Goal: Feedback & Contribution: Contribute content

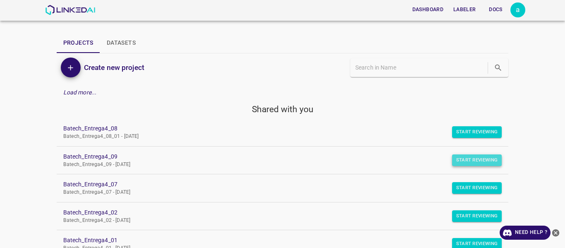
click at [456, 157] on button "Start Reviewing" at bounding box center [477, 160] width 50 height 12
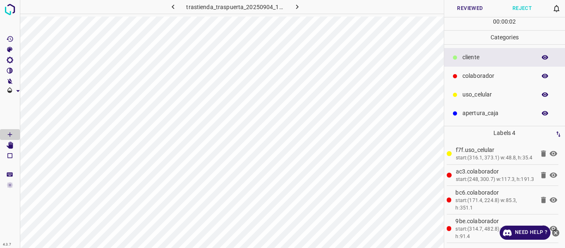
click at [455, 10] on button "Reviewed" at bounding box center [470, 8] width 52 height 17
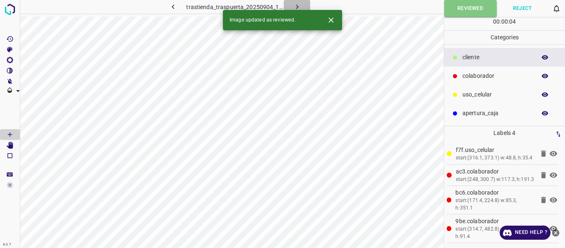
click at [297, 4] on icon "button" at bounding box center [297, 6] width 9 height 9
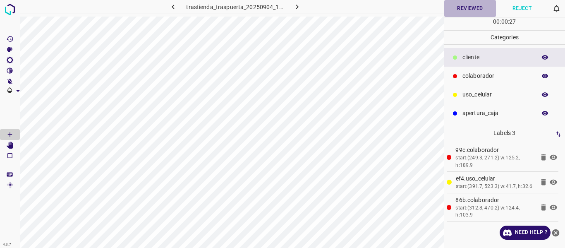
click at [451, 11] on button "Reviewed" at bounding box center [470, 8] width 52 height 17
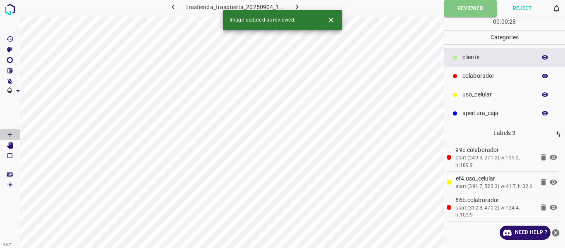
click at [298, 5] on icon "button" at bounding box center [297, 6] width 9 height 9
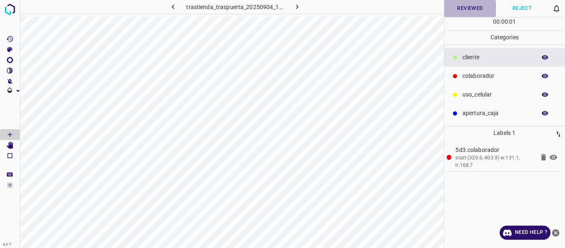
click at [471, 10] on button "Reviewed" at bounding box center [470, 8] width 52 height 17
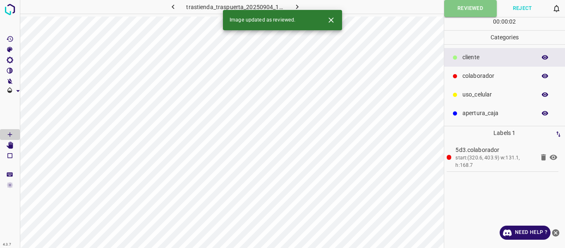
click at [299, 3] on icon "button" at bounding box center [297, 6] width 9 height 9
click at [464, 5] on button "Reviewed" at bounding box center [470, 8] width 52 height 17
drag, startPoint x: 295, startPoint y: 7, endPoint x: 325, endPoint y: 14, distance: 31.3
click at [295, 7] on icon "button" at bounding box center [297, 6] width 9 height 9
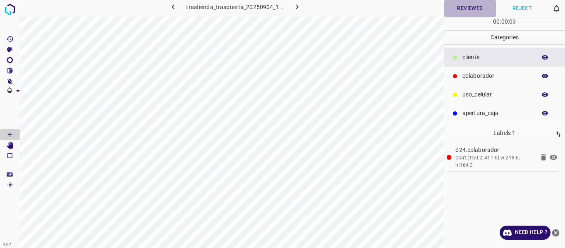
click at [473, 11] on button "Reviewed" at bounding box center [470, 8] width 52 height 17
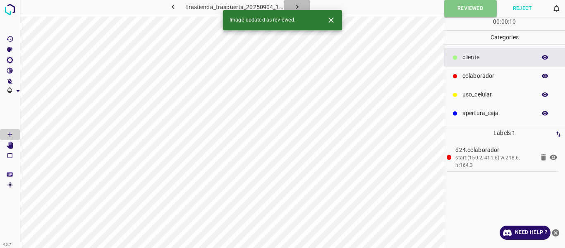
click at [301, 7] on icon "button" at bounding box center [297, 6] width 9 height 9
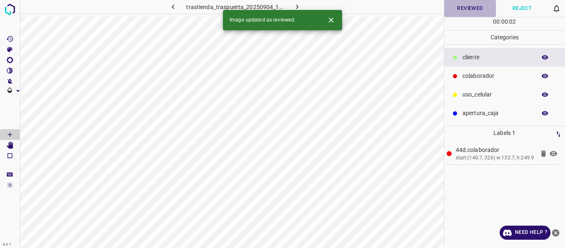
click at [473, 8] on button "Reviewed" at bounding box center [470, 8] width 52 height 17
click at [297, 3] on icon "button" at bounding box center [297, 6] width 9 height 9
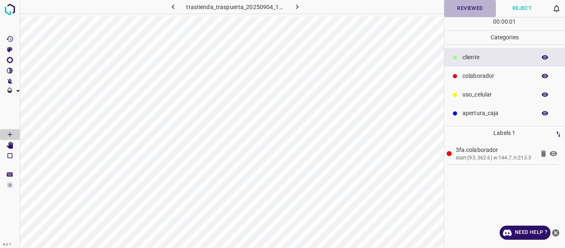
click at [461, 10] on button "Reviewed" at bounding box center [470, 8] width 52 height 17
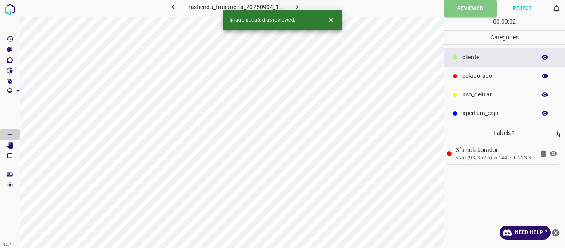
click at [293, 5] on icon "button" at bounding box center [297, 6] width 9 height 9
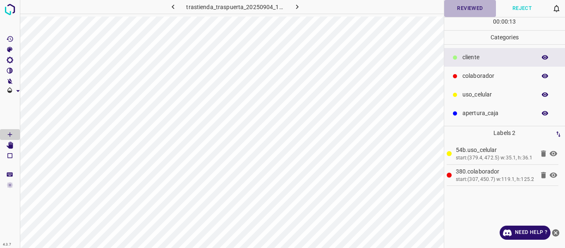
click at [456, 10] on button "Reviewed" at bounding box center [470, 8] width 52 height 17
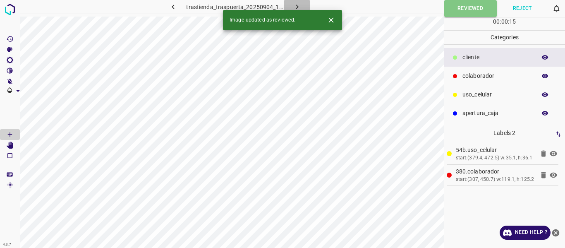
click at [293, 6] on icon "button" at bounding box center [297, 6] width 9 height 9
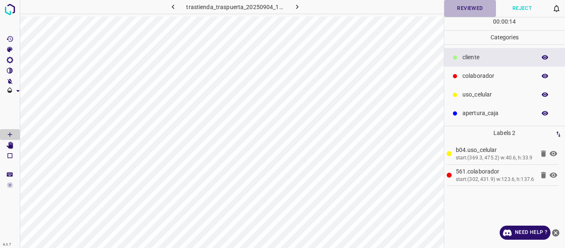
click at [461, 9] on button "Reviewed" at bounding box center [470, 8] width 52 height 17
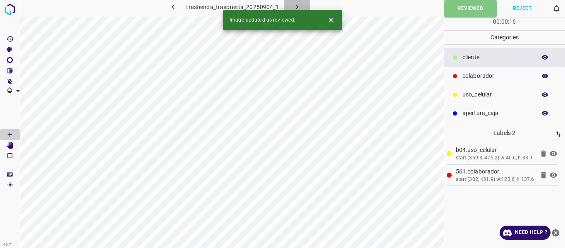
click at [298, 7] on icon "button" at bounding box center [297, 6] width 9 height 9
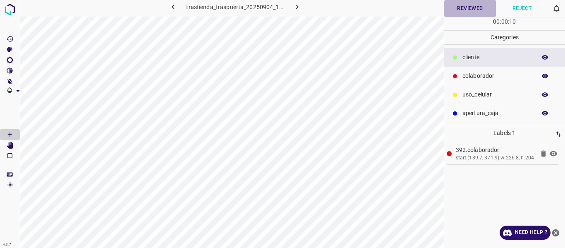
click at [481, 10] on button "Reviewed" at bounding box center [470, 8] width 52 height 17
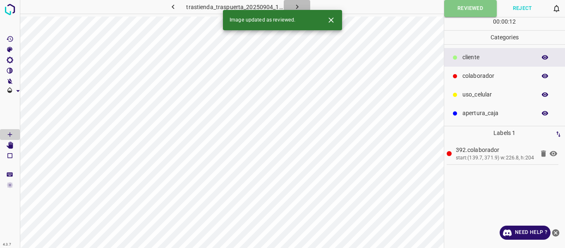
click at [291, 5] on button "button" at bounding box center [297, 7] width 26 height 14
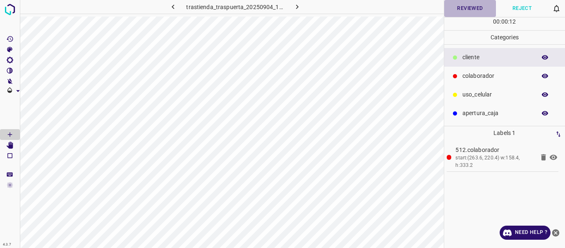
click at [465, 9] on button "Reviewed" at bounding box center [470, 8] width 52 height 17
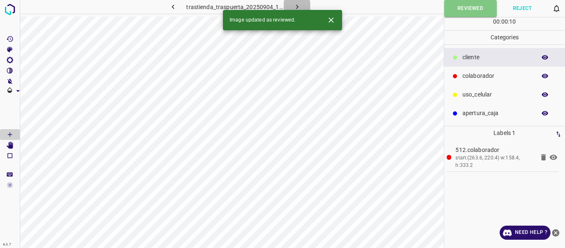
click at [293, 7] on icon "button" at bounding box center [297, 6] width 9 height 9
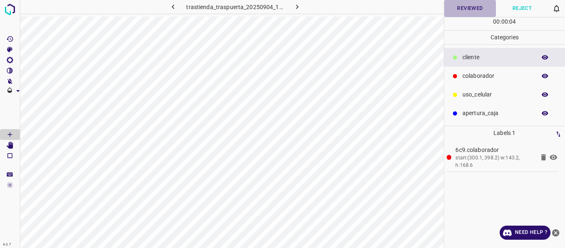
click at [475, 4] on button "Reviewed" at bounding box center [470, 8] width 52 height 17
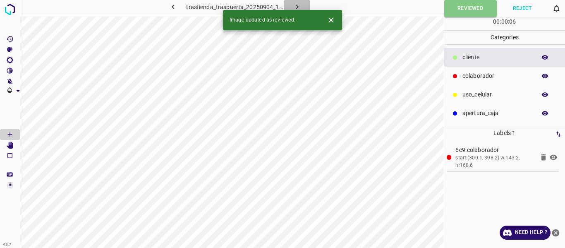
click at [294, 5] on icon "button" at bounding box center [297, 6] width 9 height 9
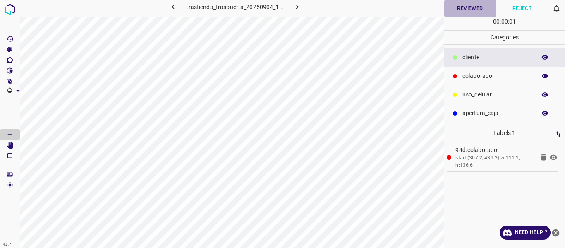
click at [465, 4] on button "Reviewed" at bounding box center [470, 8] width 52 height 17
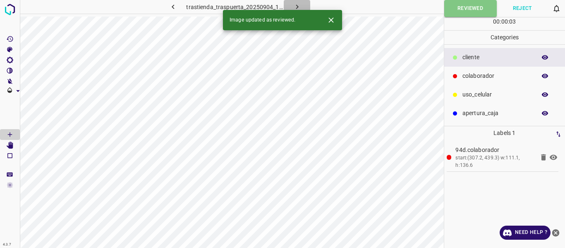
click at [298, 5] on icon "button" at bounding box center [297, 6] width 9 height 9
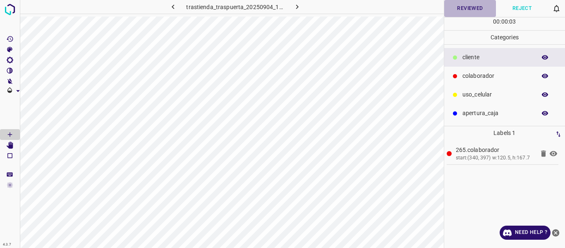
click at [459, 8] on button "Reviewed" at bounding box center [470, 8] width 52 height 17
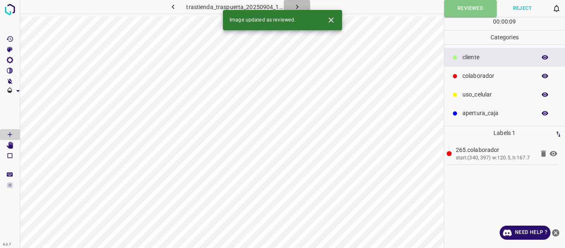
click at [298, 2] on icon "button" at bounding box center [297, 6] width 9 height 9
click at [472, 6] on button "Reviewed" at bounding box center [470, 8] width 52 height 17
click at [296, 7] on icon "button" at bounding box center [297, 6] width 9 height 9
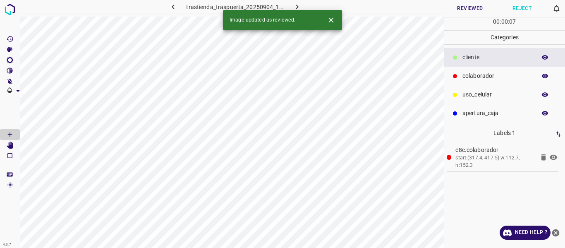
click at [483, 9] on button "Reviewed" at bounding box center [470, 8] width 52 height 17
click at [302, 7] on button "button" at bounding box center [297, 7] width 26 height 14
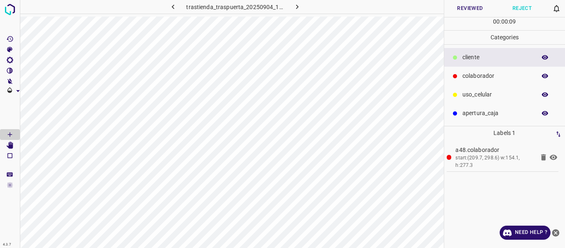
click at [464, 9] on button "Reviewed" at bounding box center [470, 8] width 52 height 17
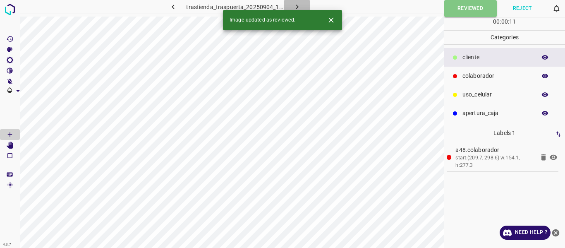
click at [298, 5] on icon "button" at bounding box center [297, 6] width 9 height 9
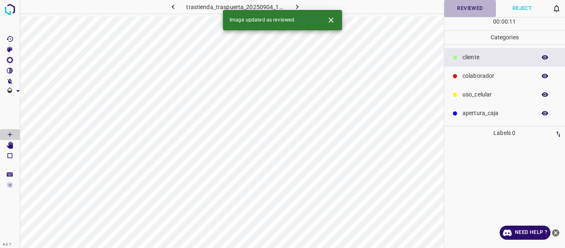
click at [458, 12] on button "Reviewed" at bounding box center [470, 8] width 52 height 17
click at [301, 5] on icon "button" at bounding box center [297, 6] width 9 height 9
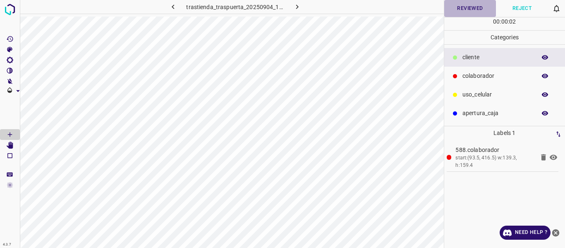
click at [461, 7] on button "Reviewed" at bounding box center [470, 8] width 52 height 17
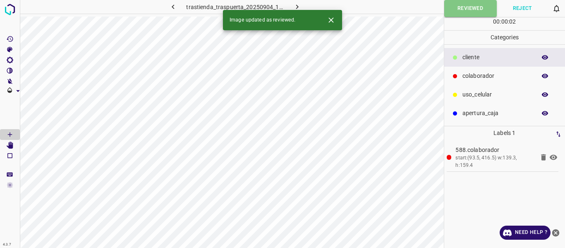
click at [294, 6] on icon "button" at bounding box center [297, 6] width 9 height 9
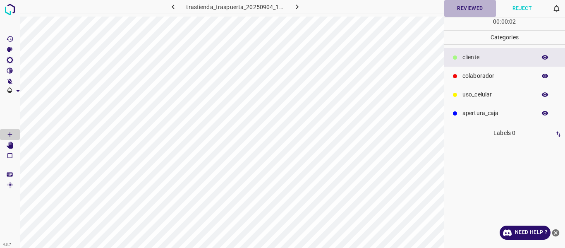
click at [457, 8] on button "Reviewed" at bounding box center [470, 8] width 52 height 17
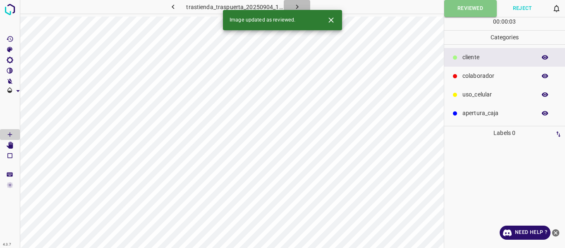
click at [300, 7] on icon "button" at bounding box center [297, 6] width 9 height 9
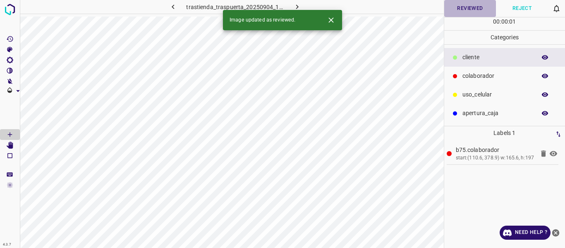
click at [455, 9] on button "Reviewed" at bounding box center [470, 8] width 52 height 17
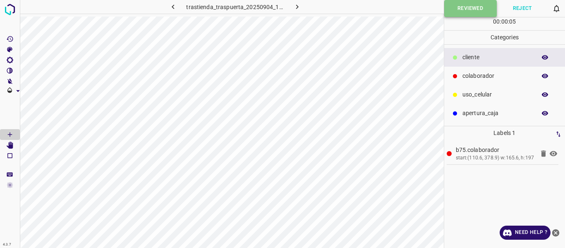
drag, startPoint x: 471, startPoint y: 5, endPoint x: 463, endPoint y: 1, distance: 8.7
click at [471, 4] on button "Reviewed" at bounding box center [470, 8] width 53 height 17
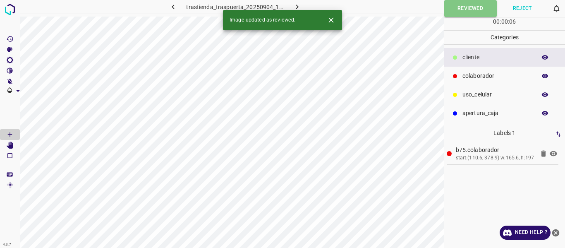
click at [294, 7] on icon "button" at bounding box center [297, 6] width 9 height 9
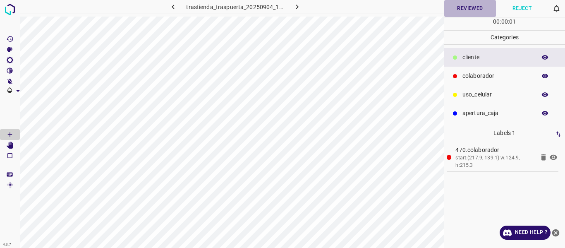
click at [459, 5] on button "Reviewed" at bounding box center [470, 8] width 52 height 17
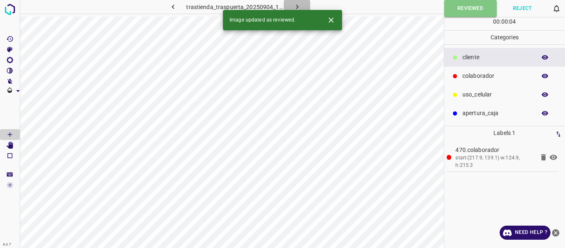
click at [297, 7] on icon "button" at bounding box center [297, 7] width 2 height 5
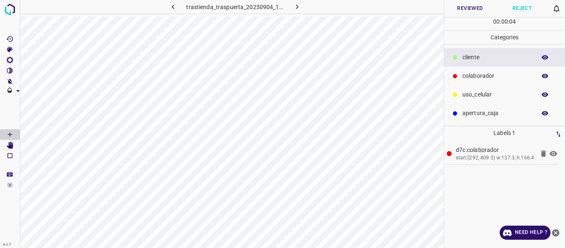
click at [469, 5] on button "Reviewed" at bounding box center [470, 8] width 52 height 17
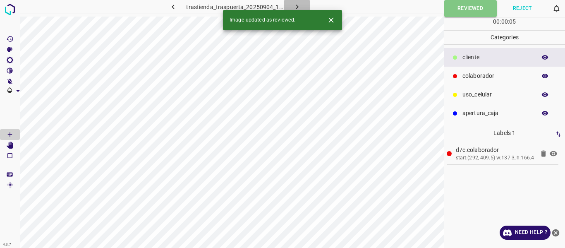
click at [300, 5] on icon "button" at bounding box center [297, 6] width 9 height 9
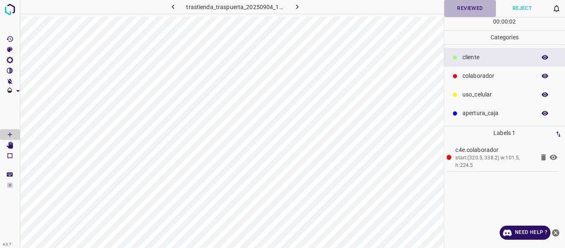
click at [459, 6] on button "Reviewed" at bounding box center [470, 8] width 52 height 17
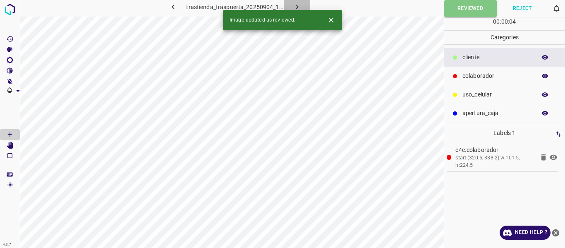
click at [297, 6] on icon "button" at bounding box center [297, 6] width 9 height 9
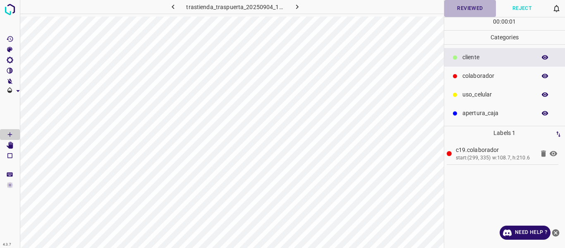
click at [464, 7] on button "Reviewed" at bounding box center [470, 8] width 52 height 17
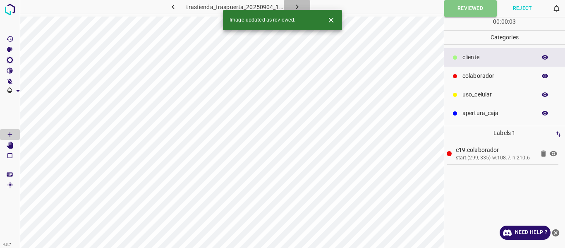
click at [298, 6] on icon "button" at bounding box center [297, 6] width 9 height 9
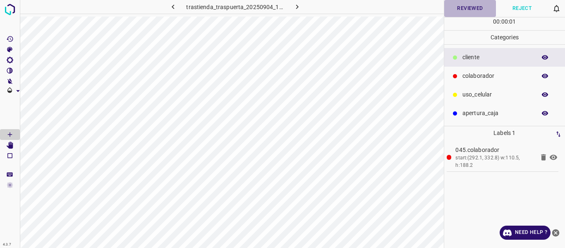
click at [459, 6] on button "Reviewed" at bounding box center [470, 8] width 52 height 17
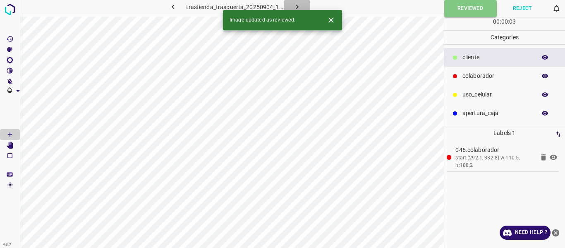
click at [291, 3] on button "button" at bounding box center [297, 7] width 26 height 14
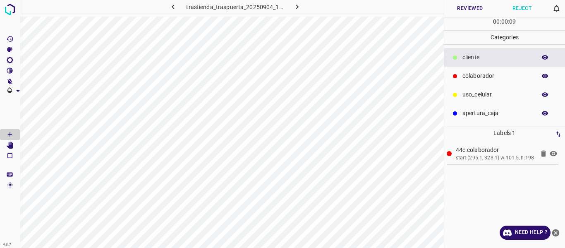
click at [457, 13] on button "Reviewed" at bounding box center [470, 8] width 52 height 17
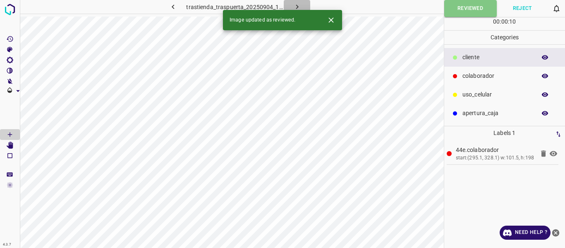
click at [295, 5] on icon "button" at bounding box center [297, 6] width 9 height 9
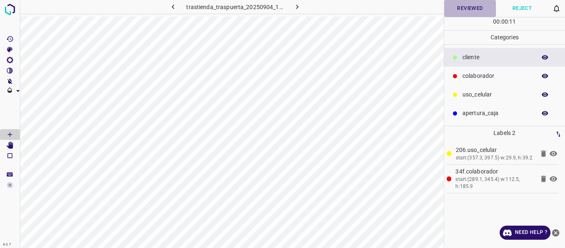
click at [462, 7] on button "Reviewed" at bounding box center [470, 8] width 52 height 17
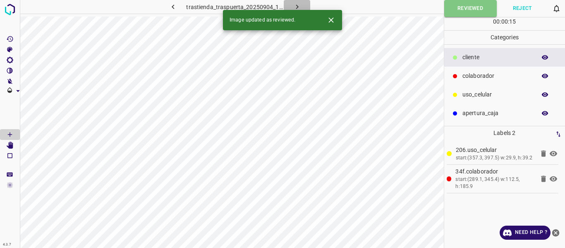
click at [294, 5] on icon "button" at bounding box center [297, 6] width 9 height 9
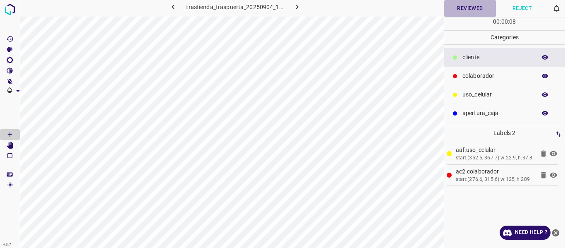
drag, startPoint x: 471, startPoint y: 7, endPoint x: 471, endPoint y: 2, distance: 5.0
click at [471, 5] on button "Reviewed" at bounding box center [470, 8] width 52 height 17
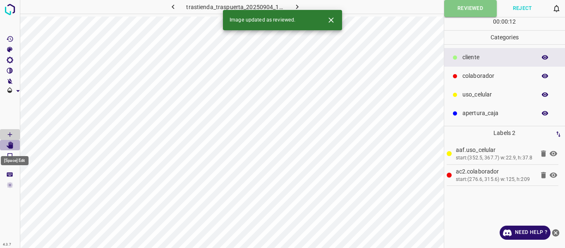
drag, startPoint x: 10, startPoint y: 148, endPoint x: 11, endPoint y: 155, distance: 7.1
click at [10, 148] on icon "[Space] Edit" at bounding box center [10, 144] width 7 height 7
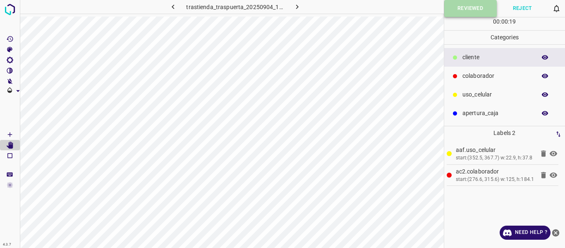
click at [475, 7] on button "Reviewed" at bounding box center [470, 8] width 53 height 17
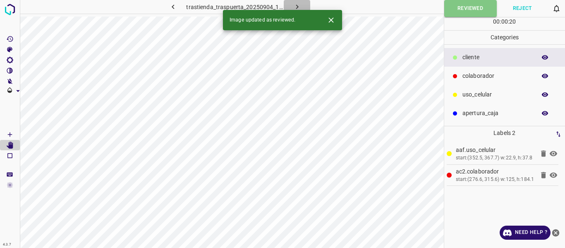
click at [294, 7] on icon "button" at bounding box center [297, 6] width 9 height 9
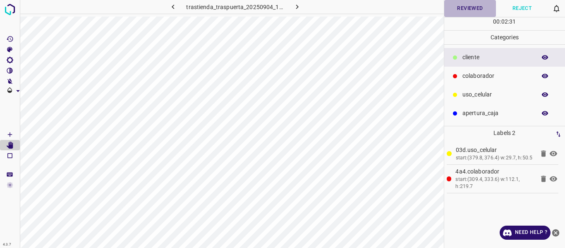
click at [472, 3] on button "Reviewed" at bounding box center [470, 8] width 52 height 17
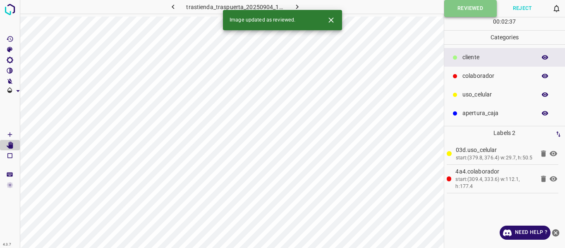
click at [449, 7] on button "Reviewed" at bounding box center [470, 8] width 53 height 17
click at [294, 5] on icon "button" at bounding box center [297, 6] width 9 height 9
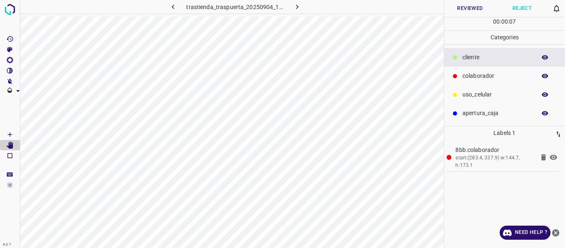
click at [458, 7] on button "Reviewed" at bounding box center [470, 8] width 52 height 17
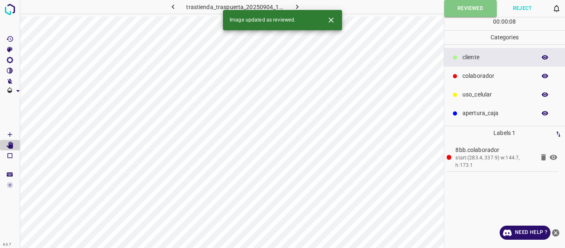
click at [289, 5] on button "button" at bounding box center [297, 7] width 26 height 14
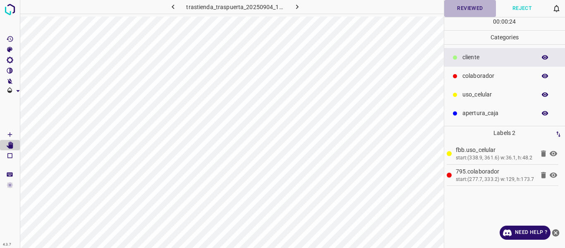
click at [464, 5] on button "Reviewed" at bounding box center [470, 8] width 52 height 17
click at [296, 3] on icon "button" at bounding box center [297, 6] width 9 height 9
click at [468, 5] on button "Reviewed" at bounding box center [470, 8] width 52 height 17
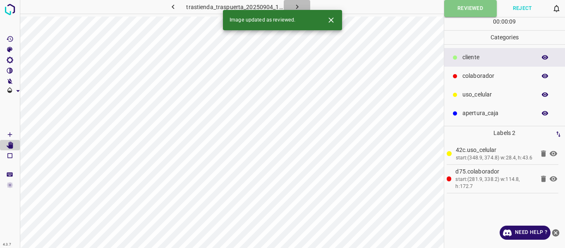
click at [299, 0] on button "button" at bounding box center [297, 7] width 26 height 14
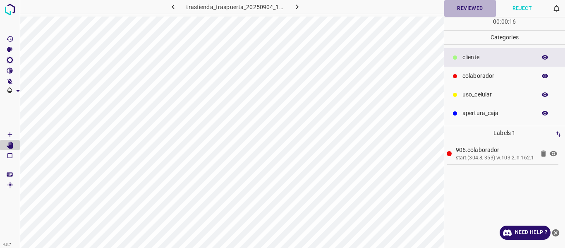
click at [458, 8] on button "Reviewed" at bounding box center [470, 8] width 52 height 17
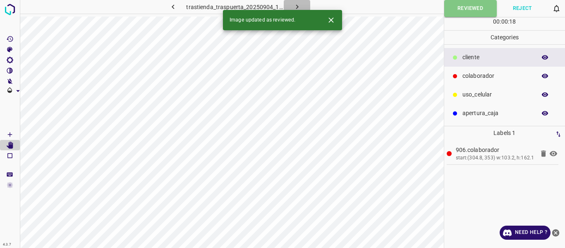
click at [297, 7] on icon "button" at bounding box center [297, 7] width 2 height 5
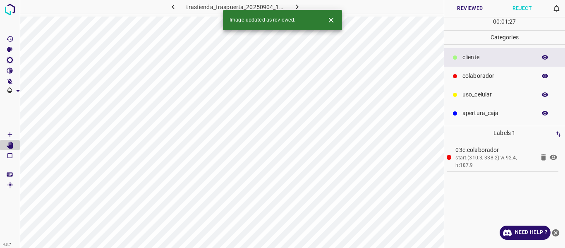
click at [457, 10] on button "Reviewed" at bounding box center [470, 8] width 52 height 17
click at [295, 5] on icon "button" at bounding box center [297, 6] width 9 height 9
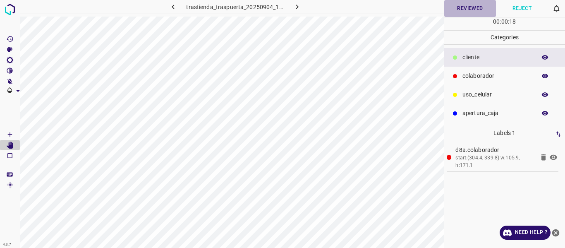
click at [456, 5] on button "Reviewed" at bounding box center [470, 8] width 52 height 17
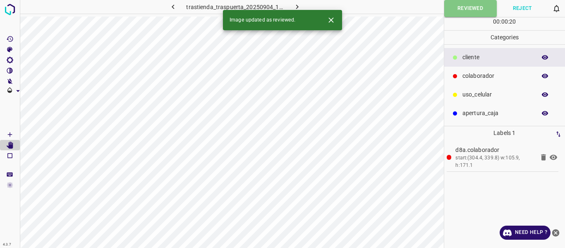
click at [294, 2] on button "button" at bounding box center [297, 7] width 26 height 14
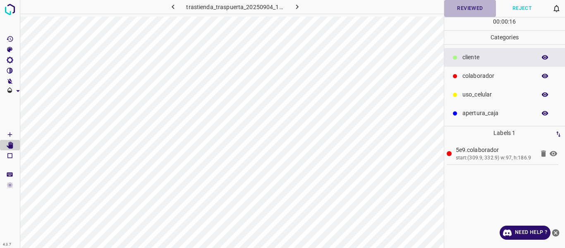
click at [458, 8] on button "Reviewed" at bounding box center [470, 8] width 52 height 17
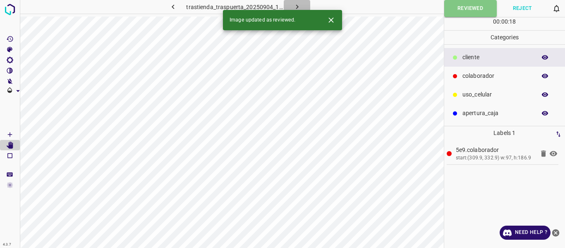
click at [297, 5] on icon "button" at bounding box center [297, 6] width 9 height 9
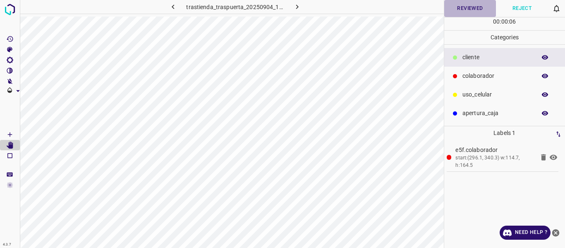
click at [474, 8] on button "Reviewed" at bounding box center [470, 8] width 52 height 17
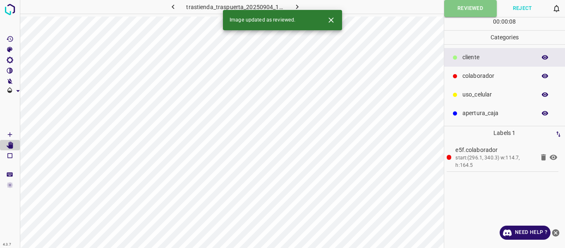
click at [294, 7] on icon "button" at bounding box center [297, 6] width 9 height 9
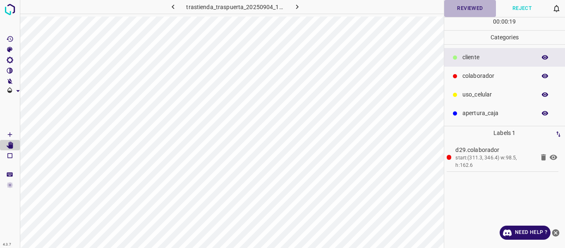
click at [469, 6] on button "Reviewed" at bounding box center [470, 8] width 52 height 17
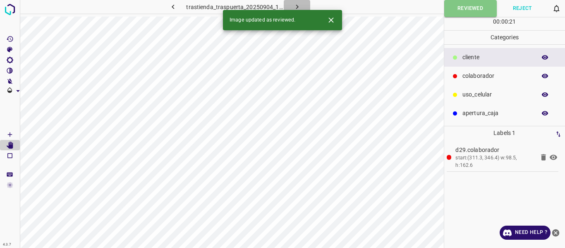
click at [294, 7] on icon "button" at bounding box center [297, 6] width 9 height 9
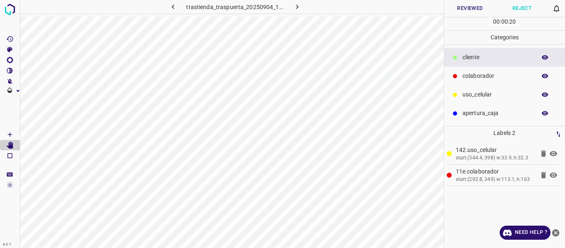
click at [467, 5] on button "Reviewed" at bounding box center [470, 8] width 52 height 17
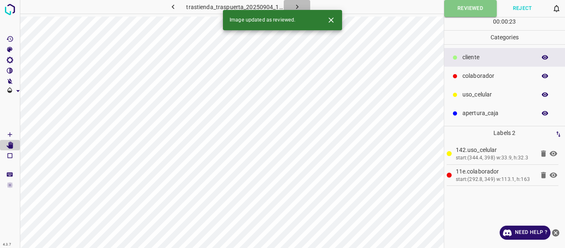
click at [294, 2] on icon "button" at bounding box center [297, 6] width 9 height 9
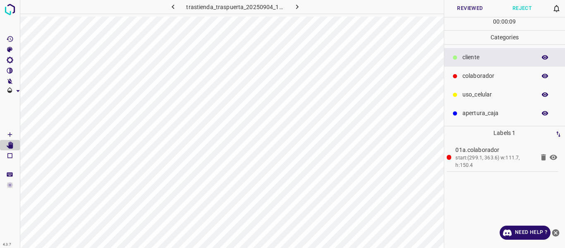
click at [459, 5] on button "Reviewed" at bounding box center [470, 8] width 52 height 17
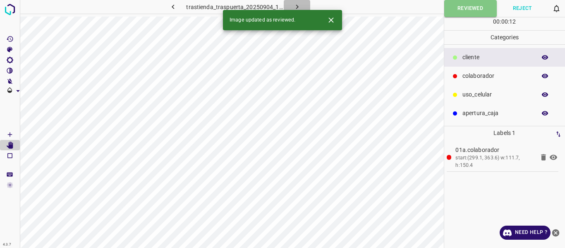
click at [294, 5] on icon "button" at bounding box center [297, 6] width 9 height 9
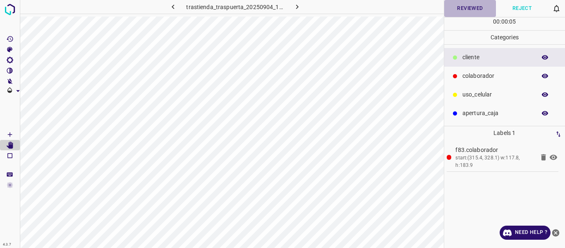
click at [460, 3] on button "Reviewed" at bounding box center [470, 8] width 52 height 17
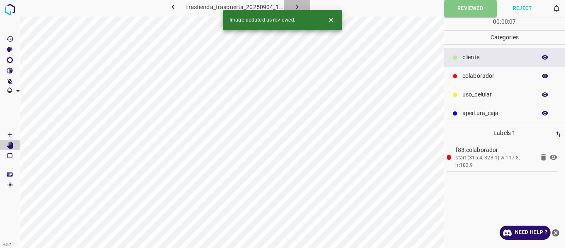
click at [294, 5] on icon "button" at bounding box center [297, 6] width 9 height 9
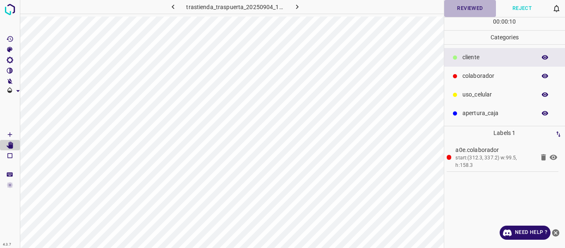
click at [465, 9] on button "Reviewed" at bounding box center [470, 8] width 52 height 17
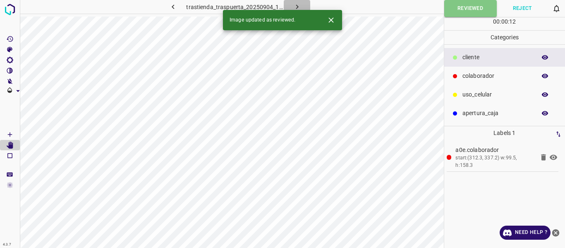
click at [297, 5] on icon "button" at bounding box center [297, 6] width 9 height 9
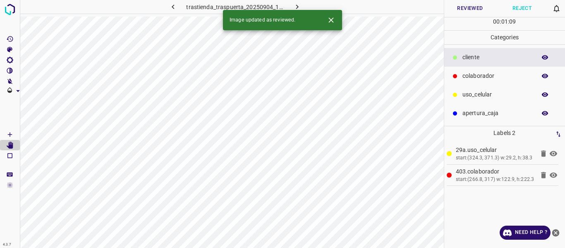
click at [467, 11] on button "Reviewed" at bounding box center [470, 8] width 52 height 17
click at [299, 3] on icon "button" at bounding box center [297, 6] width 9 height 9
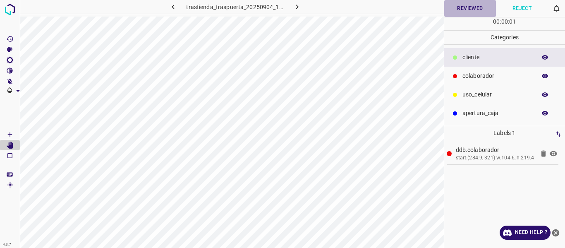
click at [463, 5] on button "Reviewed" at bounding box center [470, 8] width 52 height 17
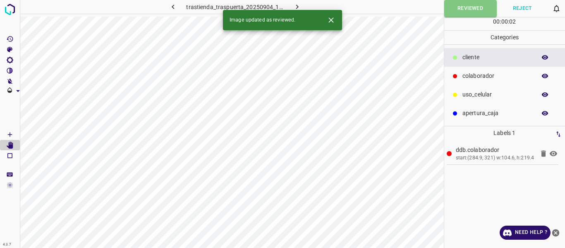
drag, startPoint x: 293, startPoint y: 2, endPoint x: 380, endPoint y: 2, distance: 87.3
click at [294, 2] on button "button" at bounding box center [297, 7] width 26 height 14
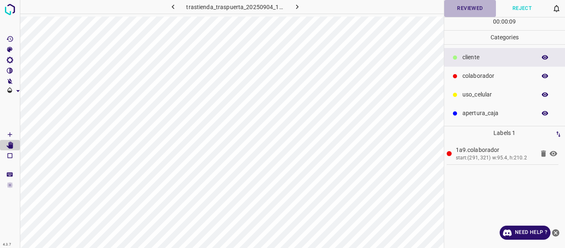
click at [454, 13] on button "Reviewed" at bounding box center [470, 8] width 52 height 17
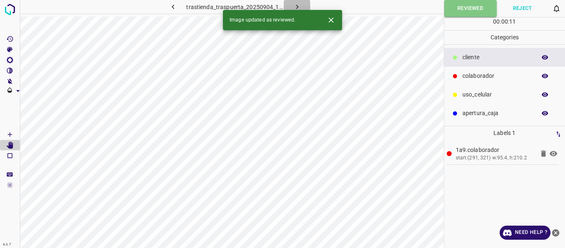
click at [297, 7] on icon "button" at bounding box center [297, 7] width 2 height 5
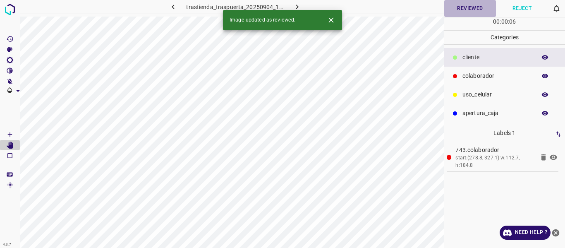
click at [460, 7] on button "Reviewed" at bounding box center [470, 8] width 52 height 17
drag, startPoint x: 300, startPoint y: 4, endPoint x: 343, endPoint y: 15, distance: 44.0
click at [300, 4] on icon "button" at bounding box center [297, 6] width 9 height 9
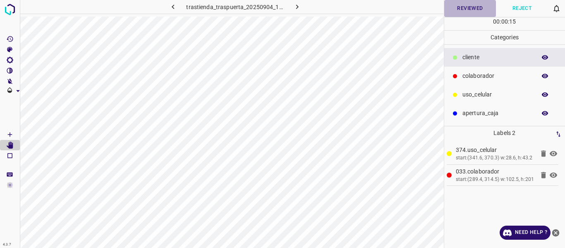
click at [462, 11] on button "Reviewed" at bounding box center [470, 8] width 52 height 17
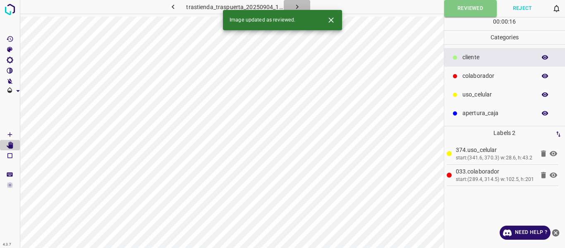
click at [299, 5] on icon "button" at bounding box center [297, 6] width 9 height 9
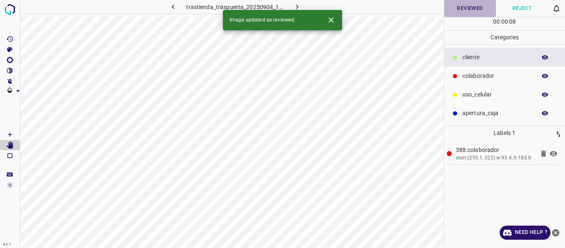
click at [450, 15] on button "Reviewed" at bounding box center [470, 8] width 52 height 17
click at [299, 7] on icon "button" at bounding box center [297, 6] width 9 height 9
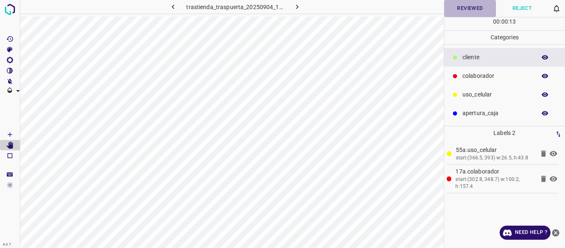
click at [473, 8] on button "Reviewed" at bounding box center [470, 8] width 52 height 17
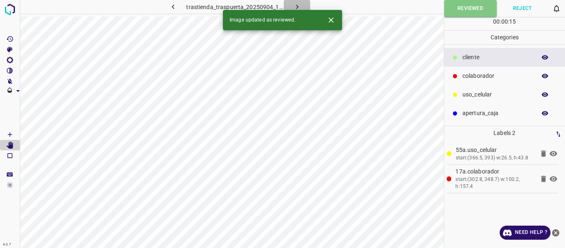
click at [299, 5] on icon "button" at bounding box center [297, 6] width 9 height 9
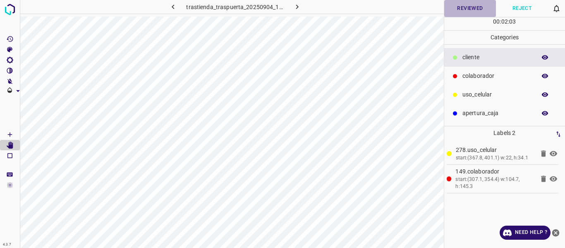
click at [459, 9] on button "Reviewed" at bounding box center [470, 8] width 52 height 17
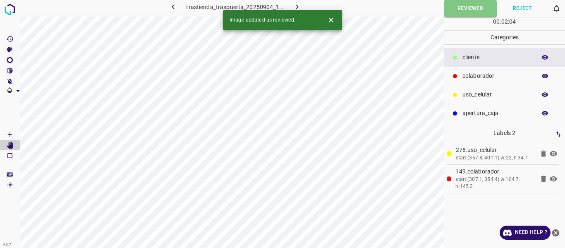
click at [297, 6] on icon "button" at bounding box center [297, 6] width 9 height 9
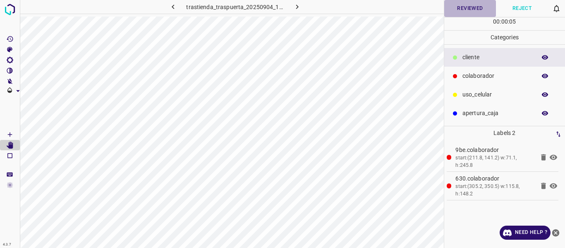
click at [464, 12] on button "Reviewed" at bounding box center [470, 8] width 52 height 17
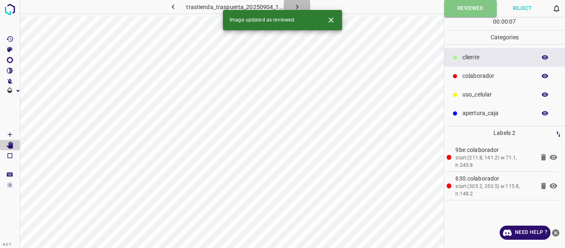
click at [297, 4] on icon "button" at bounding box center [297, 6] width 9 height 9
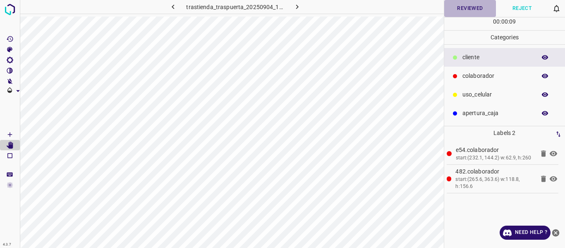
click at [465, 5] on button "Reviewed" at bounding box center [470, 8] width 52 height 17
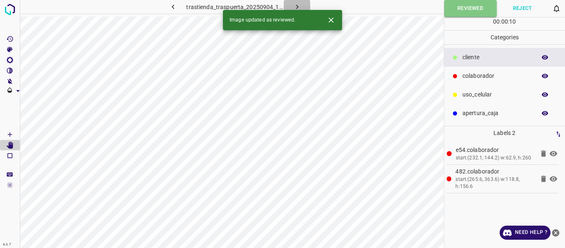
click at [296, 4] on icon "button" at bounding box center [297, 6] width 9 height 9
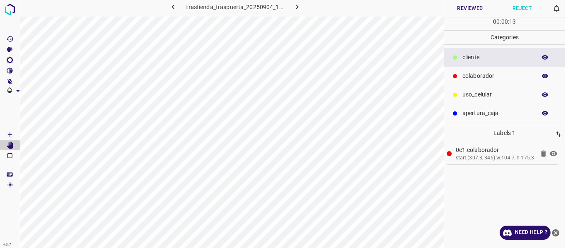
click at [460, 9] on button "Reviewed" at bounding box center [470, 8] width 52 height 17
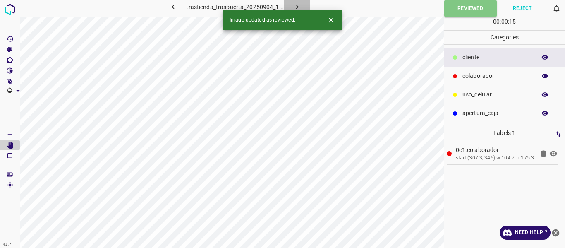
click at [300, 7] on icon "button" at bounding box center [297, 6] width 9 height 9
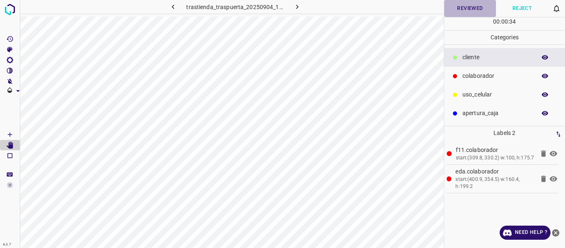
click at [455, 7] on button "Reviewed" at bounding box center [470, 8] width 52 height 17
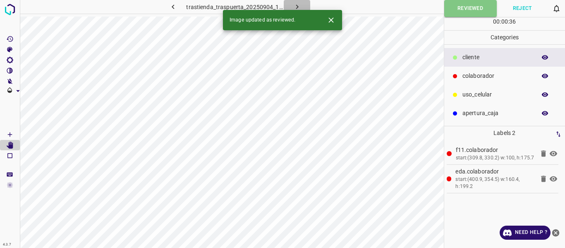
click at [296, 2] on button "button" at bounding box center [297, 7] width 26 height 14
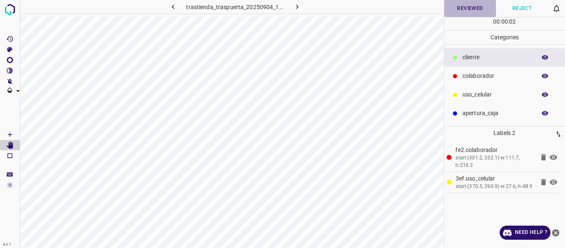
click at [464, 4] on button "Reviewed" at bounding box center [470, 8] width 52 height 17
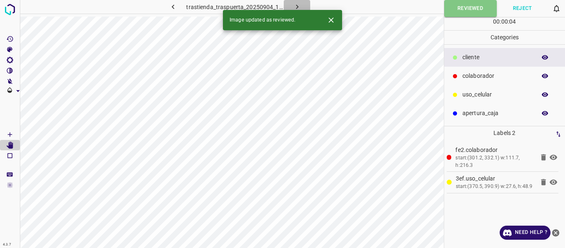
click at [297, 3] on icon "button" at bounding box center [297, 6] width 9 height 9
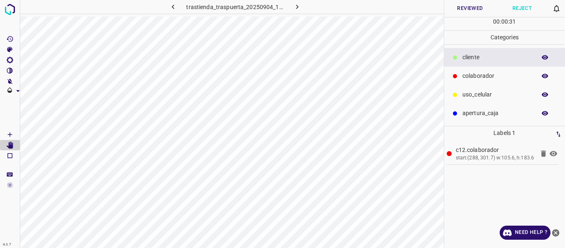
click at [450, 12] on button "Reviewed" at bounding box center [470, 8] width 52 height 17
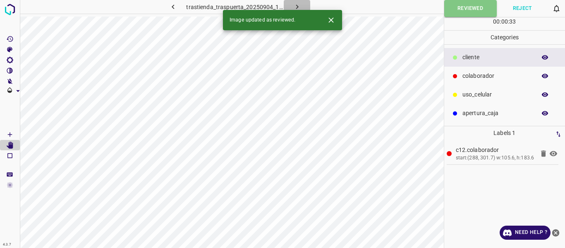
click at [294, 3] on icon "button" at bounding box center [297, 6] width 9 height 9
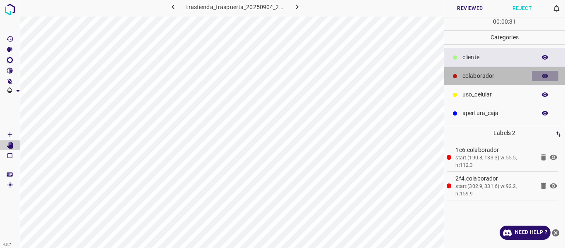
click at [545, 73] on icon "button" at bounding box center [544, 75] width 7 height 7
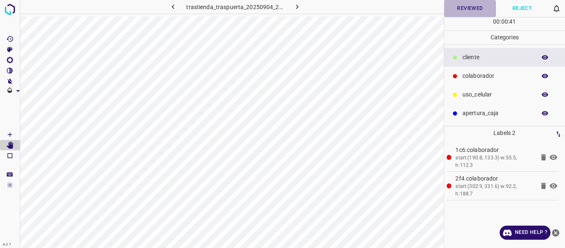
click at [464, 5] on button "Reviewed" at bounding box center [470, 8] width 52 height 17
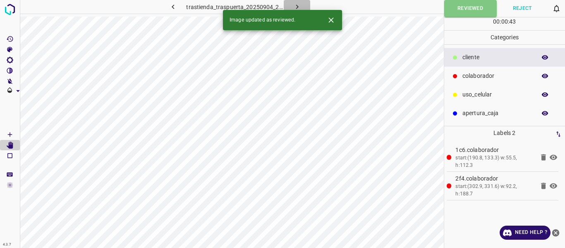
click at [294, 5] on icon "button" at bounding box center [297, 6] width 9 height 9
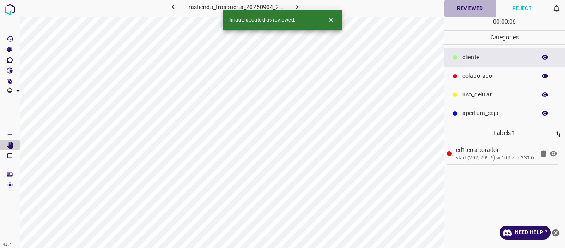
click at [462, 7] on button "Reviewed" at bounding box center [470, 8] width 52 height 17
click at [299, 5] on icon "button" at bounding box center [297, 6] width 9 height 9
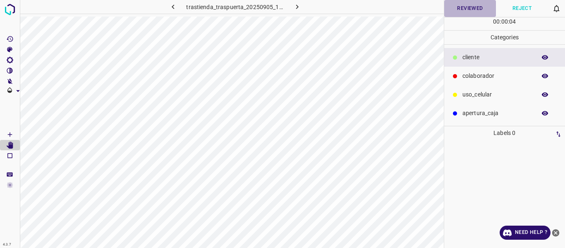
click at [469, 8] on button "Reviewed" at bounding box center [470, 8] width 52 height 17
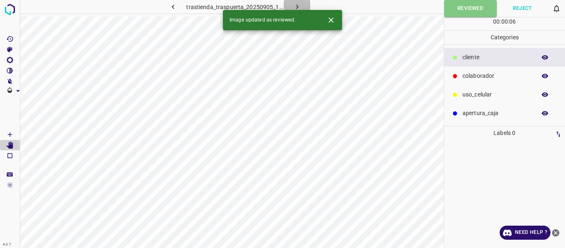
click at [296, 6] on icon "button" at bounding box center [297, 6] width 9 height 9
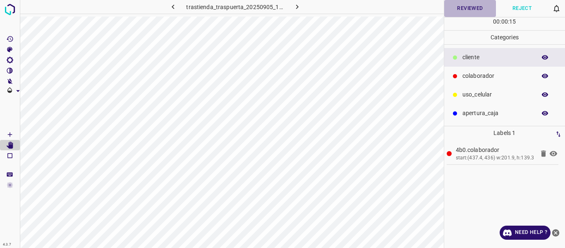
click at [474, 9] on button "Reviewed" at bounding box center [470, 8] width 52 height 17
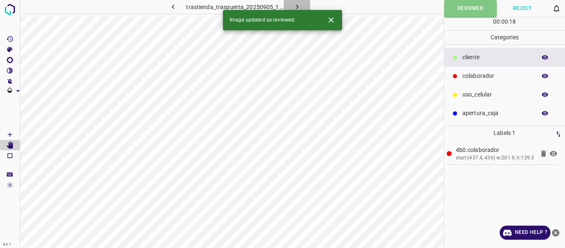
click at [299, 5] on icon "button" at bounding box center [297, 6] width 9 height 9
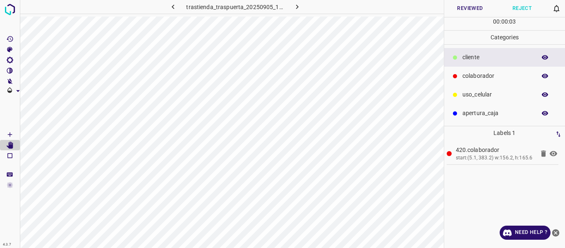
click at [457, 8] on button "Reviewed" at bounding box center [470, 8] width 52 height 17
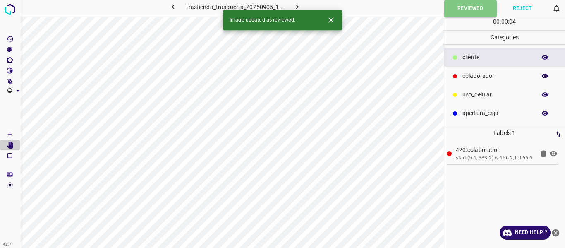
click at [294, 5] on icon "button" at bounding box center [297, 6] width 9 height 9
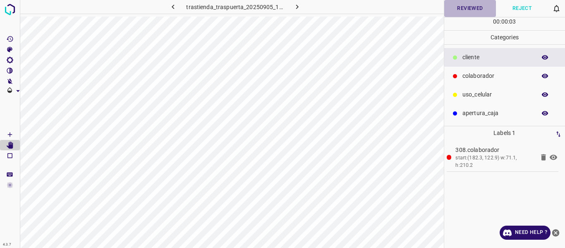
click at [455, 8] on button "Reviewed" at bounding box center [470, 8] width 52 height 17
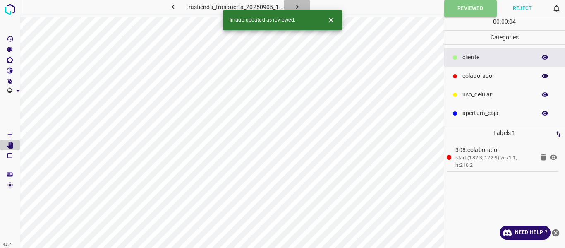
click at [298, 7] on icon "button" at bounding box center [297, 6] width 9 height 9
click at [467, 7] on button "Reviewed" at bounding box center [470, 8] width 52 height 17
click at [295, 5] on icon "button" at bounding box center [297, 6] width 9 height 9
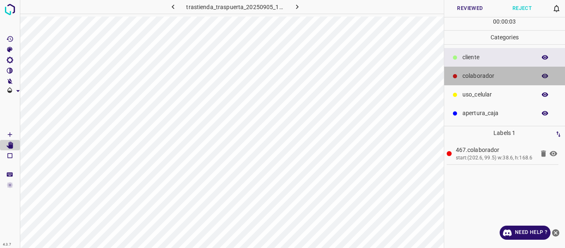
click at [476, 75] on p "colaborador" at bounding box center [496, 76] width 69 height 9
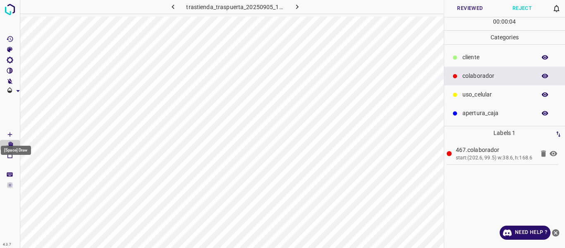
drag, startPoint x: 10, startPoint y: 133, endPoint x: 20, endPoint y: 139, distance: 11.7
click at [10, 133] on icon "[Space] Draw" at bounding box center [9, 134] width 7 height 7
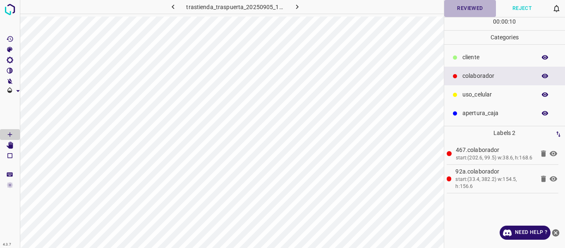
click at [469, 12] on button "Reviewed" at bounding box center [470, 8] width 52 height 17
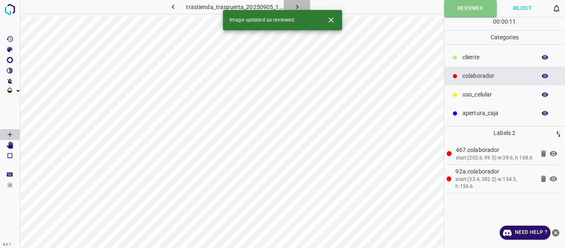
click at [292, 6] on button "button" at bounding box center [297, 7] width 26 height 14
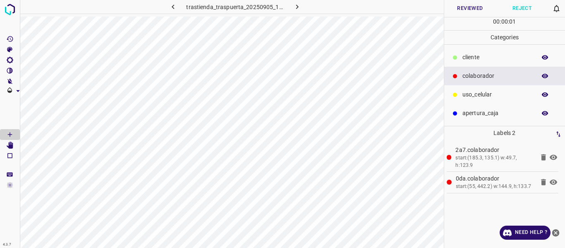
click at [466, 9] on button "Reviewed" at bounding box center [470, 8] width 52 height 17
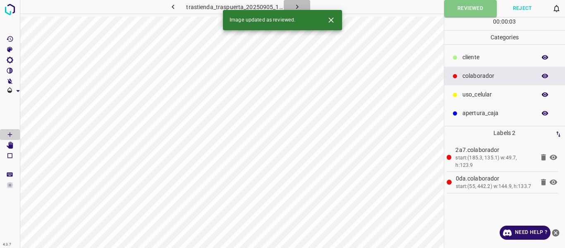
click at [294, 5] on icon "button" at bounding box center [297, 6] width 9 height 9
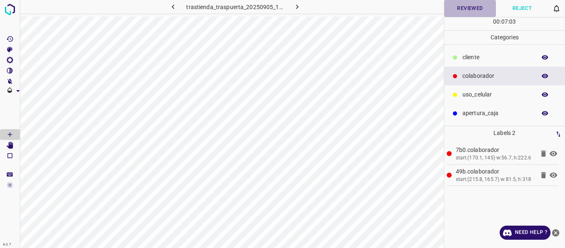
click at [454, 7] on button "Reviewed" at bounding box center [470, 8] width 52 height 17
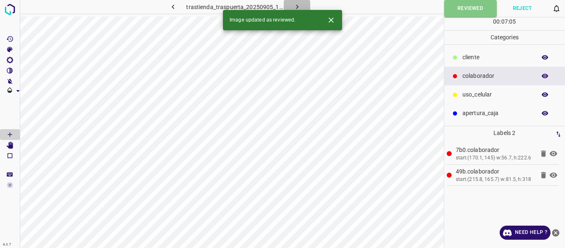
click at [295, 4] on icon "button" at bounding box center [297, 6] width 9 height 9
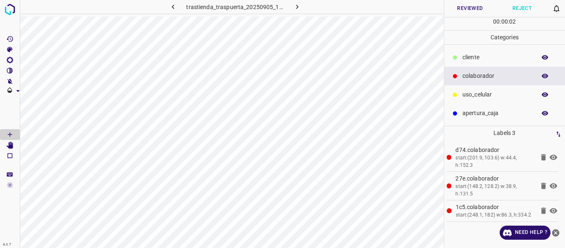
click at [475, 9] on button "Reviewed" at bounding box center [470, 8] width 52 height 17
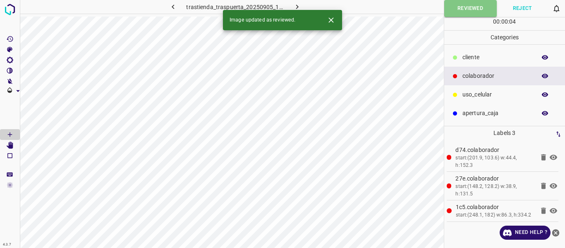
click at [296, 7] on icon "button" at bounding box center [297, 6] width 9 height 9
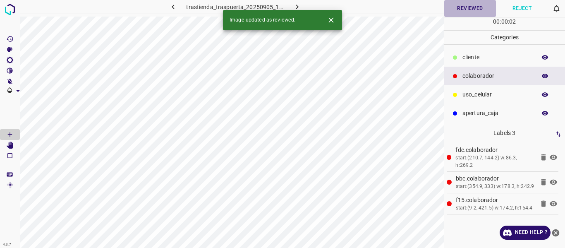
click at [462, 11] on button "Reviewed" at bounding box center [470, 8] width 52 height 17
click at [294, 4] on icon "button" at bounding box center [297, 6] width 9 height 9
click at [477, 4] on button "Reviewed" at bounding box center [470, 8] width 52 height 17
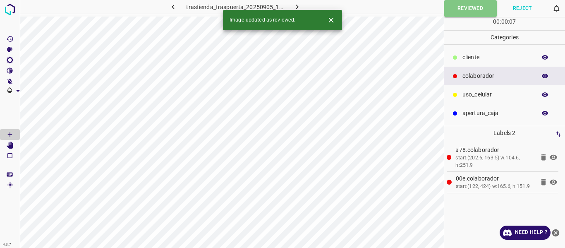
click at [299, 6] on icon "button" at bounding box center [297, 6] width 9 height 9
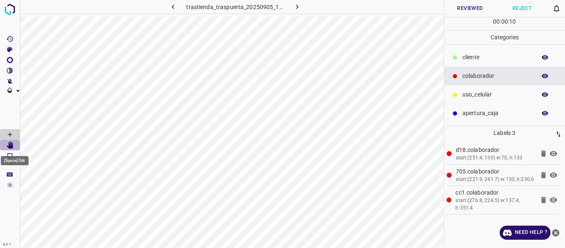
click at [10, 145] on icon "[Space] Edit" at bounding box center [10, 144] width 7 height 7
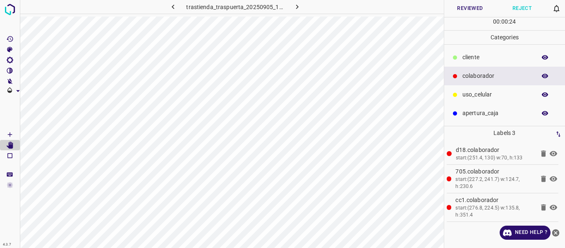
click at [466, 9] on button "Reviewed" at bounding box center [470, 8] width 52 height 17
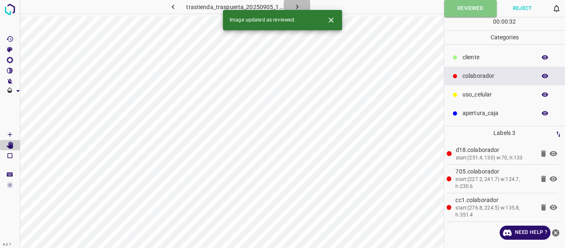
click at [297, 5] on icon "button" at bounding box center [297, 6] width 9 height 9
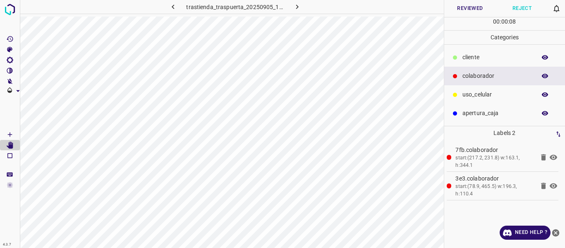
click at [475, 10] on button "Reviewed" at bounding box center [470, 8] width 52 height 17
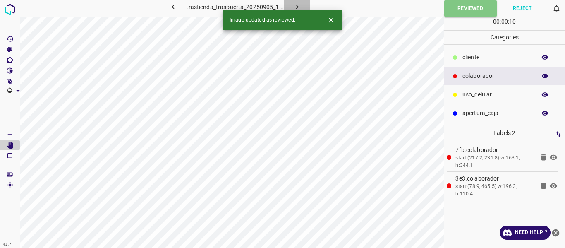
click at [296, 5] on icon "button" at bounding box center [297, 6] width 9 height 9
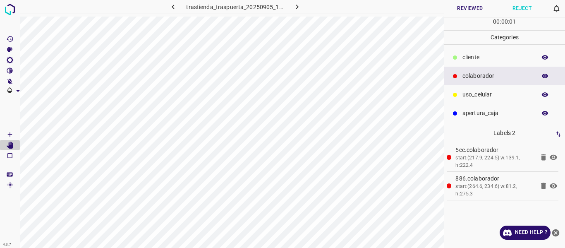
click at [472, 10] on button "Reviewed" at bounding box center [470, 8] width 52 height 17
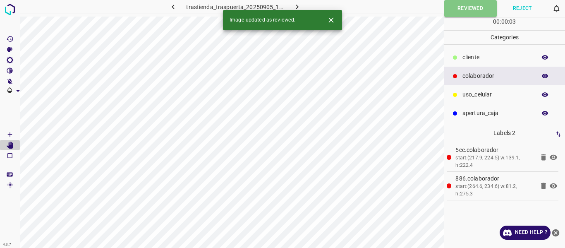
click at [299, 7] on icon "button" at bounding box center [297, 6] width 9 height 9
click at [475, 7] on button "Reviewed" at bounding box center [470, 8] width 52 height 17
click at [297, 5] on icon "button" at bounding box center [297, 6] width 9 height 9
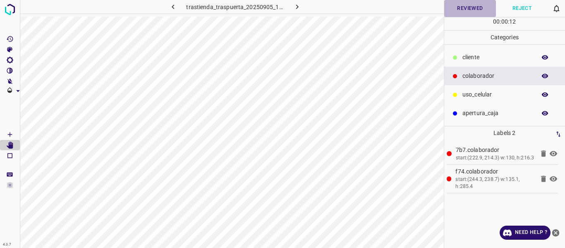
click at [464, 14] on button "Reviewed" at bounding box center [470, 8] width 52 height 17
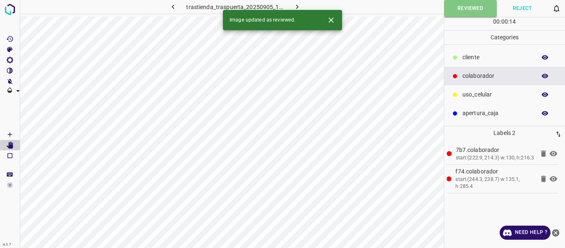
click at [295, 6] on icon "button" at bounding box center [297, 6] width 9 height 9
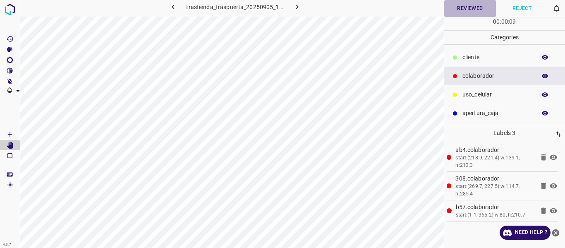
click at [468, 10] on button "Reviewed" at bounding box center [470, 8] width 52 height 17
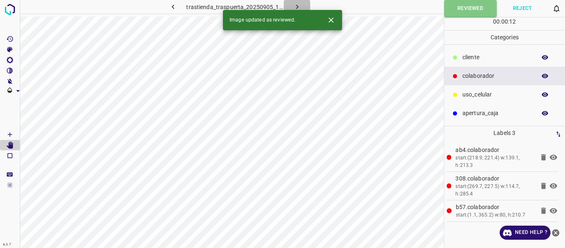
click at [299, 4] on icon "button" at bounding box center [297, 6] width 9 height 9
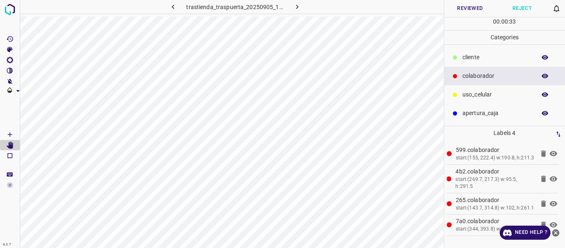
click at [467, 9] on button "Reviewed" at bounding box center [470, 8] width 52 height 17
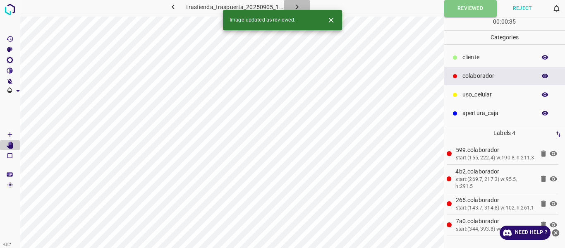
click at [298, 6] on icon "button" at bounding box center [297, 6] width 9 height 9
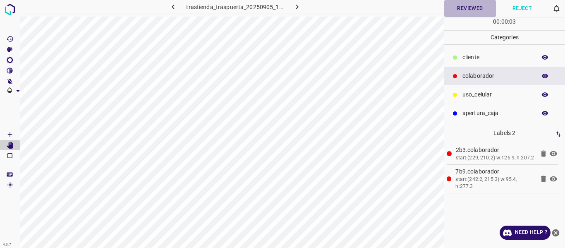
click at [466, 10] on button "Reviewed" at bounding box center [470, 8] width 52 height 17
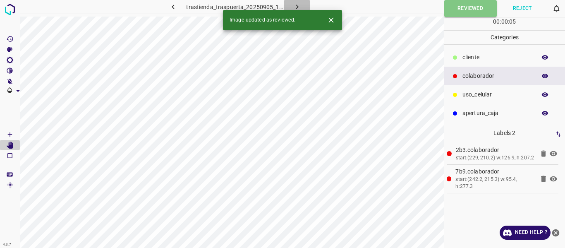
click at [295, 6] on icon "button" at bounding box center [297, 6] width 9 height 9
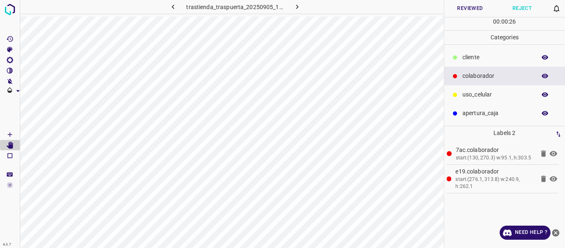
click at [474, 1] on button "Reviewed" at bounding box center [470, 8] width 52 height 17
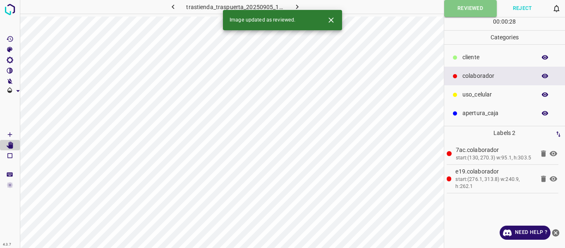
click at [297, 5] on icon "button" at bounding box center [297, 6] width 9 height 9
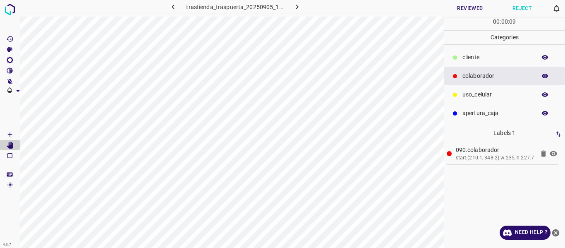
click at [479, 7] on button "Reviewed" at bounding box center [470, 8] width 52 height 17
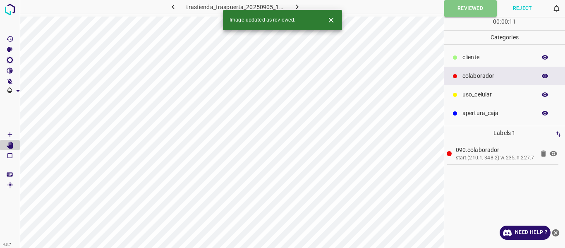
click at [301, 4] on icon "button" at bounding box center [297, 6] width 9 height 9
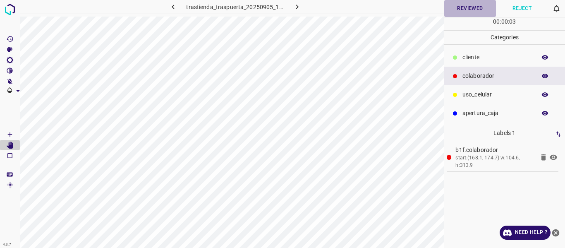
click at [467, 11] on button "Reviewed" at bounding box center [470, 8] width 52 height 17
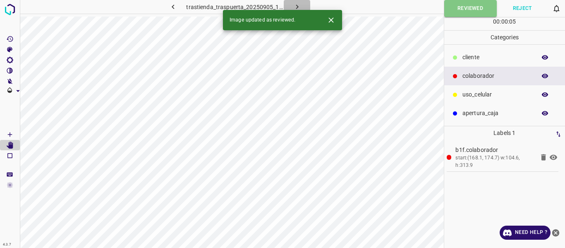
click at [301, 4] on icon "button" at bounding box center [297, 6] width 9 height 9
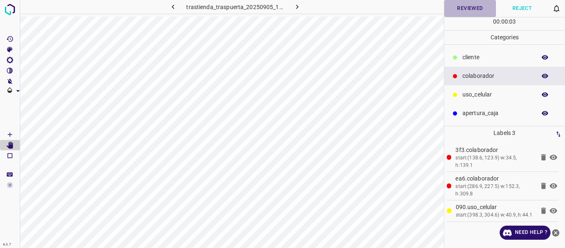
click at [458, 8] on button "Reviewed" at bounding box center [470, 8] width 52 height 17
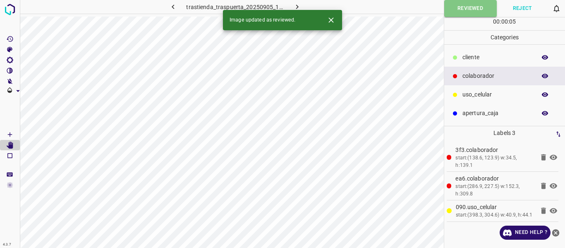
click at [299, 2] on icon "button" at bounding box center [297, 6] width 9 height 9
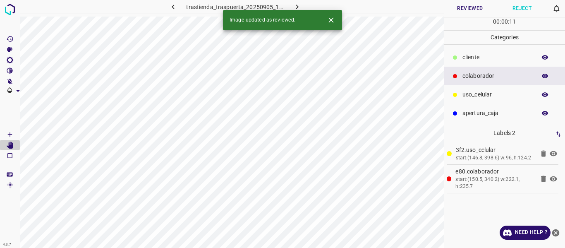
click at [452, 9] on button "Reviewed" at bounding box center [470, 8] width 52 height 17
click at [294, 5] on icon "button" at bounding box center [297, 6] width 9 height 9
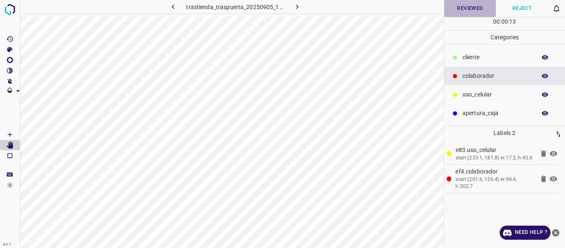
drag, startPoint x: 452, startPoint y: 8, endPoint x: 453, endPoint y: 4, distance: 4.6
click at [452, 8] on button "Reviewed" at bounding box center [470, 8] width 52 height 17
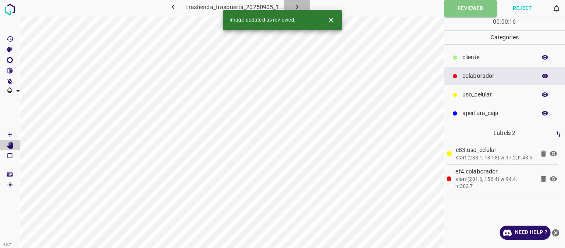
click at [295, 4] on icon "button" at bounding box center [297, 6] width 9 height 9
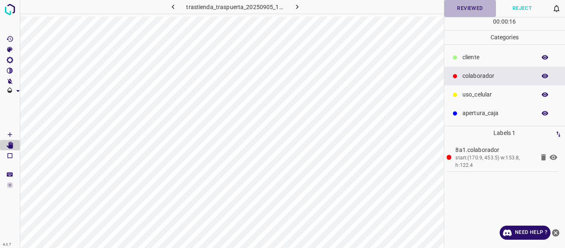
click at [469, 8] on button "Reviewed" at bounding box center [470, 8] width 52 height 17
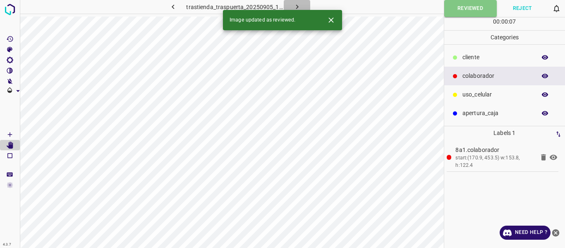
click at [299, 10] on icon "button" at bounding box center [297, 6] width 9 height 9
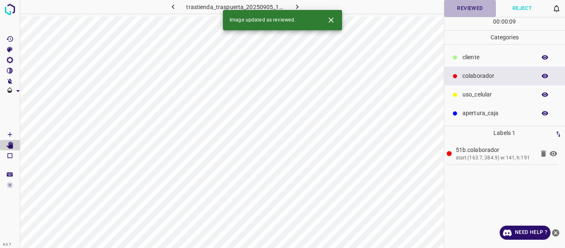
click at [482, 10] on button "Reviewed" at bounding box center [470, 8] width 52 height 17
click at [292, 7] on button "button" at bounding box center [297, 7] width 26 height 14
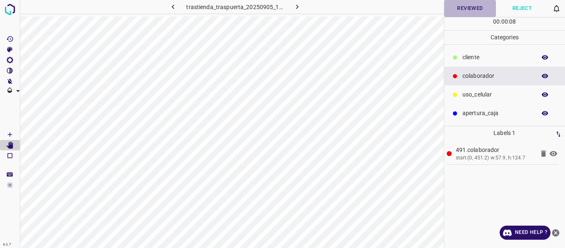
click at [478, 3] on button "Reviewed" at bounding box center [470, 8] width 52 height 17
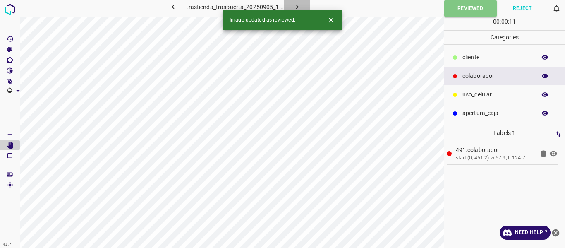
click at [300, 4] on icon "button" at bounding box center [297, 6] width 9 height 9
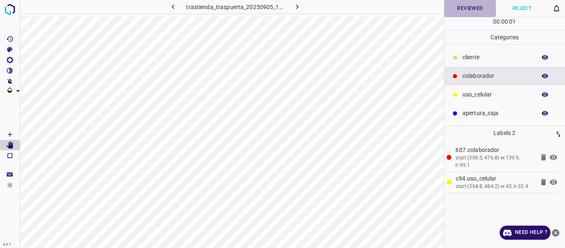
click at [458, 8] on button "Reviewed" at bounding box center [470, 8] width 52 height 17
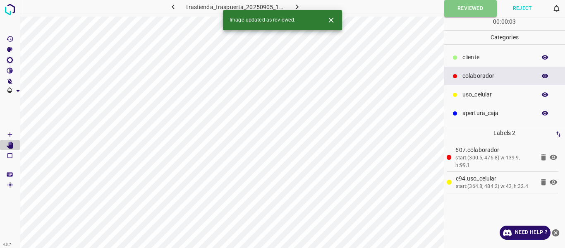
click at [296, 6] on icon "button" at bounding box center [297, 6] width 9 height 9
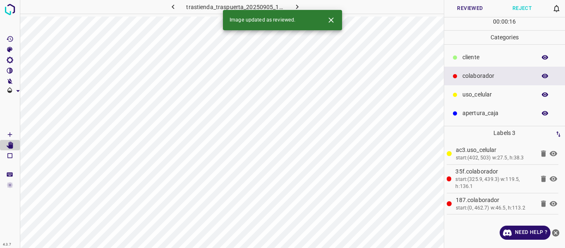
click at [482, 8] on button "Reviewed" at bounding box center [470, 8] width 52 height 17
click at [296, 4] on icon "button" at bounding box center [297, 6] width 9 height 9
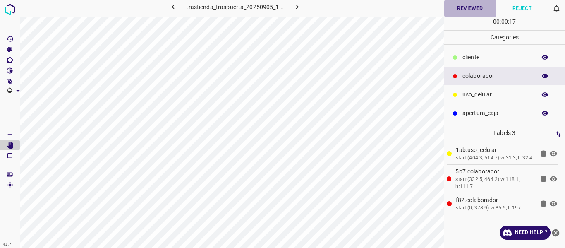
drag, startPoint x: 459, startPoint y: 9, endPoint x: 456, endPoint y: 1, distance: 8.8
click at [459, 9] on button "Reviewed" at bounding box center [470, 8] width 52 height 17
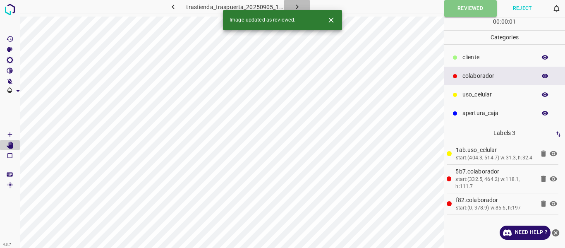
click at [300, 3] on icon "button" at bounding box center [297, 6] width 9 height 9
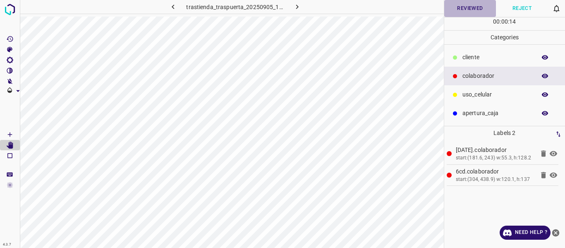
click at [469, 6] on button "Reviewed" at bounding box center [470, 8] width 52 height 17
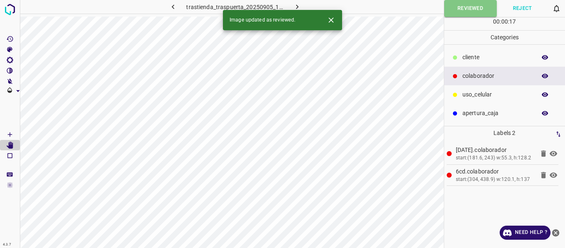
click at [298, 7] on icon "button" at bounding box center [297, 6] width 9 height 9
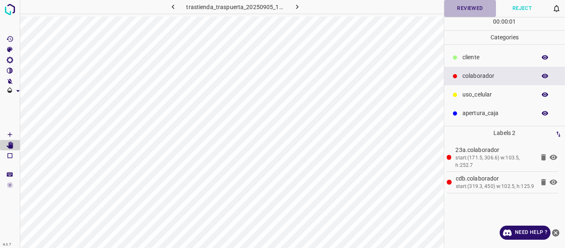
click at [464, 5] on button "Reviewed" at bounding box center [470, 8] width 52 height 17
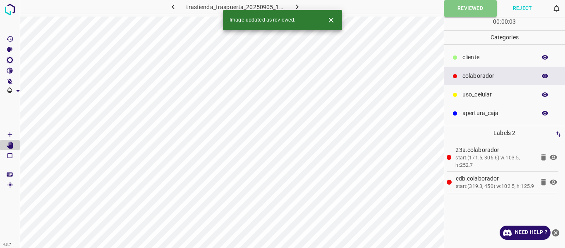
click at [294, 7] on icon "button" at bounding box center [297, 6] width 9 height 9
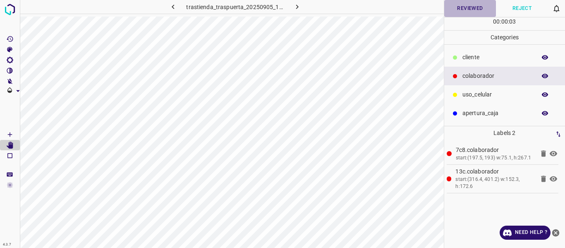
click at [466, 7] on button "Reviewed" at bounding box center [470, 8] width 52 height 17
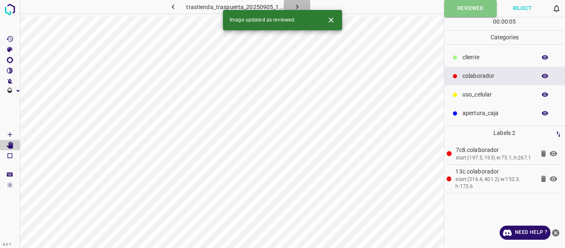
click at [291, 5] on button "button" at bounding box center [297, 7] width 26 height 14
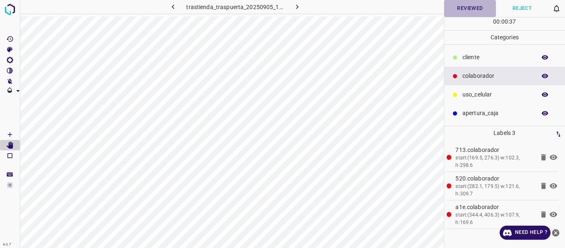
click at [464, 10] on button "Reviewed" at bounding box center [470, 8] width 52 height 17
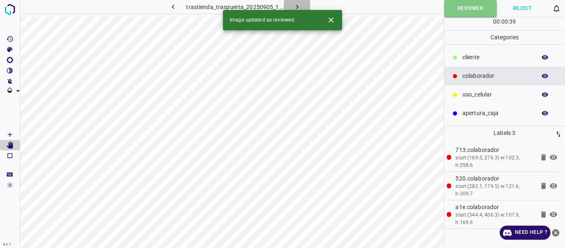
click at [293, 5] on icon "button" at bounding box center [297, 6] width 9 height 9
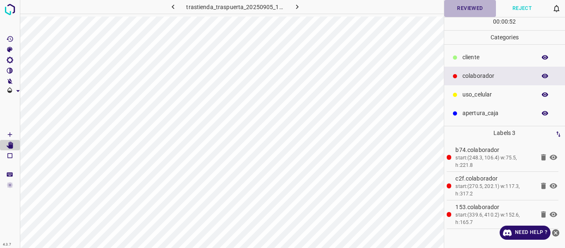
click at [457, 10] on button "Reviewed" at bounding box center [470, 8] width 52 height 17
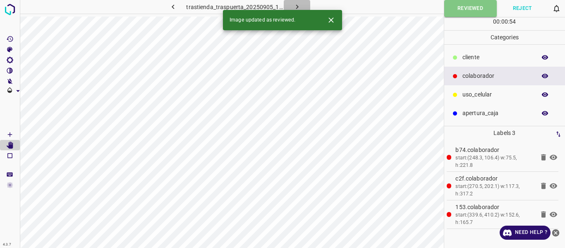
click at [301, 6] on icon "button" at bounding box center [297, 6] width 9 height 9
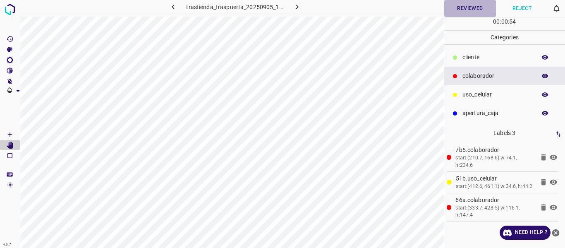
click at [474, 13] on button "Reviewed" at bounding box center [470, 8] width 52 height 17
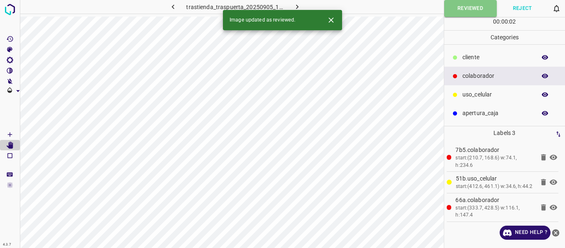
click at [301, 5] on icon "button" at bounding box center [297, 6] width 9 height 9
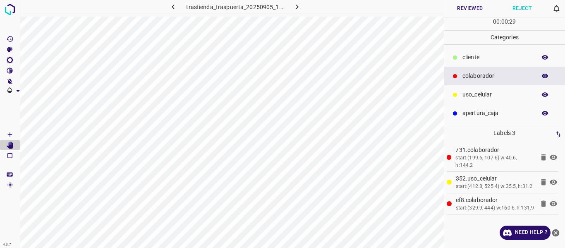
click at [470, 7] on button "Reviewed" at bounding box center [470, 8] width 52 height 17
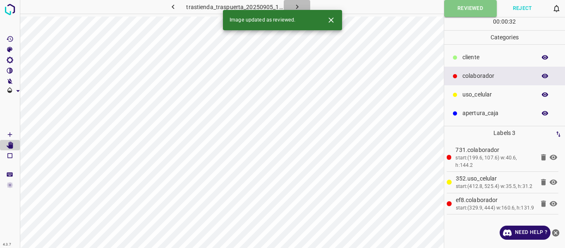
click at [297, 4] on icon "button" at bounding box center [297, 6] width 9 height 9
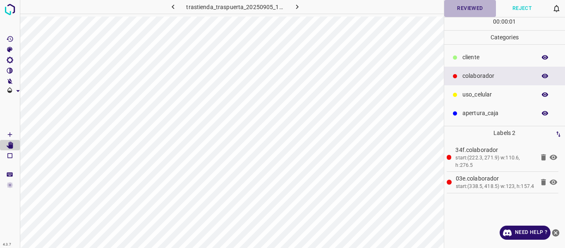
click at [462, 12] on button "Reviewed" at bounding box center [470, 8] width 52 height 17
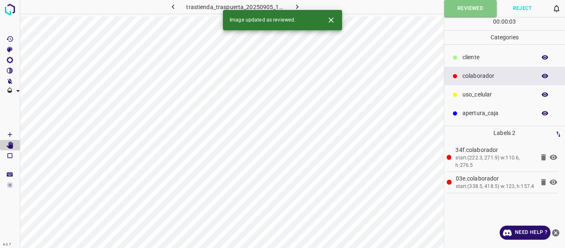
click at [299, 8] on icon "button" at bounding box center [297, 6] width 9 height 9
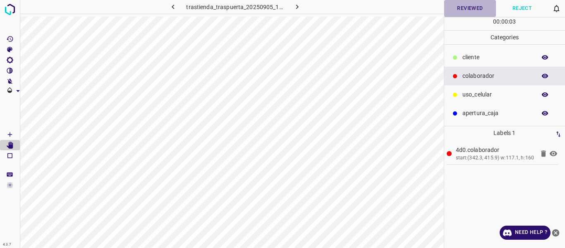
click at [457, 13] on button "Reviewed" at bounding box center [470, 8] width 52 height 17
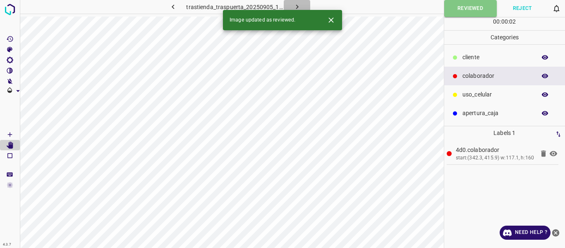
click at [296, 3] on icon "button" at bounding box center [297, 6] width 9 height 9
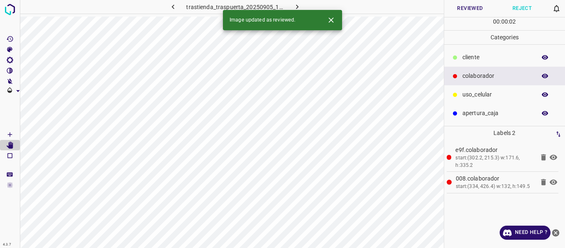
click at [471, 9] on button "Reviewed" at bounding box center [470, 8] width 52 height 17
click at [296, 3] on icon "button" at bounding box center [297, 6] width 9 height 9
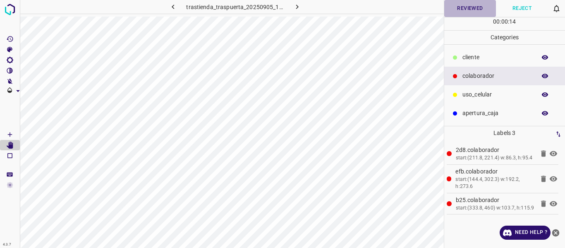
click at [468, 13] on button "Reviewed" at bounding box center [470, 8] width 52 height 17
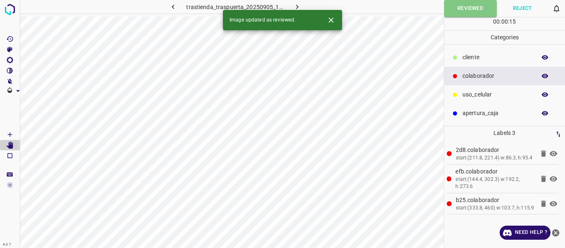
click at [296, 7] on icon "button" at bounding box center [297, 6] width 9 height 9
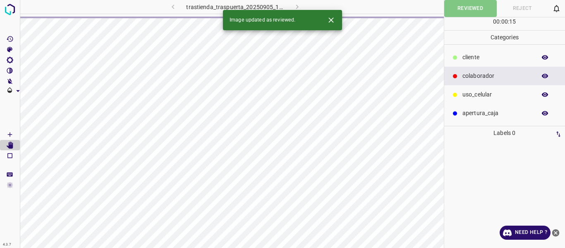
click at [453, 19] on div "00 : 00 : 15" at bounding box center [504, 23] width 121 height 13
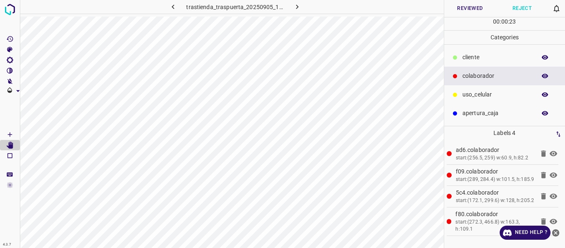
click at [469, 7] on button "Reviewed" at bounding box center [470, 8] width 52 height 17
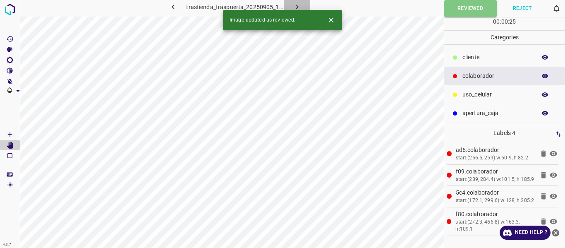
click at [296, 4] on icon "button" at bounding box center [297, 6] width 9 height 9
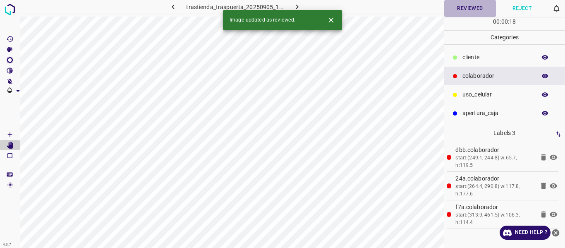
click at [460, 6] on button "Reviewed" at bounding box center [470, 8] width 52 height 17
click at [299, 5] on icon "button" at bounding box center [297, 6] width 9 height 9
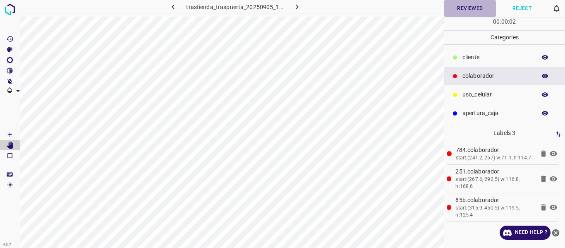
click at [448, 6] on button "Reviewed" at bounding box center [470, 8] width 52 height 17
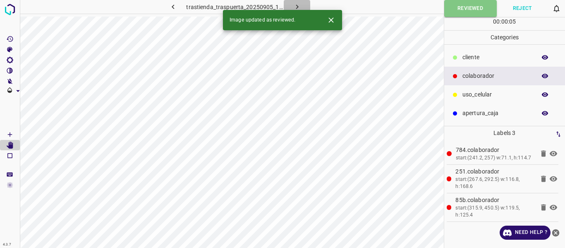
click at [298, 5] on icon "button" at bounding box center [297, 6] width 9 height 9
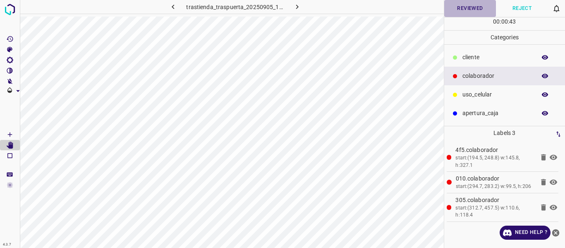
click at [471, 12] on button "Reviewed" at bounding box center [470, 8] width 52 height 17
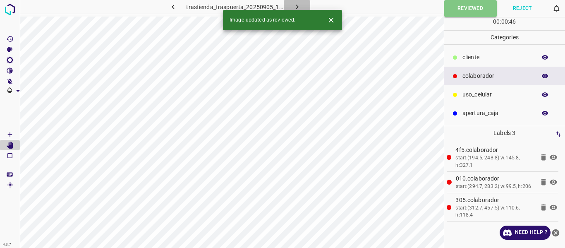
click at [297, 7] on icon "button" at bounding box center [297, 7] width 2 height 5
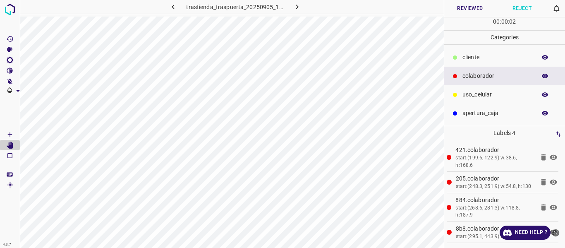
click at [465, 11] on button "Reviewed" at bounding box center [470, 8] width 52 height 17
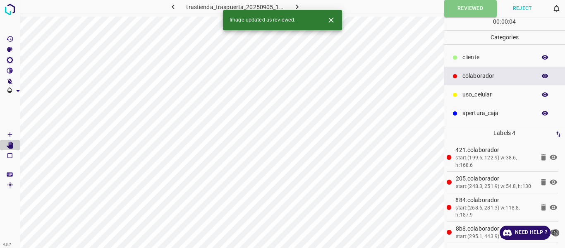
click at [294, 6] on icon "button" at bounding box center [297, 6] width 9 height 9
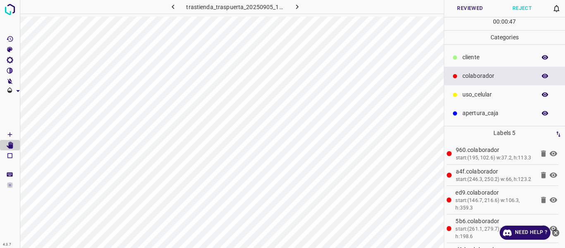
click at [456, 7] on button "Reviewed" at bounding box center [470, 8] width 52 height 17
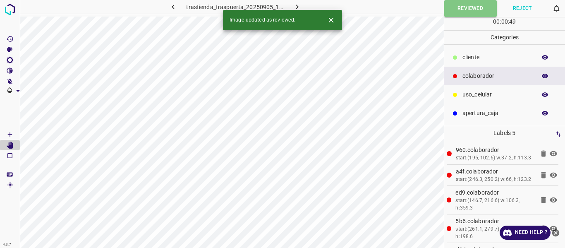
click at [298, 6] on icon "button" at bounding box center [297, 6] width 9 height 9
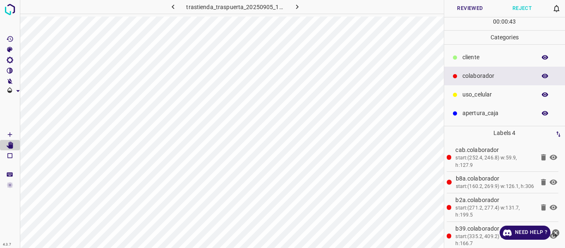
click at [457, 9] on button "Reviewed" at bounding box center [470, 8] width 52 height 17
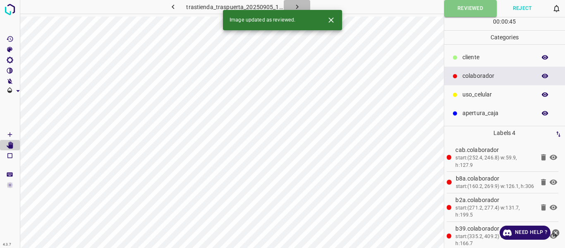
click at [299, 6] on icon "button" at bounding box center [297, 6] width 9 height 9
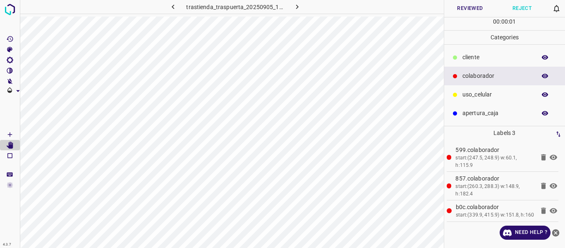
click at [456, 7] on button "Reviewed" at bounding box center [470, 8] width 52 height 17
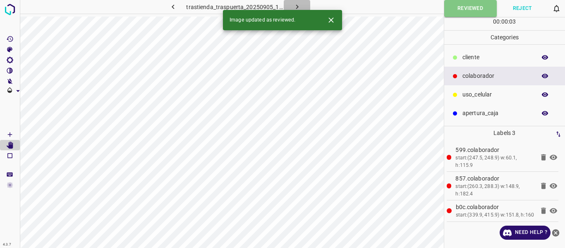
click at [298, 5] on icon "button" at bounding box center [297, 6] width 9 height 9
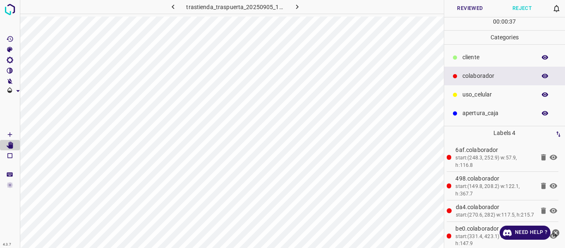
click at [464, 7] on button "Reviewed" at bounding box center [470, 8] width 52 height 17
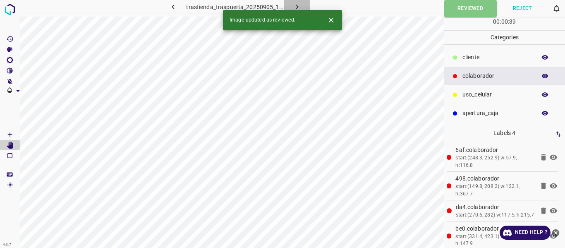
click at [296, 5] on icon "button" at bounding box center [297, 7] width 2 height 5
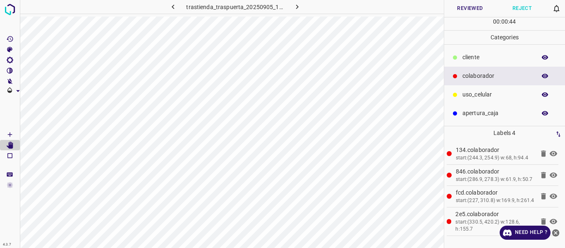
click at [460, 8] on button "Reviewed" at bounding box center [470, 8] width 52 height 17
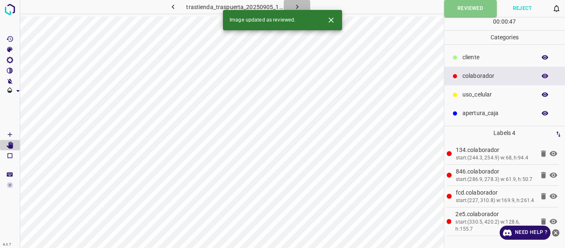
click at [297, 5] on icon "button" at bounding box center [297, 6] width 9 height 9
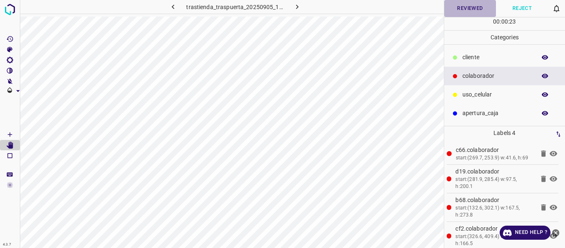
click at [481, 4] on button "Reviewed" at bounding box center [470, 8] width 52 height 17
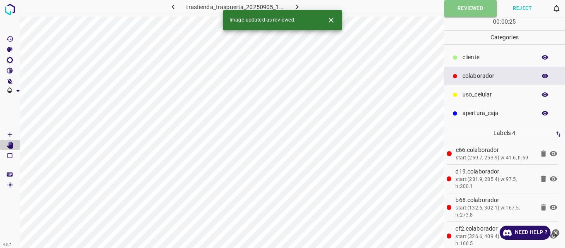
click at [293, 7] on icon "button" at bounding box center [297, 6] width 9 height 9
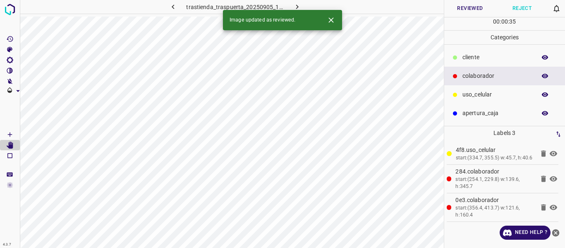
click at [475, 7] on button "Reviewed" at bounding box center [470, 8] width 52 height 17
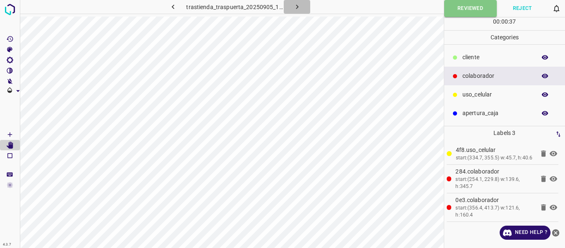
click at [295, 5] on icon "button" at bounding box center [297, 6] width 9 height 9
drag, startPoint x: 462, startPoint y: 5, endPoint x: 443, endPoint y: 0, distance: 20.4
click at [463, 3] on button "Reviewed" at bounding box center [470, 8] width 52 height 17
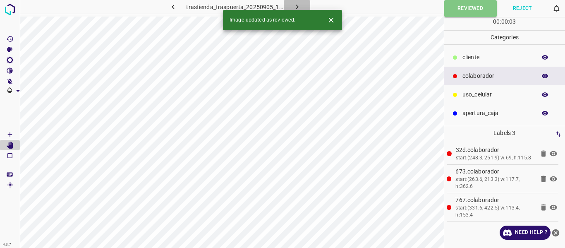
click at [297, 5] on icon "button" at bounding box center [297, 6] width 9 height 9
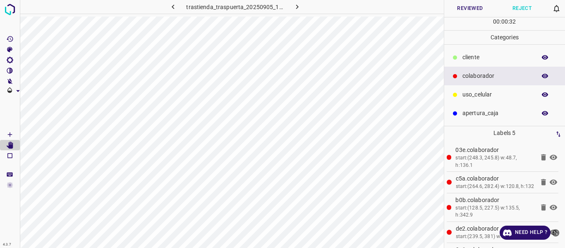
click at [462, 11] on button "Reviewed" at bounding box center [470, 8] width 52 height 17
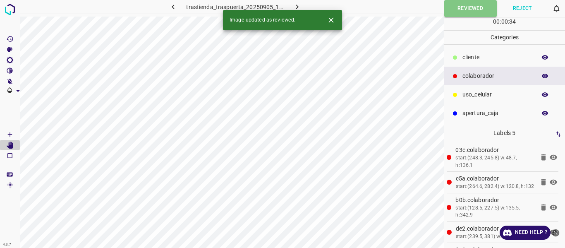
click at [294, 5] on icon "button" at bounding box center [297, 6] width 9 height 9
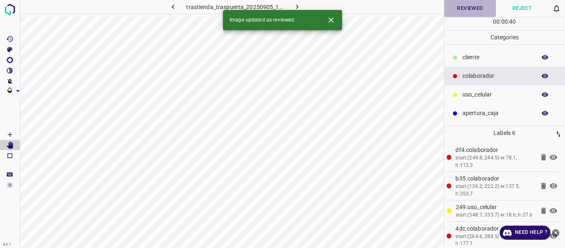
click at [463, 5] on button "Reviewed" at bounding box center [470, 8] width 52 height 17
click at [295, 5] on icon "button" at bounding box center [297, 6] width 9 height 9
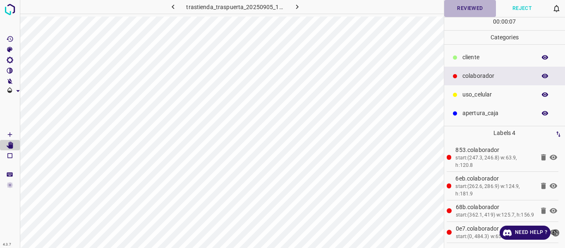
click at [464, 4] on button "Reviewed" at bounding box center [470, 8] width 52 height 17
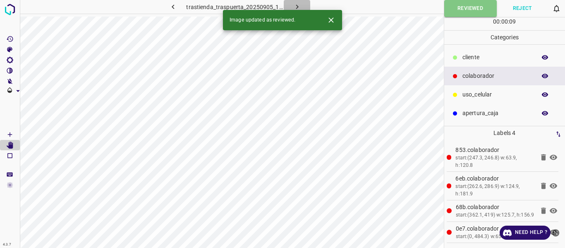
click at [299, 4] on icon "button" at bounding box center [297, 6] width 9 height 9
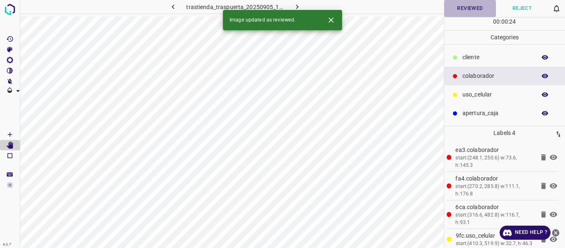
click at [453, 9] on button "Reviewed" at bounding box center [470, 8] width 52 height 17
click at [301, 5] on button "button" at bounding box center [297, 7] width 26 height 14
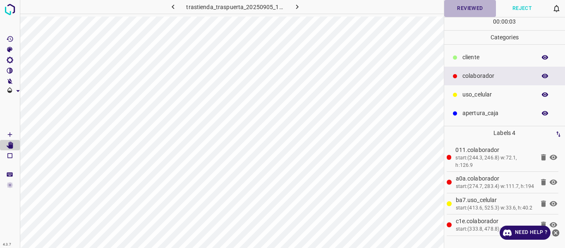
click at [462, 11] on button "Reviewed" at bounding box center [470, 8] width 52 height 17
click at [285, 5] on button "button" at bounding box center [297, 7] width 26 height 14
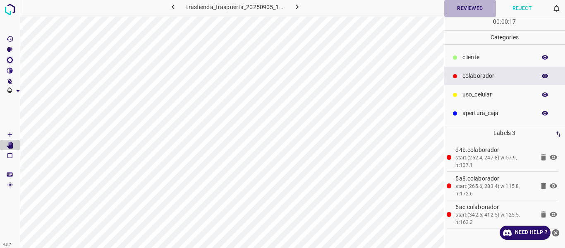
click at [462, 12] on button "Reviewed" at bounding box center [470, 8] width 52 height 17
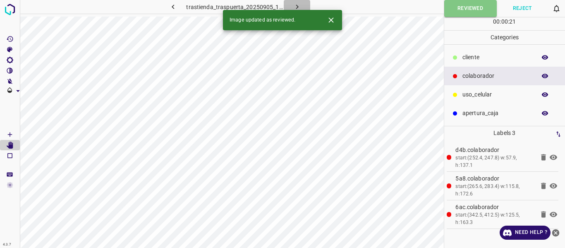
click at [299, 7] on icon "button" at bounding box center [297, 6] width 9 height 9
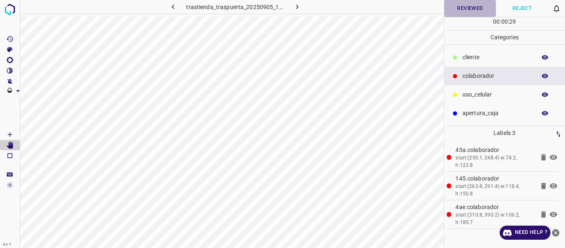
click at [474, 8] on button "Reviewed" at bounding box center [470, 8] width 52 height 17
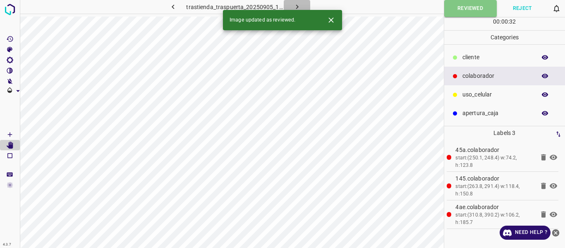
click at [294, 6] on icon "button" at bounding box center [297, 6] width 9 height 9
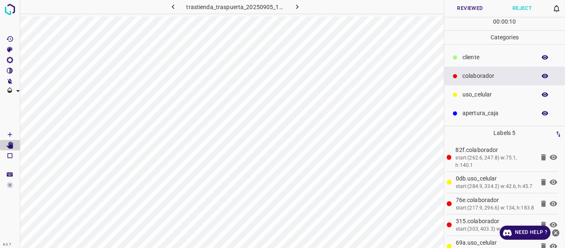
click at [467, 4] on button "Reviewed" at bounding box center [470, 8] width 52 height 17
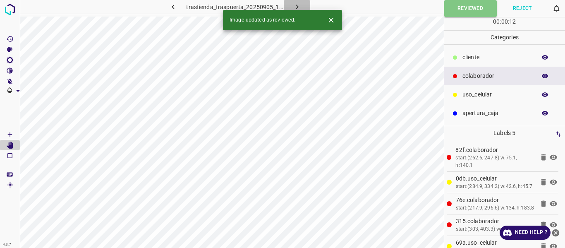
click at [297, 3] on icon "button" at bounding box center [297, 6] width 9 height 9
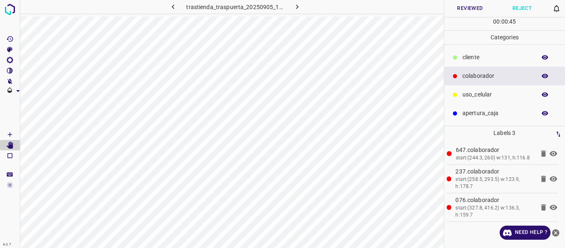
click at [466, 7] on button "Reviewed" at bounding box center [470, 8] width 52 height 17
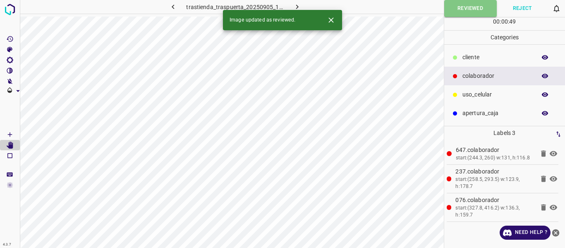
click at [297, 5] on icon "button" at bounding box center [297, 6] width 9 height 9
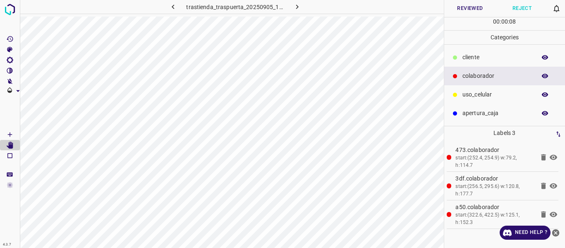
click at [467, 6] on button "Reviewed" at bounding box center [470, 8] width 52 height 17
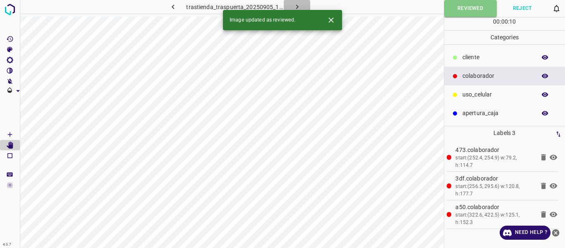
click at [299, 3] on icon "button" at bounding box center [297, 6] width 9 height 9
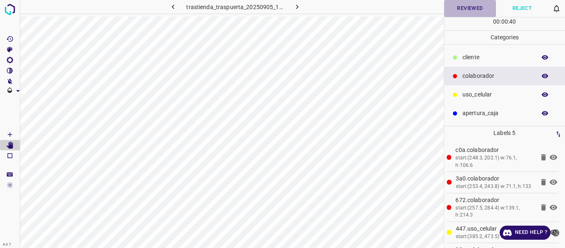
click at [466, 9] on button "Reviewed" at bounding box center [470, 8] width 52 height 17
drag, startPoint x: 466, startPoint y: 13, endPoint x: 446, endPoint y: 0, distance: 23.9
click at [464, 11] on button "Reviewed" at bounding box center [470, 8] width 53 height 17
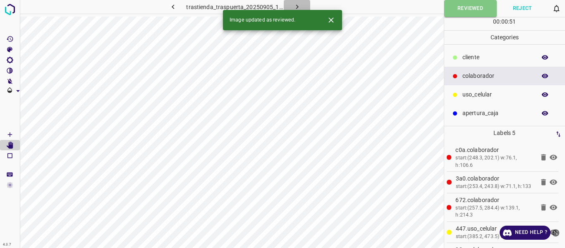
drag, startPoint x: 296, startPoint y: 4, endPoint x: 346, endPoint y: 2, distance: 49.7
click at [296, 3] on icon "button" at bounding box center [297, 6] width 9 height 9
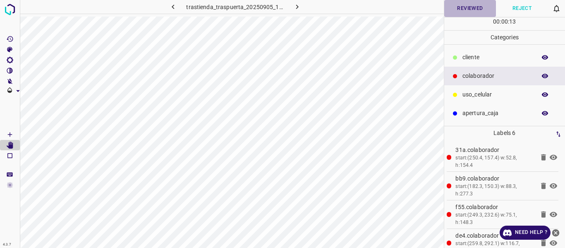
click at [459, 7] on button "Reviewed" at bounding box center [470, 8] width 52 height 17
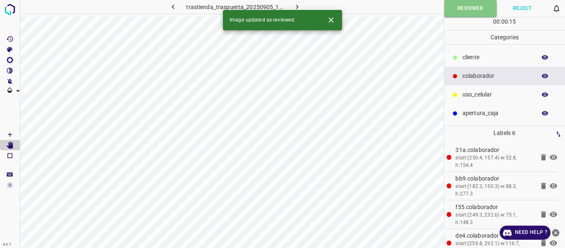
click at [298, 3] on icon "button" at bounding box center [297, 6] width 9 height 9
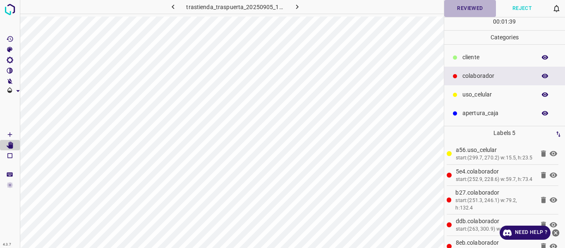
click at [458, 10] on button "Reviewed" at bounding box center [470, 8] width 52 height 17
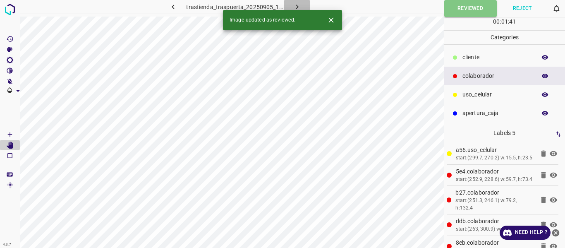
click at [298, 7] on icon "button" at bounding box center [297, 6] width 9 height 9
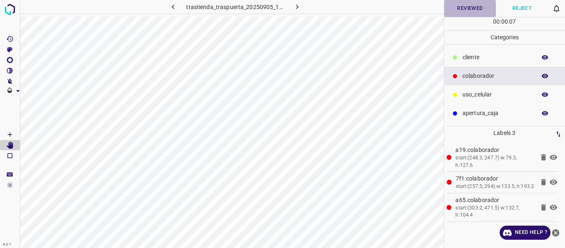
click at [469, 7] on button "Reviewed" at bounding box center [470, 8] width 52 height 17
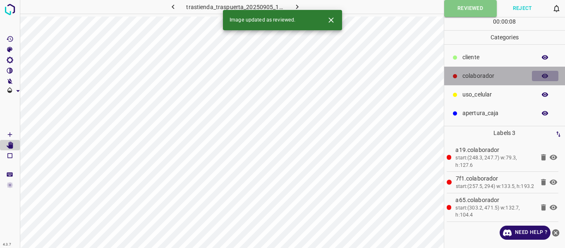
click at [544, 75] on icon "button" at bounding box center [544, 75] width 7 height 7
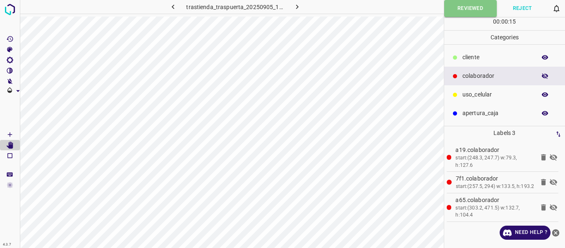
click at [542, 74] on icon "button" at bounding box center [544, 75] width 7 height 7
click at [446, 12] on button "Reviewed" at bounding box center [470, 8] width 53 height 17
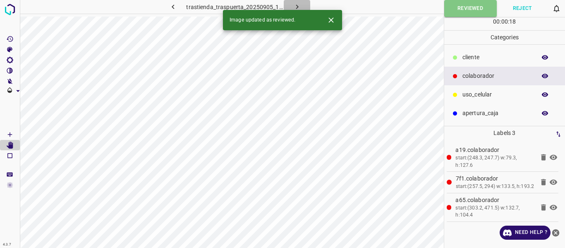
click at [294, 7] on icon "button" at bounding box center [297, 6] width 9 height 9
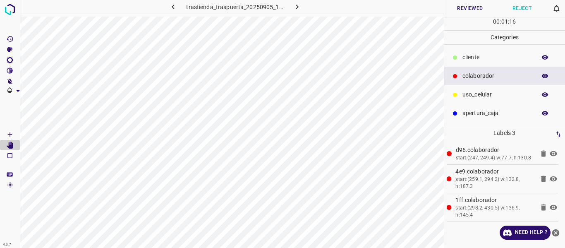
click at [474, 7] on button "Reviewed" at bounding box center [470, 8] width 52 height 17
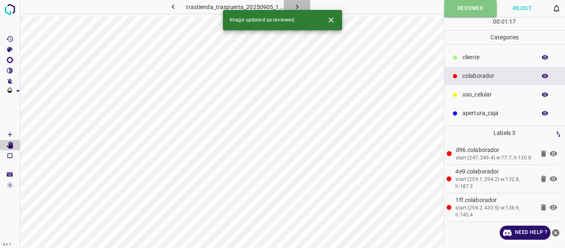
click at [296, 6] on icon "button" at bounding box center [297, 6] width 9 height 9
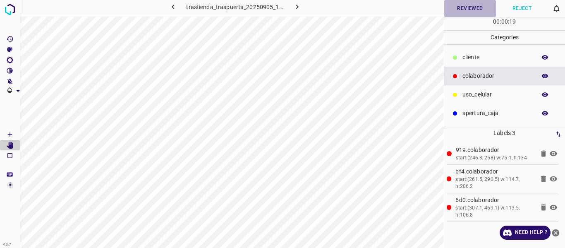
click at [457, 9] on button "Reviewed" at bounding box center [470, 8] width 52 height 17
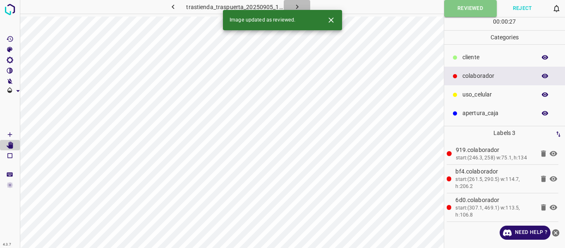
click at [294, 7] on icon "button" at bounding box center [297, 6] width 9 height 9
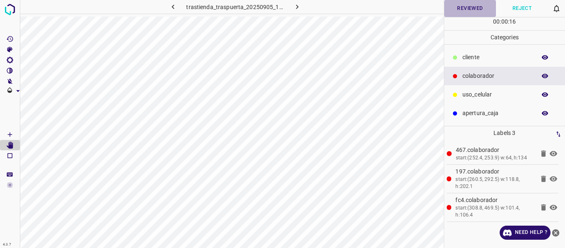
click at [461, 8] on button "Reviewed" at bounding box center [470, 8] width 52 height 17
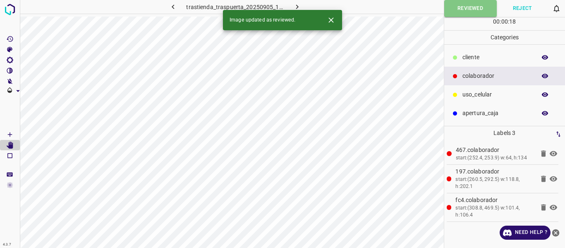
click at [297, 5] on icon "button" at bounding box center [297, 6] width 9 height 9
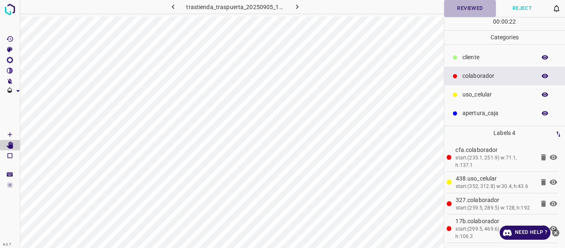
click at [478, 9] on button "Reviewed" at bounding box center [470, 8] width 52 height 17
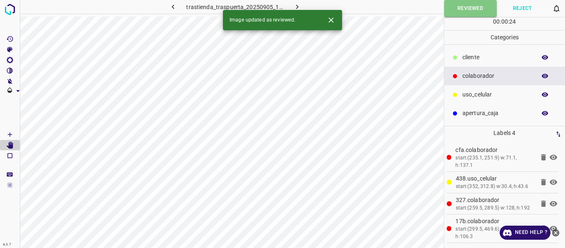
click at [298, 5] on icon "button" at bounding box center [297, 6] width 9 height 9
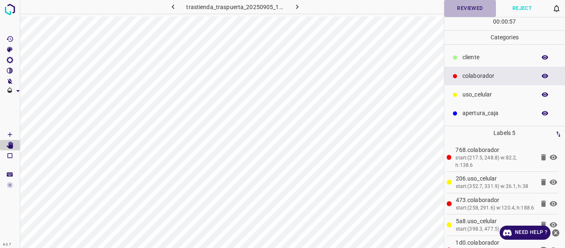
click at [464, 9] on button "Reviewed" at bounding box center [470, 8] width 52 height 17
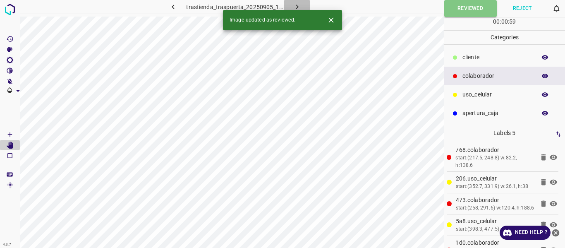
click at [298, 5] on icon "button" at bounding box center [297, 6] width 9 height 9
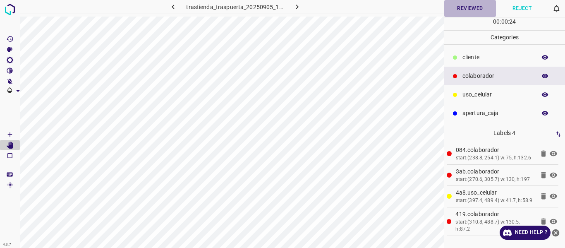
click at [477, 11] on button "Reviewed" at bounding box center [470, 8] width 52 height 17
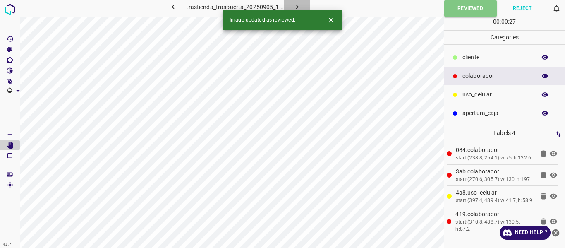
click at [291, 4] on button "button" at bounding box center [297, 7] width 26 height 14
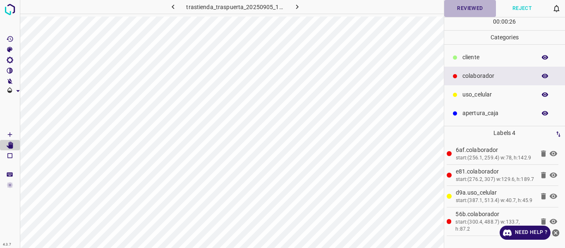
click at [452, 7] on button "Reviewed" at bounding box center [470, 8] width 52 height 17
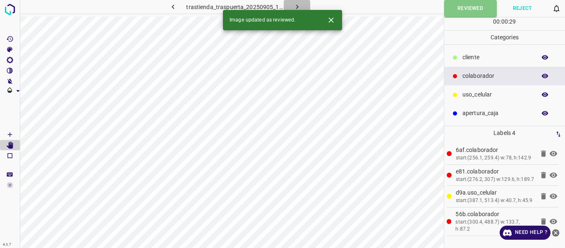
click at [298, 2] on button "button" at bounding box center [297, 7] width 26 height 14
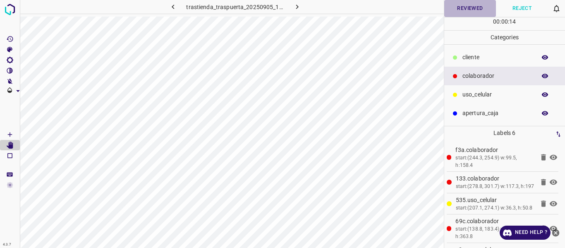
click at [466, 4] on button "Reviewed" at bounding box center [470, 8] width 52 height 17
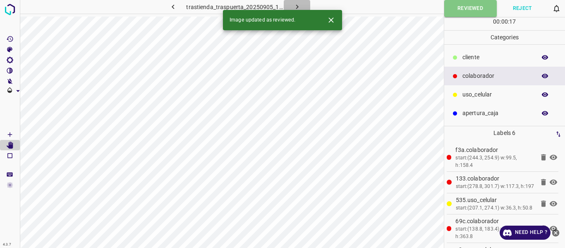
click at [294, 6] on icon "button" at bounding box center [297, 6] width 9 height 9
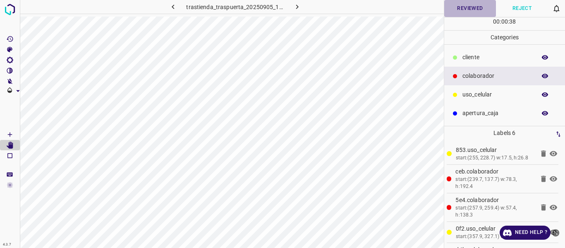
click at [457, 5] on button "Reviewed" at bounding box center [470, 8] width 52 height 17
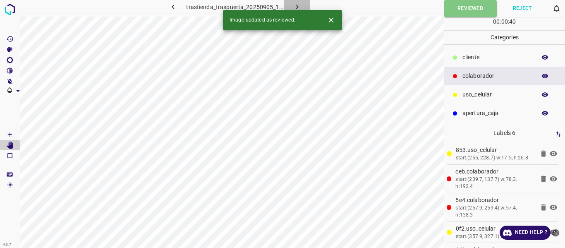
click at [296, 6] on icon "button" at bounding box center [297, 6] width 9 height 9
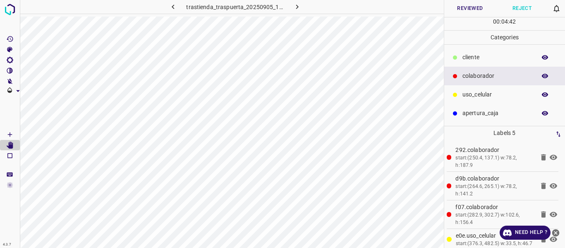
click at [464, 7] on button "Reviewed" at bounding box center [470, 8] width 52 height 17
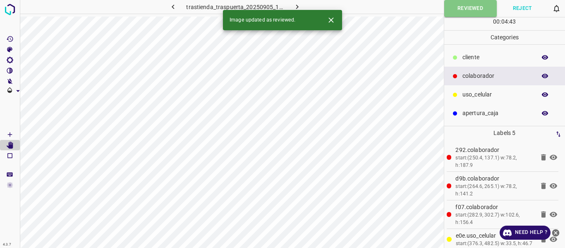
click at [297, 6] on icon "button" at bounding box center [297, 7] width 2 height 5
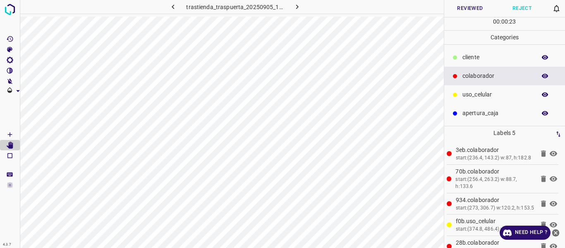
click at [459, 8] on button "Reviewed" at bounding box center [470, 8] width 52 height 17
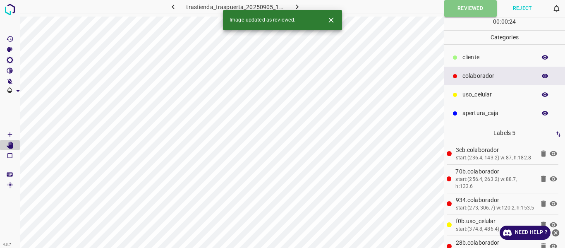
click at [294, 5] on icon "button" at bounding box center [297, 6] width 9 height 9
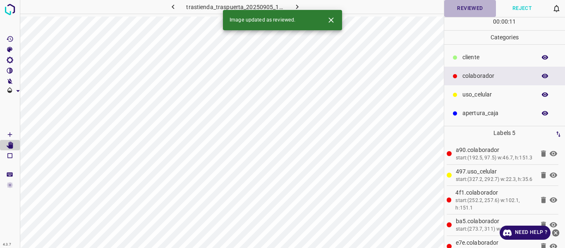
click at [461, 8] on button "Reviewed" at bounding box center [470, 8] width 52 height 17
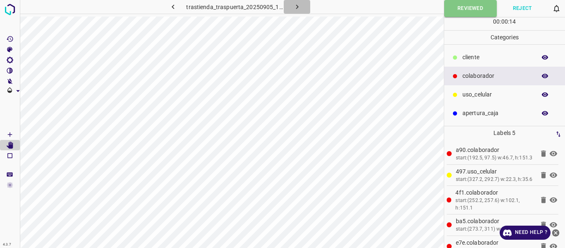
click at [293, 5] on icon "button" at bounding box center [297, 6] width 9 height 9
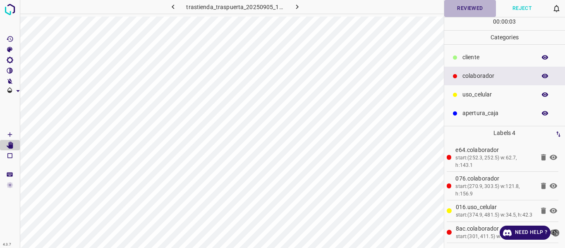
click at [458, 11] on button "Reviewed" at bounding box center [470, 8] width 52 height 17
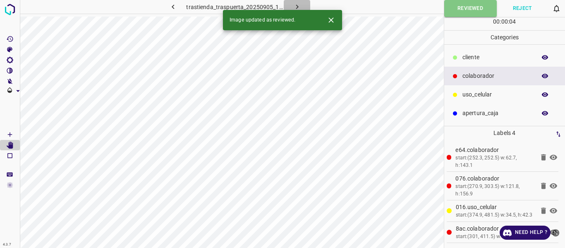
click at [295, 5] on icon "button" at bounding box center [297, 6] width 9 height 9
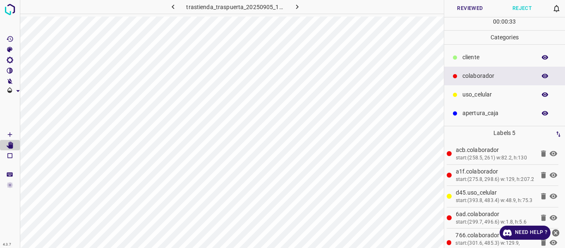
drag, startPoint x: 544, startPoint y: 78, endPoint x: 483, endPoint y: 98, distance: 64.5
click at [542, 78] on icon "button" at bounding box center [544, 75] width 7 height 7
click at [550, 72] on button "button" at bounding box center [545, 76] width 26 height 11
click at [474, 8] on button "Reviewed" at bounding box center [470, 8] width 52 height 17
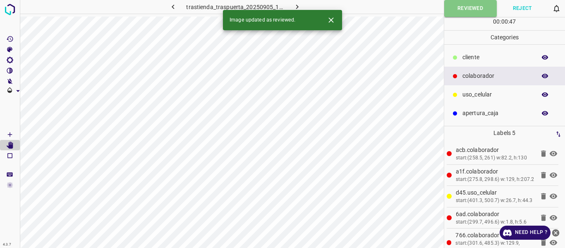
click at [298, 5] on icon "button" at bounding box center [297, 6] width 9 height 9
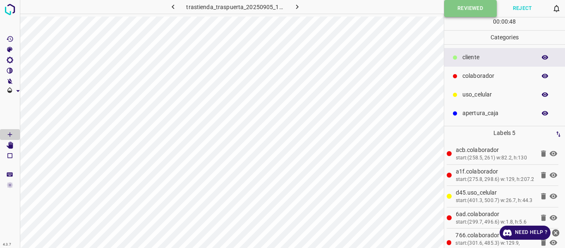
click at [471, 12] on button "Reviewed" at bounding box center [470, 8] width 53 height 17
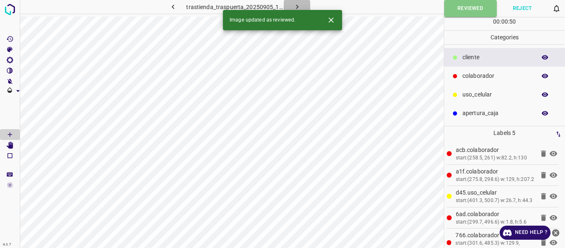
click at [299, 7] on icon "button" at bounding box center [297, 6] width 9 height 9
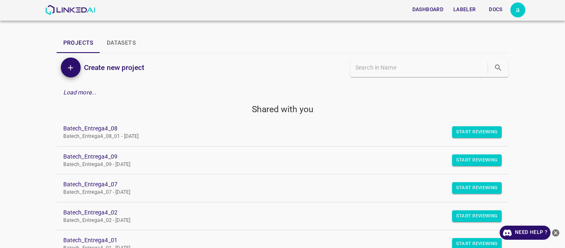
scroll to position [41, 0]
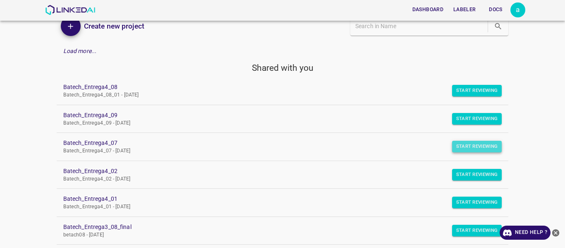
click at [457, 148] on button "Start Reviewing" at bounding box center [477, 147] width 50 height 12
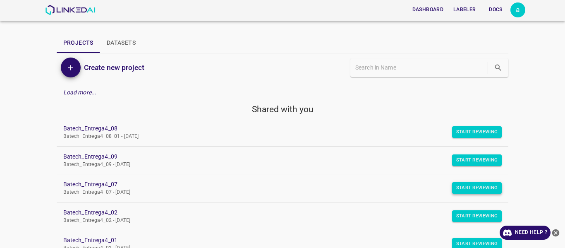
click at [457, 187] on button "Start Reviewing" at bounding box center [477, 188] width 50 height 12
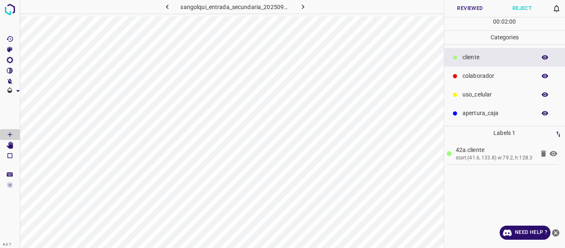
click at [548, 55] on icon "button" at bounding box center [544, 57] width 7 height 7
click at [545, 58] on icon "button" at bounding box center [545, 57] width 7 height 5
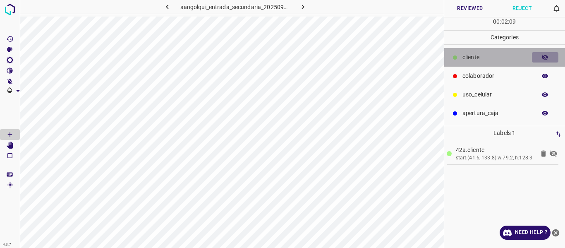
click at [543, 56] on icon "button" at bounding box center [544, 57] width 7 height 7
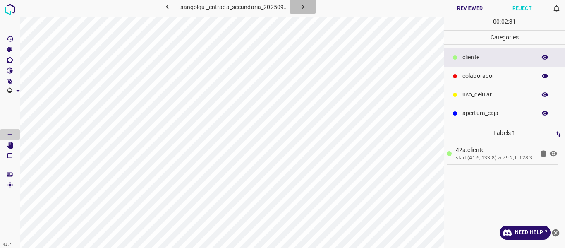
click at [306, 7] on icon "button" at bounding box center [303, 6] width 9 height 9
click at [301, 6] on icon "button" at bounding box center [303, 6] width 9 height 9
click at [306, 6] on icon "button" at bounding box center [303, 6] width 9 height 9
click at [302, 7] on icon "button" at bounding box center [303, 6] width 9 height 9
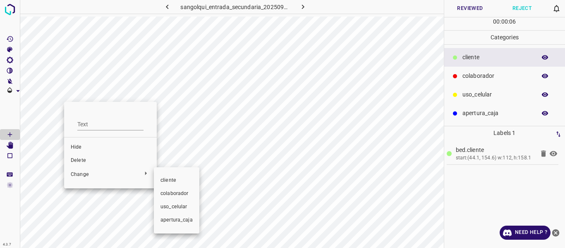
click at [216, 97] on div at bounding box center [282, 124] width 565 height 248
click at [198, 145] on div at bounding box center [282, 124] width 565 height 248
drag, startPoint x: 143, startPoint y: 172, endPoint x: 168, endPoint y: 192, distance: 32.1
click at [143, 172] on div at bounding box center [282, 124] width 565 height 248
click at [174, 181] on span "cliente" at bounding box center [176, 180] width 32 height 7
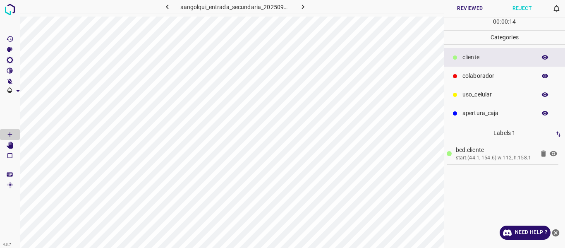
click at [468, 12] on button "Reviewed" at bounding box center [470, 8] width 52 height 17
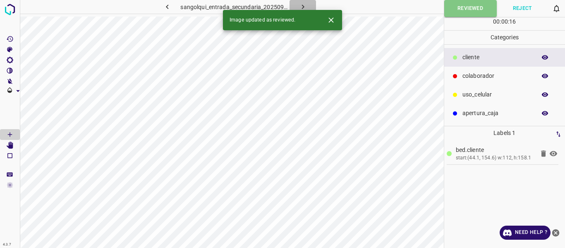
click at [303, 6] on icon "button" at bounding box center [302, 7] width 2 height 5
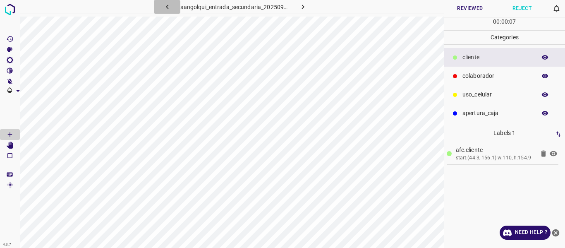
click at [166, 6] on icon "button" at bounding box center [167, 6] width 9 height 9
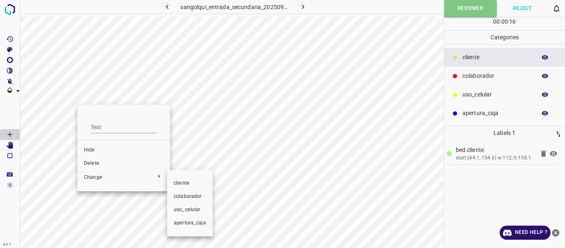
click at [191, 199] on span "colaborador" at bounding box center [190, 196] width 32 height 7
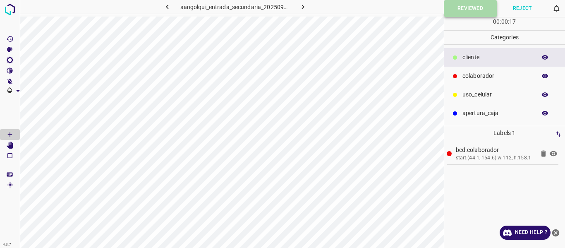
click at [461, 12] on button "Reviewed" at bounding box center [470, 8] width 53 height 17
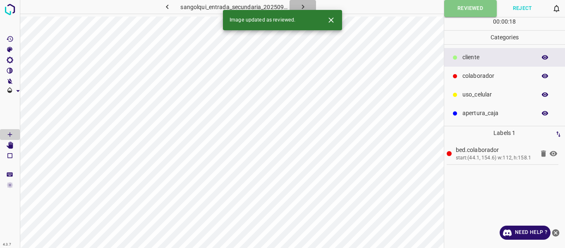
click at [304, 9] on icon "button" at bounding box center [303, 6] width 9 height 9
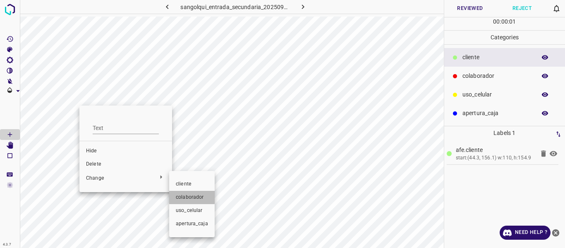
drag, startPoint x: 184, startPoint y: 196, endPoint x: 375, endPoint y: 87, distance: 220.2
click at [184, 195] on span "colaborador" at bounding box center [192, 197] width 32 height 7
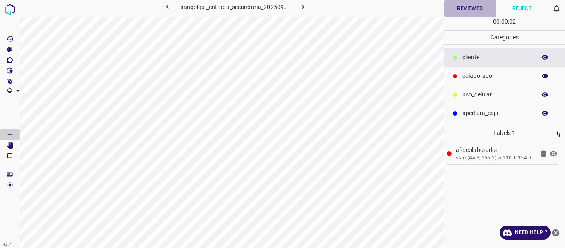
click at [471, 5] on button "Reviewed" at bounding box center [470, 8] width 52 height 17
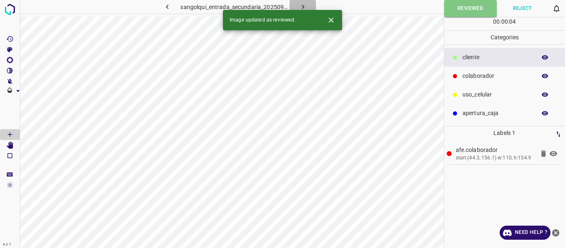
click at [303, 7] on icon "button" at bounding box center [302, 7] width 2 height 5
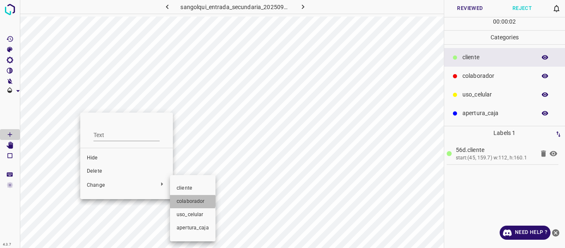
drag, startPoint x: 188, startPoint y: 201, endPoint x: 421, endPoint y: 91, distance: 257.5
click at [189, 200] on span "colaborador" at bounding box center [193, 201] width 32 height 7
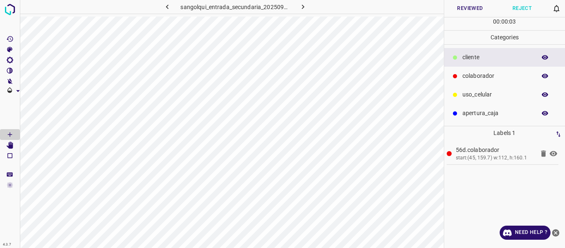
click at [474, 8] on button "Reviewed" at bounding box center [470, 8] width 52 height 17
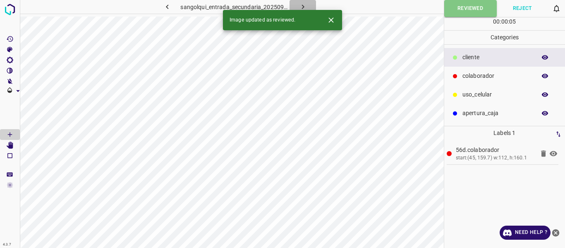
click at [294, 5] on button "button" at bounding box center [302, 7] width 26 height 14
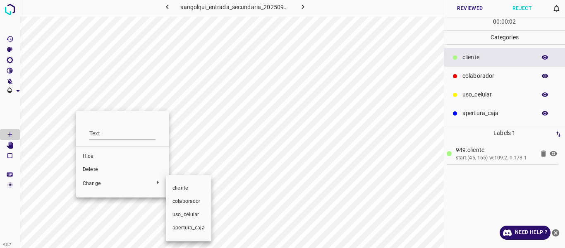
drag, startPoint x: 187, startPoint y: 198, endPoint x: 203, endPoint y: 187, distance: 19.7
click at [186, 196] on li "colaborador" at bounding box center [188, 201] width 45 height 13
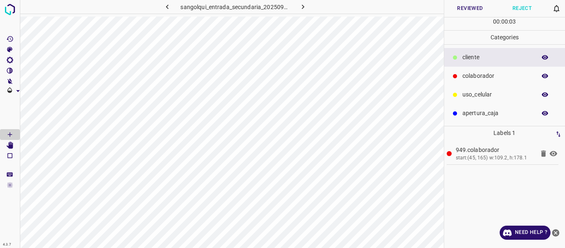
click at [464, 9] on button "Reviewed" at bounding box center [470, 8] width 52 height 17
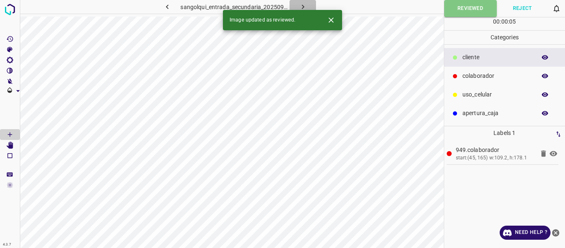
click at [301, 5] on icon "button" at bounding box center [303, 6] width 9 height 9
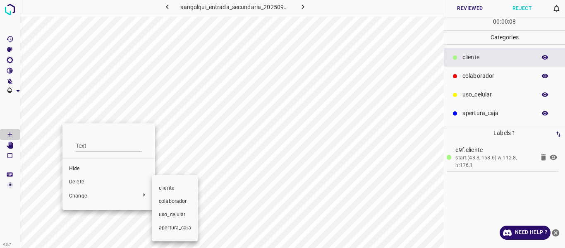
drag, startPoint x: 174, startPoint y: 200, endPoint x: 227, endPoint y: 181, distance: 56.3
click at [179, 199] on span "colaborador" at bounding box center [175, 201] width 32 height 7
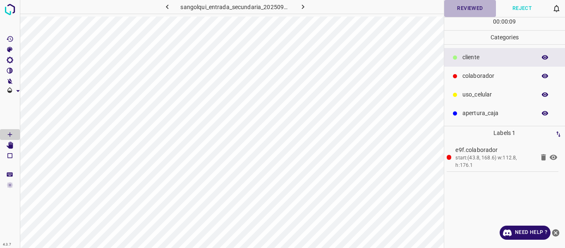
drag, startPoint x: 470, startPoint y: 8, endPoint x: 379, endPoint y: 13, distance: 90.7
click at [469, 8] on button "Reviewed" at bounding box center [470, 8] width 52 height 17
click at [306, 7] on icon "button" at bounding box center [303, 6] width 9 height 9
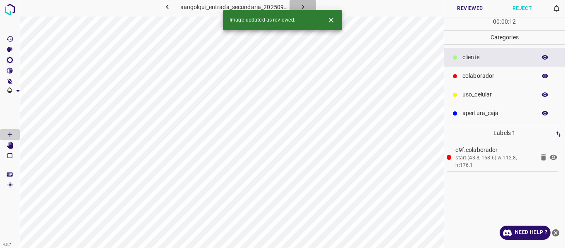
click at [305, 6] on icon "button" at bounding box center [303, 6] width 9 height 9
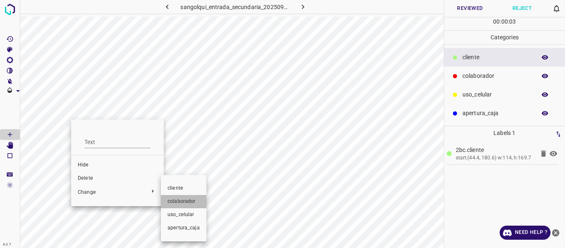
click at [181, 202] on span "colaborador" at bounding box center [183, 201] width 32 height 7
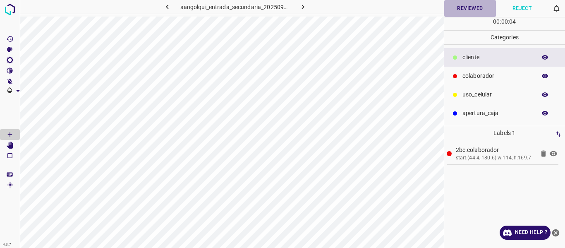
click at [446, 14] on button "Reviewed" at bounding box center [470, 8] width 52 height 17
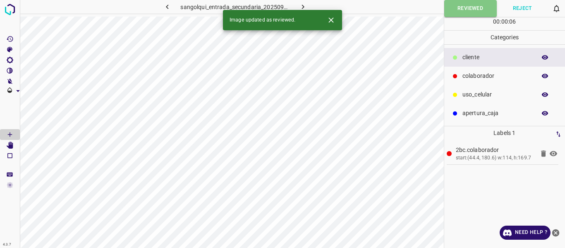
click at [303, 6] on icon "button" at bounding box center [302, 7] width 2 height 5
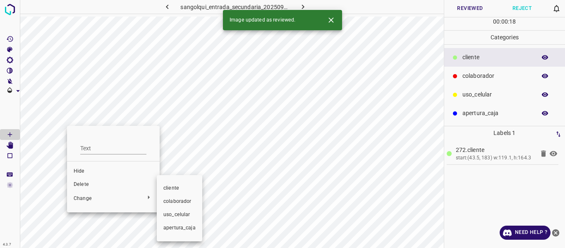
click at [175, 200] on span "colaborador" at bounding box center [179, 201] width 32 height 7
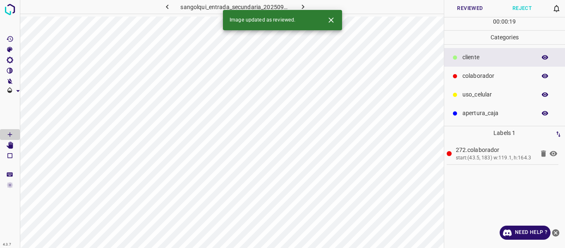
click at [459, 10] on button "Reviewed" at bounding box center [470, 8] width 52 height 17
click at [302, 5] on icon "button" at bounding box center [303, 6] width 9 height 9
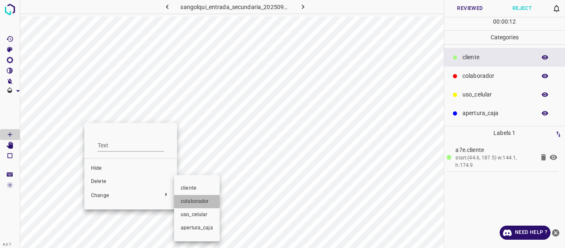
click at [195, 201] on span "colaborador" at bounding box center [197, 201] width 32 height 7
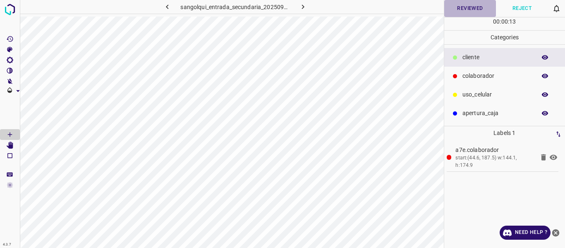
click at [463, 11] on button "Reviewed" at bounding box center [470, 8] width 52 height 17
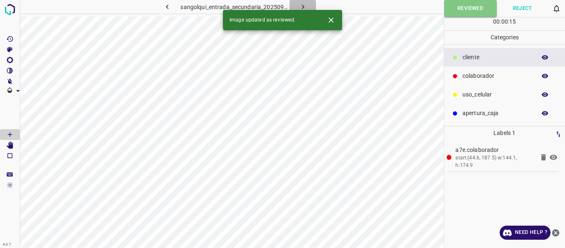
click at [300, 4] on icon "button" at bounding box center [303, 6] width 9 height 9
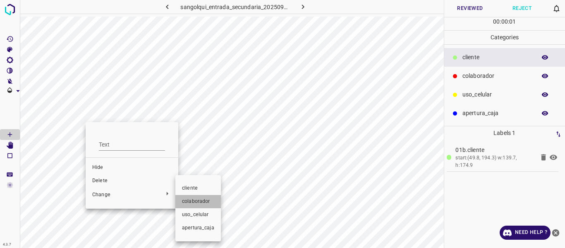
drag, startPoint x: 201, startPoint y: 197, endPoint x: 406, endPoint y: 84, distance: 234.5
click at [201, 197] on li "colaborador" at bounding box center [197, 201] width 45 height 13
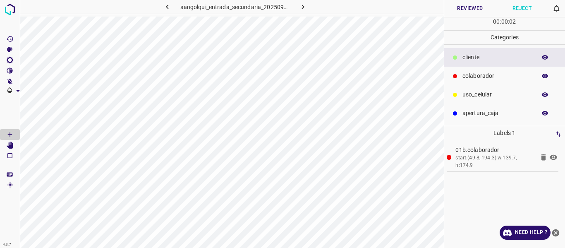
click at [461, 8] on button "Reviewed" at bounding box center [470, 8] width 52 height 17
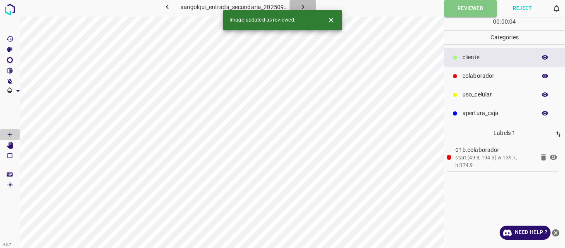
click at [303, 3] on icon "button" at bounding box center [303, 6] width 9 height 9
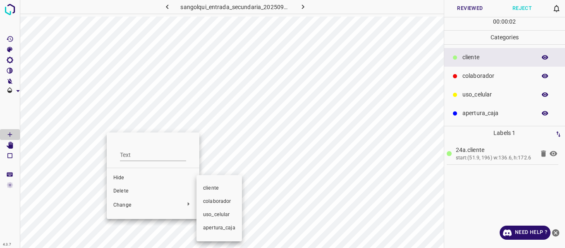
click at [217, 205] on li "colaborador" at bounding box center [218, 201] width 45 height 13
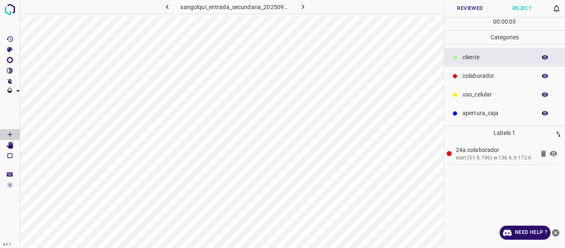
click at [475, 0] on button "Reviewed" at bounding box center [470, 8] width 52 height 17
click at [300, 6] on icon "button" at bounding box center [303, 6] width 9 height 9
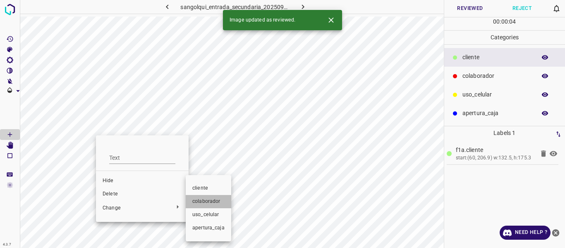
click at [203, 203] on span "colaborador" at bounding box center [208, 201] width 32 height 7
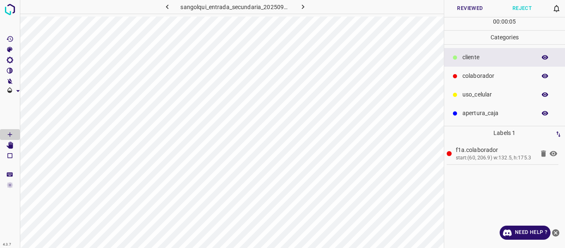
drag, startPoint x: 478, startPoint y: 7, endPoint x: 452, endPoint y: 0, distance: 27.2
click at [478, 6] on button "Reviewed" at bounding box center [470, 8] width 52 height 17
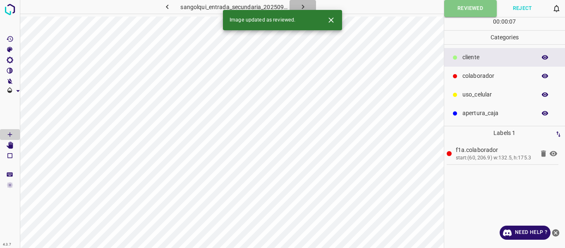
click at [306, 7] on icon "button" at bounding box center [303, 6] width 9 height 9
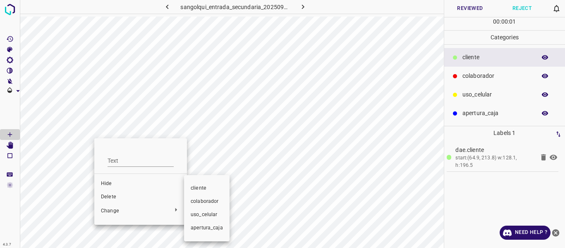
drag, startPoint x: 202, startPoint y: 201, endPoint x: 318, endPoint y: 150, distance: 126.6
click at [203, 201] on span "colaborador" at bounding box center [207, 201] width 32 height 7
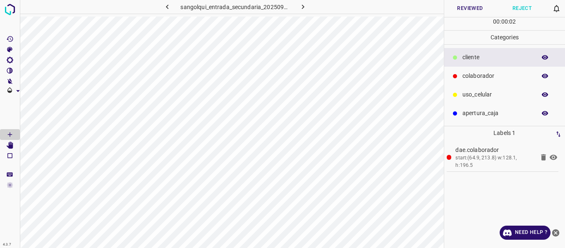
click at [475, 7] on button "Reviewed" at bounding box center [470, 8] width 52 height 17
click at [303, 6] on icon "button" at bounding box center [302, 7] width 2 height 5
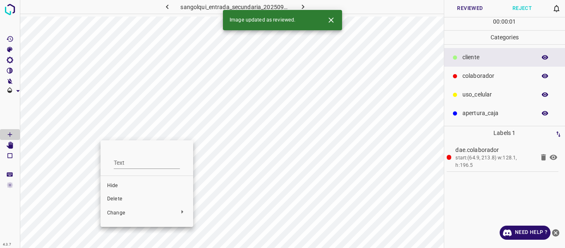
click at [245, 122] on div at bounding box center [282, 124] width 565 height 248
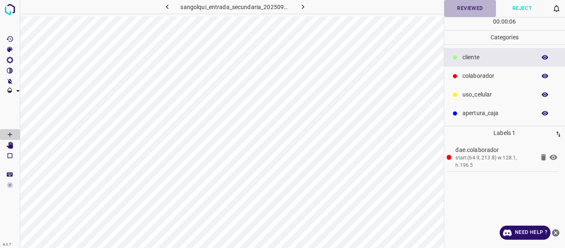
click at [466, 12] on button "Reviewed" at bounding box center [470, 8] width 52 height 17
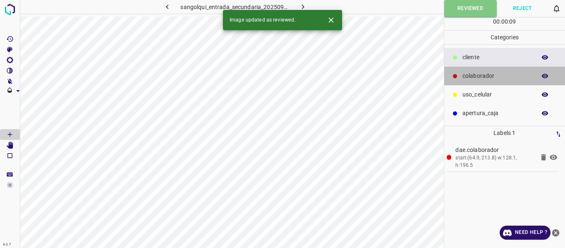
click at [472, 79] on p "colaborador" at bounding box center [496, 76] width 69 height 9
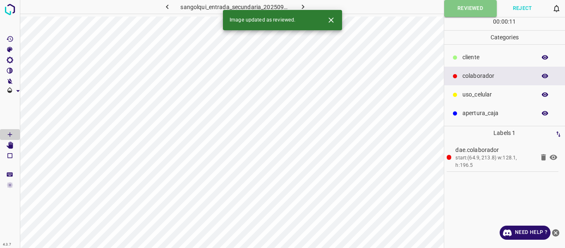
click at [303, 6] on icon "button" at bounding box center [302, 7] width 2 height 5
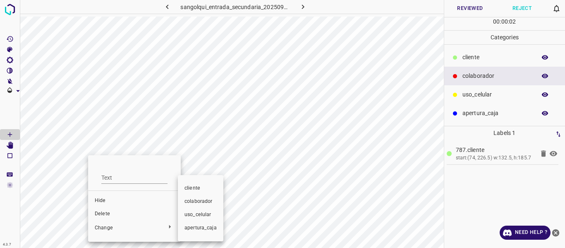
click at [202, 201] on span "colaborador" at bounding box center [200, 201] width 32 height 7
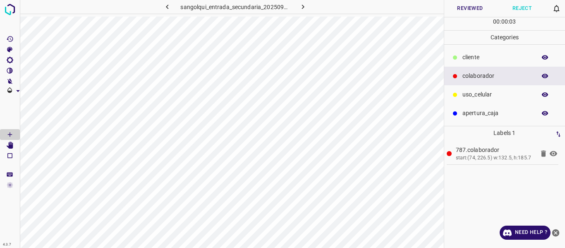
click at [469, 7] on button "Reviewed" at bounding box center [470, 8] width 52 height 17
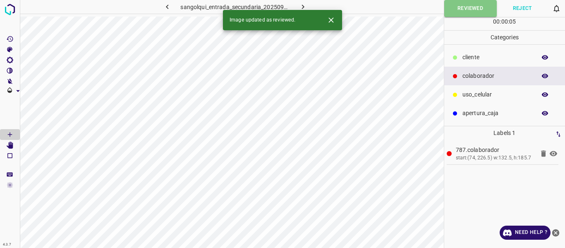
click at [307, 8] on button "button" at bounding box center [302, 7] width 26 height 14
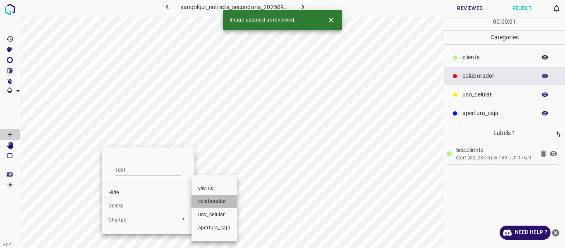
click at [212, 204] on span "colaborador" at bounding box center [214, 201] width 32 height 7
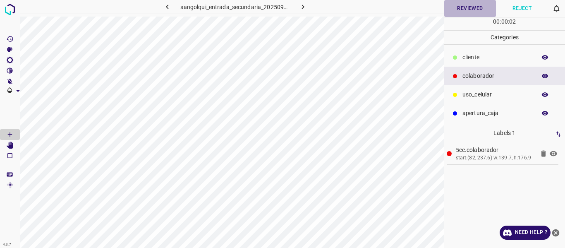
click at [463, 7] on button "Reviewed" at bounding box center [470, 8] width 52 height 17
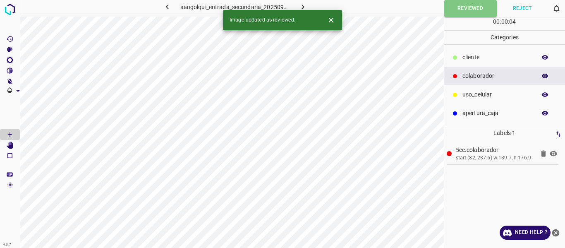
click at [303, 5] on icon "button" at bounding box center [303, 6] width 9 height 9
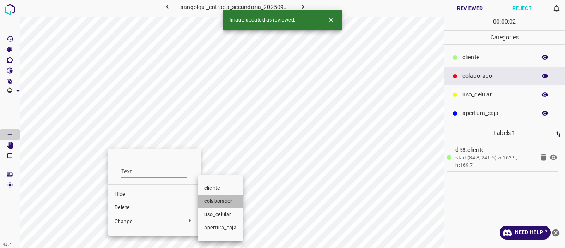
click at [212, 201] on span "colaborador" at bounding box center [220, 201] width 32 height 7
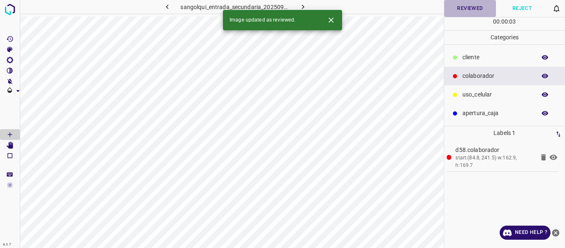
click at [467, 5] on button "Reviewed" at bounding box center [470, 8] width 52 height 17
click at [300, 6] on icon "button" at bounding box center [303, 6] width 9 height 9
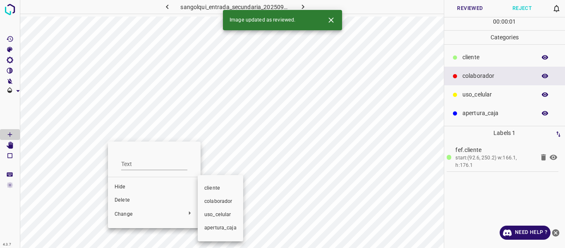
click at [229, 198] on span "colaborador" at bounding box center [220, 201] width 32 height 7
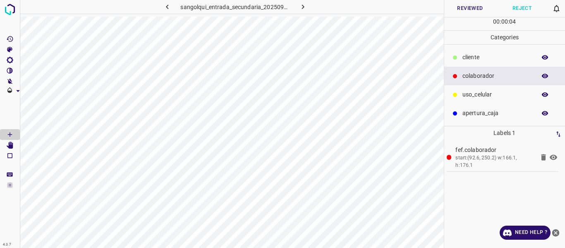
click at [467, 9] on button "Reviewed" at bounding box center [470, 8] width 52 height 17
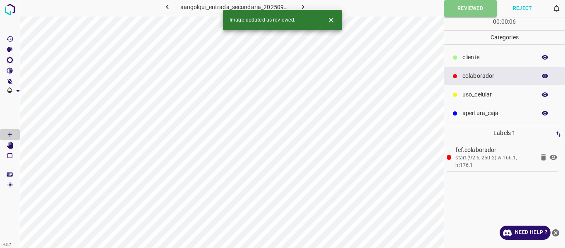
click at [307, 7] on button "button" at bounding box center [302, 7] width 26 height 14
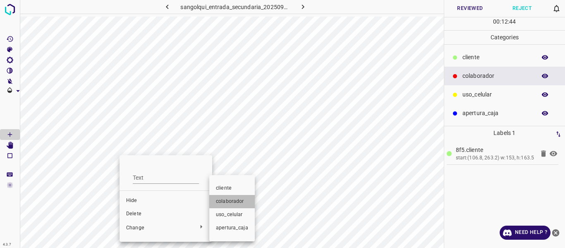
click at [244, 204] on span "colaborador" at bounding box center [232, 201] width 32 height 7
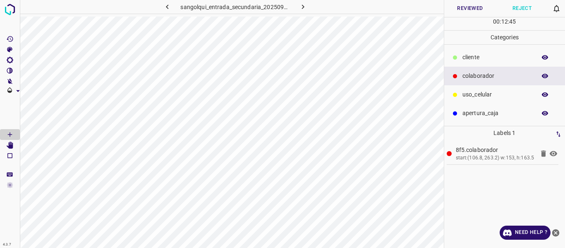
click at [464, 12] on button "Reviewed" at bounding box center [470, 8] width 52 height 17
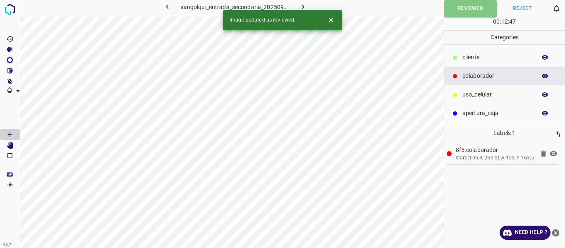
click at [306, 7] on icon "button" at bounding box center [303, 6] width 9 height 9
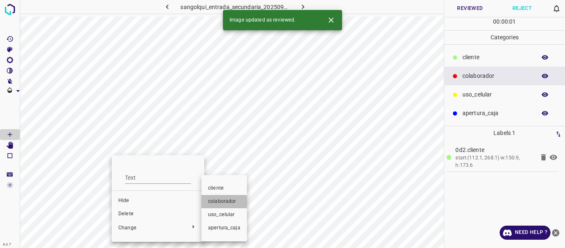
click at [222, 203] on span "colaborador" at bounding box center [224, 201] width 32 height 7
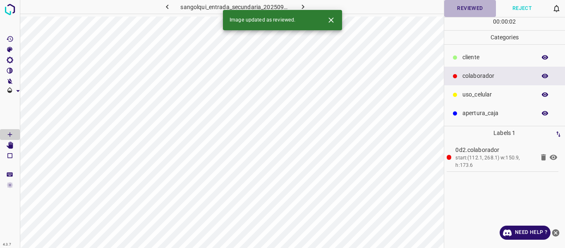
click at [467, 5] on button "Reviewed" at bounding box center [470, 8] width 52 height 17
click at [299, 4] on icon "button" at bounding box center [303, 6] width 9 height 9
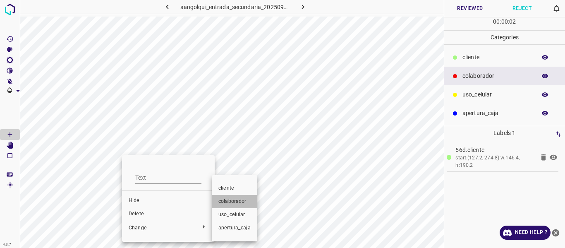
drag, startPoint x: 237, startPoint y: 199, endPoint x: 266, endPoint y: 189, distance: 30.0
click at [238, 200] on span "colaborador" at bounding box center [234, 201] width 32 height 7
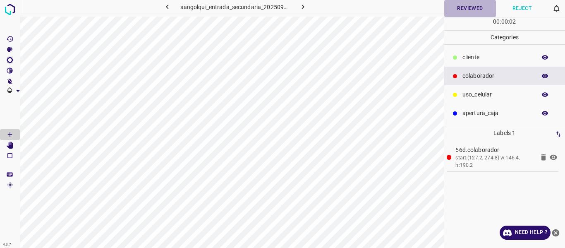
click at [462, 8] on button "Reviewed" at bounding box center [470, 8] width 52 height 17
click at [305, 5] on icon "button" at bounding box center [303, 6] width 9 height 9
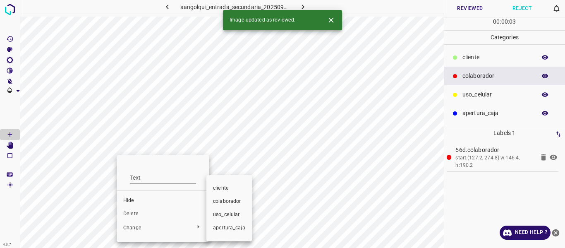
drag, startPoint x: 223, startPoint y: 198, endPoint x: 267, endPoint y: 178, distance: 48.0
click at [224, 197] on li "colaborador" at bounding box center [228, 201] width 45 height 13
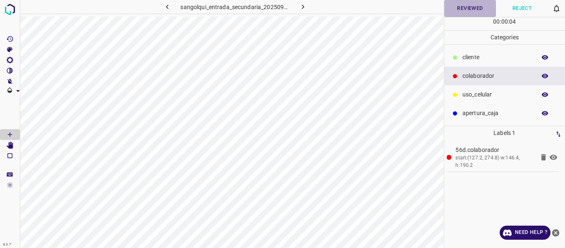
click at [464, 4] on button "Reviewed" at bounding box center [470, 8] width 52 height 17
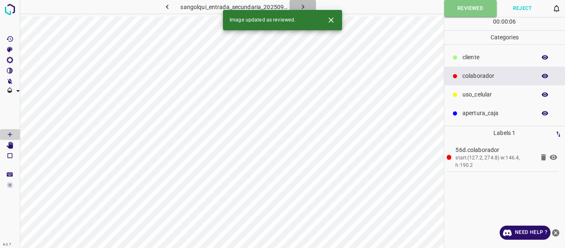
click at [305, 4] on icon "button" at bounding box center [303, 6] width 9 height 9
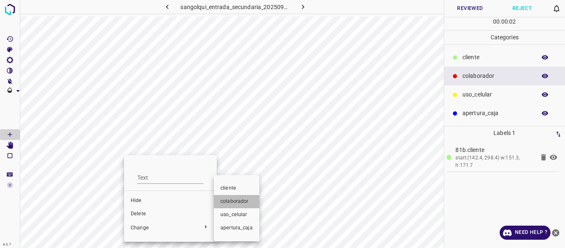
drag, startPoint x: 233, startPoint y: 197, endPoint x: 320, endPoint y: 164, distance: 92.5
click at [234, 197] on li "colaborador" at bounding box center [236, 201] width 45 height 13
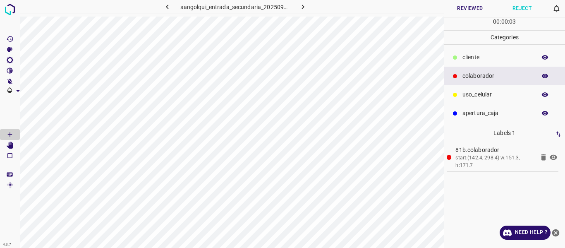
click at [459, 10] on button "Reviewed" at bounding box center [470, 8] width 52 height 17
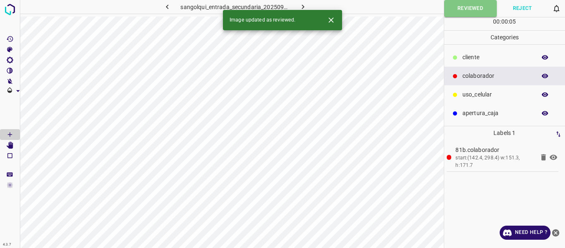
click at [299, 4] on icon "button" at bounding box center [303, 6] width 9 height 9
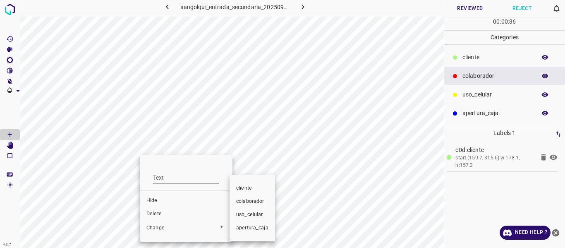
click at [263, 201] on span "colaborador" at bounding box center [252, 201] width 32 height 7
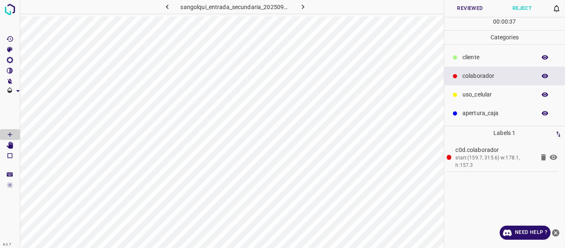
click at [471, 9] on button "Reviewed" at bounding box center [470, 8] width 52 height 17
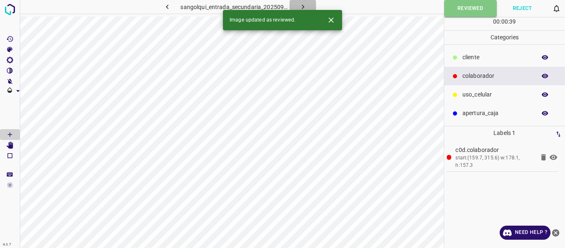
click at [300, 6] on icon "button" at bounding box center [303, 6] width 9 height 9
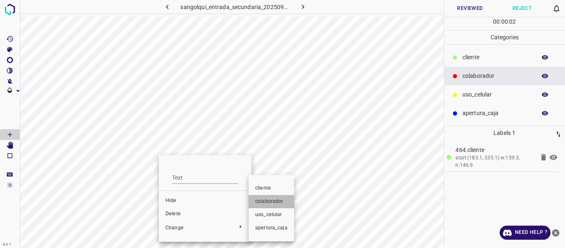
click at [270, 200] on span "colaborador" at bounding box center [271, 201] width 32 height 7
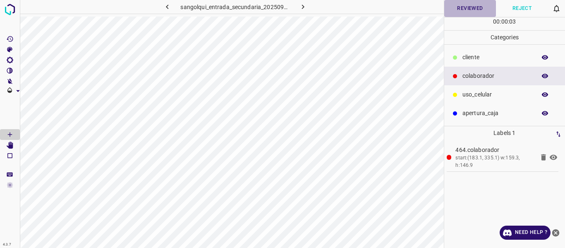
click at [464, 4] on button "Reviewed" at bounding box center [470, 8] width 52 height 17
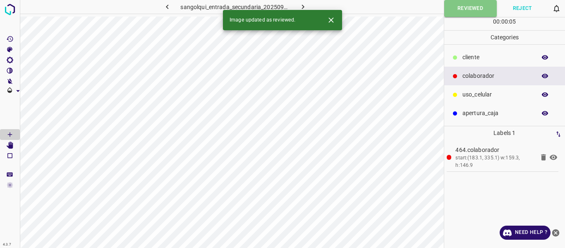
click at [299, 5] on icon "button" at bounding box center [303, 6] width 9 height 9
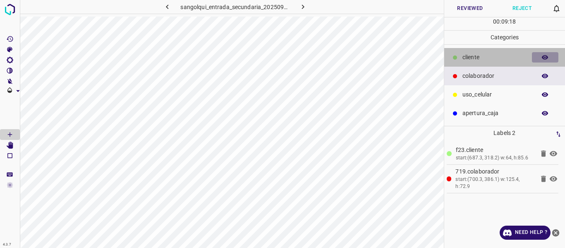
click at [548, 54] on icon "button" at bounding box center [544, 57] width 7 height 7
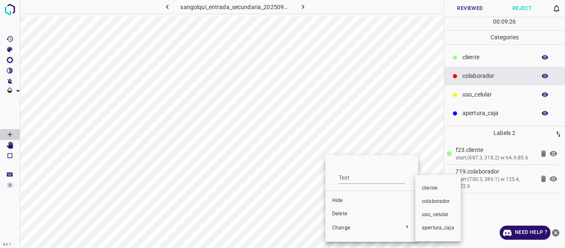
drag, startPoint x: 431, startPoint y: 201, endPoint x: 449, endPoint y: 152, distance: 52.5
click at [433, 198] on span "colaborador" at bounding box center [438, 201] width 32 height 7
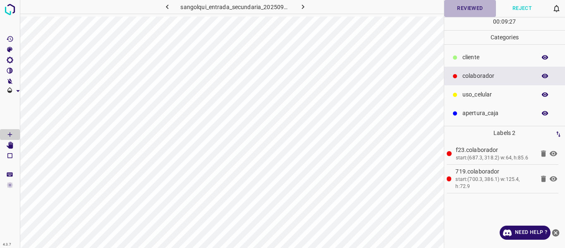
click at [471, 10] on button "Reviewed" at bounding box center [470, 8] width 52 height 17
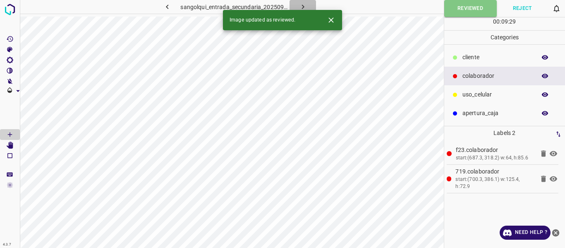
click at [304, 5] on icon "button" at bounding box center [303, 6] width 9 height 9
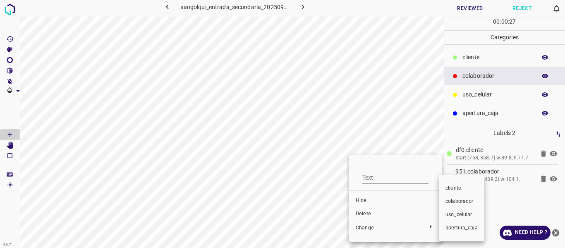
drag, startPoint x: 464, startPoint y: 198, endPoint x: 482, endPoint y: 173, distance: 30.2
click at [466, 197] on li "colaborador" at bounding box center [461, 201] width 45 height 13
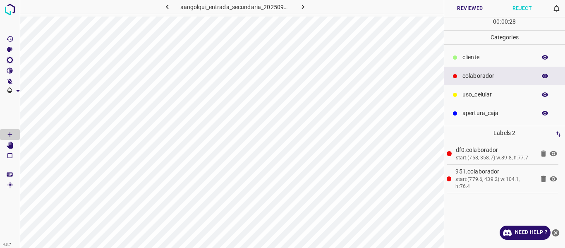
click at [464, 8] on button "Reviewed" at bounding box center [470, 8] width 52 height 17
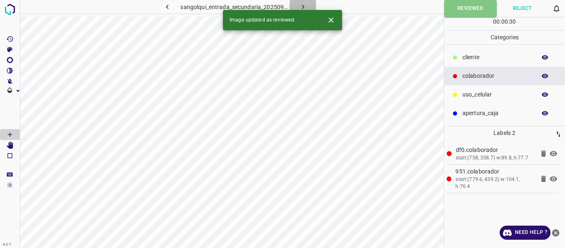
click at [301, 6] on icon "button" at bounding box center [303, 6] width 9 height 9
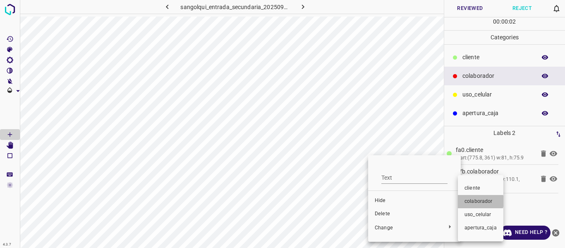
drag, startPoint x: 473, startPoint y: 201, endPoint x: 495, endPoint y: 108, distance: 95.3
click at [473, 200] on span "colaborador" at bounding box center [480, 201] width 32 height 7
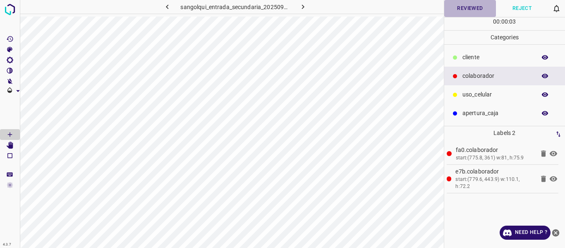
drag, startPoint x: 463, startPoint y: 7, endPoint x: 469, endPoint y: 4, distance: 6.7
click at [464, 7] on button "Reviewed" at bounding box center [470, 8] width 52 height 17
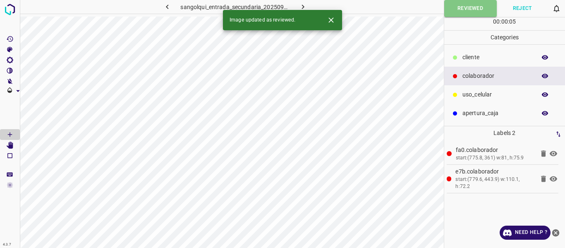
click at [302, 4] on icon "button" at bounding box center [303, 6] width 9 height 9
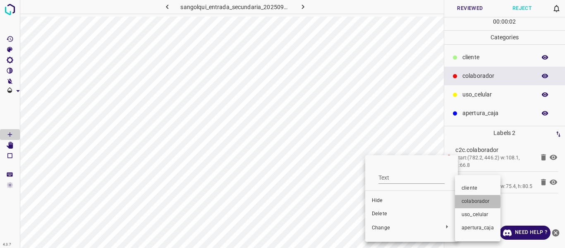
drag, startPoint x: 474, startPoint y: 201, endPoint x: 498, endPoint y: 113, distance: 91.7
click at [475, 201] on span "colaborador" at bounding box center [478, 201] width 32 height 7
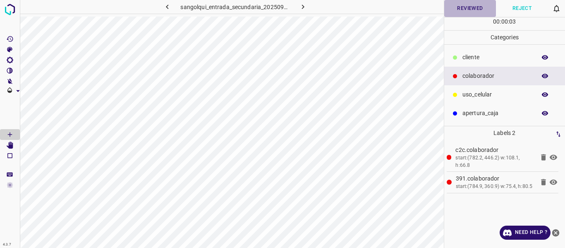
click at [465, 9] on button "Reviewed" at bounding box center [470, 8] width 52 height 17
click at [299, 6] on icon "button" at bounding box center [303, 6] width 9 height 9
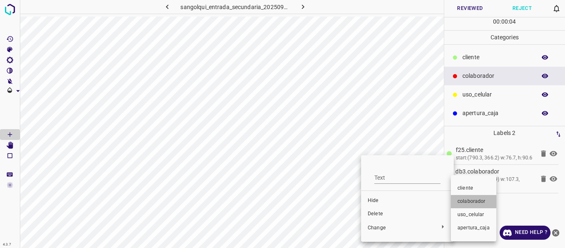
drag, startPoint x: 487, startPoint y: 199, endPoint x: 496, endPoint y: 95, distance: 103.8
click at [487, 198] on span "colaborador" at bounding box center [473, 201] width 32 height 7
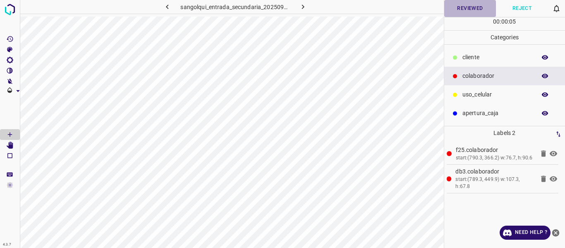
click at [462, 5] on button "Reviewed" at bounding box center [470, 8] width 52 height 17
click at [299, 7] on icon "button" at bounding box center [303, 6] width 9 height 9
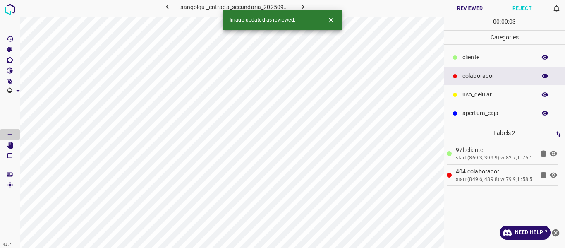
drag, startPoint x: 165, startPoint y: 7, endPoint x: 166, endPoint y: 16, distance: 8.4
click at [165, 7] on icon "button" at bounding box center [167, 6] width 9 height 9
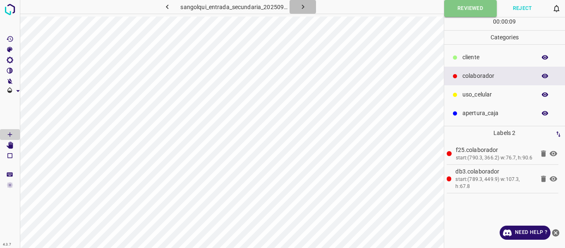
click at [299, 3] on icon "button" at bounding box center [303, 6] width 9 height 9
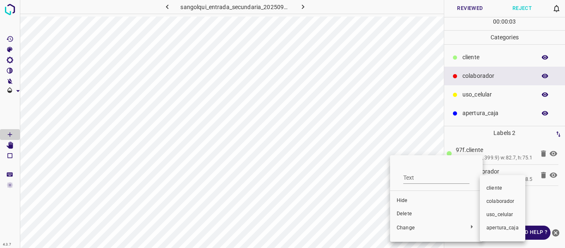
click at [502, 198] on span "colaborador" at bounding box center [502, 201] width 32 height 7
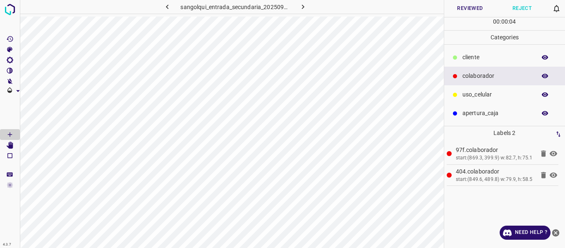
click at [464, 10] on button "Reviewed" at bounding box center [470, 8] width 52 height 17
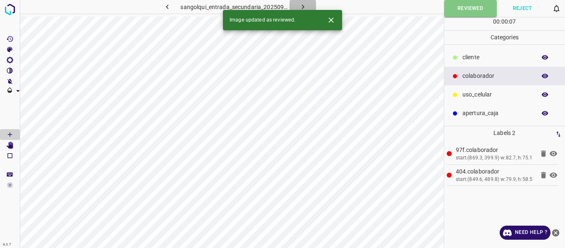
click at [304, 3] on icon "button" at bounding box center [303, 6] width 9 height 9
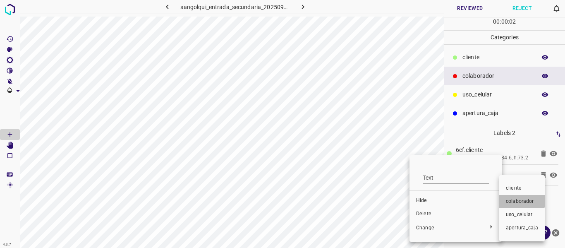
click at [510, 199] on span "colaborador" at bounding box center [522, 201] width 32 height 7
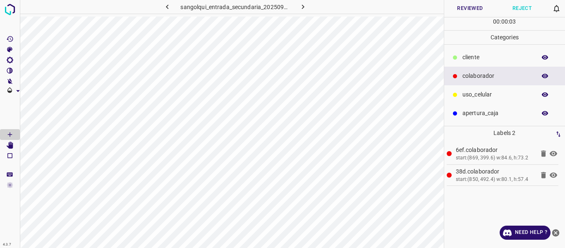
click at [462, 2] on button "Reviewed" at bounding box center [470, 8] width 52 height 17
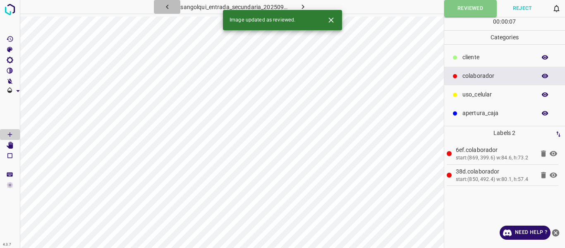
click at [165, 4] on icon "button" at bounding box center [167, 6] width 9 height 9
click at [303, 6] on icon "button" at bounding box center [302, 7] width 2 height 5
click at [473, 9] on button "Reviewed" at bounding box center [470, 8] width 53 height 17
click at [302, 5] on icon "button" at bounding box center [303, 6] width 9 height 9
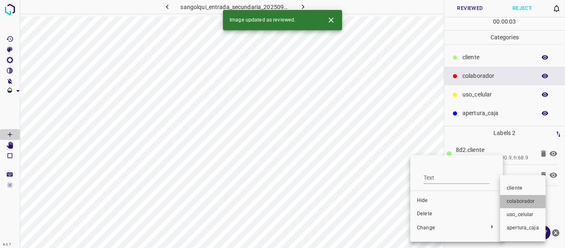
drag, startPoint x: 516, startPoint y: 201, endPoint x: 512, endPoint y: 153, distance: 48.1
click at [517, 200] on span "colaborador" at bounding box center [523, 201] width 32 height 7
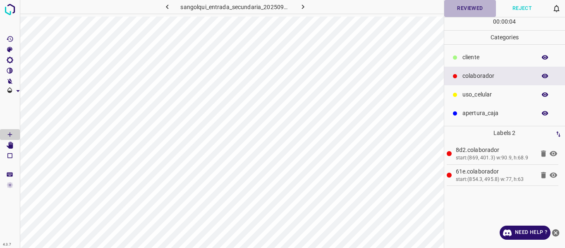
click at [459, 7] on button "Reviewed" at bounding box center [470, 8] width 52 height 17
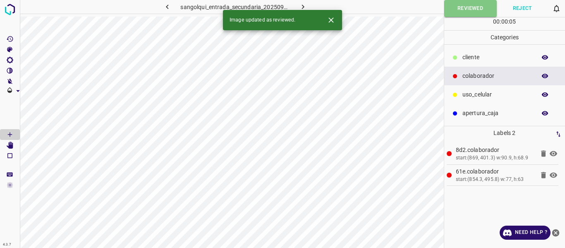
click at [304, 7] on icon "button" at bounding box center [303, 6] width 9 height 9
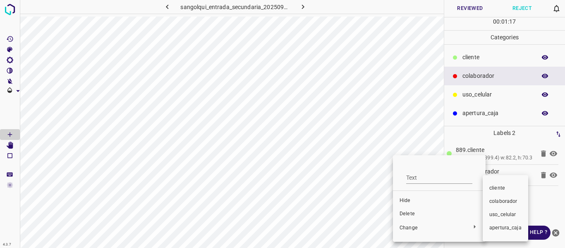
drag, startPoint x: 501, startPoint y: 202, endPoint x: 511, endPoint y: 172, distance: 31.8
click at [502, 197] on li "colaborador" at bounding box center [505, 201] width 45 height 13
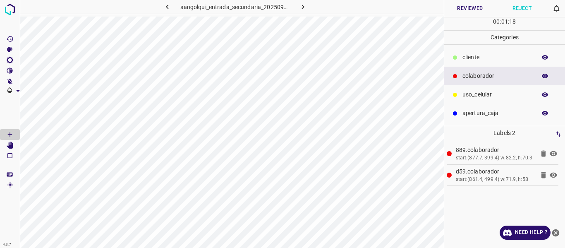
click at [469, 7] on button "Reviewed" at bounding box center [470, 8] width 52 height 17
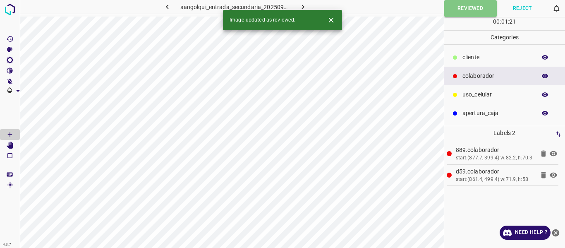
click at [305, 5] on icon "button" at bounding box center [303, 6] width 9 height 9
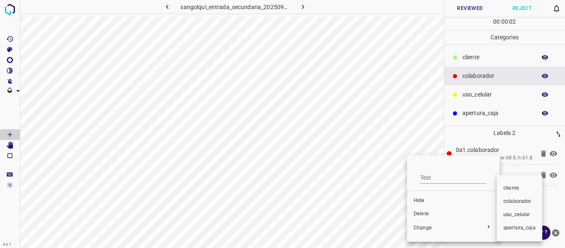
click at [508, 202] on span "colaborador" at bounding box center [519, 201] width 32 height 7
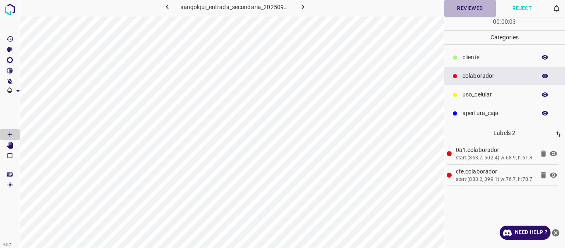
click at [472, 7] on button "Reviewed" at bounding box center [470, 8] width 52 height 17
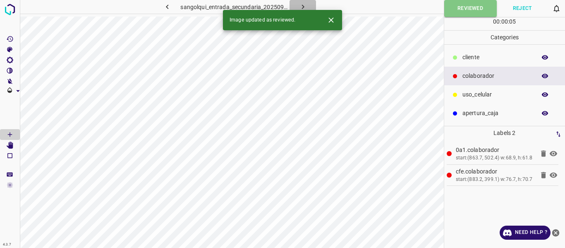
click at [301, 4] on icon "button" at bounding box center [303, 6] width 9 height 9
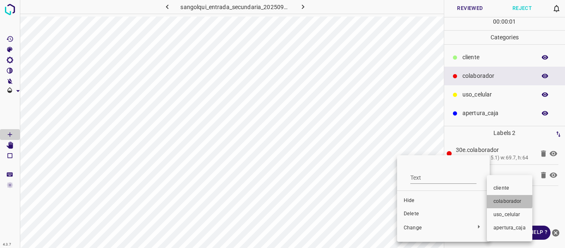
click at [502, 199] on span "colaborador" at bounding box center [509, 201] width 32 height 7
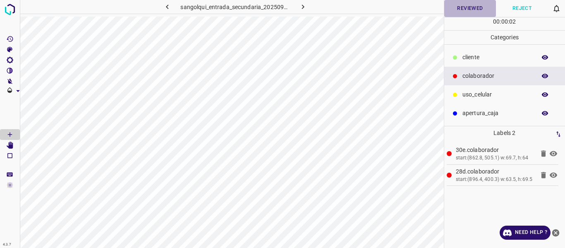
click at [470, 7] on button "Reviewed" at bounding box center [470, 8] width 52 height 17
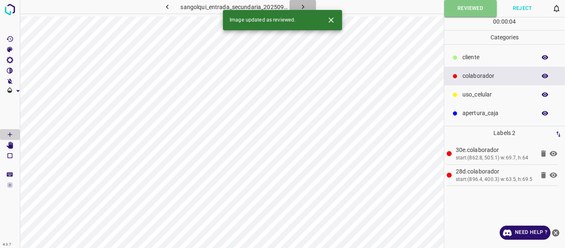
click at [300, 5] on icon "button" at bounding box center [303, 6] width 9 height 9
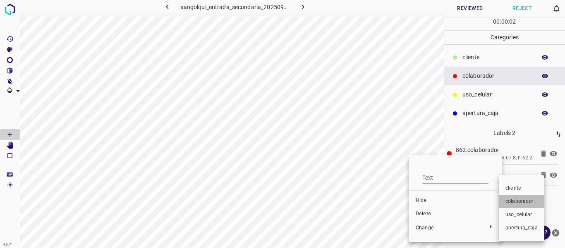
drag, startPoint x: 510, startPoint y: 204, endPoint x: 487, endPoint y: 120, distance: 87.0
click at [511, 198] on span "colaborador" at bounding box center [521, 201] width 32 height 7
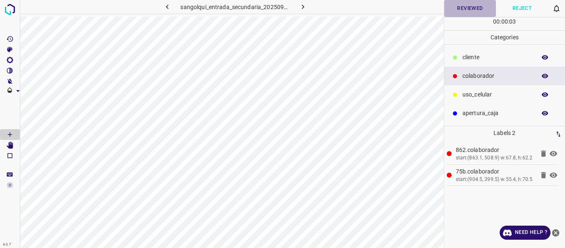
click at [460, 8] on button "Reviewed" at bounding box center [470, 8] width 52 height 17
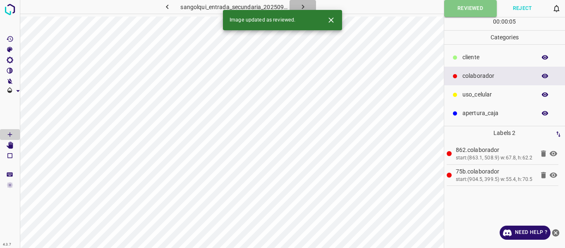
click at [301, 3] on icon "button" at bounding box center [303, 6] width 9 height 9
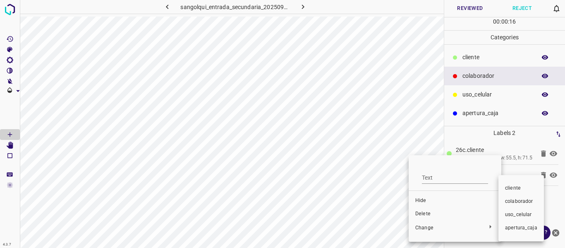
drag, startPoint x: 517, startPoint y: 201, endPoint x: 519, endPoint y: 186, distance: 15.9
click at [518, 200] on span "colaborador" at bounding box center [521, 201] width 32 height 7
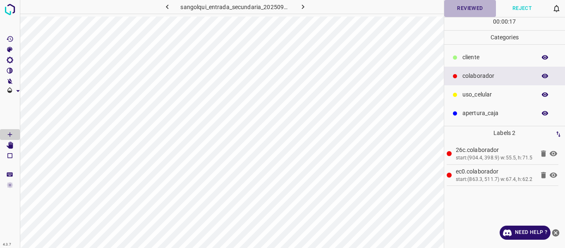
click at [476, 4] on button "Reviewed" at bounding box center [470, 8] width 52 height 17
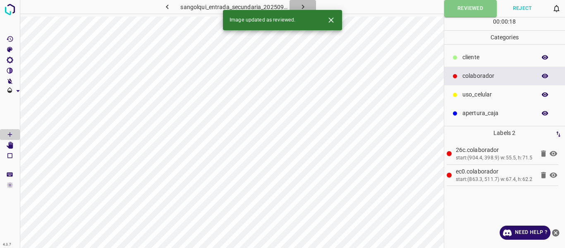
click at [299, 4] on icon "button" at bounding box center [303, 6] width 9 height 9
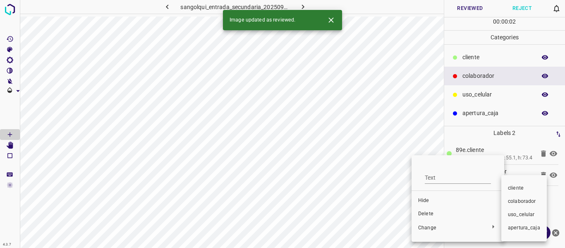
drag, startPoint x: 521, startPoint y: 200, endPoint x: 522, endPoint y: 182, distance: 17.9
click at [521, 199] on span "colaborador" at bounding box center [524, 201] width 32 height 7
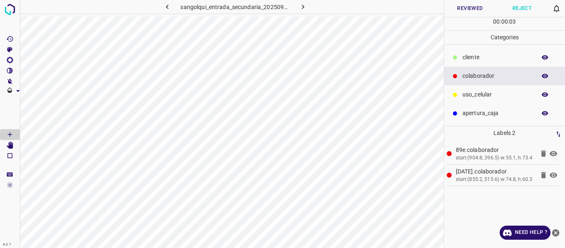
click at [483, 8] on button "Reviewed" at bounding box center [470, 8] width 52 height 17
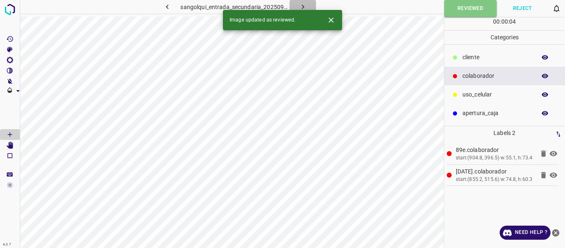
click at [304, 4] on icon "button" at bounding box center [303, 6] width 9 height 9
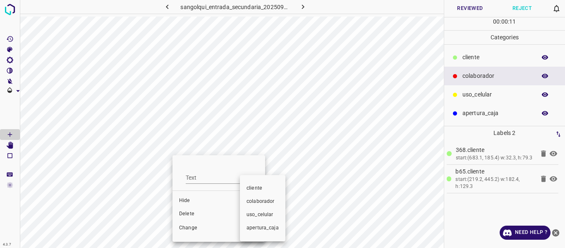
drag, startPoint x: 267, startPoint y: 203, endPoint x: 325, endPoint y: 150, distance: 79.0
click at [268, 203] on span "colaborador" at bounding box center [262, 201] width 32 height 7
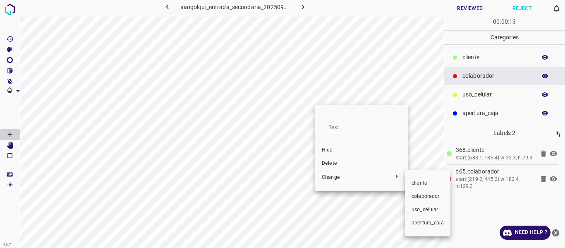
click at [423, 198] on span "colaborador" at bounding box center [427, 196] width 32 height 7
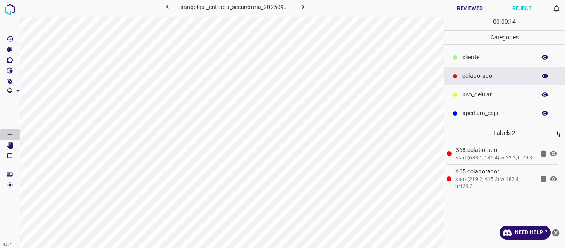
click at [466, 12] on button "Reviewed" at bounding box center [470, 8] width 52 height 17
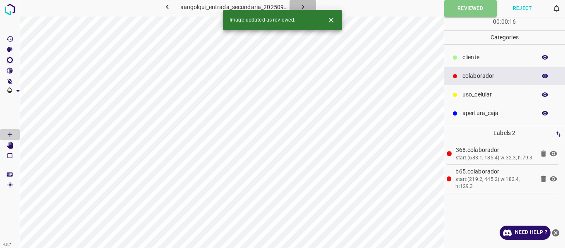
click at [303, 4] on icon "button" at bounding box center [303, 6] width 9 height 9
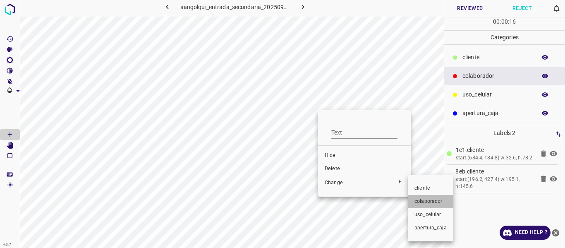
drag, startPoint x: 422, startPoint y: 202, endPoint x: 317, endPoint y: 160, distance: 113.6
click at [422, 201] on span "colaborador" at bounding box center [430, 201] width 32 height 7
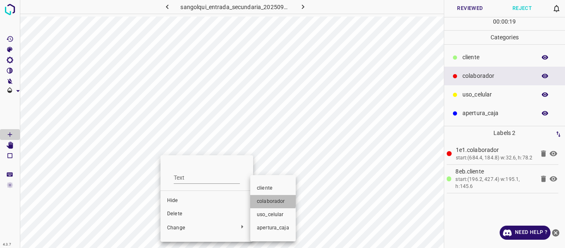
click at [260, 201] on span "colaborador" at bounding box center [273, 201] width 32 height 7
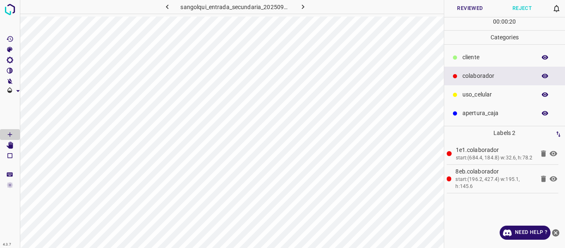
click at [479, 7] on button "Reviewed" at bounding box center [470, 8] width 52 height 17
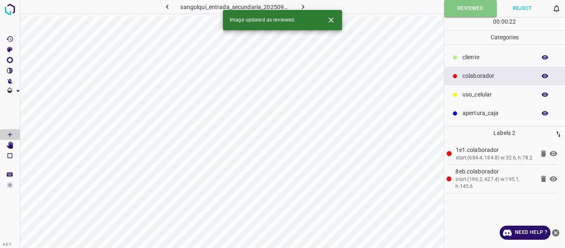
click at [302, 5] on icon "button" at bounding box center [303, 6] width 9 height 9
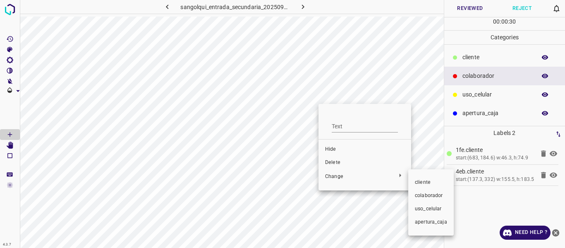
drag, startPoint x: 429, startPoint y: 194, endPoint x: 285, endPoint y: 155, distance: 149.2
click at [429, 194] on span "colaborador" at bounding box center [431, 195] width 32 height 7
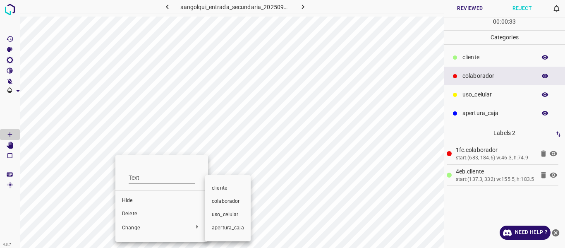
click at [225, 203] on span "colaborador" at bounding box center [228, 201] width 32 height 7
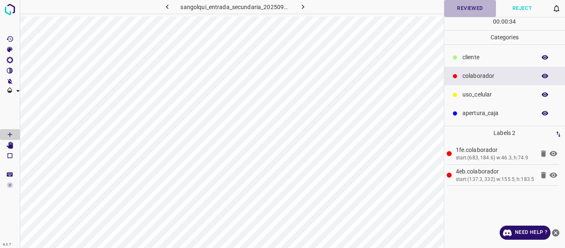
click at [470, 6] on button "Reviewed" at bounding box center [470, 8] width 52 height 17
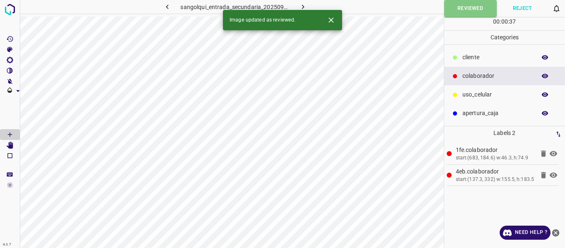
click at [299, 5] on icon "button" at bounding box center [303, 6] width 9 height 9
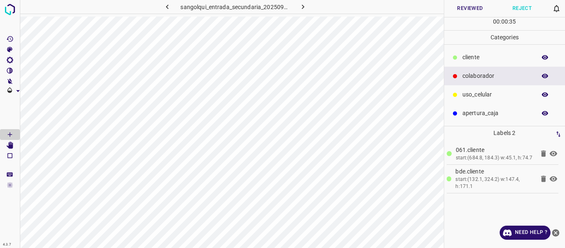
click at [543, 58] on icon "button" at bounding box center [545, 57] width 7 height 5
click at [543, 58] on icon "button" at bounding box center [545, 58] width 7 height 6
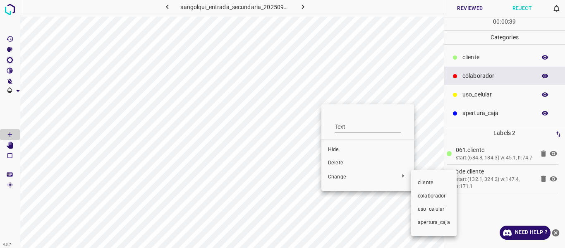
drag, startPoint x: 421, startPoint y: 191, endPoint x: 275, endPoint y: 147, distance: 152.9
click at [421, 192] on li "colaborador" at bounding box center [433, 195] width 45 height 13
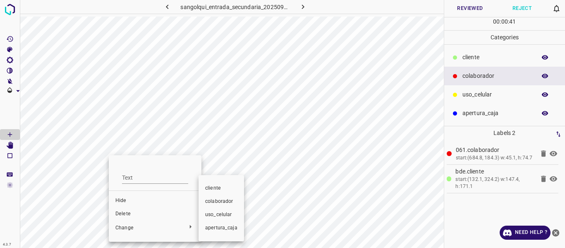
click at [221, 199] on span "colaborador" at bounding box center [221, 201] width 32 height 7
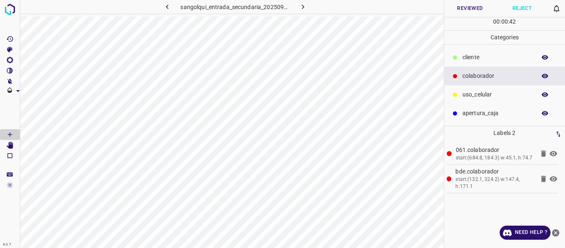
click at [458, 10] on button "Reviewed" at bounding box center [470, 8] width 52 height 17
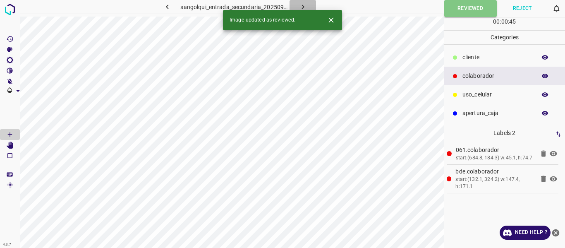
click at [303, 5] on icon "button" at bounding box center [303, 6] width 9 height 9
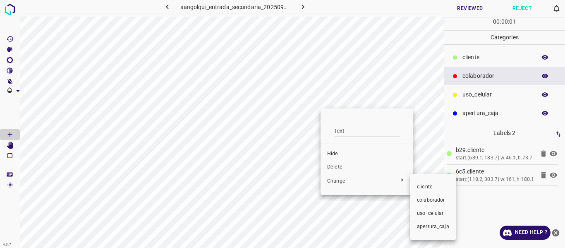
click at [423, 198] on span "colaborador" at bounding box center [433, 199] width 32 height 7
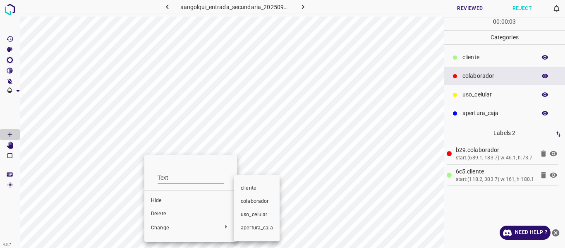
click at [246, 203] on span "colaborador" at bounding box center [257, 201] width 32 height 7
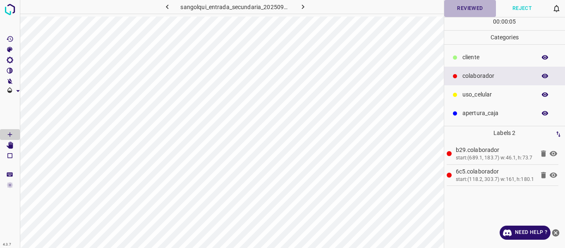
click at [455, 7] on button "Reviewed" at bounding box center [470, 8] width 52 height 17
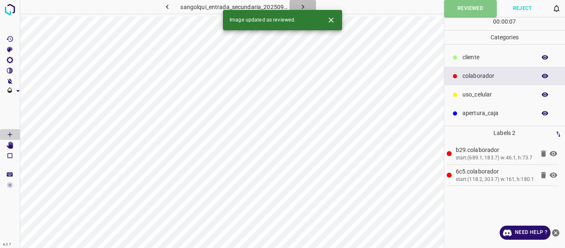
click at [301, 3] on icon "button" at bounding box center [303, 6] width 9 height 9
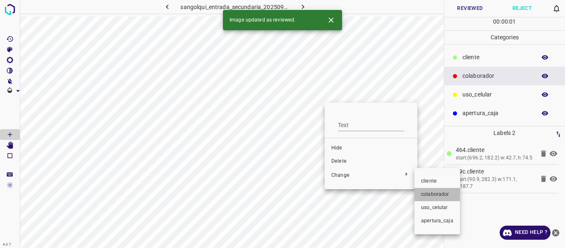
click at [428, 193] on span "colaborador" at bounding box center [437, 194] width 32 height 7
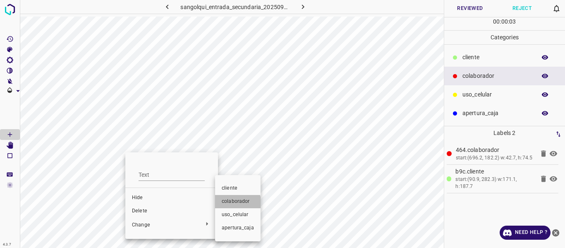
click at [229, 204] on span "colaborador" at bounding box center [238, 201] width 32 height 7
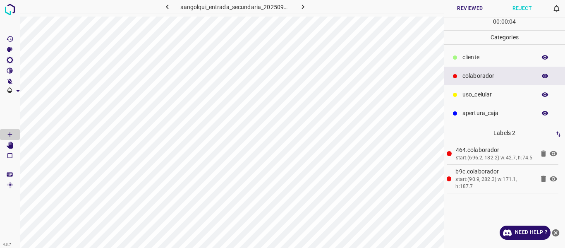
click at [452, 7] on button "Reviewed" at bounding box center [470, 8] width 52 height 17
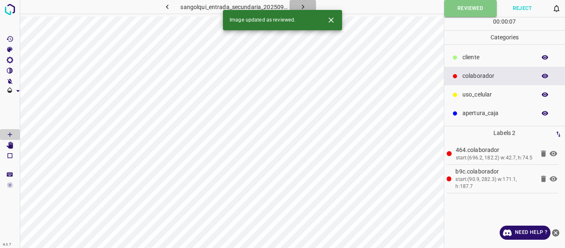
click at [300, 5] on icon "button" at bounding box center [303, 6] width 9 height 9
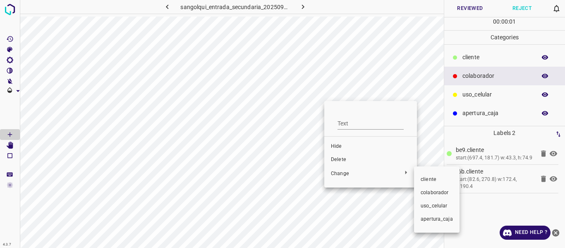
click at [431, 192] on span "colaborador" at bounding box center [437, 192] width 32 height 7
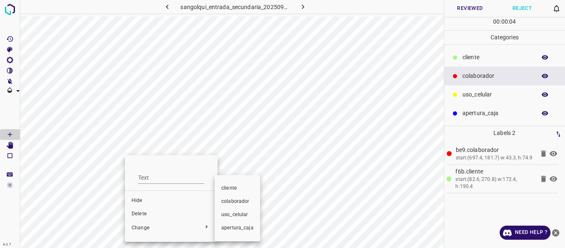
click at [239, 202] on span "colaborador" at bounding box center [237, 201] width 32 height 7
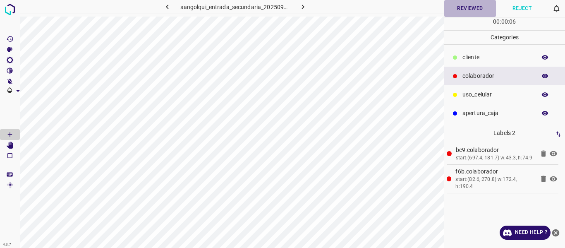
click at [476, 7] on button "Reviewed" at bounding box center [470, 8] width 52 height 17
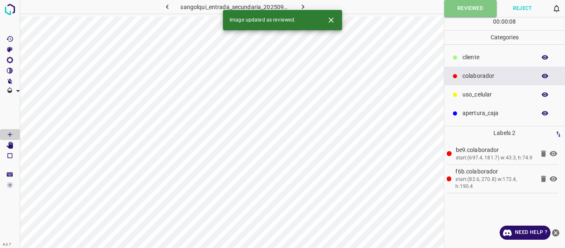
click at [301, 4] on icon "button" at bounding box center [303, 6] width 9 height 9
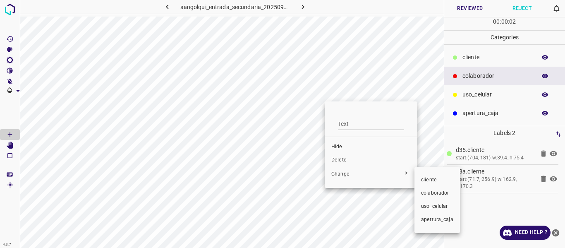
drag, startPoint x: 433, startPoint y: 194, endPoint x: 275, endPoint y: 153, distance: 163.4
click at [433, 192] on span "colaborador" at bounding box center [437, 192] width 32 height 7
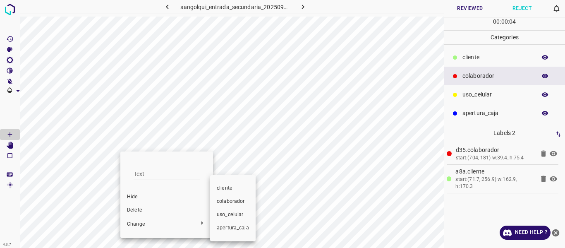
drag, startPoint x: 237, startPoint y: 197, endPoint x: 279, endPoint y: 182, distance: 44.6
click at [236, 197] on li "colaborador" at bounding box center [232, 201] width 45 height 13
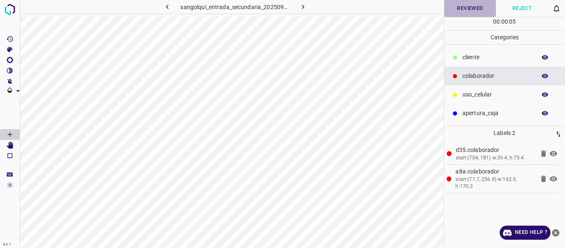
click at [465, 6] on button "Reviewed" at bounding box center [470, 8] width 52 height 17
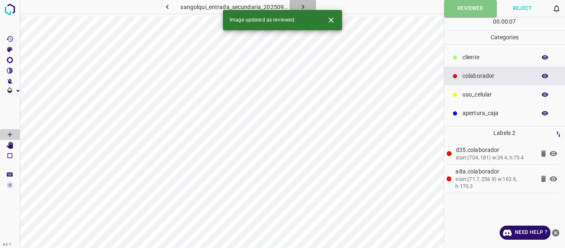
click at [303, 4] on icon "button" at bounding box center [303, 6] width 9 height 9
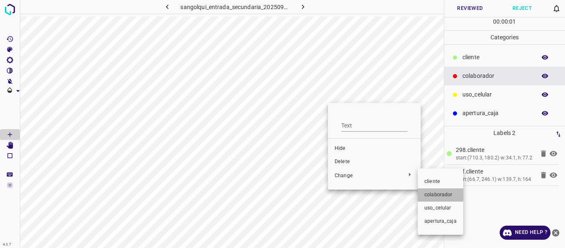
click at [433, 193] on span "colaborador" at bounding box center [440, 194] width 32 height 7
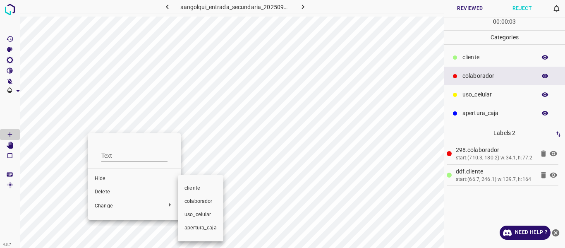
click at [200, 197] on li "colaborador" at bounding box center [200, 201] width 45 height 13
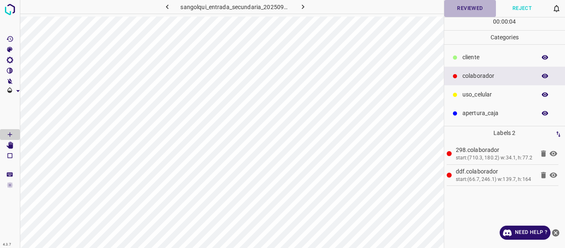
click at [458, 10] on button "Reviewed" at bounding box center [470, 8] width 52 height 17
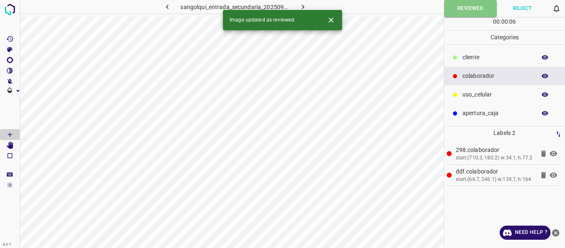
click at [303, 6] on icon "button" at bounding box center [303, 6] width 9 height 9
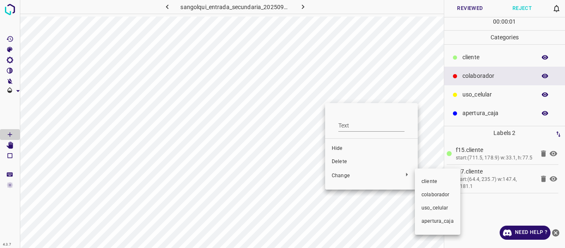
drag, startPoint x: 436, startPoint y: 195, endPoint x: 403, endPoint y: 176, distance: 38.2
click at [435, 194] on span "colaborador" at bounding box center [437, 194] width 32 height 7
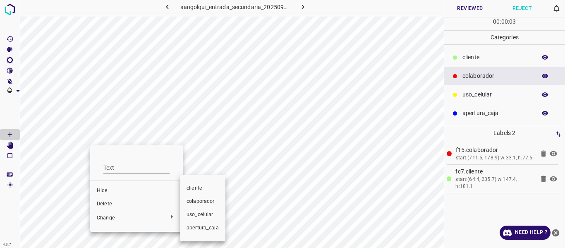
click at [206, 203] on span "colaborador" at bounding box center [203, 201] width 32 height 7
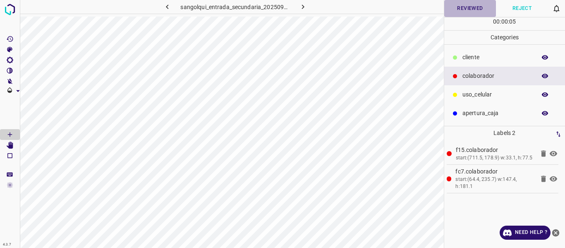
click at [464, 8] on button "Reviewed" at bounding box center [470, 8] width 52 height 17
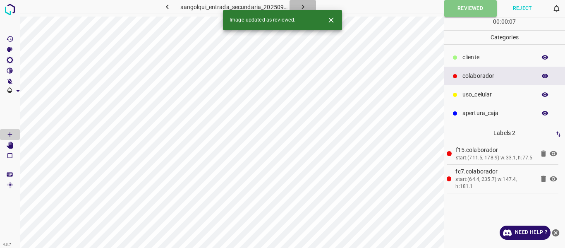
click at [305, 7] on icon "button" at bounding box center [303, 6] width 9 height 9
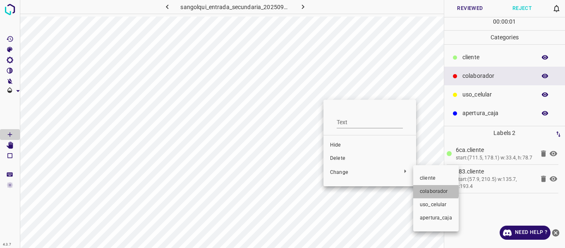
click at [430, 191] on span "colaborador" at bounding box center [436, 191] width 32 height 7
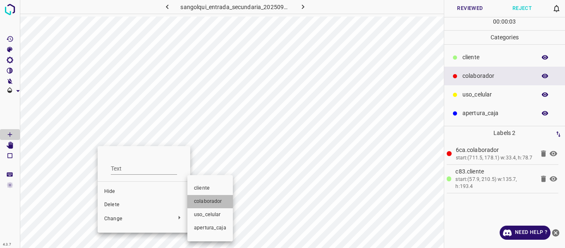
click at [210, 199] on span "colaborador" at bounding box center [210, 201] width 32 height 7
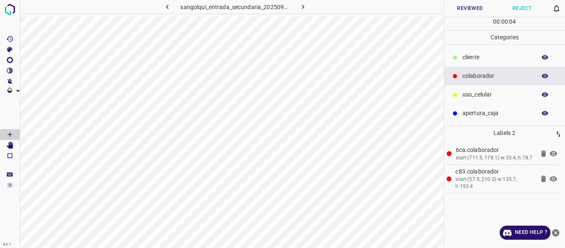
click at [466, 11] on button "Reviewed" at bounding box center [470, 8] width 52 height 17
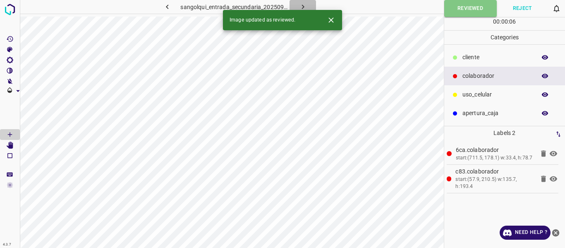
click at [302, 4] on icon "button" at bounding box center [303, 6] width 9 height 9
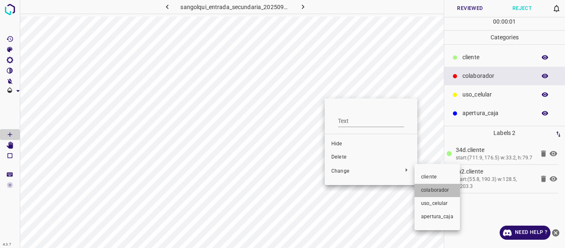
drag, startPoint x: 431, startPoint y: 193, endPoint x: 283, endPoint y: 125, distance: 163.2
click at [429, 190] on span "colaborador" at bounding box center [437, 190] width 32 height 7
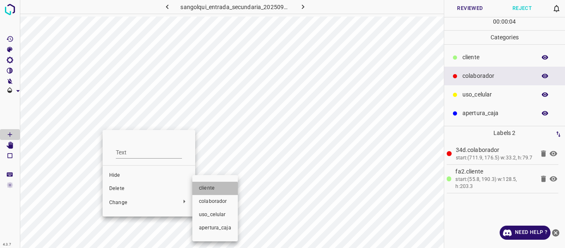
click at [211, 194] on li "cliente" at bounding box center [214, 188] width 45 height 13
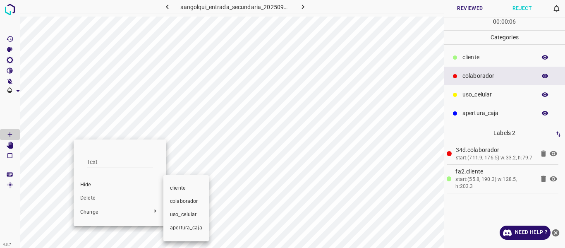
drag, startPoint x: 181, startPoint y: 203, endPoint x: 279, endPoint y: 165, distance: 104.8
click at [183, 203] on span "colaborador" at bounding box center [186, 201] width 32 height 7
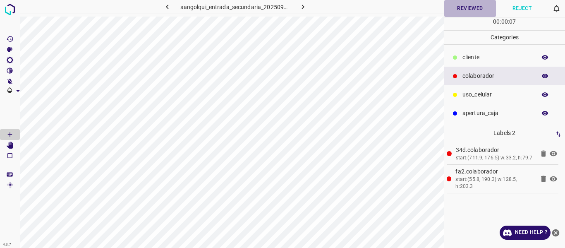
click at [473, 4] on button "Reviewed" at bounding box center [470, 8] width 52 height 17
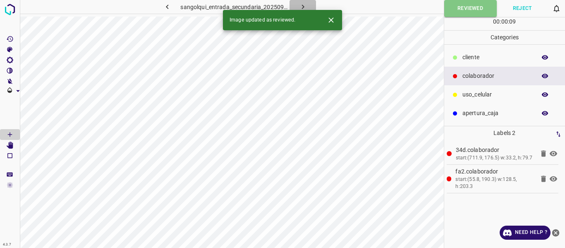
click at [303, 5] on icon "button" at bounding box center [303, 6] width 9 height 9
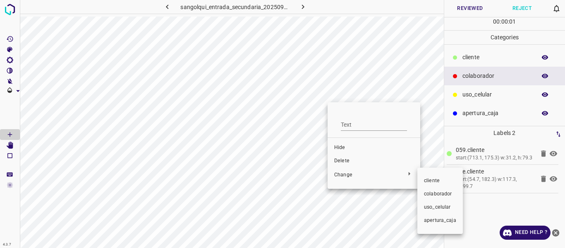
drag, startPoint x: 431, startPoint y: 194, endPoint x: 419, endPoint y: 180, distance: 19.0
click at [431, 193] on span "colaborador" at bounding box center [440, 193] width 32 height 7
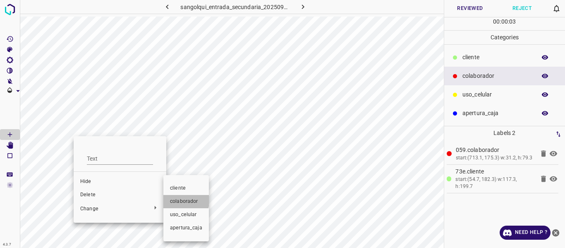
drag, startPoint x: 172, startPoint y: 200, endPoint x: 373, endPoint y: 105, distance: 222.9
click at [173, 199] on span "colaborador" at bounding box center [186, 201] width 32 height 7
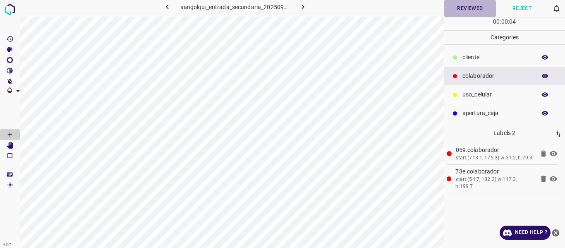
click at [464, 7] on button "Reviewed" at bounding box center [470, 8] width 52 height 17
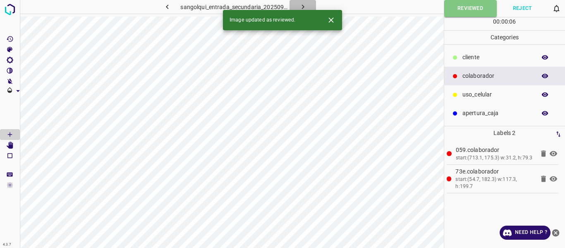
drag, startPoint x: 299, startPoint y: 7, endPoint x: 304, endPoint y: 19, distance: 13.0
click at [301, 6] on icon "button" at bounding box center [303, 6] width 9 height 9
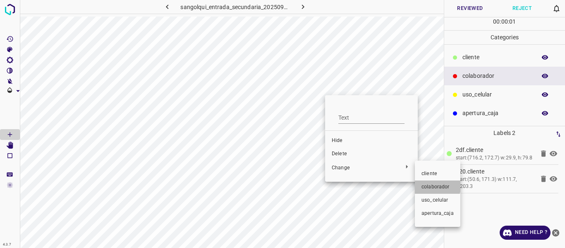
drag, startPoint x: 430, startPoint y: 186, endPoint x: 262, endPoint y: 135, distance: 176.0
click at [430, 186] on span "colaborador" at bounding box center [437, 186] width 32 height 7
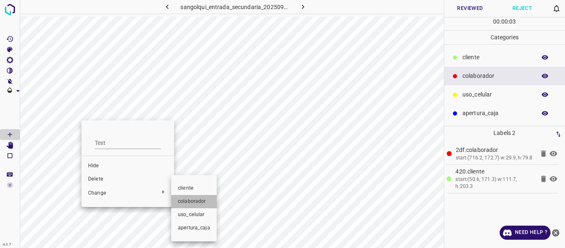
click at [190, 203] on span "colaborador" at bounding box center [194, 201] width 32 height 7
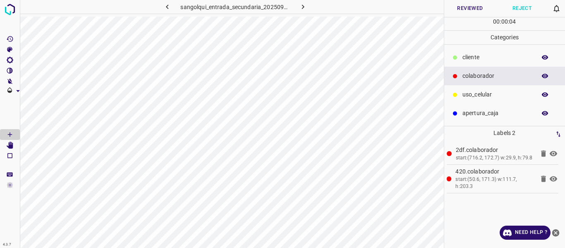
click at [463, 8] on button "Reviewed" at bounding box center [470, 8] width 52 height 17
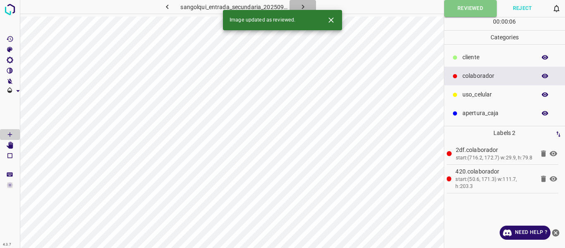
drag, startPoint x: 299, startPoint y: 5, endPoint x: 304, endPoint y: 2, distance: 5.4
click at [302, 4] on icon "button" at bounding box center [303, 6] width 9 height 9
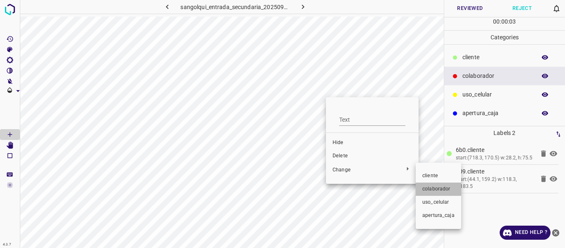
drag, startPoint x: 459, startPoint y: 191, endPoint x: 438, endPoint y: 182, distance: 22.8
click at [459, 190] on li "colaborador" at bounding box center [438, 188] width 45 height 13
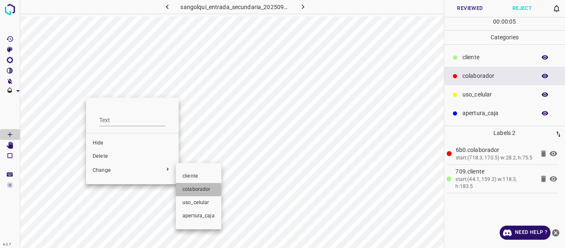
drag, startPoint x: 196, startPoint y: 189, endPoint x: 292, endPoint y: 169, distance: 98.5
click at [197, 189] on span "colaborador" at bounding box center [198, 189] width 32 height 7
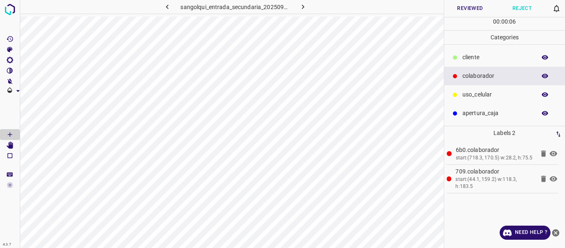
click at [460, 11] on button "Reviewed" at bounding box center [470, 8] width 52 height 17
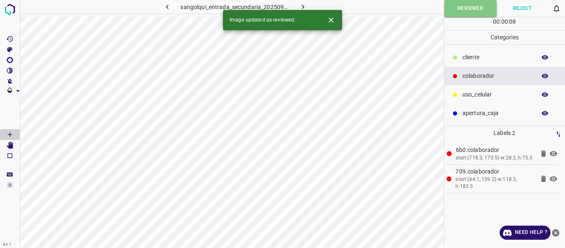
click at [301, 5] on icon "button" at bounding box center [303, 6] width 9 height 9
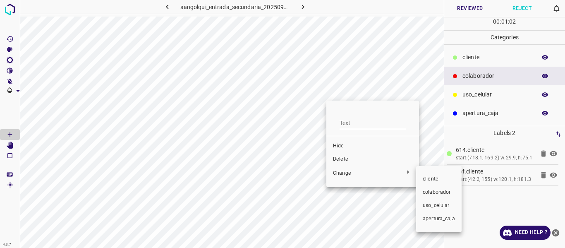
click at [431, 195] on span "colaborador" at bounding box center [439, 192] width 32 height 7
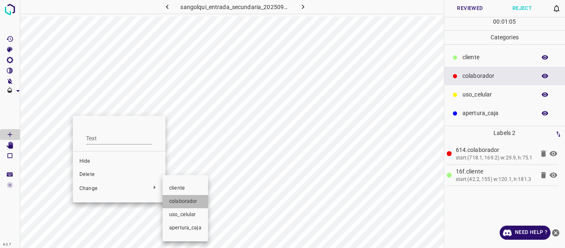
drag, startPoint x: 186, startPoint y: 200, endPoint x: 346, endPoint y: 152, distance: 166.8
click at [186, 200] on span "colaborador" at bounding box center [185, 201] width 32 height 7
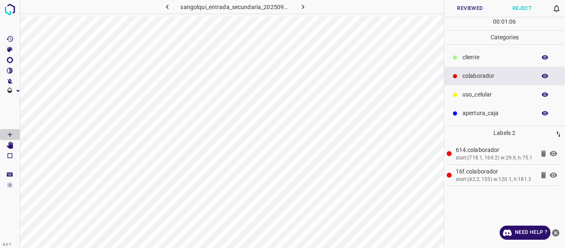
click at [471, 4] on button "Reviewed" at bounding box center [470, 8] width 52 height 17
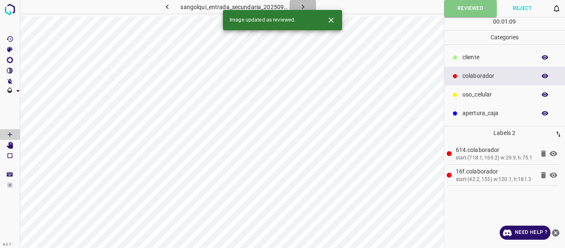
click at [306, 4] on icon "button" at bounding box center [303, 6] width 9 height 9
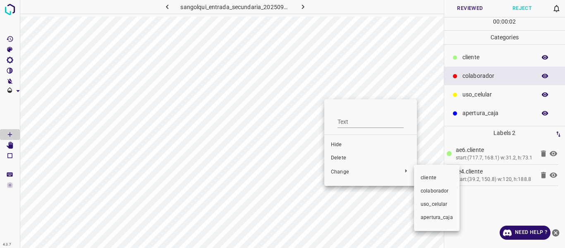
drag, startPoint x: 440, startPoint y: 191, endPoint x: 436, endPoint y: 182, distance: 9.7
click at [440, 191] on span "colaborador" at bounding box center [437, 190] width 32 height 7
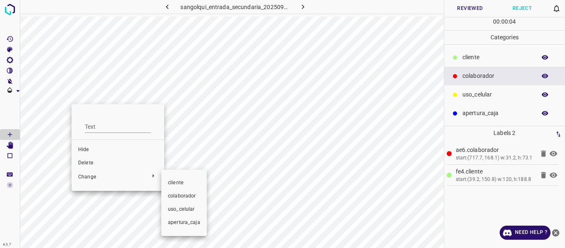
click at [180, 194] on span "colaborador" at bounding box center [184, 195] width 32 height 7
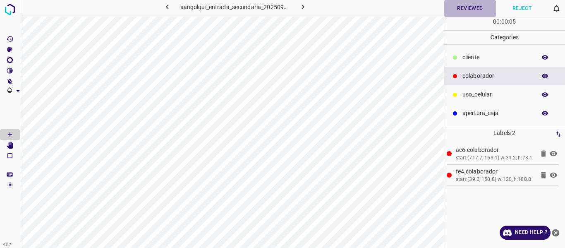
click at [476, 7] on button "Reviewed" at bounding box center [470, 8] width 52 height 17
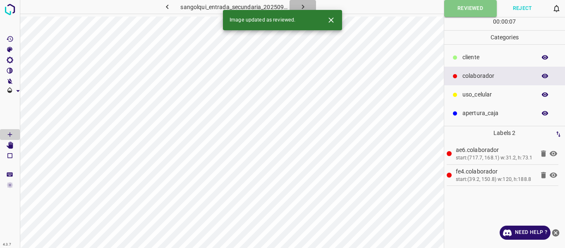
click at [302, 7] on icon "button" at bounding box center [302, 7] width 2 height 5
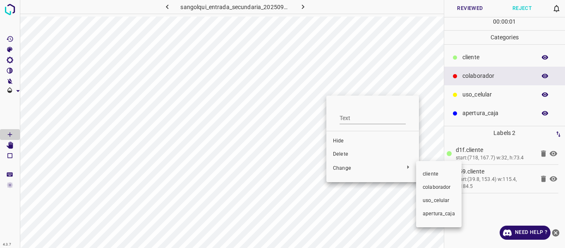
click at [435, 184] on span "colaborador" at bounding box center [439, 187] width 32 height 7
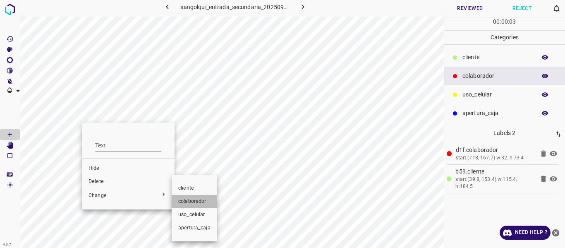
drag, startPoint x: 191, startPoint y: 201, endPoint x: 279, endPoint y: 176, distance: 91.8
click at [192, 200] on span "colaborador" at bounding box center [194, 201] width 32 height 7
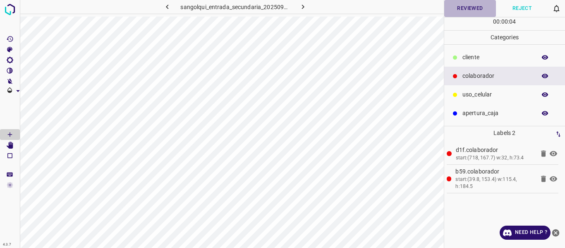
click at [464, 7] on button "Reviewed" at bounding box center [470, 8] width 52 height 17
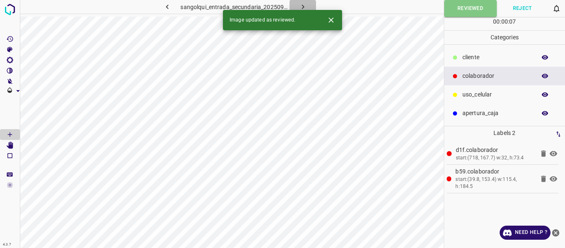
click at [302, 5] on icon "button" at bounding box center [303, 6] width 9 height 9
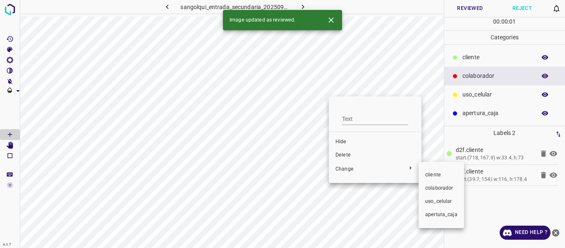
click at [434, 187] on span "colaborador" at bounding box center [441, 187] width 32 height 7
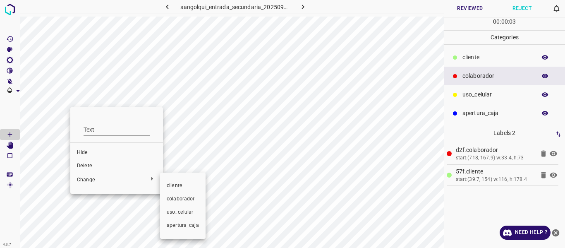
drag, startPoint x: 186, startPoint y: 200, endPoint x: 194, endPoint y: 195, distance: 9.6
click at [186, 200] on span "colaborador" at bounding box center [183, 198] width 32 height 7
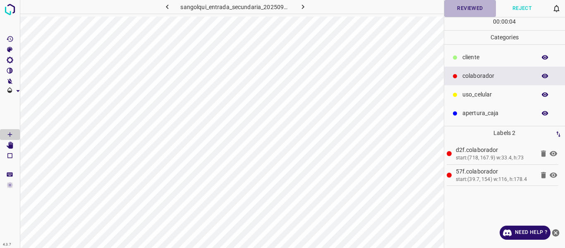
click at [470, 5] on button "Reviewed" at bounding box center [470, 8] width 52 height 17
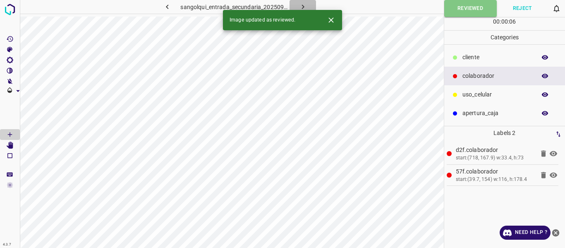
drag, startPoint x: 303, startPoint y: 5, endPoint x: 305, endPoint y: 19, distance: 13.9
click at [303, 5] on icon "button" at bounding box center [303, 6] width 9 height 9
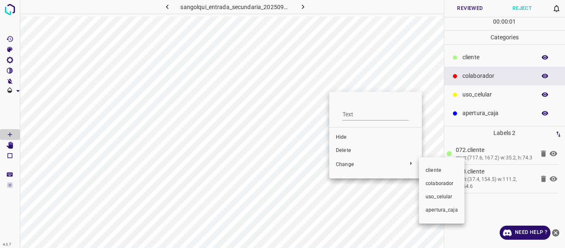
click at [437, 185] on span "colaborador" at bounding box center [442, 183] width 32 height 7
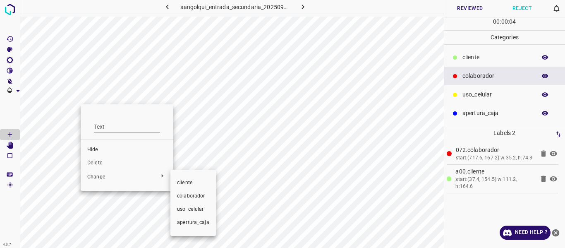
drag, startPoint x: 193, startPoint y: 197, endPoint x: 220, endPoint y: 181, distance: 31.0
click at [193, 197] on span "colaborador" at bounding box center [193, 195] width 32 height 7
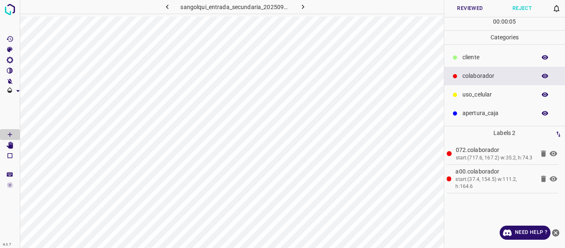
click at [470, 9] on button "Reviewed" at bounding box center [470, 8] width 52 height 17
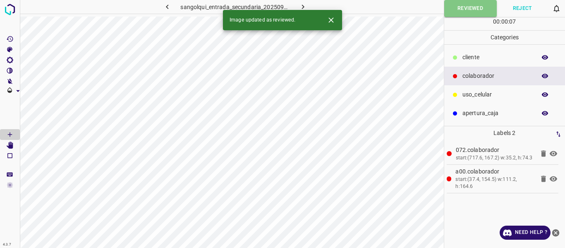
click at [305, 5] on icon "button" at bounding box center [303, 6] width 9 height 9
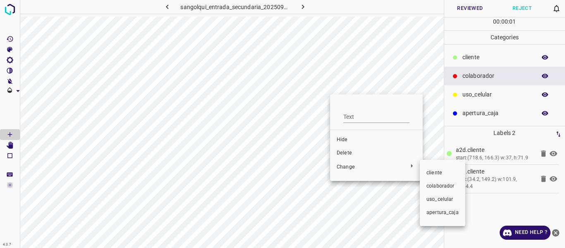
click at [430, 182] on li "colaborador" at bounding box center [442, 185] width 45 height 13
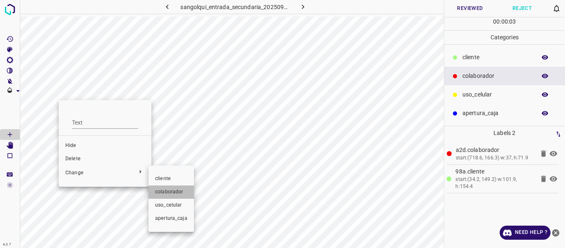
drag, startPoint x: 167, startPoint y: 191, endPoint x: 255, endPoint y: 153, distance: 95.9
click at [168, 191] on span "colaborador" at bounding box center [171, 191] width 32 height 7
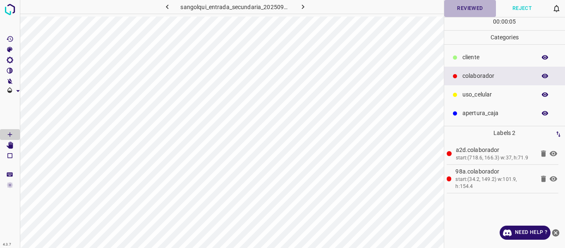
click at [466, 10] on button "Reviewed" at bounding box center [470, 8] width 52 height 17
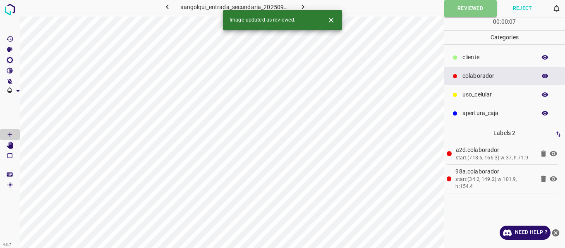
click at [301, 6] on icon "button" at bounding box center [303, 6] width 9 height 9
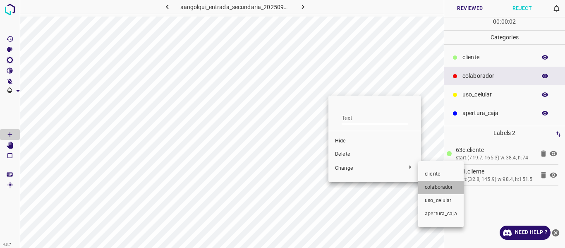
click at [453, 184] on span "colaborador" at bounding box center [441, 187] width 32 height 7
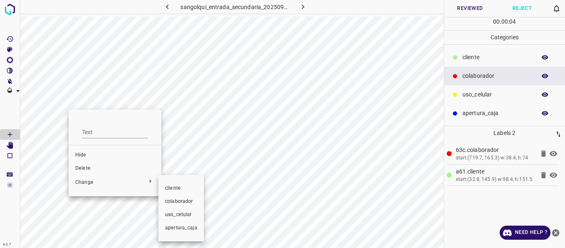
drag, startPoint x: 177, startPoint y: 205, endPoint x: 185, endPoint y: 200, distance: 8.9
click at [178, 205] on li "colaborador" at bounding box center [180, 201] width 45 height 13
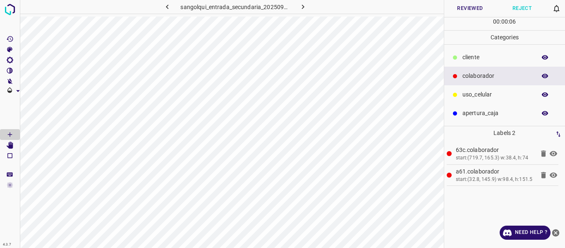
click at [458, 7] on button "Reviewed" at bounding box center [470, 8] width 52 height 17
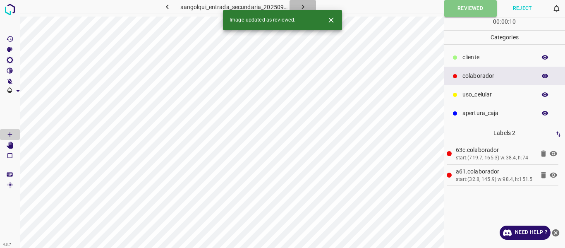
click at [299, 7] on icon "button" at bounding box center [303, 6] width 9 height 9
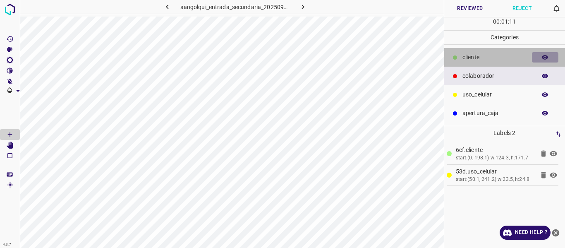
click at [542, 54] on icon "button" at bounding box center [544, 57] width 7 height 7
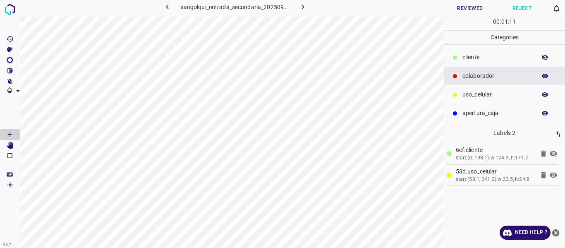
click at [542, 54] on icon "button" at bounding box center [544, 57] width 7 height 7
click at [455, 5] on button "Reviewed" at bounding box center [470, 8] width 52 height 17
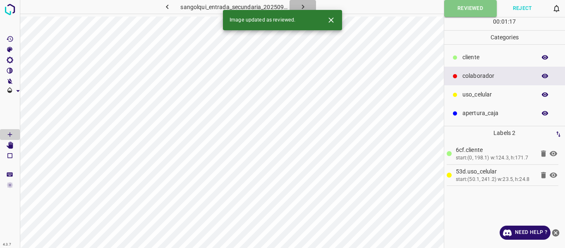
click at [303, 5] on icon "button" at bounding box center [303, 6] width 9 height 9
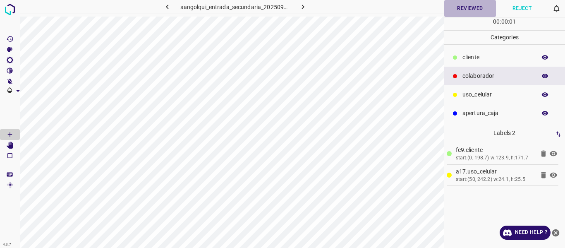
click at [460, 8] on button "Reviewed" at bounding box center [470, 8] width 52 height 17
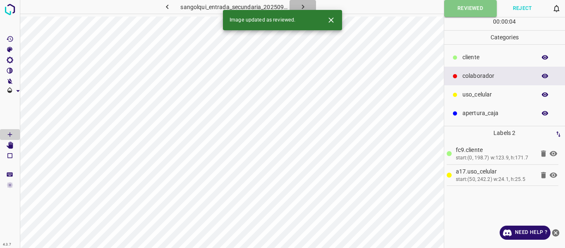
click at [306, 5] on icon "button" at bounding box center [303, 6] width 9 height 9
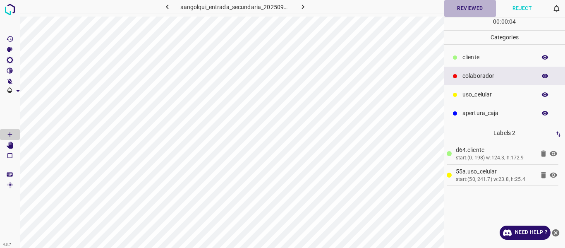
click at [472, 10] on button "Reviewed" at bounding box center [470, 8] width 52 height 17
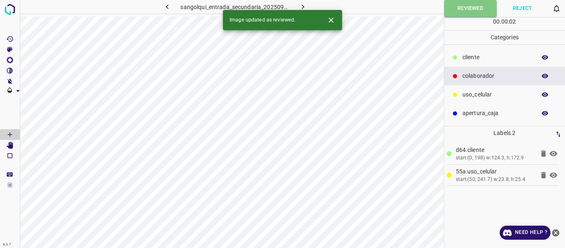
click at [300, 5] on icon "button" at bounding box center [303, 6] width 9 height 9
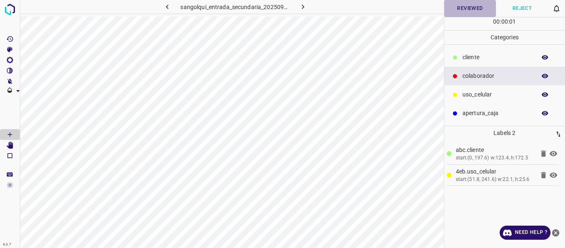
click at [459, 7] on button "Reviewed" at bounding box center [470, 8] width 52 height 17
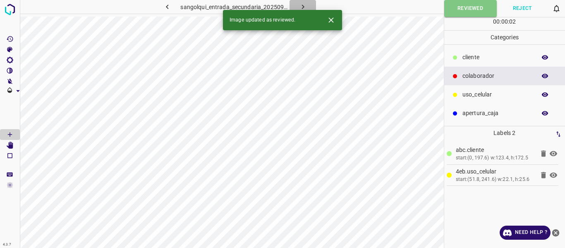
click at [300, 4] on icon "button" at bounding box center [303, 6] width 9 height 9
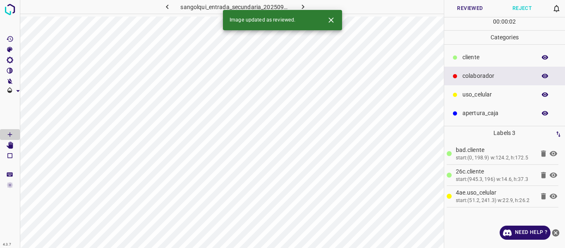
click at [457, 11] on button "Reviewed" at bounding box center [470, 8] width 52 height 17
click at [300, 5] on icon "button" at bounding box center [303, 6] width 9 height 9
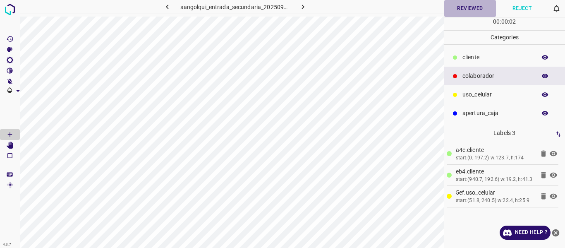
click at [466, 9] on button "Reviewed" at bounding box center [470, 8] width 52 height 17
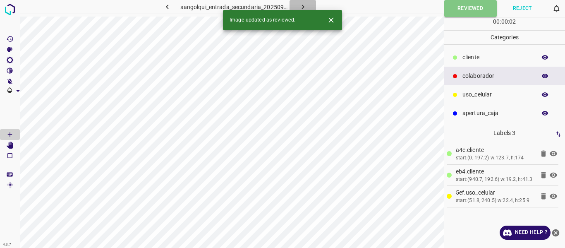
click at [301, 5] on icon "button" at bounding box center [303, 6] width 9 height 9
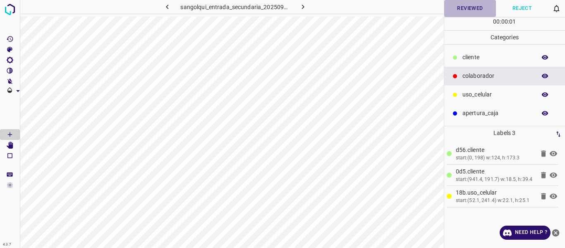
click at [466, 8] on button "Reviewed" at bounding box center [470, 8] width 52 height 17
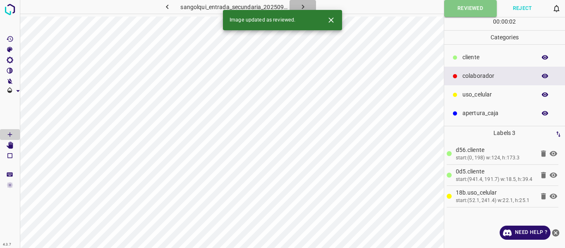
click at [305, 6] on icon "button" at bounding box center [303, 6] width 9 height 9
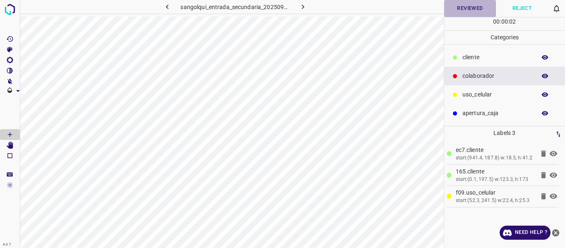
click at [462, 10] on button "Reviewed" at bounding box center [470, 8] width 52 height 17
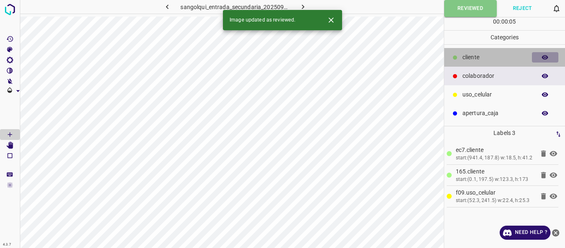
click at [545, 61] on icon "button" at bounding box center [544, 57] width 7 height 7
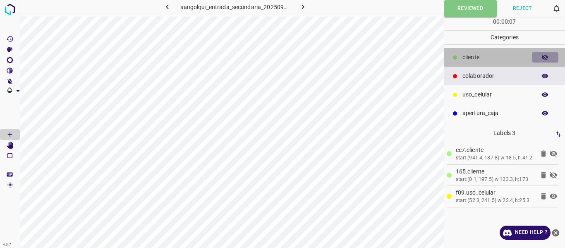
click at [545, 61] on icon "button" at bounding box center [544, 57] width 7 height 7
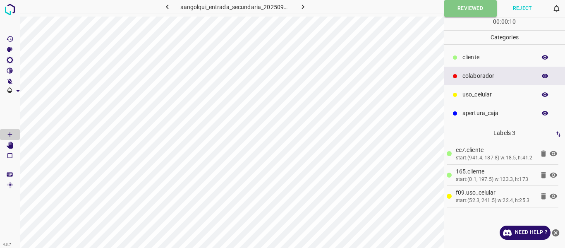
click at [543, 57] on icon "button" at bounding box center [545, 57] width 7 height 5
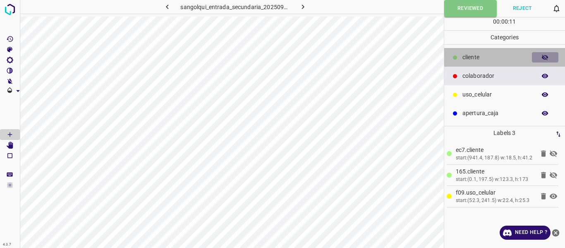
click at [543, 57] on icon "button" at bounding box center [545, 58] width 7 height 6
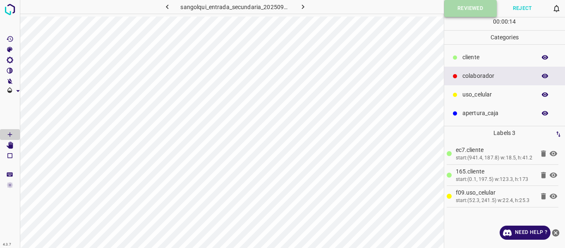
click at [468, 9] on button "Reviewed" at bounding box center [470, 8] width 53 height 17
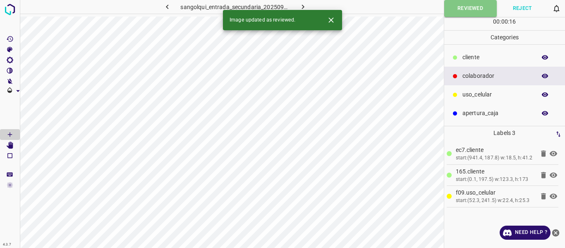
click at [301, 5] on icon "button" at bounding box center [303, 6] width 9 height 9
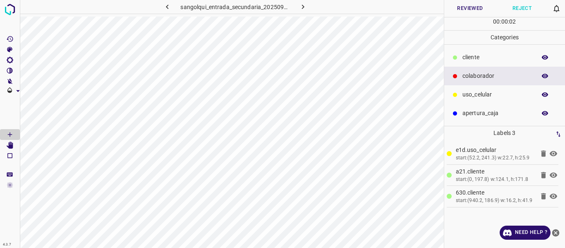
click at [458, 10] on button "Reviewed" at bounding box center [470, 8] width 52 height 17
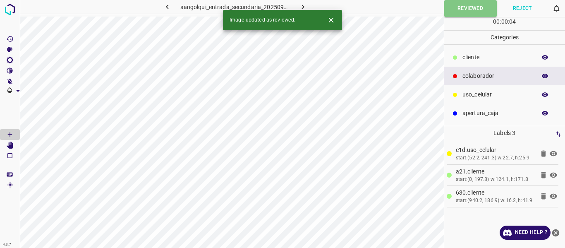
click at [306, 5] on icon "button" at bounding box center [303, 6] width 9 height 9
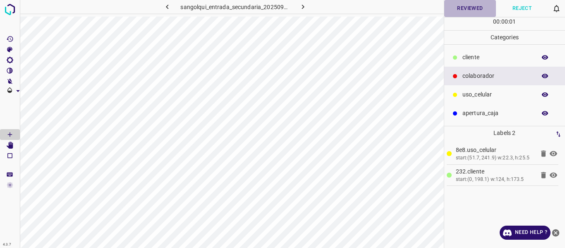
click at [453, 8] on button "Reviewed" at bounding box center [470, 8] width 52 height 17
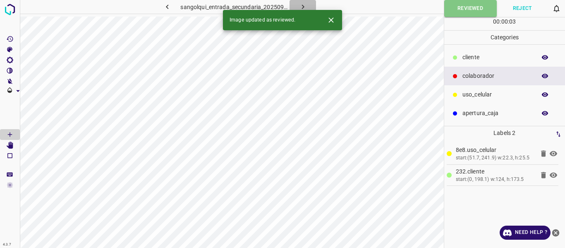
click at [300, 5] on icon "button" at bounding box center [303, 6] width 9 height 9
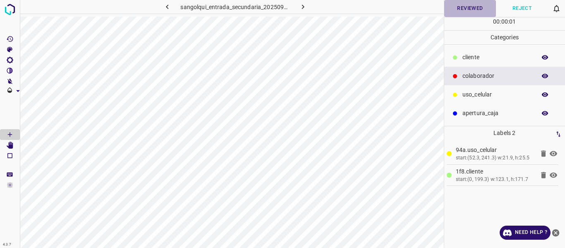
click at [455, 12] on button "Reviewed" at bounding box center [470, 8] width 52 height 17
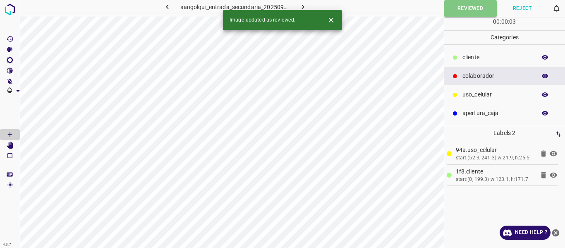
click at [303, 8] on icon "button" at bounding box center [303, 6] width 9 height 9
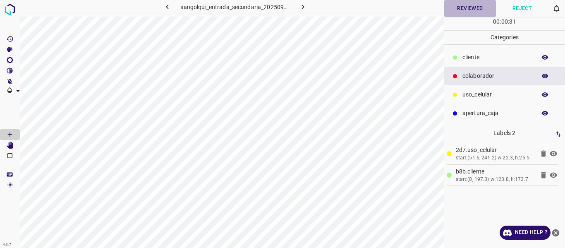
click at [464, 10] on button "Reviewed" at bounding box center [470, 8] width 52 height 17
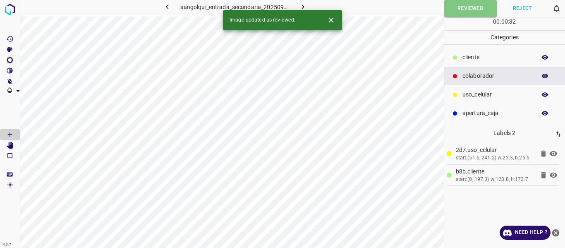
click at [301, 5] on icon "button" at bounding box center [303, 6] width 9 height 9
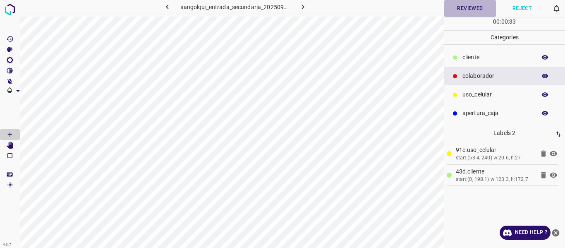
click at [453, 8] on button "Reviewed" at bounding box center [470, 8] width 52 height 17
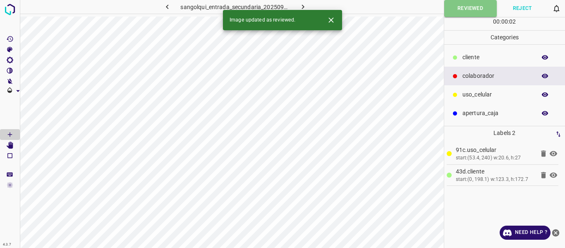
click at [306, 6] on icon "button" at bounding box center [303, 6] width 9 height 9
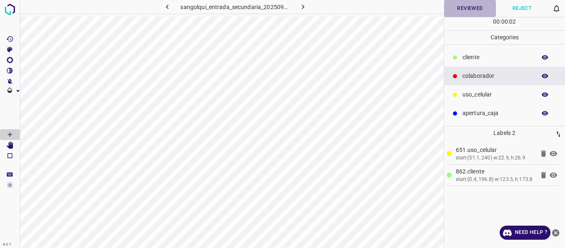
click at [461, 10] on button "Reviewed" at bounding box center [470, 8] width 52 height 17
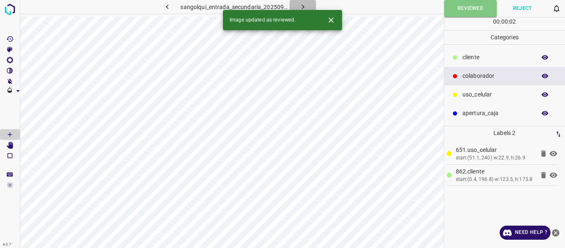
click at [301, 5] on icon "button" at bounding box center [303, 6] width 9 height 9
click at [464, 7] on button "Reviewed" at bounding box center [470, 8] width 52 height 17
click at [303, 8] on icon "button" at bounding box center [303, 6] width 9 height 9
click at [476, 12] on button "Reviewed" at bounding box center [470, 8] width 52 height 17
click at [305, 8] on icon "button" at bounding box center [303, 6] width 9 height 9
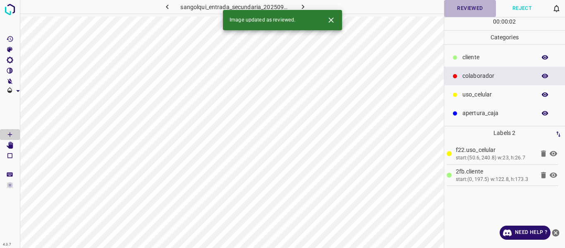
click at [468, 11] on button "Reviewed" at bounding box center [470, 8] width 52 height 17
drag, startPoint x: 304, startPoint y: 6, endPoint x: 331, endPoint y: 25, distance: 33.3
click at [303, 6] on icon "button" at bounding box center [303, 6] width 9 height 9
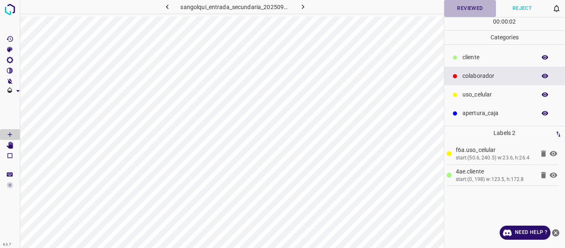
click at [465, 5] on button "Reviewed" at bounding box center [470, 8] width 52 height 17
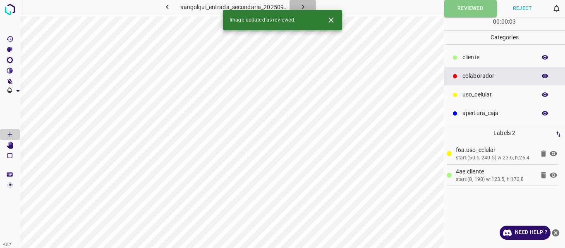
click at [308, 9] on button "button" at bounding box center [302, 7] width 26 height 14
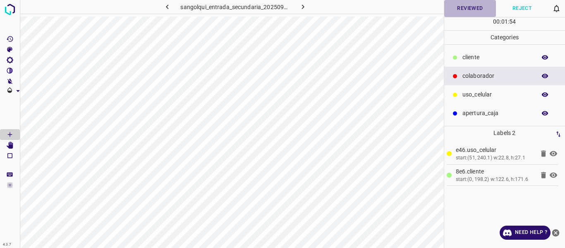
click at [452, 11] on button "Reviewed" at bounding box center [470, 8] width 52 height 17
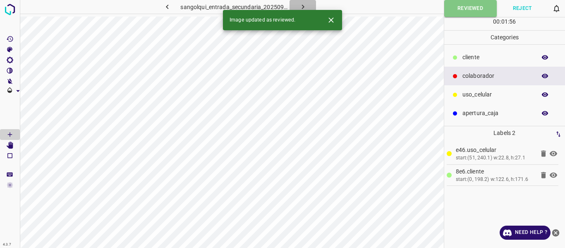
click at [302, 5] on icon "button" at bounding box center [302, 7] width 2 height 5
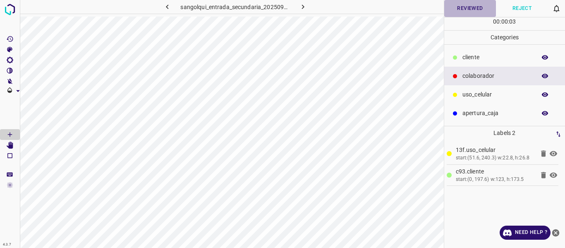
click at [475, 10] on button "Reviewed" at bounding box center [470, 8] width 52 height 17
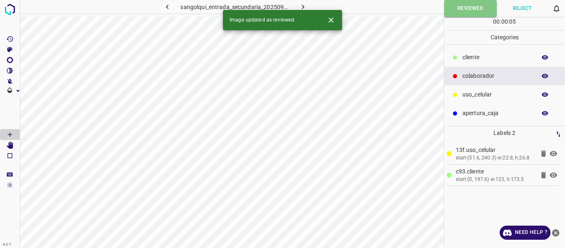
click at [299, 6] on icon "button" at bounding box center [303, 6] width 9 height 9
click at [469, 8] on button "Reviewed" at bounding box center [470, 8] width 52 height 17
click at [301, 5] on icon "button" at bounding box center [303, 6] width 9 height 9
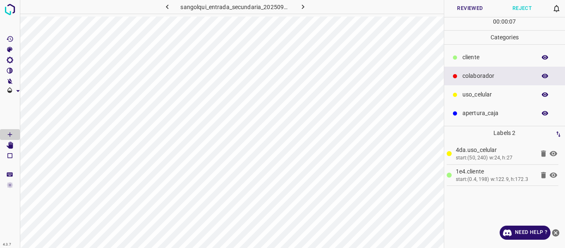
click at [459, 9] on button "Reviewed" at bounding box center [470, 8] width 52 height 17
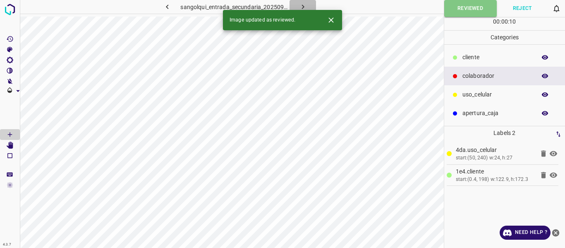
click at [299, 3] on icon "button" at bounding box center [303, 6] width 9 height 9
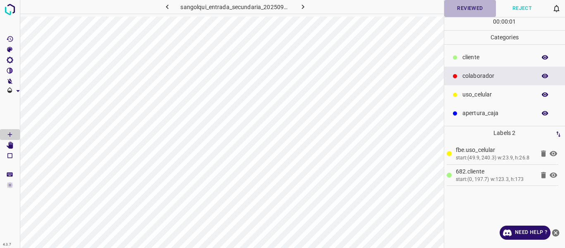
click at [470, 7] on button "Reviewed" at bounding box center [470, 8] width 52 height 17
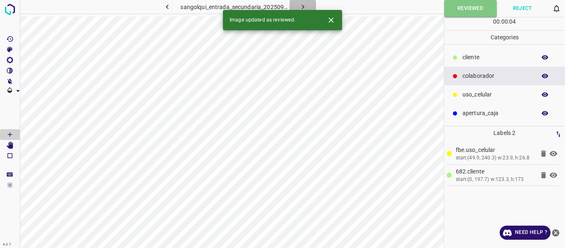
click at [297, 2] on button "button" at bounding box center [302, 7] width 26 height 14
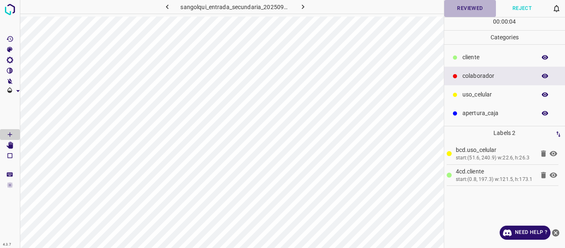
click at [472, 5] on button "Reviewed" at bounding box center [470, 8] width 52 height 17
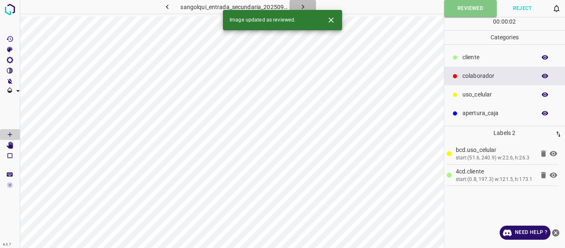
click at [299, 5] on icon "button" at bounding box center [303, 6] width 9 height 9
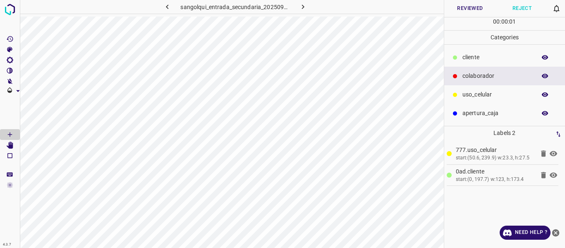
click at [456, 10] on button "Reviewed" at bounding box center [470, 8] width 52 height 17
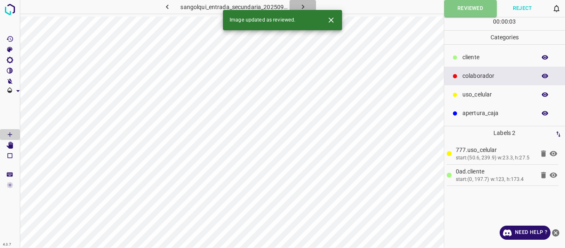
click at [299, 4] on icon "button" at bounding box center [303, 6] width 9 height 9
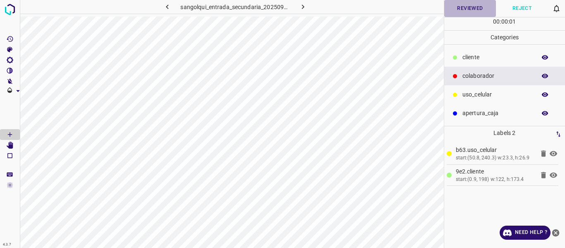
click at [449, 12] on button "Reviewed" at bounding box center [470, 8] width 52 height 17
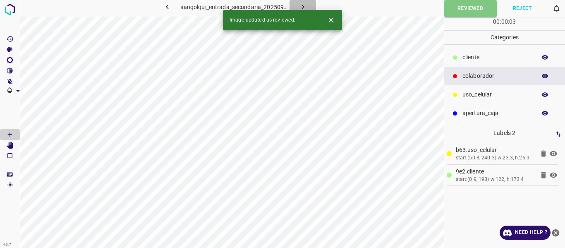
click at [304, 7] on icon "button" at bounding box center [302, 7] width 2 height 5
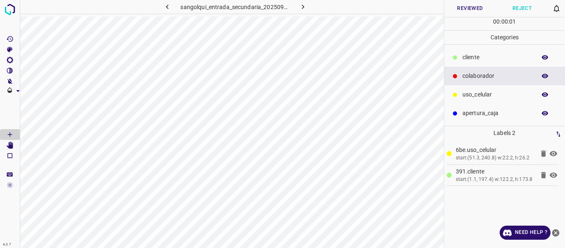
click at [471, 10] on button "Reviewed" at bounding box center [470, 8] width 52 height 17
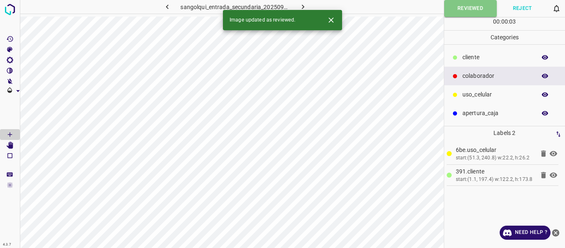
click at [299, 2] on button "button" at bounding box center [302, 7] width 26 height 14
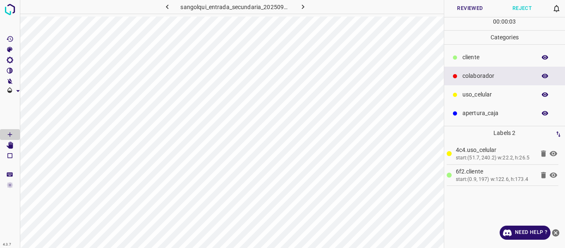
click at [456, 11] on button "Reviewed" at bounding box center [470, 8] width 52 height 17
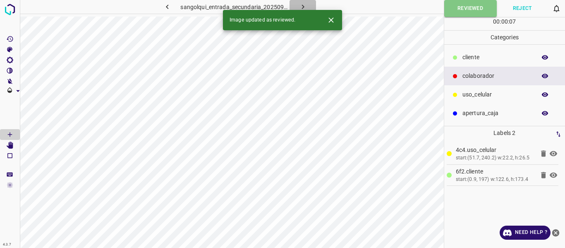
click at [301, 4] on icon "button" at bounding box center [303, 6] width 9 height 9
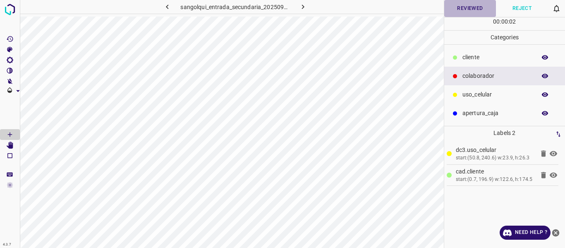
click at [466, 13] on button "Reviewed" at bounding box center [470, 8] width 52 height 17
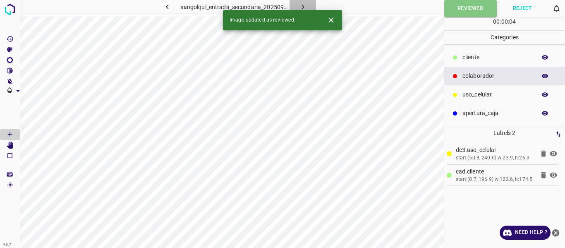
click at [301, 6] on icon "button" at bounding box center [303, 6] width 9 height 9
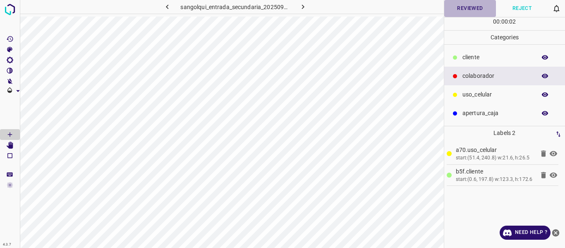
click at [471, 6] on button "Reviewed" at bounding box center [470, 8] width 52 height 17
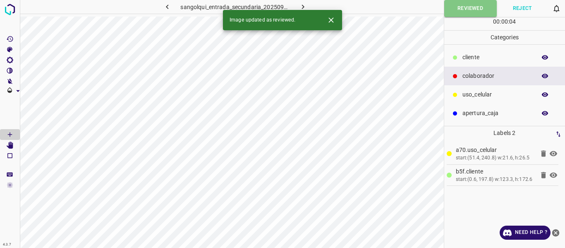
click at [301, 5] on icon "button" at bounding box center [302, 7] width 2 height 5
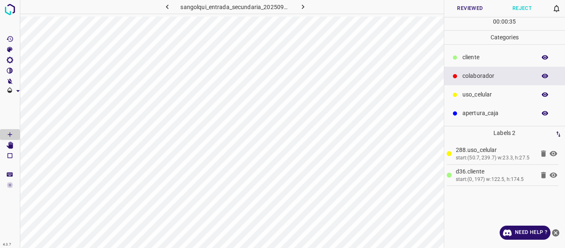
click at [473, 6] on button "Reviewed" at bounding box center [470, 8] width 52 height 17
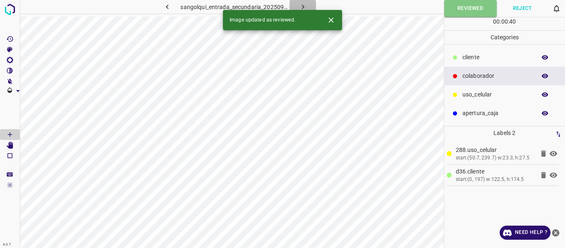
click at [299, 3] on icon "button" at bounding box center [303, 6] width 9 height 9
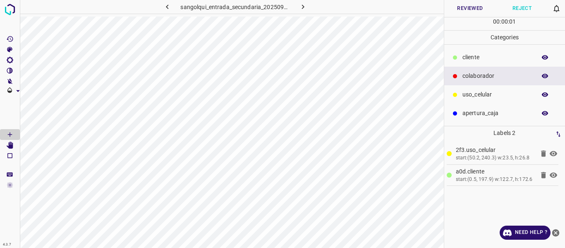
click at [464, 8] on button "Reviewed" at bounding box center [470, 8] width 52 height 17
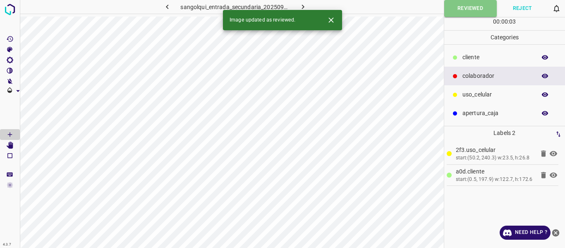
click at [302, 1] on button "button" at bounding box center [302, 7] width 26 height 14
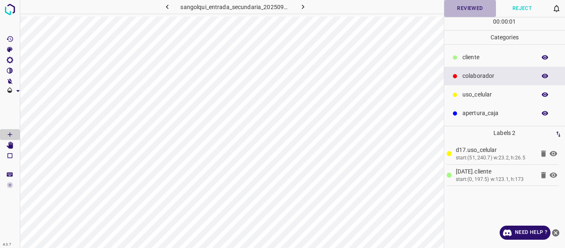
click at [467, 8] on button "Reviewed" at bounding box center [470, 8] width 52 height 17
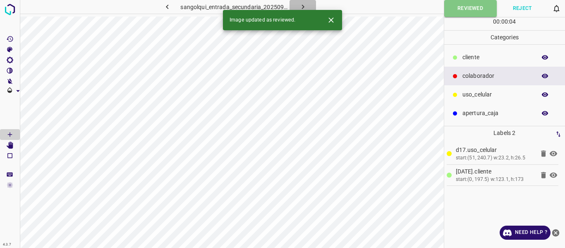
click at [305, 5] on icon "button" at bounding box center [303, 6] width 9 height 9
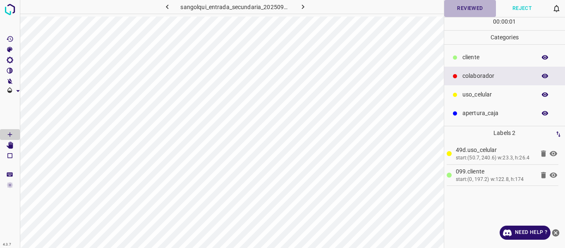
click at [461, 9] on button "Reviewed" at bounding box center [470, 8] width 52 height 17
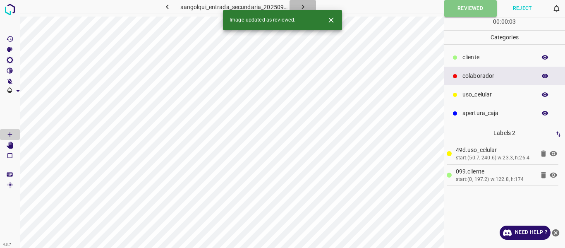
click at [300, 6] on icon "button" at bounding box center [303, 6] width 9 height 9
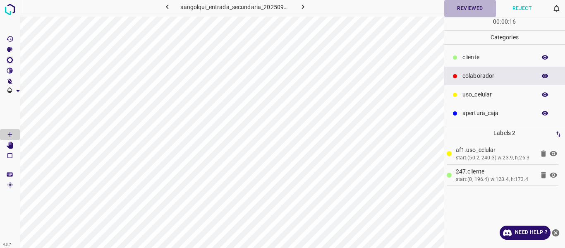
click at [458, 12] on button "Reviewed" at bounding box center [470, 8] width 52 height 17
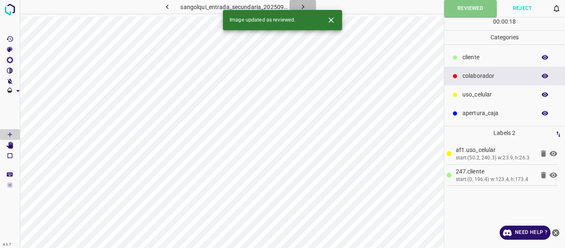
click at [302, 4] on icon "button" at bounding box center [303, 6] width 9 height 9
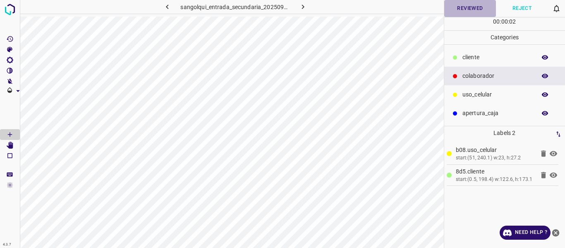
click at [471, 8] on button "Reviewed" at bounding box center [470, 8] width 52 height 17
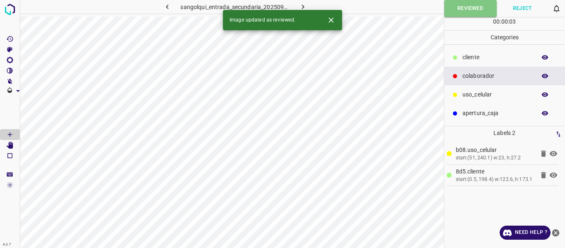
click at [304, 3] on icon "button" at bounding box center [303, 6] width 9 height 9
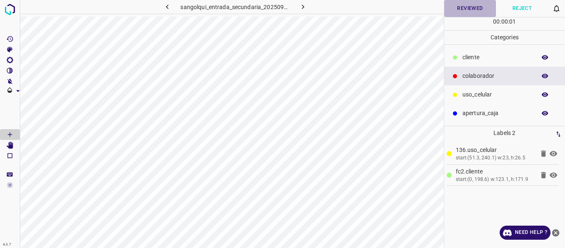
click at [462, 9] on button "Reviewed" at bounding box center [470, 8] width 52 height 17
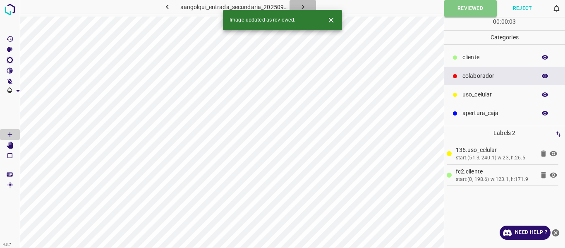
click at [301, 6] on icon "button" at bounding box center [303, 6] width 9 height 9
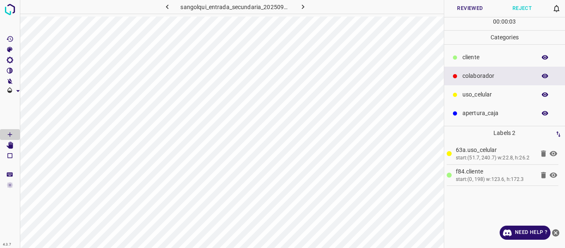
click at [462, 5] on button "Reviewed" at bounding box center [470, 8] width 52 height 17
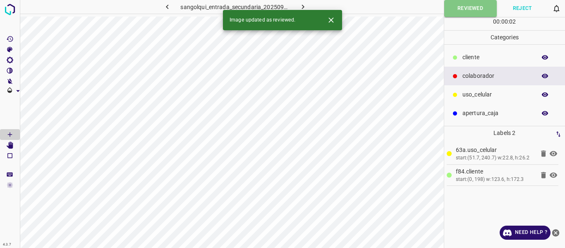
click at [302, 2] on icon "button" at bounding box center [303, 6] width 9 height 9
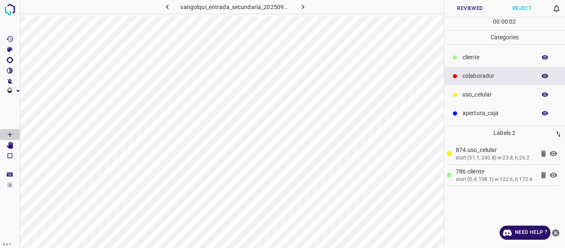
click at [467, 9] on button "Reviewed" at bounding box center [470, 8] width 52 height 17
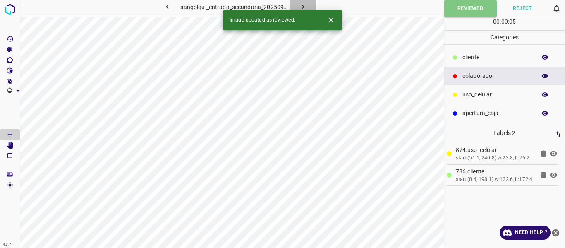
click at [302, 6] on icon "button" at bounding box center [302, 7] width 2 height 5
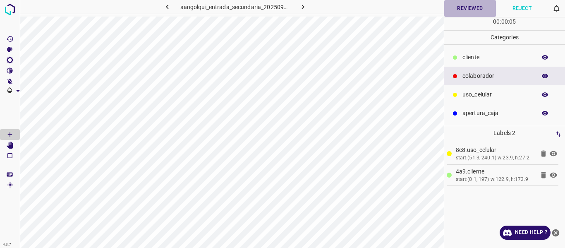
click at [462, 11] on button "Reviewed" at bounding box center [470, 8] width 52 height 17
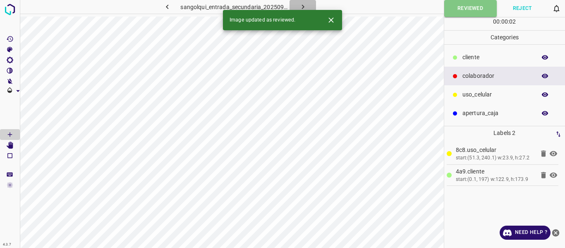
click at [304, 3] on icon "button" at bounding box center [303, 6] width 9 height 9
click at [459, 9] on button "Reviewed" at bounding box center [470, 8] width 52 height 17
click at [302, 5] on icon "button" at bounding box center [302, 7] width 2 height 5
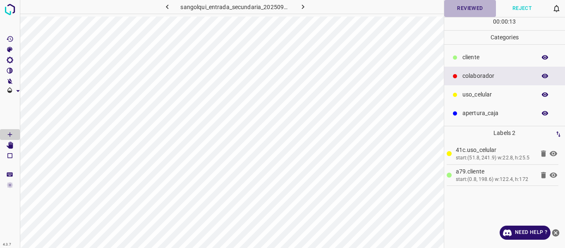
click at [459, 8] on button "Reviewed" at bounding box center [470, 8] width 52 height 17
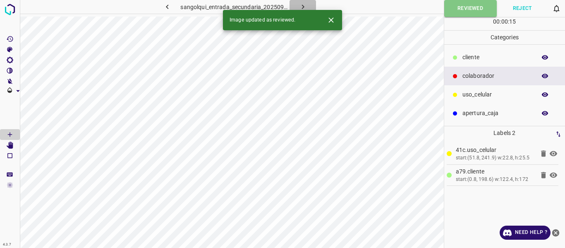
click at [301, 4] on icon "button" at bounding box center [303, 6] width 9 height 9
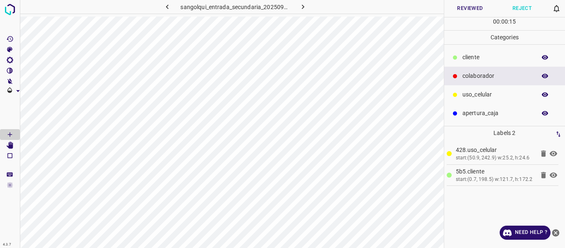
click at [475, 7] on button "Reviewed" at bounding box center [470, 8] width 52 height 17
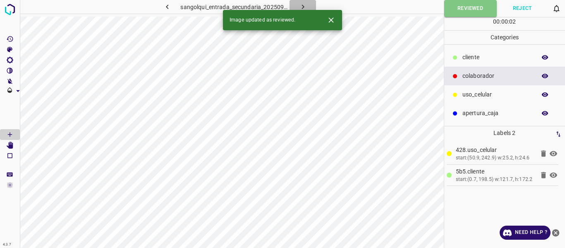
click at [305, 5] on icon "button" at bounding box center [303, 6] width 9 height 9
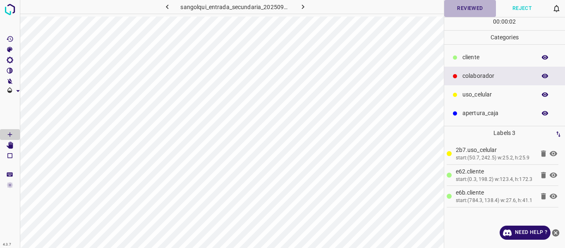
click at [459, 7] on button "Reviewed" at bounding box center [470, 8] width 52 height 17
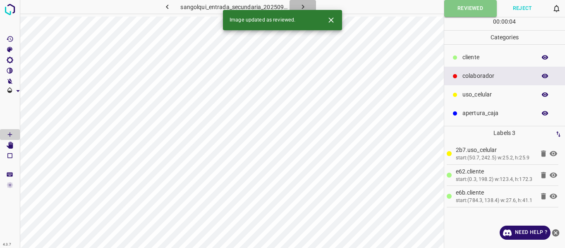
drag, startPoint x: 304, startPoint y: 5, endPoint x: 325, endPoint y: 17, distance: 23.9
click at [304, 5] on icon "button" at bounding box center [303, 6] width 9 height 9
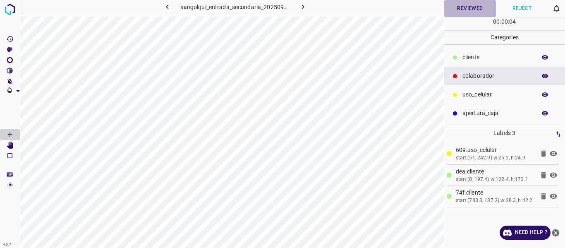
click at [465, 10] on button "Reviewed" at bounding box center [470, 8] width 52 height 17
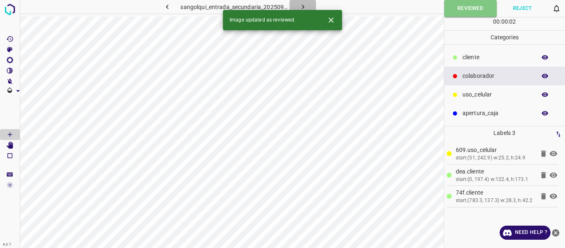
click at [301, 7] on icon "button" at bounding box center [303, 6] width 9 height 9
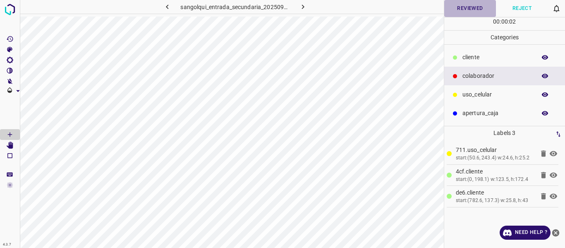
click at [459, 12] on button "Reviewed" at bounding box center [470, 8] width 52 height 17
click at [301, 6] on icon "button" at bounding box center [303, 6] width 9 height 9
click at [466, 5] on button "Reviewed" at bounding box center [470, 8] width 52 height 17
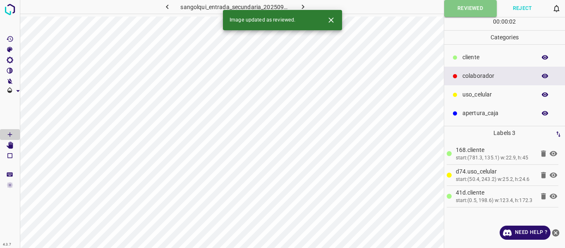
click at [301, 6] on icon "button" at bounding box center [303, 6] width 9 height 9
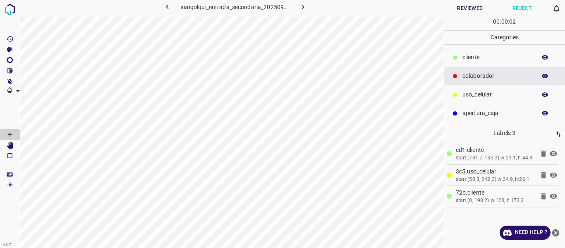
click at [469, 9] on button "Reviewed" at bounding box center [470, 8] width 52 height 17
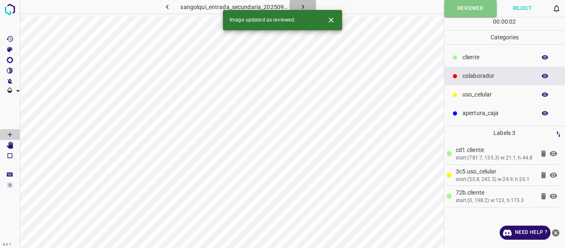
click at [306, 7] on icon "button" at bounding box center [303, 6] width 9 height 9
click at [464, 10] on button "Reviewed" at bounding box center [470, 8] width 52 height 17
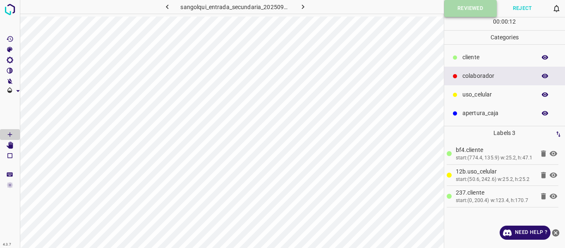
click at [461, 8] on button "Reviewed" at bounding box center [470, 8] width 53 height 17
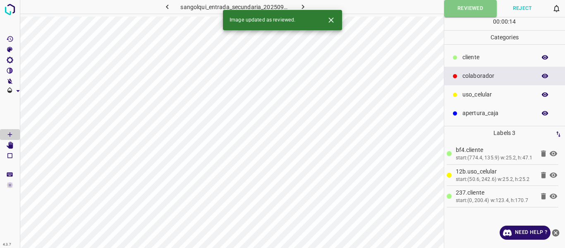
click at [304, 6] on icon "button" at bounding box center [303, 6] width 9 height 9
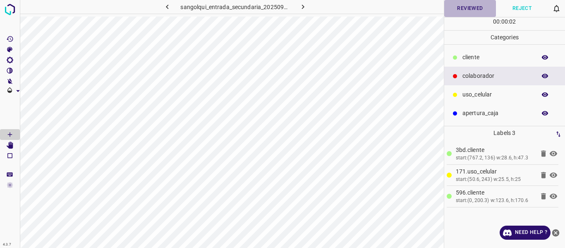
click at [470, 10] on button "Reviewed" at bounding box center [470, 8] width 52 height 17
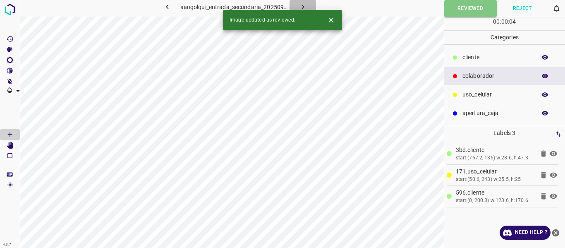
click at [304, 7] on icon "button" at bounding box center [303, 6] width 9 height 9
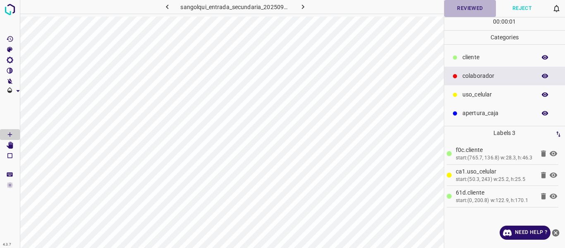
click at [462, 5] on button "Reviewed" at bounding box center [470, 8] width 52 height 17
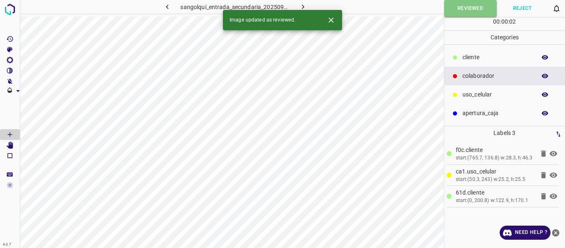
click at [301, 5] on icon "button" at bounding box center [302, 7] width 2 height 5
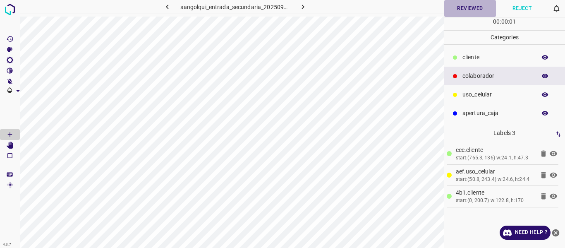
click at [464, 10] on button "Reviewed" at bounding box center [470, 8] width 52 height 17
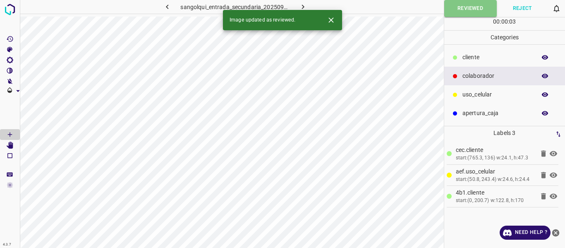
click at [309, 6] on button "button" at bounding box center [302, 7] width 26 height 14
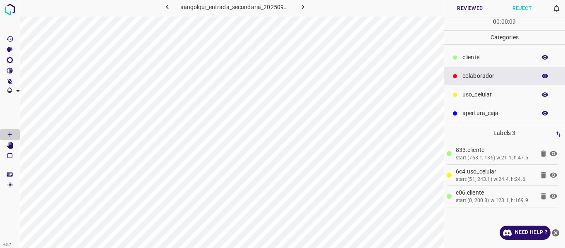
click at [459, 11] on button "Reviewed" at bounding box center [470, 8] width 52 height 17
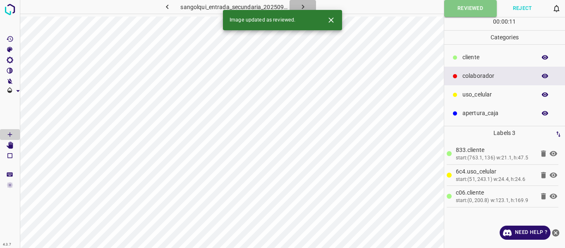
click at [303, 5] on icon "button" at bounding box center [303, 6] width 9 height 9
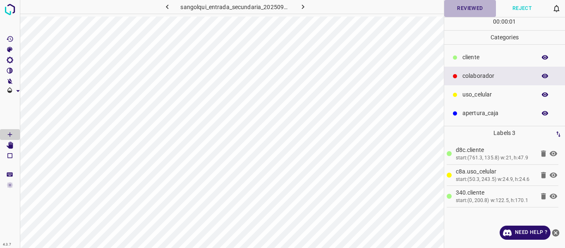
click at [452, 5] on button "Reviewed" at bounding box center [470, 8] width 52 height 17
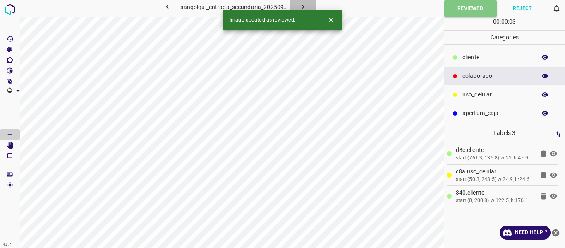
click at [304, 6] on icon "button" at bounding box center [303, 6] width 9 height 9
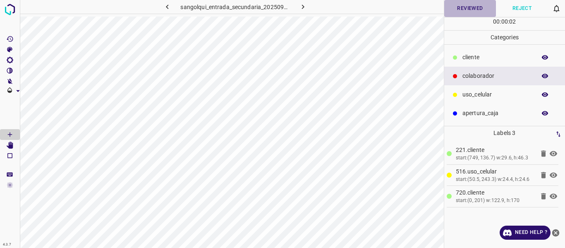
click at [457, 9] on button "Reviewed" at bounding box center [470, 8] width 52 height 17
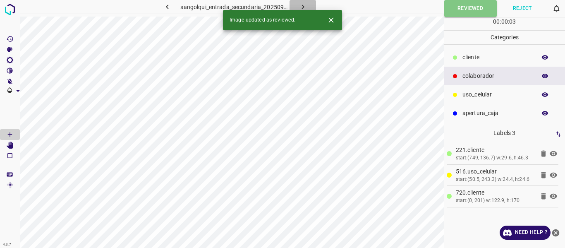
click at [297, 1] on button "button" at bounding box center [302, 7] width 26 height 14
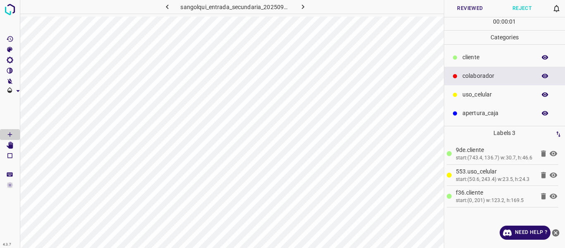
click at [471, 8] on button "Reviewed" at bounding box center [470, 8] width 52 height 17
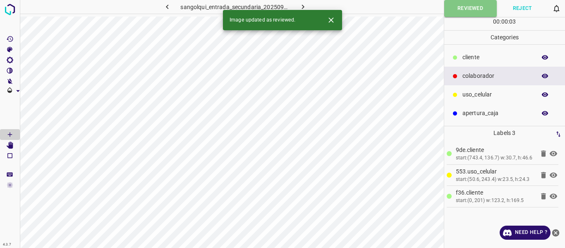
click at [301, 7] on icon "button" at bounding box center [303, 6] width 9 height 9
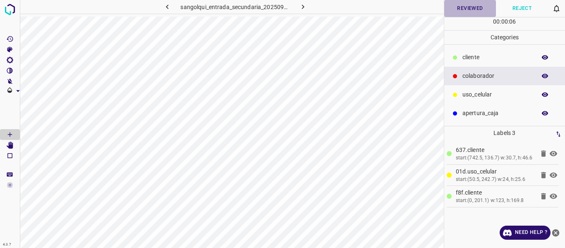
click at [477, 9] on button "Reviewed" at bounding box center [470, 8] width 52 height 17
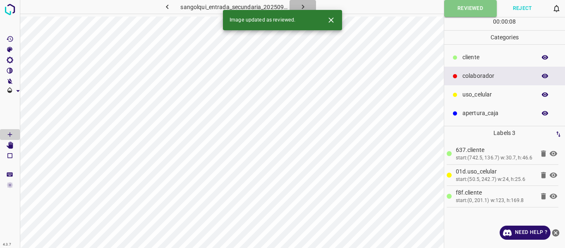
drag, startPoint x: 304, startPoint y: 6, endPoint x: 306, endPoint y: 26, distance: 20.4
click at [304, 5] on icon "button" at bounding box center [303, 6] width 9 height 9
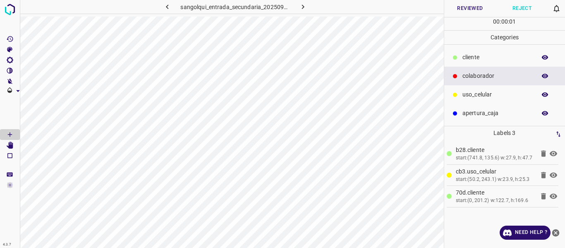
click at [467, 10] on button "Reviewed" at bounding box center [470, 8] width 52 height 17
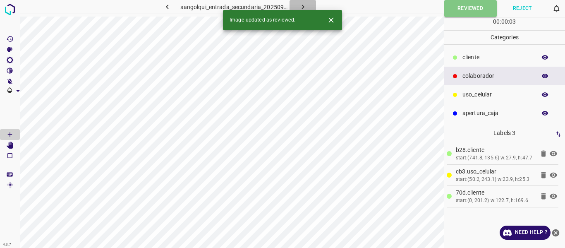
click at [301, 6] on icon "button" at bounding box center [303, 6] width 9 height 9
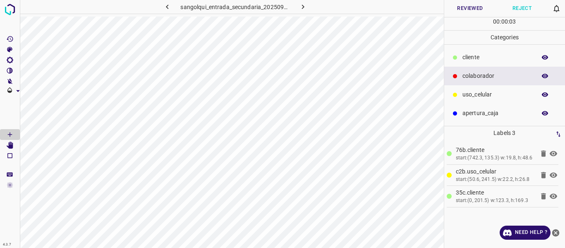
click at [463, 11] on button "Reviewed" at bounding box center [470, 8] width 52 height 17
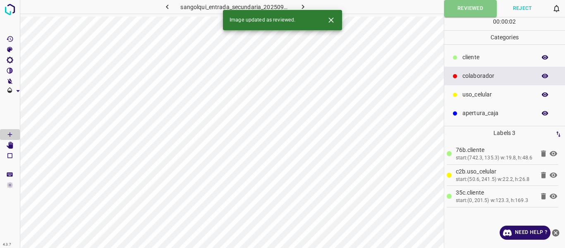
click at [305, 5] on icon "button" at bounding box center [303, 6] width 9 height 9
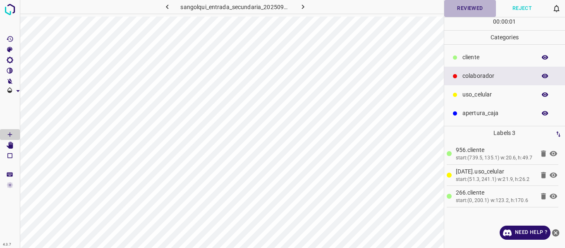
click at [457, 10] on button "Reviewed" at bounding box center [470, 8] width 52 height 17
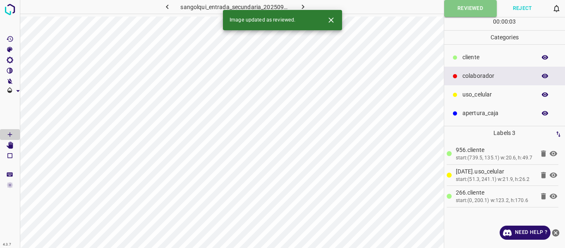
click at [305, 5] on icon "button" at bounding box center [303, 6] width 9 height 9
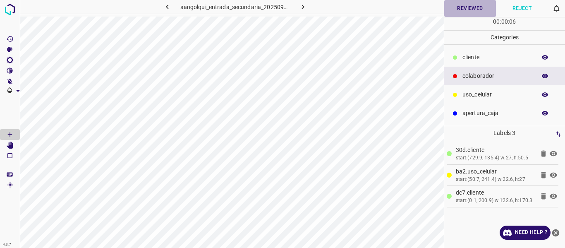
click at [474, 10] on button "Reviewed" at bounding box center [470, 8] width 52 height 17
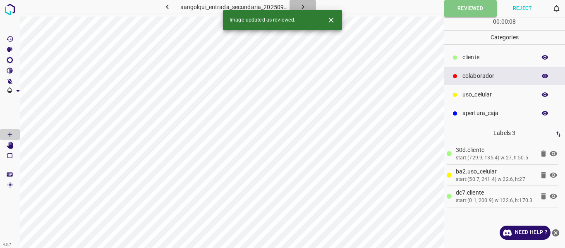
click at [301, 6] on icon "button" at bounding box center [303, 6] width 9 height 9
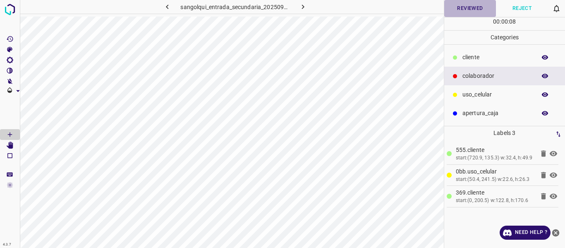
click at [457, 14] on button "Reviewed" at bounding box center [470, 8] width 52 height 17
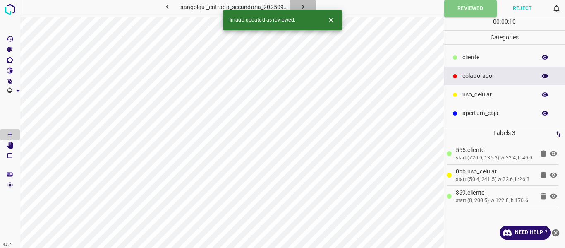
click at [301, 5] on icon "button" at bounding box center [303, 6] width 9 height 9
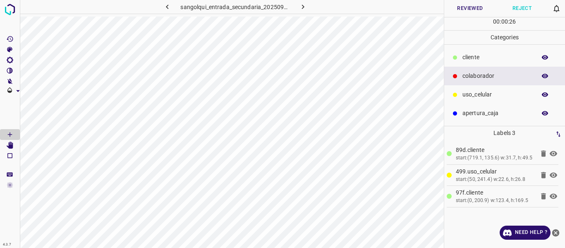
click at [460, 9] on button "Reviewed" at bounding box center [470, 8] width 52 height 17
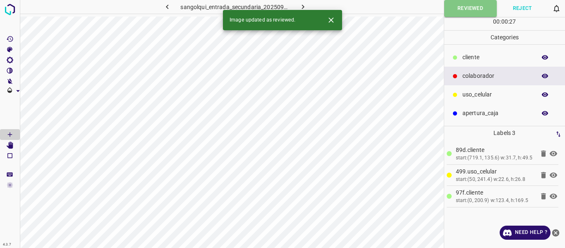
click at [301, 4] on icon "button" at bounding box center [303, 6] width 9 height 9
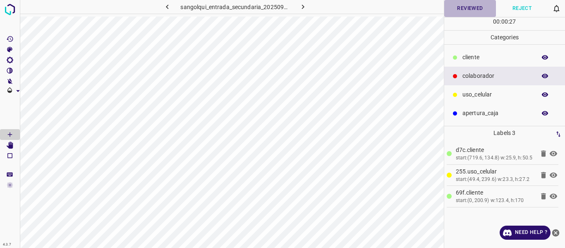
click at [474, 9] on button "Reviewed" at bounding box center [470, 8] width 52 height 17
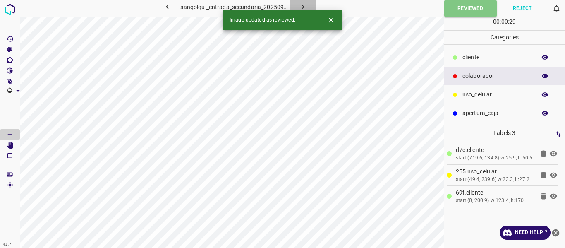
click at [301, 5] on icon "button" at bounding box center [302, 7] width 2 height 5
click at [470, 10] on button "Reviewed" at bounding box center [470, 8] width 52 height 17
click at [302, 5] on icon "button" at bounding box center [302, 7] width 2 height 5
click at [469, 8] on button "Reviewed" at bounding box center [470, 8] width 52 height 17
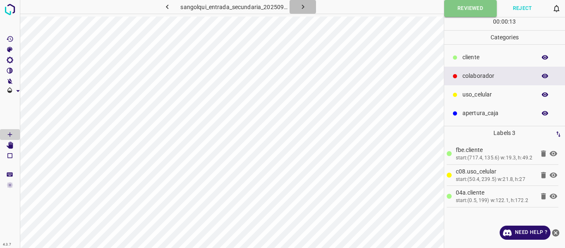
click at [303, 5] on icon "button" at bounding box center [303, 6] width 9 height 9
click at [468, 10] on button "Reviewed" at bounding box center [470, 8] width 52 height 17
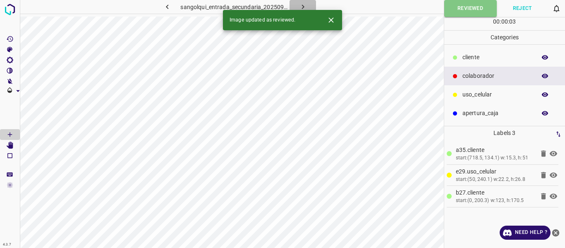
click at [303, 6] on icon "button" at bounding box center [302, 7] width 2 height 5
click at [460, 8] on button "Reviewed" at bounding box center [470, 8] width 52 height 17
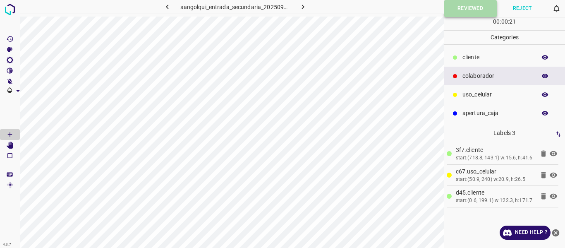
click at [456, 13] on button "Reviewed" at bounding box center [470, 8] width 53 height 17
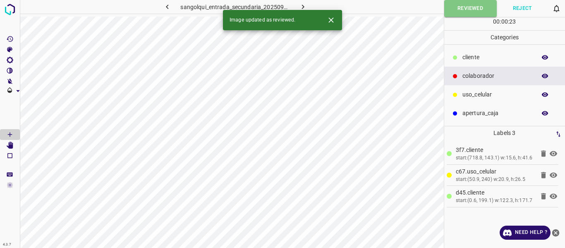
click at [304, 5] on icon "button" at bounding box center [303, 6] width 9 height 9
click at [463, 7] on button "Reviewed" at bounding box center [470, 8] width 52 height 17
click at [301, 6] on icon "button" at bounding box center [303, 6] width 9 height 9
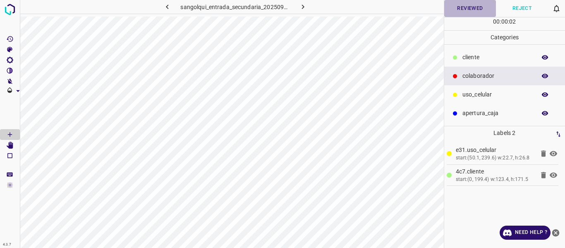
click at [462, 8] on button "Reviewed" at bounding box center [470, 8] width 52 height 17
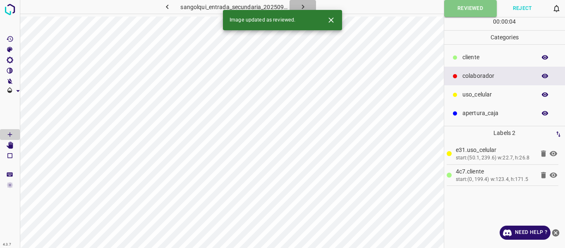
click at [311, 2] on button "button" at bounding box center [302, 7] width 26 height 14
click at [473, 9] on button "Reviewed" at bounding box center [470, 8] width 52 height 17
click at [304, 5] on icon "button" at bounding box center [303, 6] width 9 height 9
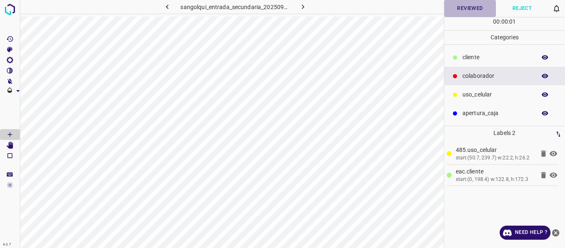
click at [468, 10] on button "Reviewed" at bounding box center [470, 8] width 52 height 17
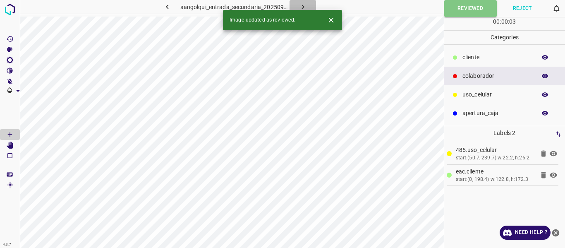
click at [302, 5] on icon "button" at bounding box center [302, 7] width 2 height 5
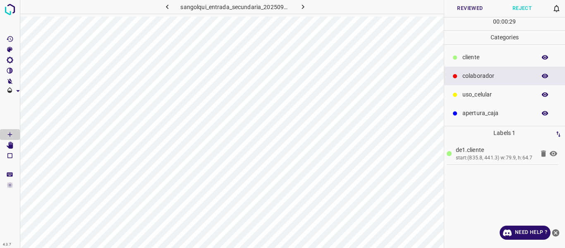
click at [546, 59] on icon "button" at bounding box center [545, 57] width 7 height 5
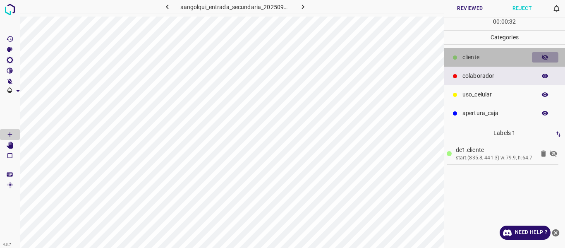
click at [547, 58] on icon "button" at bounding box center [544, 57] width 7 height 7
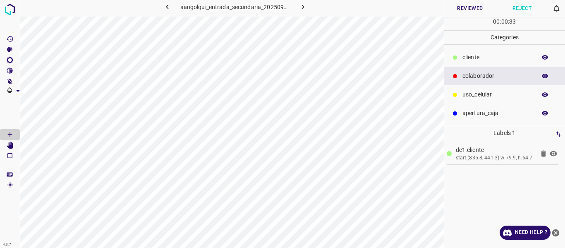
click at [461, 7] on button "Reviewed" at bounding box center [470, 8] width 52 height 17
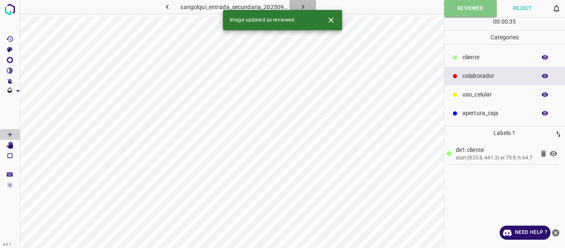
click at [300, 5] on icon "button" at bounding box center [303, 6] width 9 height 9
click at [468, 11] on button "Reviewed" at bounding box center [470, 8] width 52 height 17
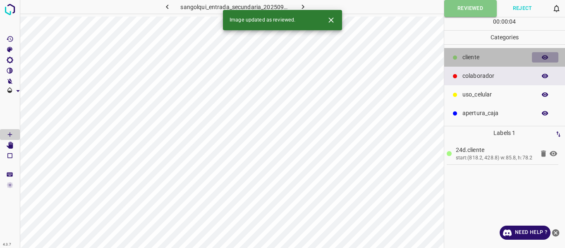
click at [545, 55] on icon "button" at bounding box center [544, 57] width 7 height 7
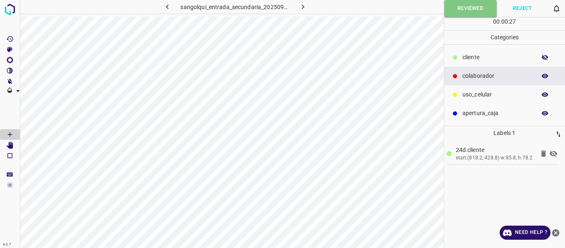
click at [547, 53] on button "button" at bounding box center [545, 57] width 26 height 11
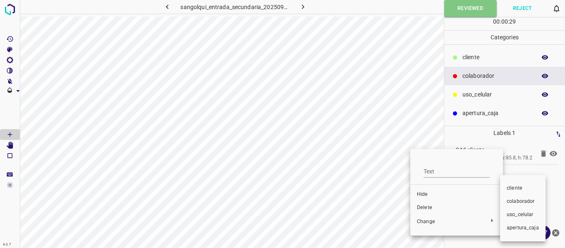
click at [521, 203] on span "colaborador" at bounding box center [523, 201] width 32 height 7
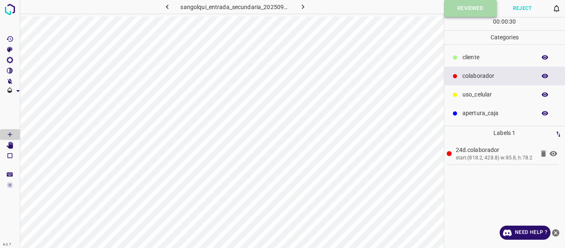
click at [472, 10] on button "Reviewed" at bounding box center [470, 8] width 53 height 17
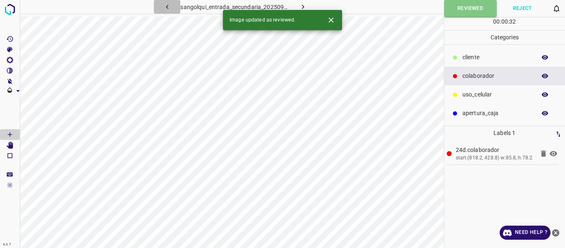
click at [168, 9] on icon "button" at bounding box center [167, 6] width 9 height 9
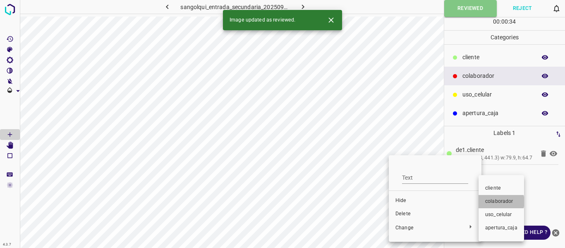
click at [499, 201] on span "colaborador" at bounding box center [501, 201] width 32 height 7
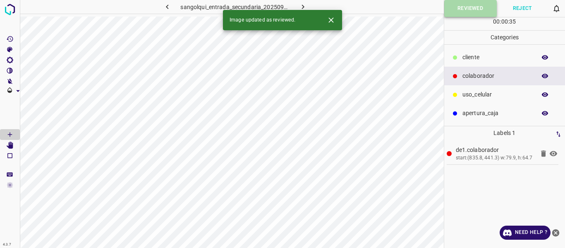
click at [470, 6] on button "Reviewed" at bounding box center [470, 8] width 53 height 17
click at [167, 8] on icon "button" at bounding box center [167, 6] width 9 height 9
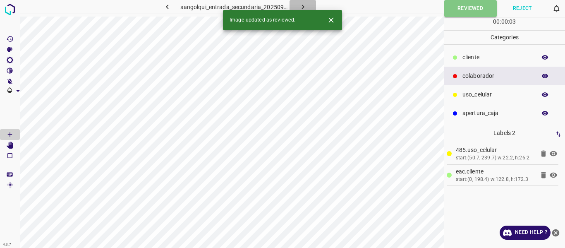
click at [306, 6] on icon "button" at bounding box center [303, 6] width 9 height 9
click at [302, 5] on div "sangolqui_entrada_secundaria_20250902_112215_825371.jpg" at bounding box center [235, 7] width 218 height 14
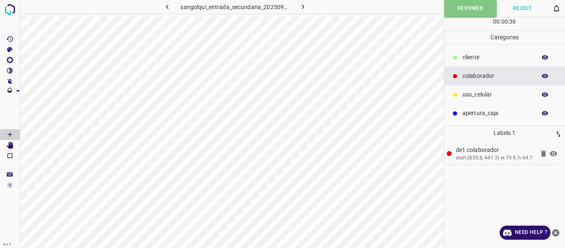
click at [301, 7] on icon "button" at bounding box center [303, 6] width 9 height 9
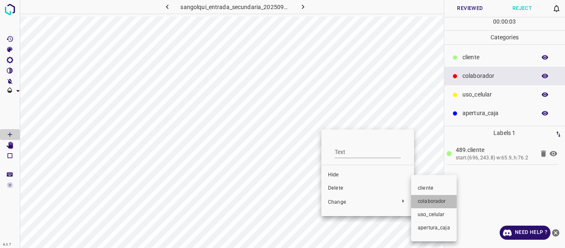
click at [432, 201] on span "colaborador" at bounding box center [434, 201] width 32 height 7
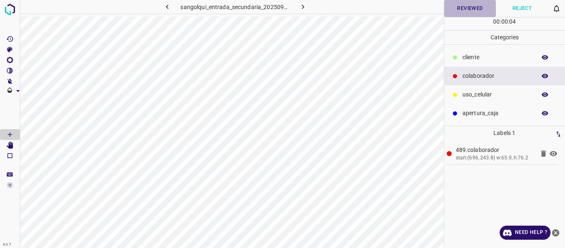
click at [464, 7] on button "Reviewed" at bounding box center [470, 8] width 52 height 17
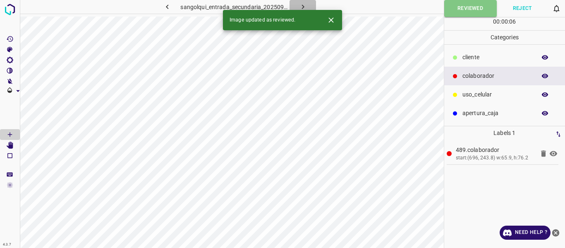
click at [302, 4] on icon "button" at bounding box center [303, 6] width 9 height 9
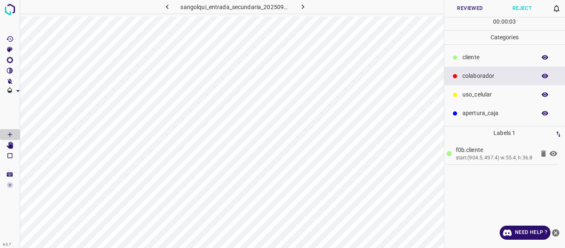
click at [545, 55] on icon "button" at bounding box center [545, 57] width 7 height 5
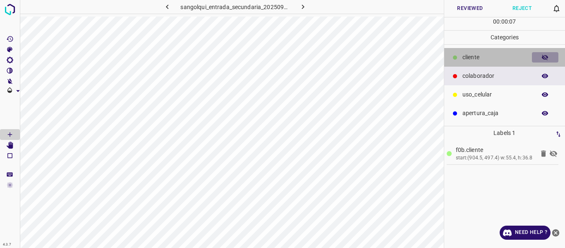
click at [546, 54] on icon "button" at bounding box center [544, 57] width 7 height 7
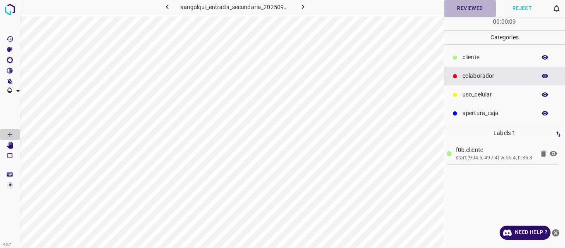
click at [461, 10] on button "Reviewed" at bounding box center [470, 8] width 52 height 17
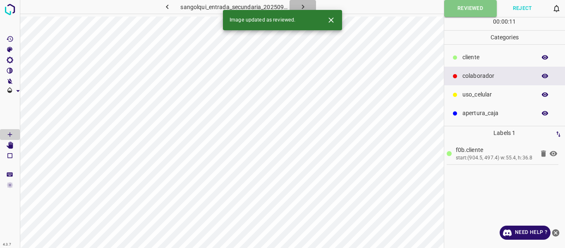
drag, startPoint x: 304, startPoint y: 6, endPoint x: 301, endPoint y: 20, distance: 14.4
click at [303, 5] on icon "button" at bounding box center [303, 6] width 9 height 9
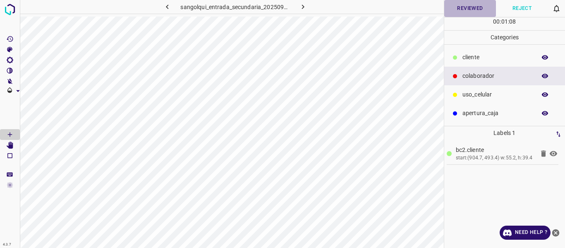
click at [464, 10] on button "Reviewed" at bounding box center [470, 8] width 52 height 17
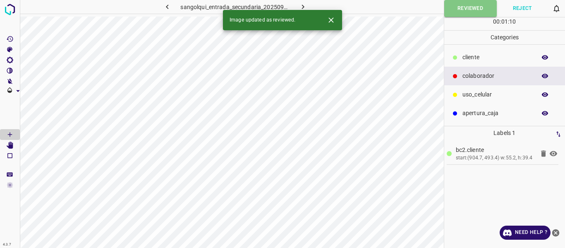
drag, startPoint x: 304, startPoint y: 6, endPoint x: 281, endPoint y: 17, distance: 25.9
click at [304, 6] on icon "button" at bounding box center [303, 6] width 9 height 9
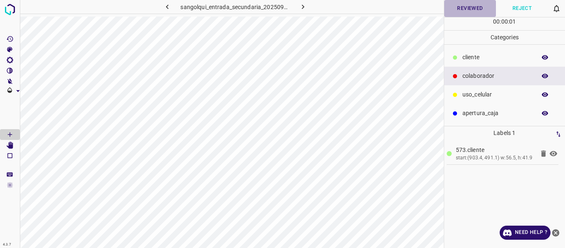
click at [466, 9] on button "Reviewed" at bounding box center [470, 8] width 52 height 17
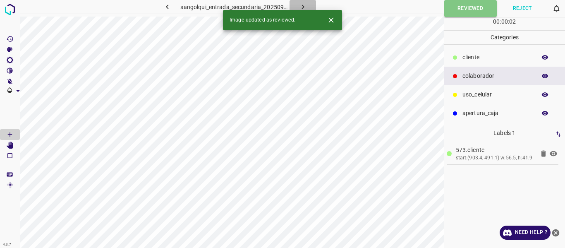
click at [301, 3] on icon "button" at bounding box center [303, 6] width 9 height 9
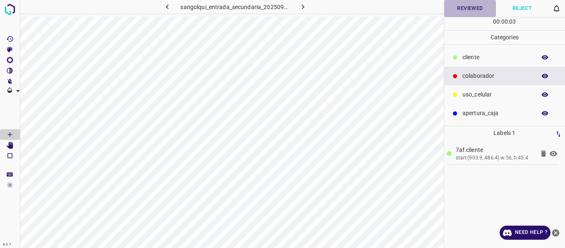
click at [459, 6] on button "Reviewed" at bounding box center [470, 8] width 52 height 17
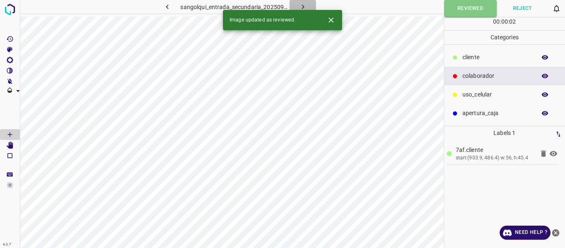
click at [301, 4] on icon "button" at bounding box center [303, 6] width 9 height 9
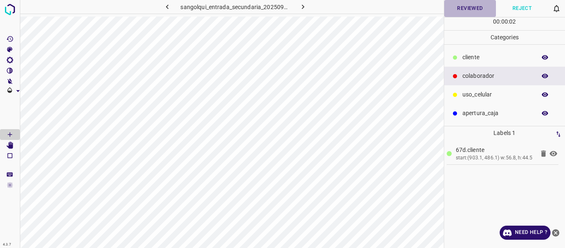
click at [477, 9] on button "Reviewed" at bounding box center [470, 8] width 52 height 17
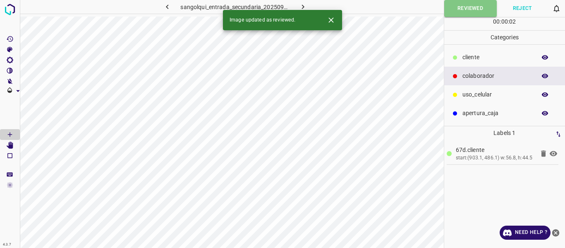
click at [308, 5] on button "button" at bounding box center [302, 7] width 26 height 14
click at [300, 6] on icon "button" at bounding box center [303, 6] width 9 height 9
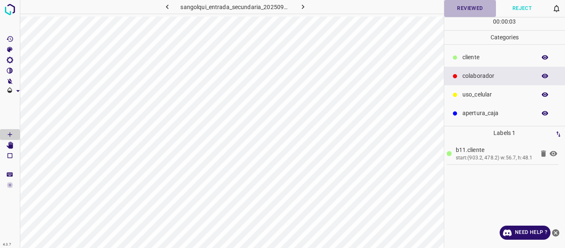
click at [466, 7] on button "Reviewed" at bounding box center [470, 8] width 52 height 17
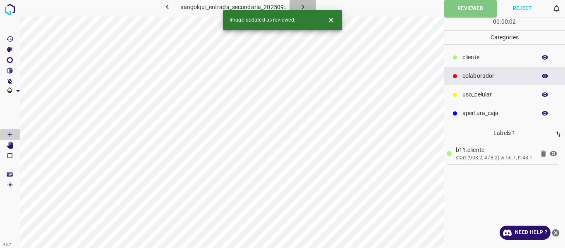
click at [301, 2] on icon "button" at bounding box center [303, 6] width 9 height 9
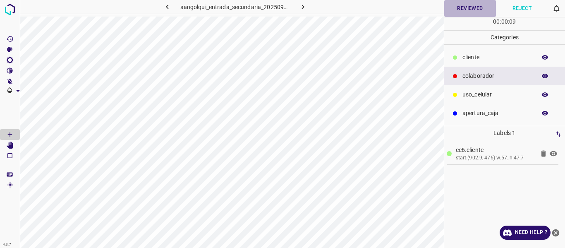
click at [452, 7] on button "Reviewed" at bounding box center [470, 8] width 52 height 17
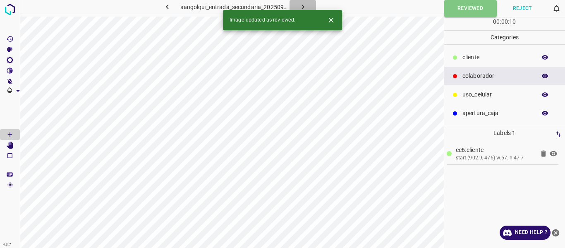
click at [304, 7] on icon "button" at bounding box center [302, 7] width 2 height 5
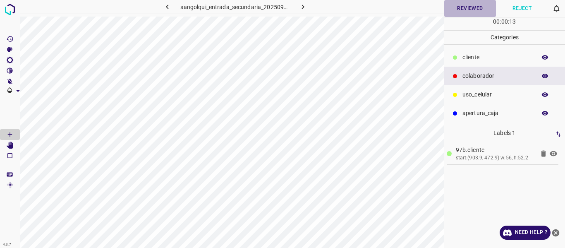
click at [463, 7] on button "Reviewed" at bounding box center [470, 8] width 52 height 17
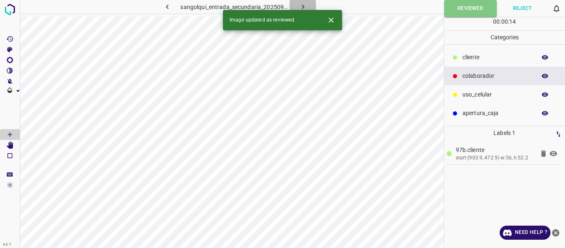
click at [303, 6] on icon "button" at bounding box center [302, 7] width 2 height 5
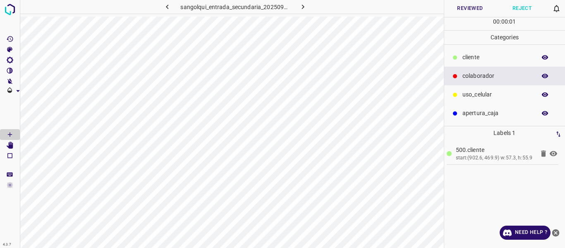
click at [455, 9] on button "Reviewed" at bounding box center [470, 8] width 52 height 17
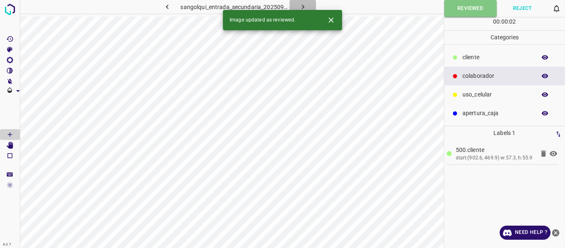
click at [303, 7] on icon "button" at bounding box center [302, 7] width 2 height 5
click at [459, 10] on button "Reviewed" at bounding box center [470, 8] width 52 height 17
click at [300, 5] on icon "button" at bounding box center [303, 6] width 9 height 9
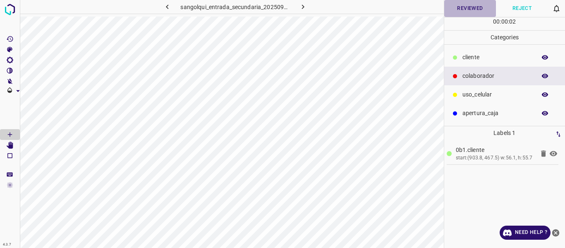
click at [472, 10] on button "Reviewed" at bounding box center [470, 8] width 52 height 17
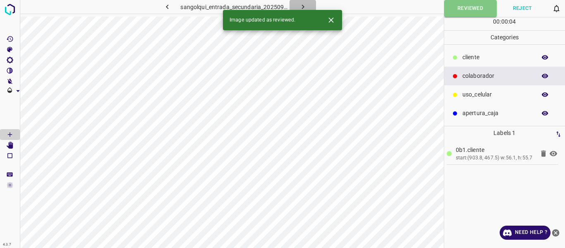
click at [304, 6] on icon "button" at bounding box center [303, 6] width 9 height 9
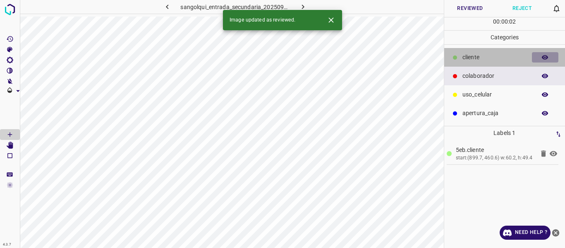
click at [545, 59] on icon "button" at bounding box center [544, 57] width 7 height 7
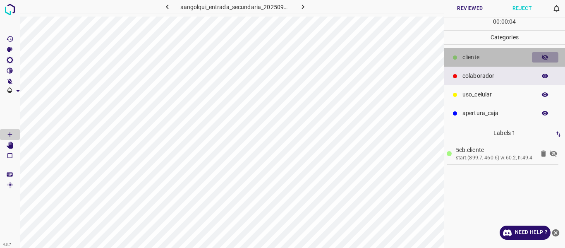
click at [545, 59] on icon "button" at bounding box center [545, 58] width 7 height 6
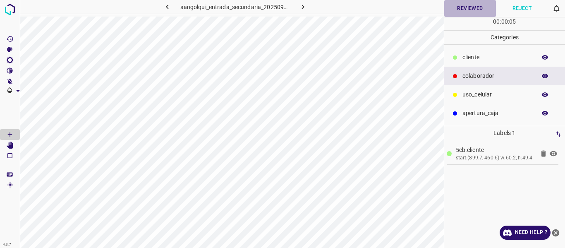
click at [466, 5] on button "Reviewed" at bounding box center [470, 8] width 52 height 17
click at [306, 5] on icon "button" at bounding box center [303, 6] width 9 height 9
click at [472, 10] on button "Reviewed" at bounding box center [470, 8] width 52 height 17
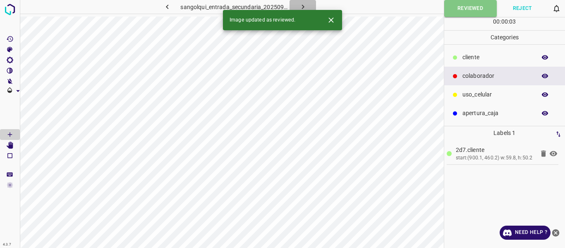
click at [300, 6] on icon "button" at bounding box center [303, 6] width 9 height 9
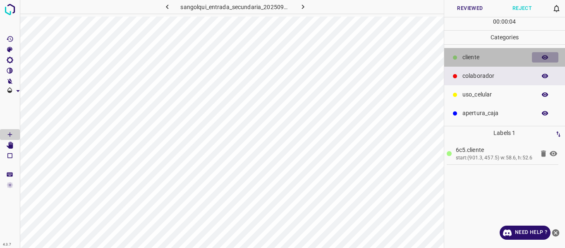
click at [548, 54] on icon "button" at bounding box center [544, 57] width 7 height 7
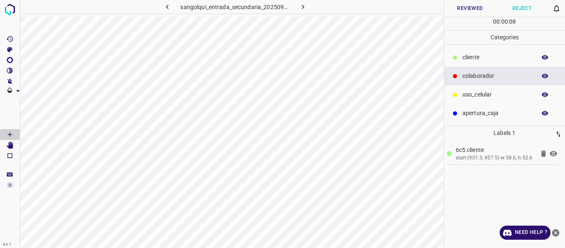
click at [471, 8] on button "Reviewed" at bounding box center [470, 8] width 52 height 17
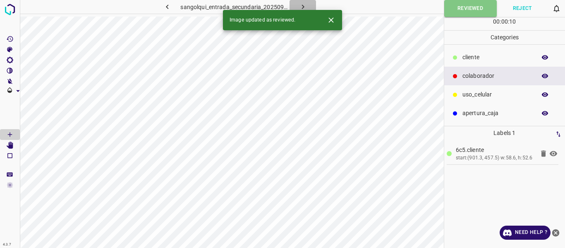
click at [302, 6] on icon "button" at bounding box center [302, 7] width 2 height 5
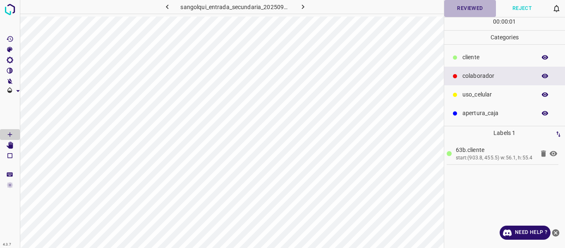
click at [459, 9] on button "Reviewed" at bounding box center [470, 8] width 52 height 17
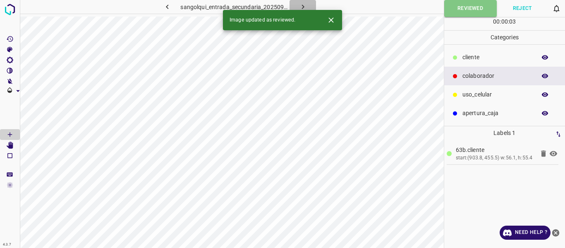
click at [301, 6] on icon "button" at bounding box center [303, 6] width 9 height 9
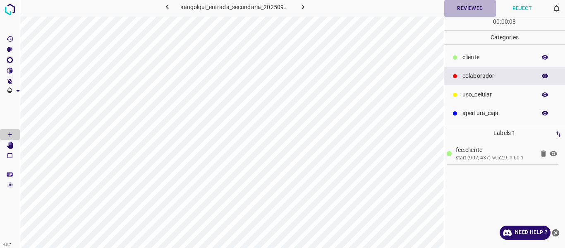
click at [474, 11] on button "Reviewed" at bounding box center [470, 8] width 52 height 17
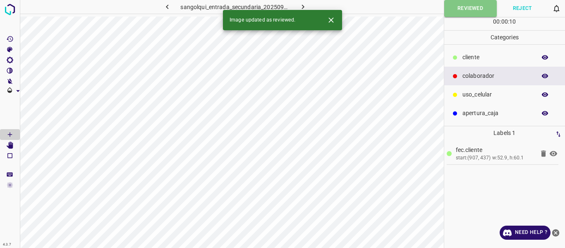
click at [300, 5] on icon "button" at bounding box center [303, 6] width 9 height 9
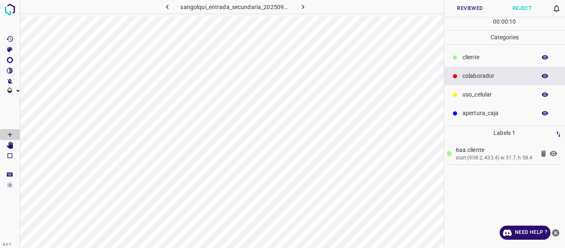
click at [472, 7] on button "Reviewed" at bounding box center [470, 8] width 52 height 17
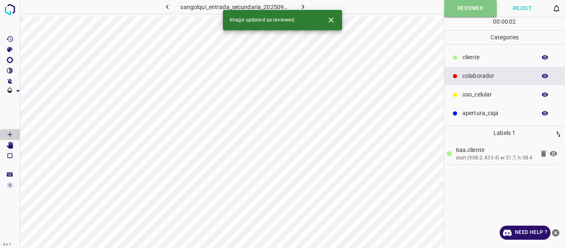
click at [302, 6] on icon "button" at bounding box center [302, 7] width 2 height 5
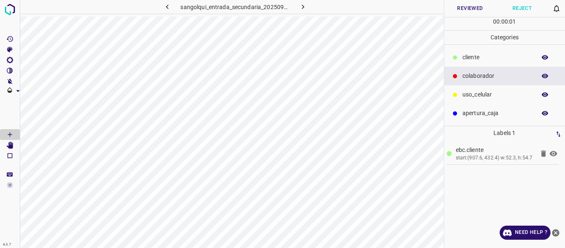
click at [465, 6] on button "Reviewed" at bounding box center [470, 8] width 52 height 17
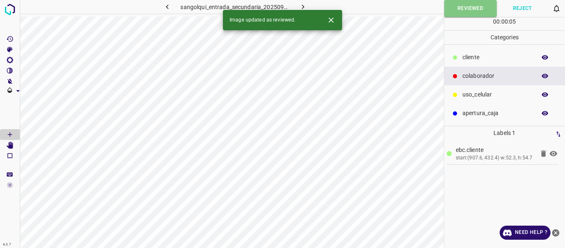
click at [303, 6] on icon "button" at bounding box center [303, 6] width 9 height 9
click at [468, 9] on button "Reviewed" at bounding box center [470, 8] width 52 height 17
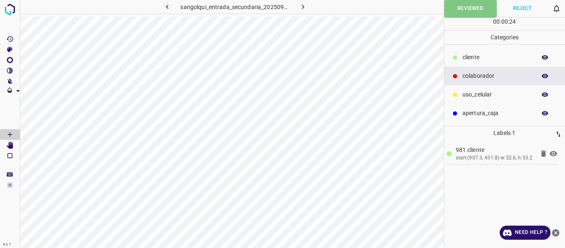
click at [303, 8] on icon "button" at bounding box center [303, 6] width 9 height 9
click at [475, 9] on button "Reviewed" at bounding box center [470, 8] width 52 height 17
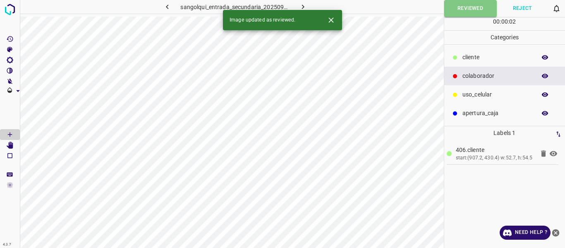
click at [303, 5] on icon "button" at bounding box center [303, 6] width 9 height 9
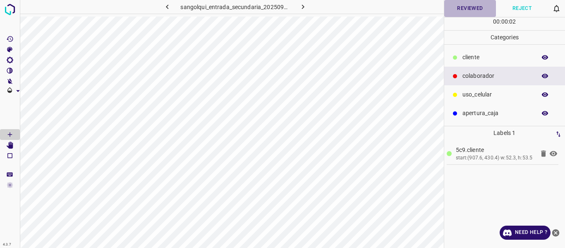
click at [464, 7] on button "Reviewed" at bounding box center [470, 8] width 52 height 17
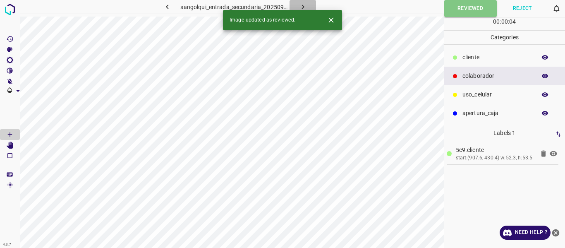
click at [307, 7] on button "button" at bounding box center [302, 7] width 26 height 14
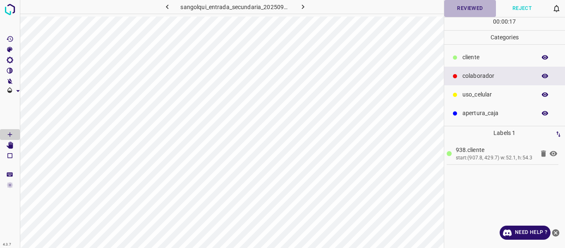
click at [468, 6] on button "Reviewed" at bounding box center [470, 8] width 52 height 17
click at [447, 10] on button "Reviewed" at bounding box center [470, 8] width 53 height 17
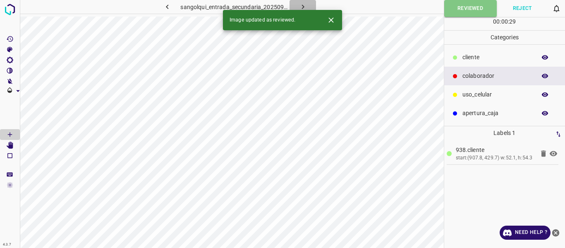
click at [303, 6] on icon "button" at bounding box center [302, 7] width 2 height 5
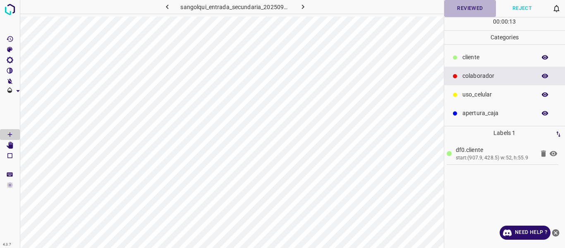
click at [469, 9] on button "Reviewed" at bounding box center [470, 8] width 52 height 17
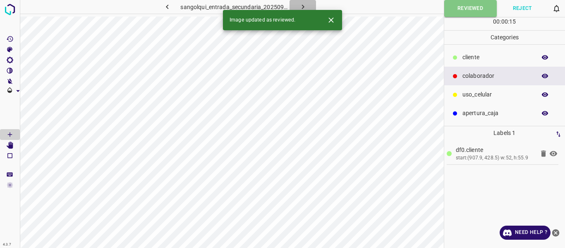
click at [302, 5] on icon "button" at bounding box center [303, 6] width 9 height 9
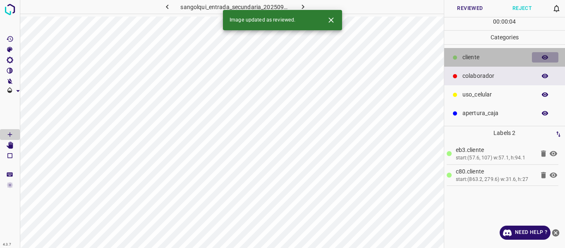
drag, startPoint x: 545, startPoint y: 56, endPoint x: 473, endPoint y: 62, distance: 72.2
click at [545, 55] on icon "button" at bounding box center [544, 57] width 7 height 7
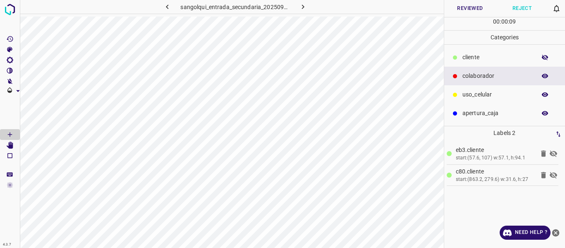
click at [546, 57] on icon "button" at bounding box center [545, 58] width 7 height 6
click at [466, 3] on button "Reviewed" at bounding box center [470, 8] width 52 height 17
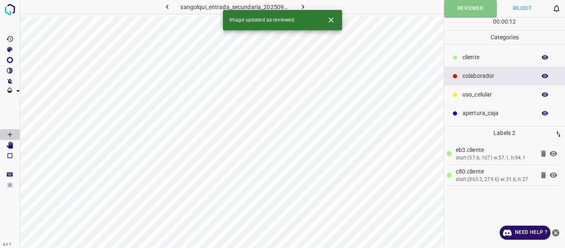
click at [303, 5] on icon "button" at bounding box center [303, 6] width 9 height 9
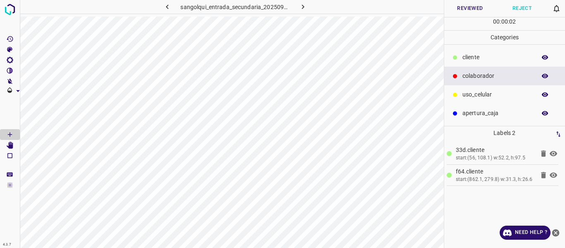
click at [467, 5] on button "Reviewed" at bounding box center [470, 8] width 52 height 17
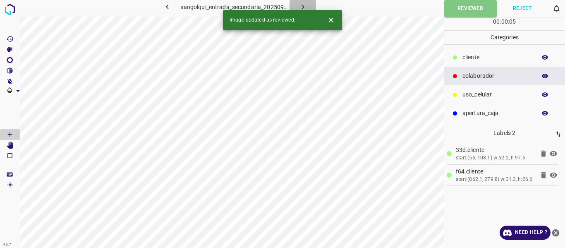
click at [301, 4] on icon "button" at bounding box center [303, 6] width 9 height 9
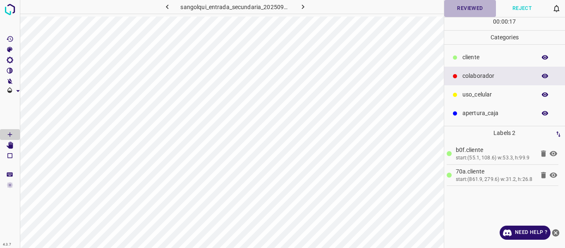
click at [447, 12] on button "Reviewed" at bounding box center [470, 8] width 52 height 17
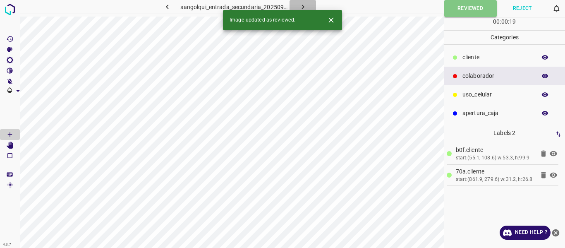
drag, startPoint x: 301, startPoint y: 3, endPoint x: 300, endPoint y: 10, distance: 6.4
click at [301, 4] on icon "button" at bounding box center [303, 6] width 9 height 9
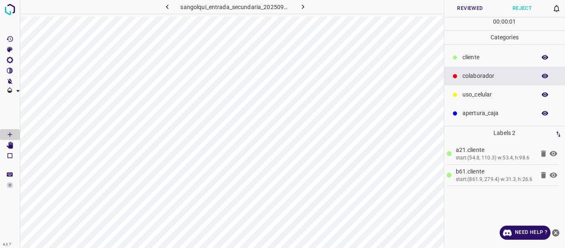
click at [474, 6] on button "Reviewed" at bounding box center [470, 8] width 52 height 17
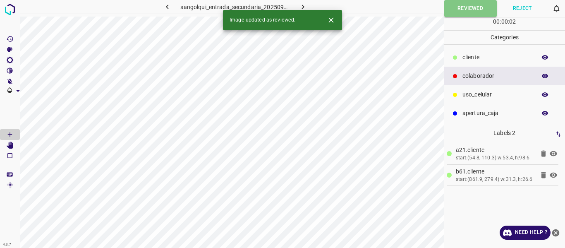
click at [304, 6] on icon "button" at bounding box center [303, 6] width 9 height 9
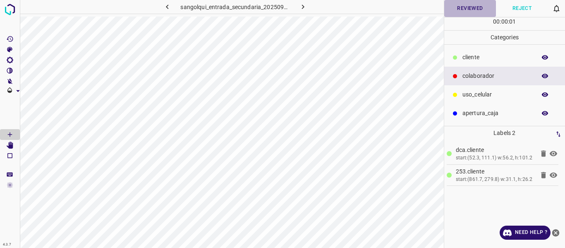
click at [466, 10] on button "Reviewed" at bounding box center [470, 8] width 52 height 17
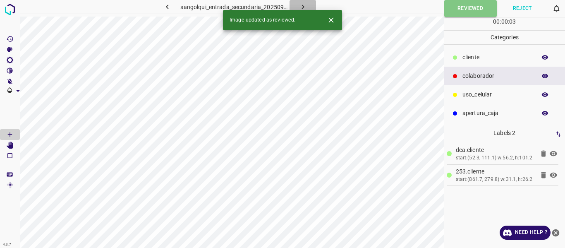
click at [303, 7] on icon "button" at bounding box center [302, 7] width 2 height 5
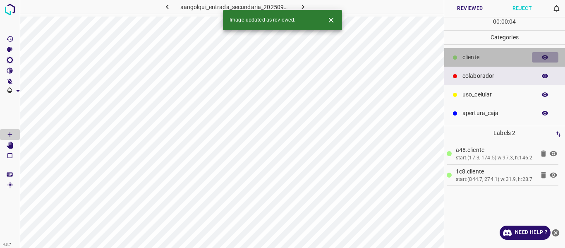
click at [546, 56] on icon "button" at bounding box center [545, 57] width 7 height 5
click at [546, 56] on icon "button" at bounding box center [545, 58] width 7 height 6
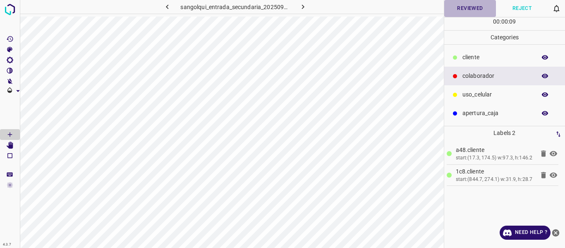
click at [466, 6] on button "Reviewed" at bounding box center [470, 8] width 52 height 17
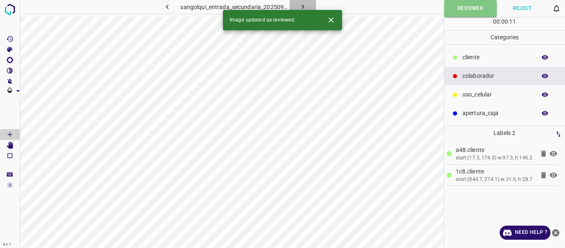
click at [303, 3] on icon "button" at bounding box center [303, 6] width 9 height 9
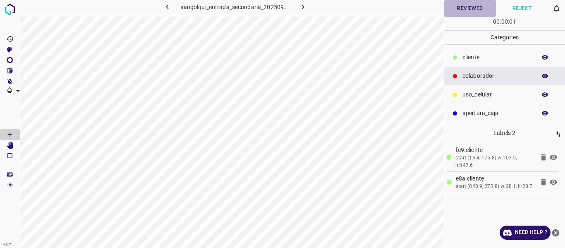
click at [475, 7] on button "Reviewed" at bounding box center [470, 8] width 52 height 17
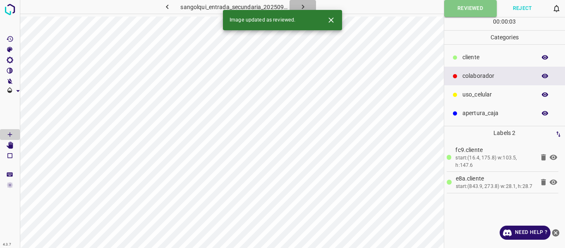
click at [304, 4] on icon "button" at bounding box center [303, 6] width 9 height 9
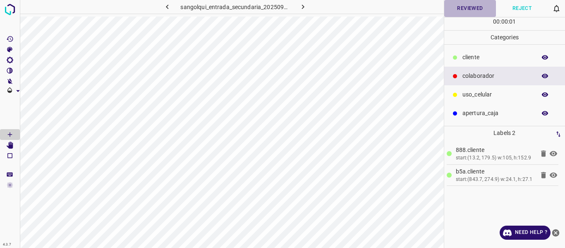
click at [460, 12] on button "Reviewed" at bounding box center [470, 8] width 52 height 17
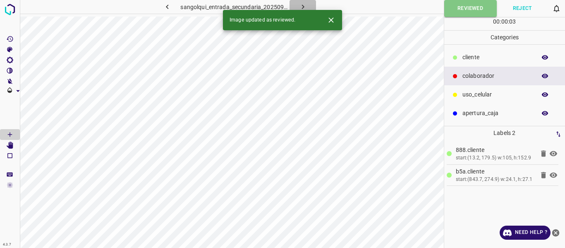
click at [305, 8] on icon "button" at bounding box center [303, 6] width 9 height 9
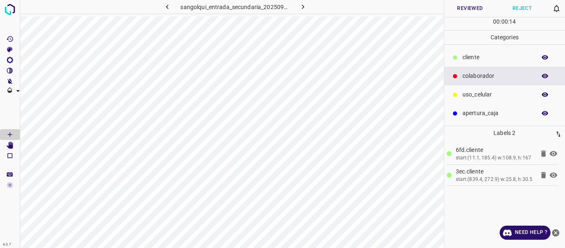
click at [471, 8] on button "Reviewed" at bounding box center [470, 8] width 52 height 17
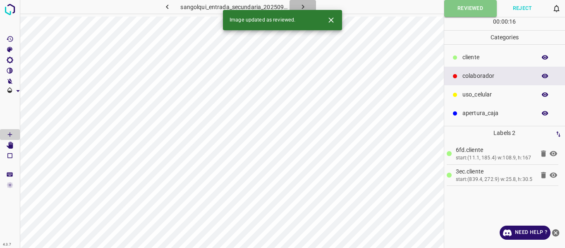
click at [305, 5] on icon "button" at bounding box center [303, 6] width 9 height 9
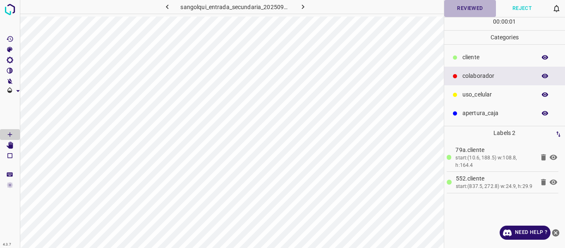
click at [457, 6] on button "Reviewed" at bounding box center [470, 8] width 52 height 17
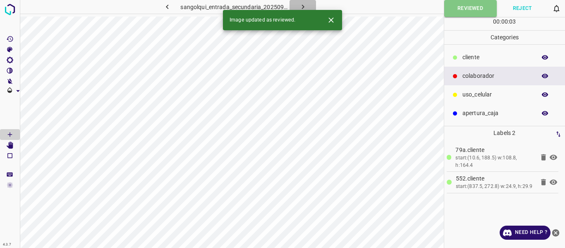
click at [304, 4] on icon "button" at bounding box center [303, 6] width 9 height 9
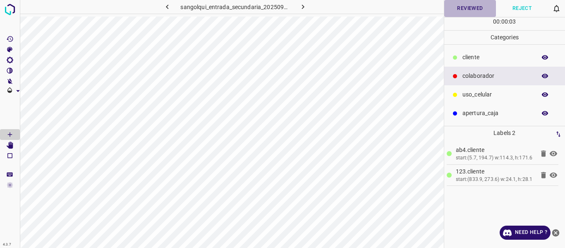
click at [465, 10] on button "Reviewed" at bounding box center [470, 8] width 52 height 17
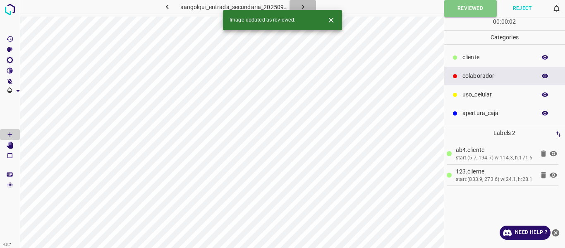
click at [302, 4] on icon "button" at bounding box center [303, 6] width 9 height 9
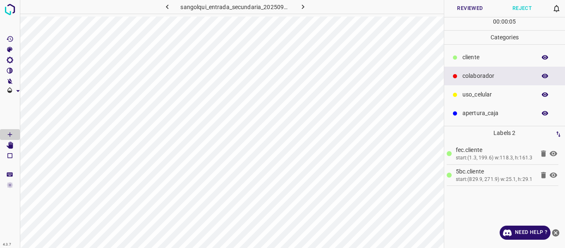
click at [466, 14] on button "Reviewed" at bounding box center [470, 8] width 52 height 17
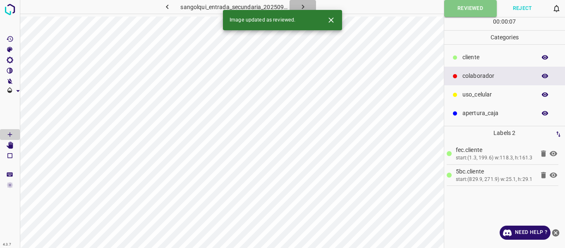
click at [304, 4] on icon "button" at bounding box center [303, 6] width 9 height 9
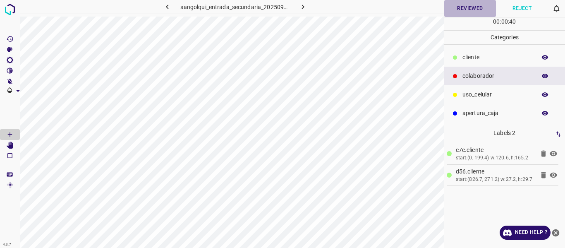
click at [463, 9] on button "Reviewed" at bounding box center [470, 8] width 52 height 17
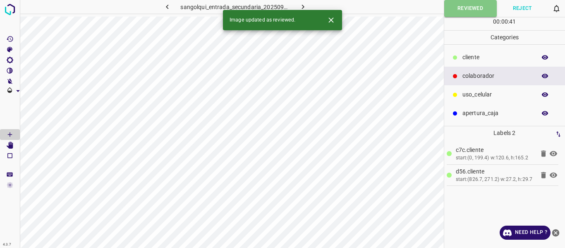
click at [304, 6] on icon "button" at bounding box center [303, 6] width 9 height 9
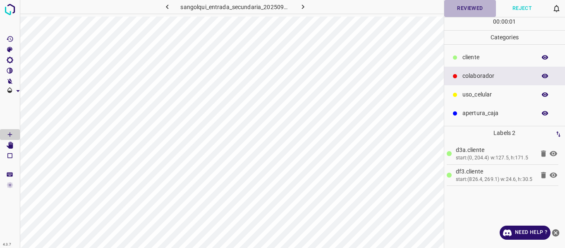
click at [457, 9] on button "Reviewed" at bounding box center [470, 8] width 52 height 17
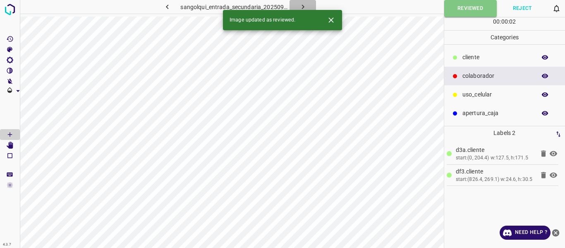
click at [303, 4] on icon "button" at bounding box center [303, 6] width 9 height 9
click at [466, 10] on button "Reviewed" at bounding box center [470, 8] width 52 height 17
click at [304, 3] on icon "button" at bounding box center [303, 6] width 9 height 9
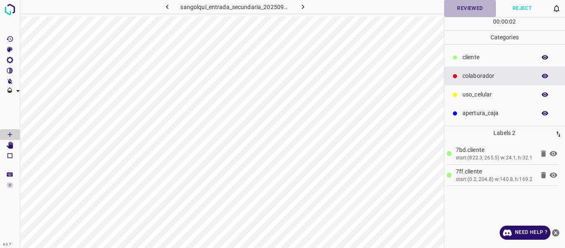
click at [458, 12] on button "Reviewed" at bounding box center [470, 8] width 52 height 17
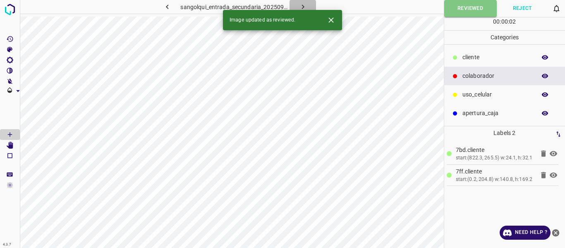
click at [304, 5] on icon "button" at bounding box center [303, 6] width 9 height 9
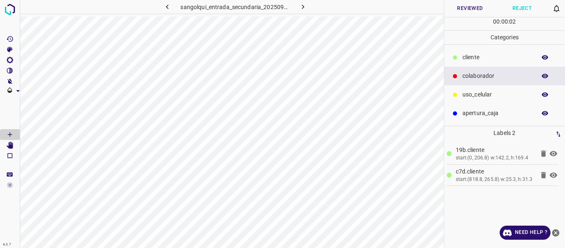
click at [478, 11] on button "Reviewed" at bounding box center [470, 8] width 52 height 17
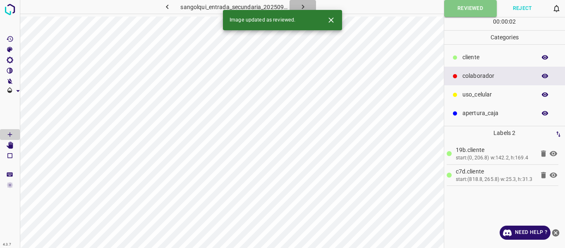
click at [306, 6] on icon "button" at bounding box center [303, 6] width 9 height 9
click at [471, 10] on button "Reviewed" at bounding box center [470, 8] width 52 height 17
click at [306, 5] on icon "button" at bounding box center [303, 6] width 9 height 9
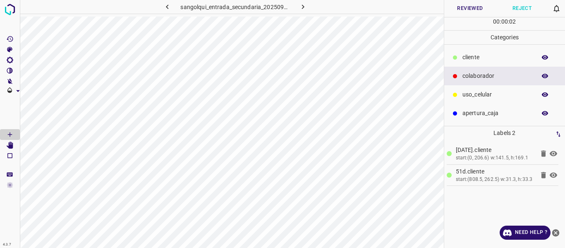
click at [469, 9] on button "Reviewed" at bounding box center [470, 8] width 52 height 17
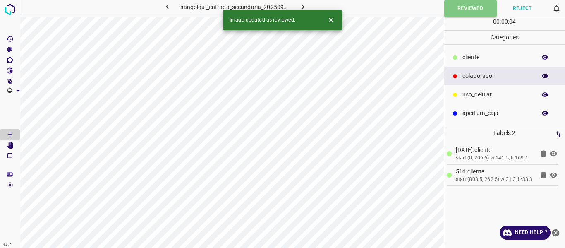
click at [300, 3] on icon "button" at bounding box center [303, 6] width 9 height 9
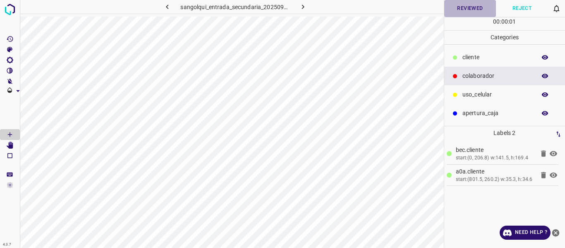
click at [471, 8] on button "Reviewed" at bounding box center [470, 8] width 52 height 17
click at [476, 11] on button "Reviewed" at bounding box center [470, 8] width 53 height 17
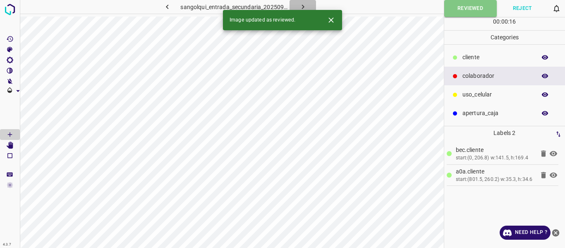
click at [304, 6] on icon "button" at bounding box center [303, 6] width 9 height 9
drag, startPoint x: 475, startPoint y: 9, endPoint x: 471, endPoint y: 0, distance: 9.4
click at [475, 9] on button "Reviewed" at bounding box center [470, 8] width 52 height 17
click at [307, 6] on button "button" at bounding box center [302, 7] width 26 height 14
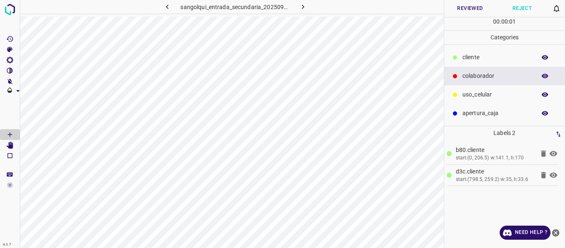
click at [455, 10] on button "Reviewed" at bounding box center [470, 8] width 52 height 17
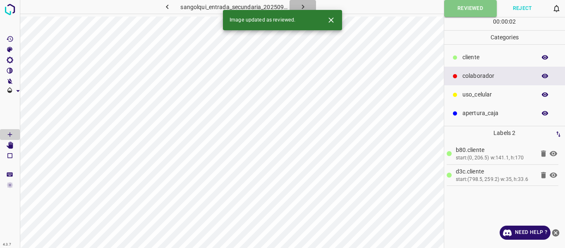
click at [301, 5] on icon "button" at bounding box center [303, 6] width 9 height 9
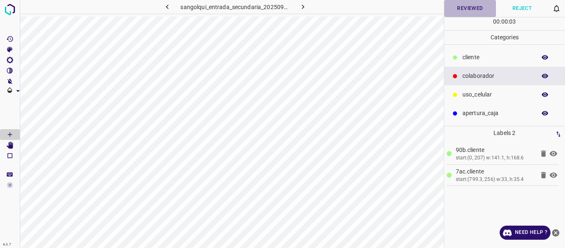
click at [455, 5] on button "Reviewed" at bounding box center [470, 8] width 52 height 17
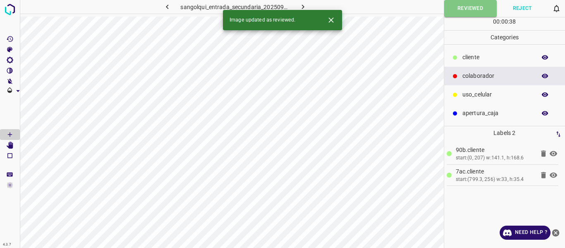
click at [304, 6] on icon "button" at bounding box center [303, 6] width 9 height 9
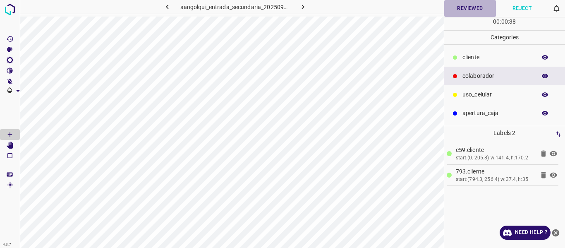
click at [457, 10] on button "Reviewed" at bounding box center [470, 8] width 52 height 17
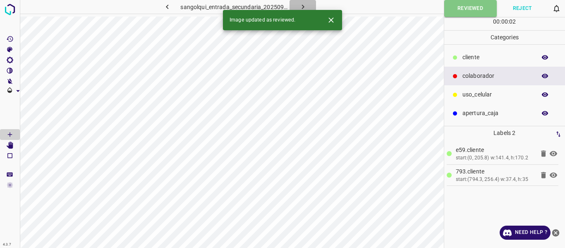
click at [304, 7] on icon "button" at bounding box center [302, 7] width 2 height 5
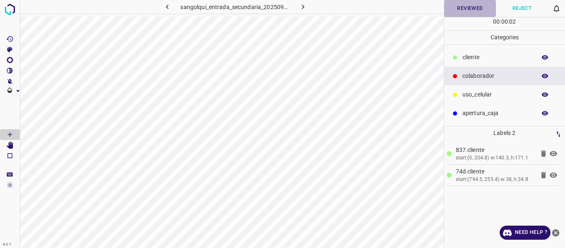
click at [463, 12] on button "Reviewed" at bounding box center [470, 8] width 52 height 17
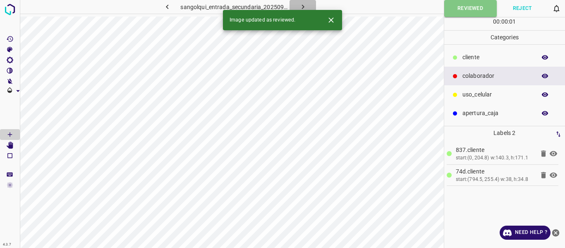
click at [305, 5] on icon "button" at bounding box center [303, 6] width 9 height 9
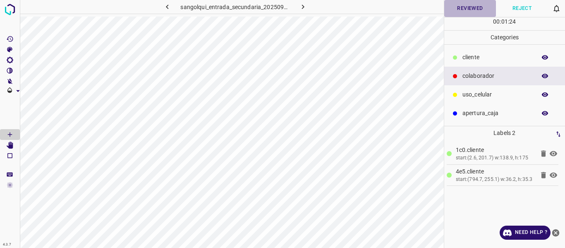
click at [468, 10] on button "Reviewed" at bounding box center [470, 8] width 52 height 17
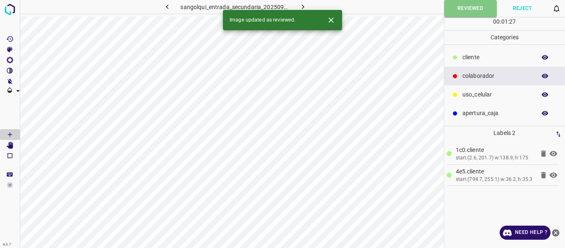
click at [306, 5] on icon "button" at bounding box center [303, 6] width 9 height 9
click at [480, 9] on button "Reviewed" at bounding box center [470, 8] width 52 height 17
click at [304, 4] on icon "button" at bounding box center [303, 6] width 9 height 9
click at [466, 6] on button "Reviewed" at bounding box center [470, 8] width 52 height 17
click at [300, 5] on icon "button" at bounding box center [303, 6] width 9 height 9
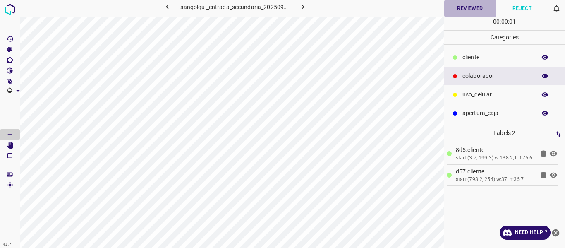
click at [461, 9] on button "Reviewed" at bounding box center [470, 8] width 52 height 17
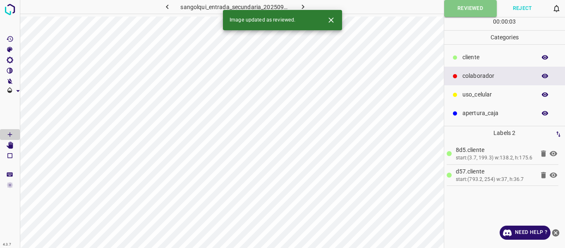
click at [301, 3] on icon "button" at bounding box center [303, 6] width 9 height 9
click at [475, 7] on button "Reviewed" at bounding box center [470, 8] width 52 height 17
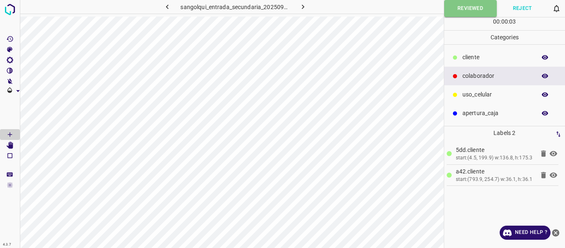
click at [303, 7] on icon "button" at bounding box center [302, 7] width 2 height 5
click at [457, 10] on button "Reviewed" at bounding box center [470, 8] width 52 height 17
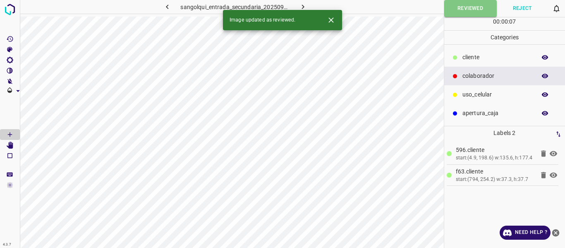
click at [307, 5] on button "button" at bounding box center [302, 7] width 26 height 14
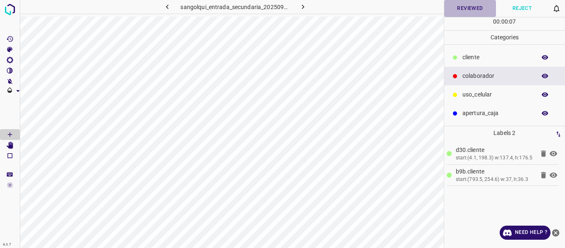
click at [471, 10] on button "Reviewed" at bounding box center [470, 8] width 52 height 17
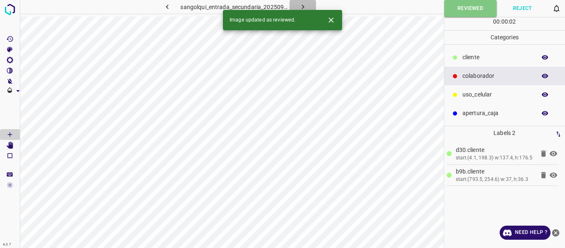
click at [304, 7] on icon "button" at bounding box center [303, 6] width 9 height 9
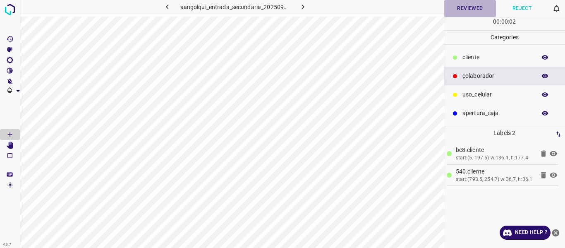
click at [476, 11] on button "Reviewed" at bounding box center [470, 8] width 52 height 17
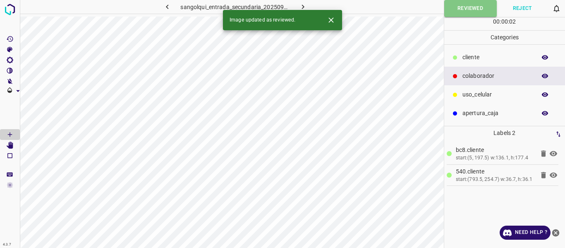
click at [303, 7] on icon "button" at bounding box center [302, 7] width 2 height 5
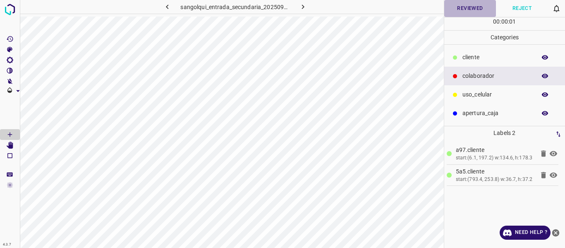
click at [467, 11] on button "Reviewed" at bounding box center [470, 8] width 52 height 17
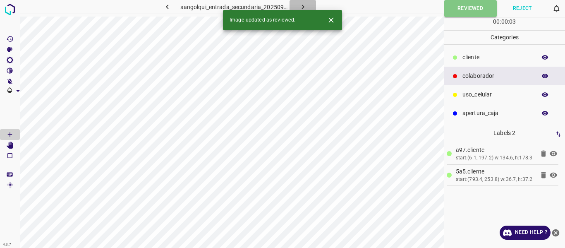
click at [301, 7] on icon "button" at bounding box center [303, 6] width 9 height 9
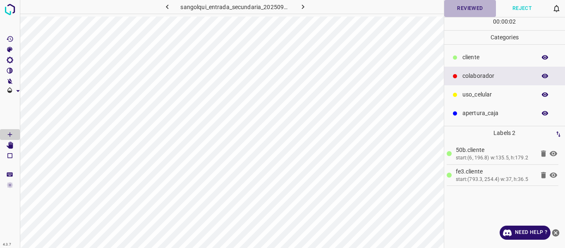
click at [451, 13] on button "Reviewed" at bounding box center [470, 8] width 52 height 17
click at [454, 10] on button "Reviewed" at bounding box center [470, 8] width 53 height 17
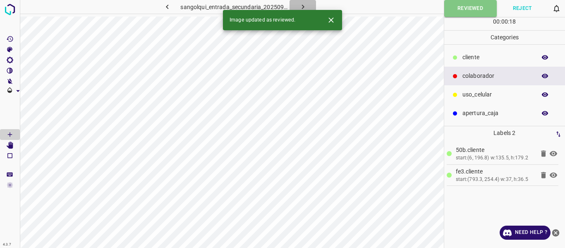
drag, startPoint x: 303, startPoint y: 7, endPoint x: 306, endPoint y: 0, distance: 7.6
click at [303, 6] on icon "button" at bounding box center [302, 7] width 2 height 5
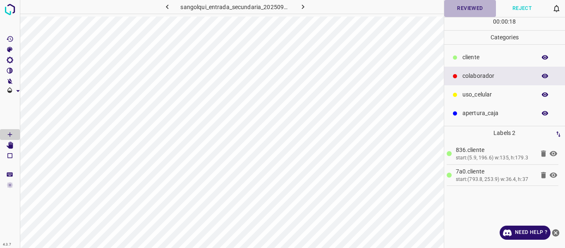
click at [461, 7] on button "Reviewed" at bounding box center [470, 8] width 52 height 17
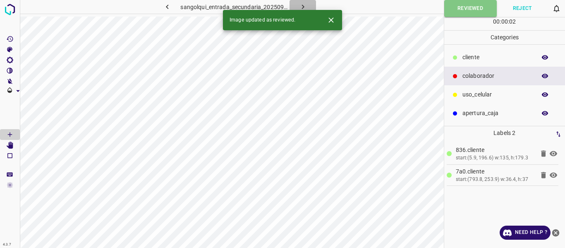
click at [299, 4] on icon "button" at bounding box center [303, 6] width 9 height 9
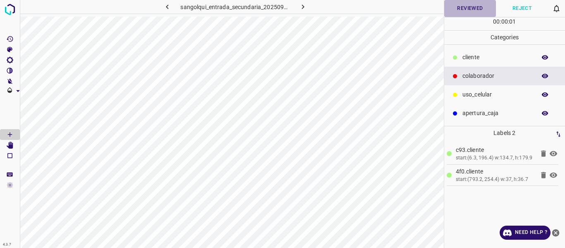
click at [464, 8] on button "Reviewed" at bounding box center [470, 8] width 52 height 17
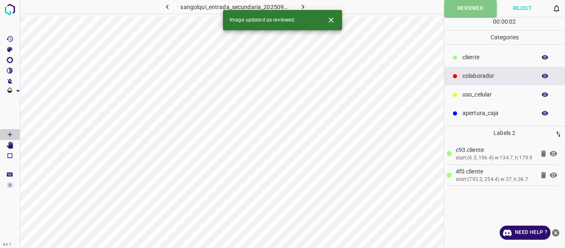
click at [304, 4] on icon "button" at bounding box center [303, 6] width 9 height 9
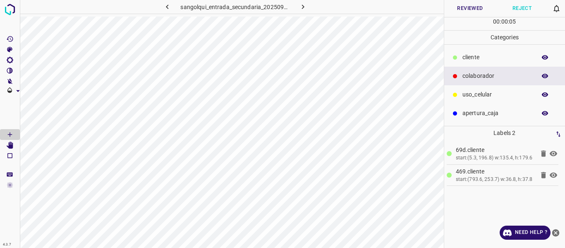
click at [468, 16] on button "Reviewed" at bounding box center [470, 8] width 52 height 17
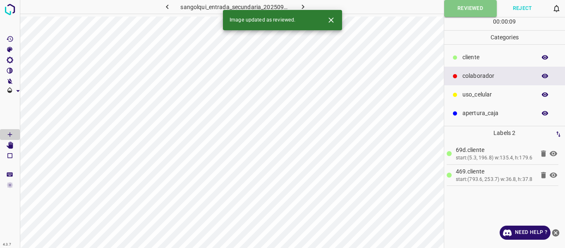
click at [481, 57] on p "cliente" at bounding box center [496, 57] width 69 height 9
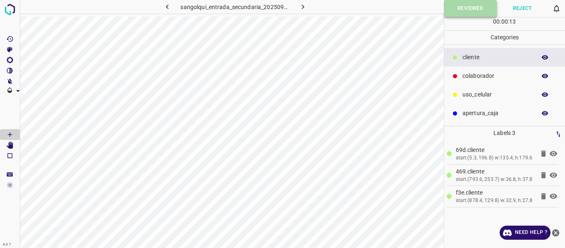
click at [461, 13] on button "Reviewed" at bounding box center [470, 8] width 53 height 17
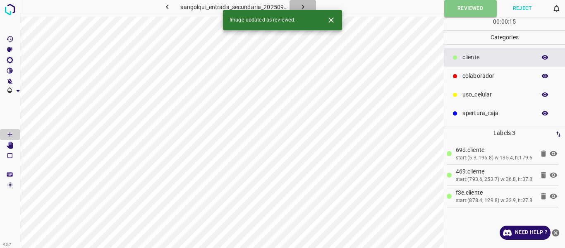
click at [299, 6] on icon "button" at bounding box center [303, 6] width 9 height 9
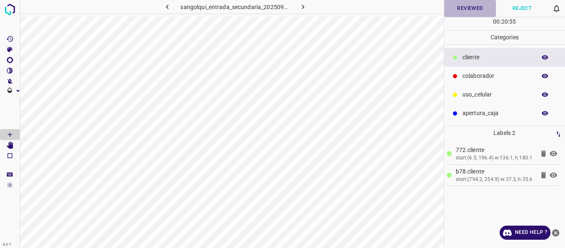
click at [460, 7] on button "Reviewed" at bounding box center [470, 8] width 52 height 17
click at [462, 11] on button "Reviewed" at bounding box center [470, 8] width 53 height 17
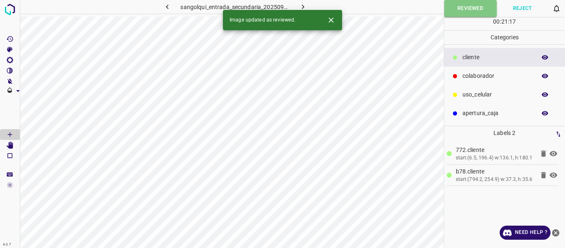
click at [304, 7] on icon "button" at bounding box center [303, 6] width 9 height 9
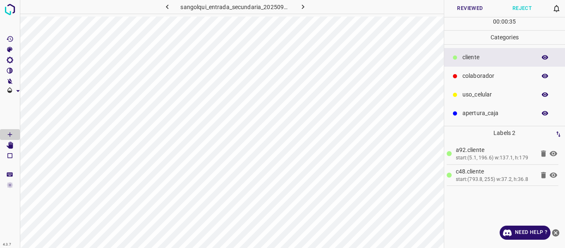
click at [548, 60] on icon "button" at bounding box center [544, 57] width 7 height 7
click at [487, 75] on p "colaborador" at bounding box center [496, 76] width 69 height 9
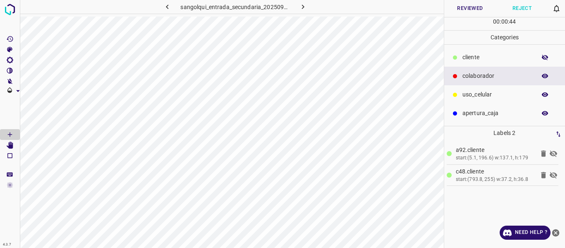
click at [549, 57] on button "button" at bounding box center [545, 57] width 26 height 11
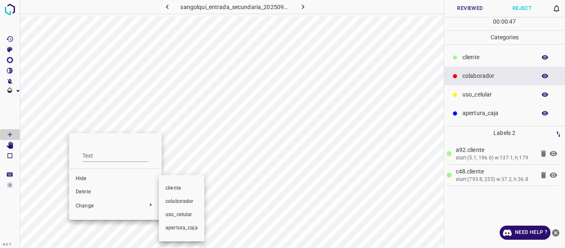
click at [186, 202] on span "colaborador" at bounding box center [181, 201] width 32 height 7
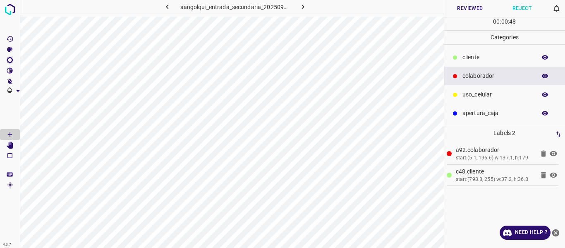
click at [467, 8] on button "Reviewed" at bounding box center [470, 8] width 52 height 17
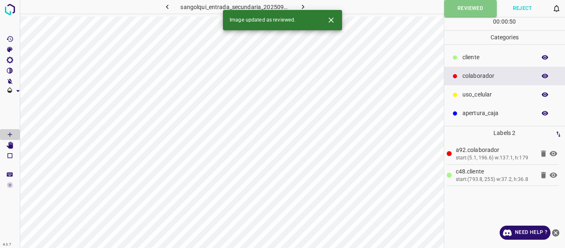
click at [168, 7] on icon "button" at bounding box center [167, 6] width 9 height 9
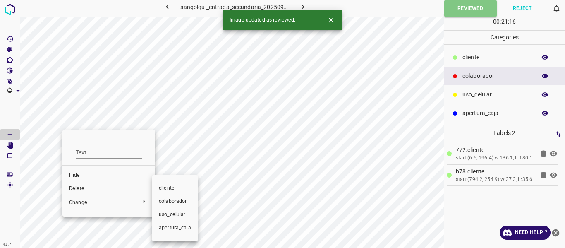
click at [165, 202] on span "colaborador" at bounding box center [175, 201] width 32 height 7
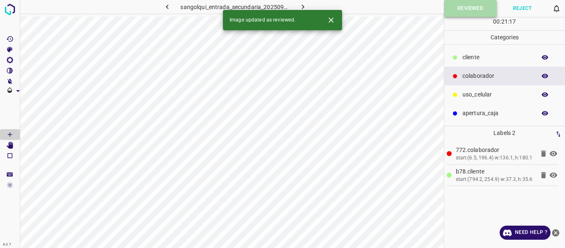
click at [462, 10] on button "Reviewed" at bounding box center [470, 8] width 53 height 17
click at [166, 5] on icon "button" at bounding box center [167, 6] width 9 height 9
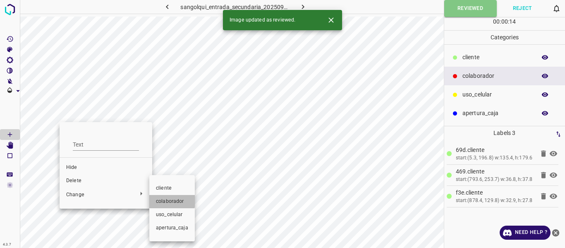
drag, startPoint x: 165, startPoint y: 200, endPoint x: 192, endPoint y: 182, distance: 32.6
click at [169, 197] on li "colaborador" at bounding box center [171, 201] width 45 height 13
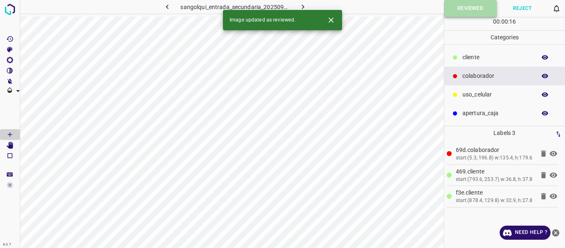
click at [470, 7] on button "Reviewed" at bounding box center [470, 8] width 53 height 17
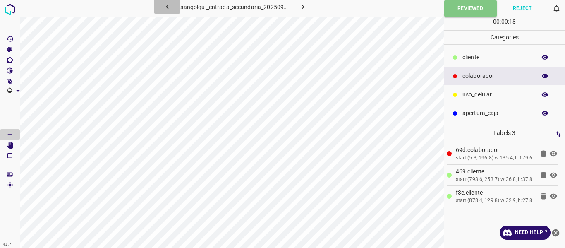
drag, startPoint x: 167, startPoint y: 5, endPoint x: 129, endPoint y: 8, distance: 38.2
click at [168, 3] on icon "button" at bounding box center [167, 6] width 9 height 9
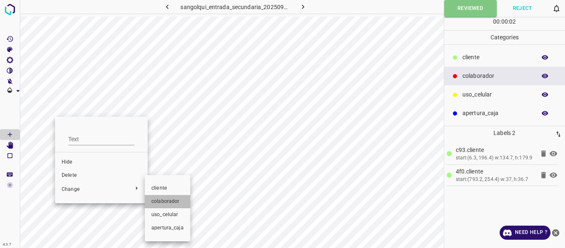
drag, startPoint x: 162, startPoint y: 200, endPoint x: 368, endPoint y: 116, distance: 222.2
click at [164, 198] on span "colaborador" at bounding box center [167, 201] width 32 height 7
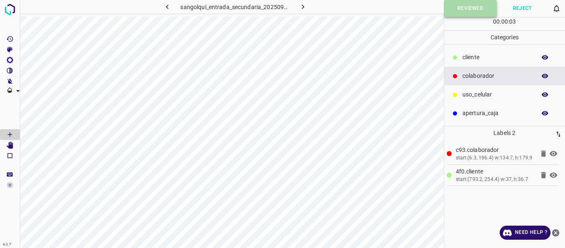
click at [461, 8] on button "Reviewed" at bounding box center [470, 8] width 53 height 17
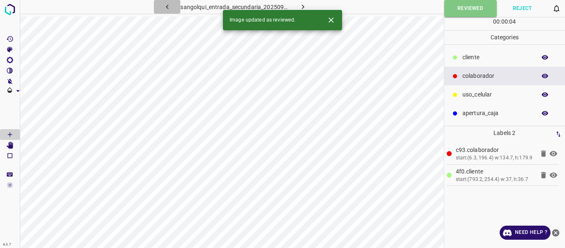
click at [168, 5] on icon "button" at bounding box center [167, 6] width 9 height 9
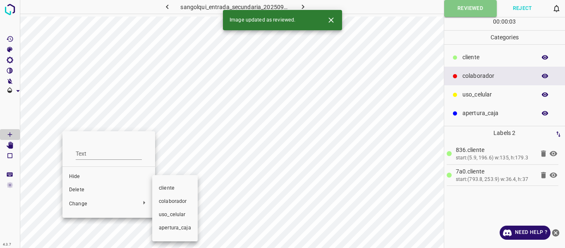
drag, startPoint x: 176, startPoint y: 201, endPoint x: 178, endPoint y: 195, distance: 5.9
click at [176, 200] on span "colaborador" at bounding box center [175, 201] width 32 height 7
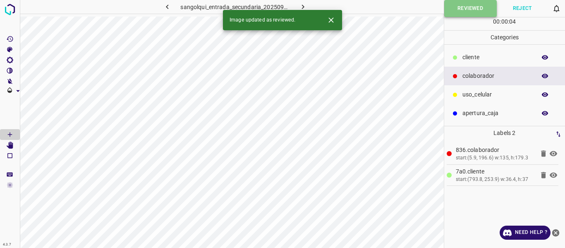
click at [466, 11] on button "Reviewed" at bounding box center [470, 8] width 53 height 17
click at [162, 6] on button "button" at bounding box center [167, 7] width 26 height 14
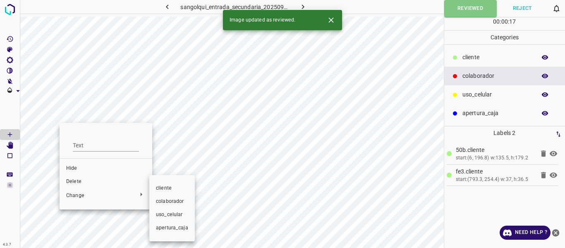
drag, startPoint x: 170, startPoint y: 200, endPoint x: 259, endPoint y: 126, distance: 116.3
click at [170, 200] on span "colaborador" at bounding box center [172, 201] width 32 height 7
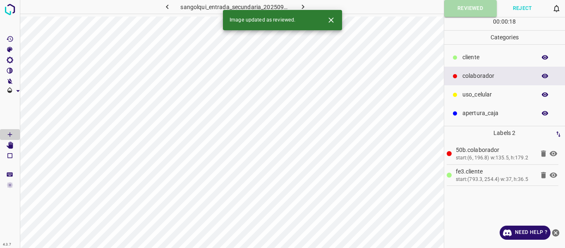
drag, startPoint x: 453, startPoint y: 9, endPoint x: 411, endPoint y: 2, distance: 42.3
click at [454, 9] on button "Reviewed" at bounding box center [470, 8] width 53 height 17
click at [165, 6] on icon "button" at bounding box center [167, 6] width 9 height 9
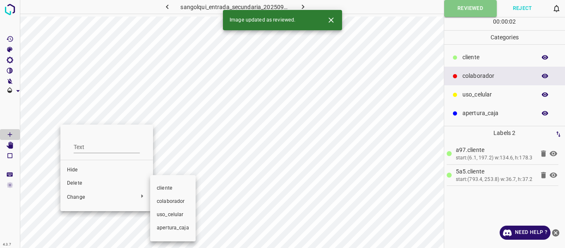
drag, startPoint x: 169, startPoint y: 202, endPoint x: 216, endPoint y: 182, distance: 51.2
click at [169, 202] on span "colaborador" at bounding box center [173, 201] width 32 height 7
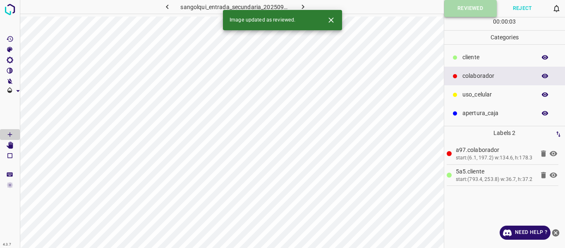
click at [458, 10] on button "Reviewed" at bounding box center [470, 8] width 53 height 17
click at [168, 7] on icon "button" at bounding box center [167, 6] width 9 height 9
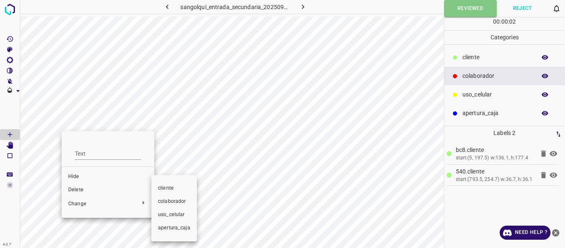
click at [181, 204] on span "colaborador" at bounding box center [174, 201] width 32 height 7
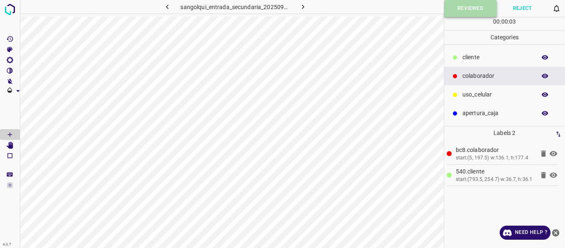
click at [457, 7] on button "Reviewed" at bounding box center [470, 8] width 53 height 17
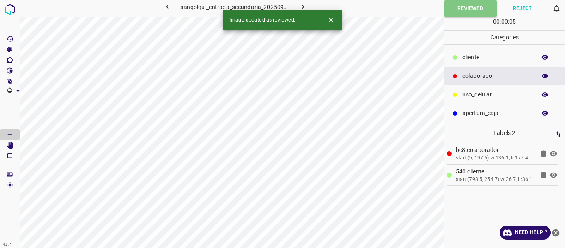
click at [170, 5] on icon "button" at bounding box center [167, 6] width 9 height 9
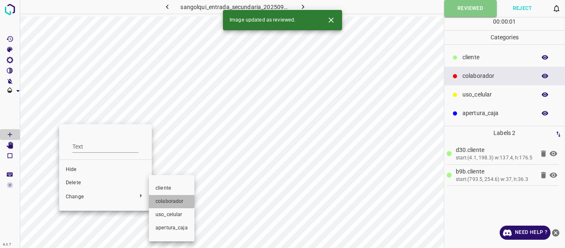
drag, startPoint x: 167, startPoint y: 200, endPoint x: 368, endPoint y: 101, distance: 223.4
click at [168, 200] on span "colaborador" at bounding box center [171, 201] width 32 height 7
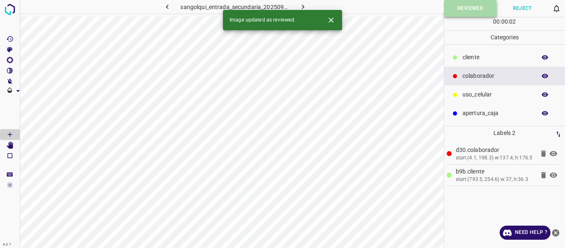
click at [481, 3] on button "Reviewed" at bounding box center [470, 8] width 53 height 17
click at [167, 5] on icon "button" at bounding box center [167, 6] width 9 height 9
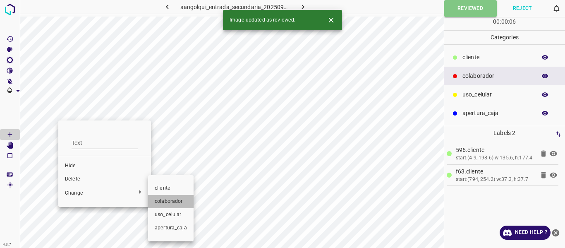
drag, startPoint x: 172, startPoint y: 199, endPoint x: 364, endPoint y: 110, distance: 211.5
click at [175, 198] on span "colaborador" at bounding box center [171, 201] width 32 height 7
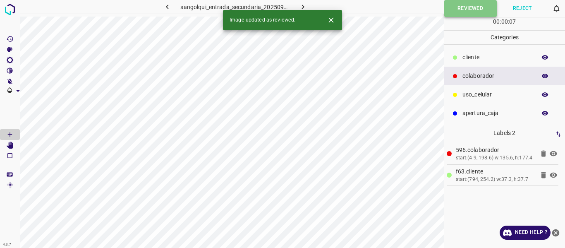
click at [468, 11] on button "Reviewed" at bounding box center [470, 8] width 53 height 17
drag, startPoint x: 239, startPoint y: 21, endPoint x: 239, endPoint y: 16, distance: 5.0
click at [239, 16] on div "Image updated as reviewed." at bounding box center [263, 20] width 66 height 14
click at [167, 7] on icon "button" at bounding box center [167, 6] width 9 height 9
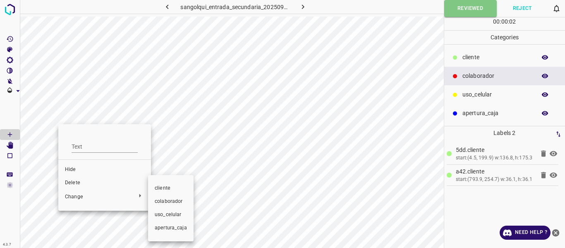
click at [178, 201] on span "colaborador" at bounding box center [171, 201] width 32 height 7
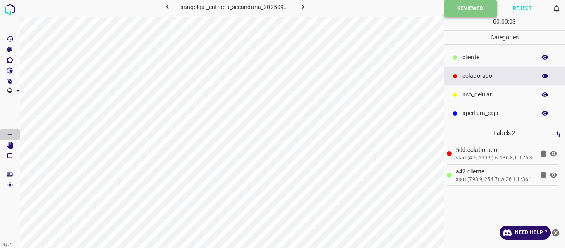
click at [454, 5] on button "Reviewed" at bounding box center [470, 8] width 53 height 17
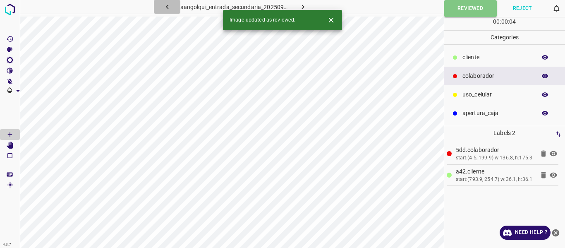
click at [170, 5] on icon "button" at bounding box center [167, 6] width 9 height 9
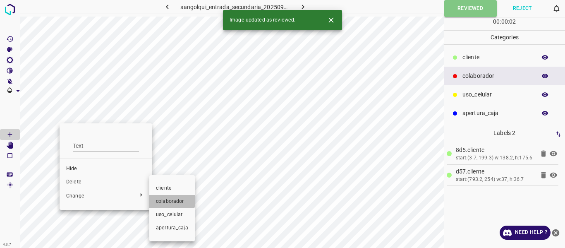
drag, startPoint x: 166, startPoint y: 199, endPoint x: 308, endPoint y: 122, distance: 161.0
click at [167, 199] on span "colaborador" at bounding box center [172, 201] width 32 height 7
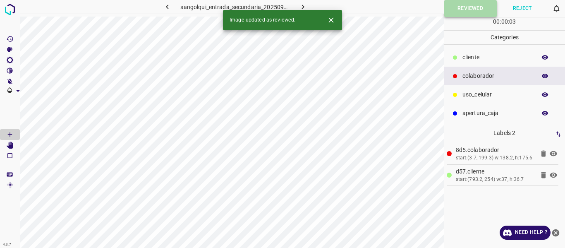
click at [463, 12] on button "Reviewed" at bounding box center [470, 8] width 53 height 17
click at [167, 10] on icon "button" at bounding box center [167, 6] width 9 height 9
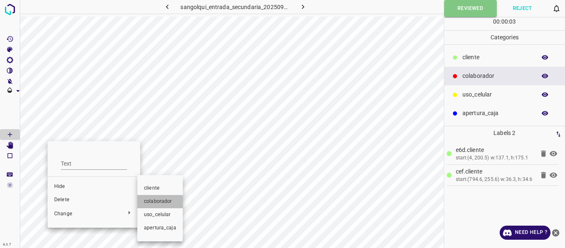
click at [158, 204] on span "colaborador" at bounding box center [160, 201] width 32 height 7
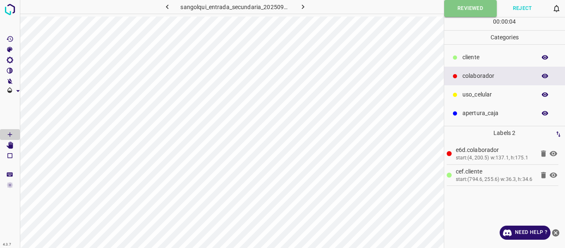
drag, startPoint x: 464, startPoint y: 10, endPoint x: 443, endPoint y: 5, distance: 21.4
click at [464, 10] on button "Reviewed" at bounding box center [470, 8] width 53 height 17
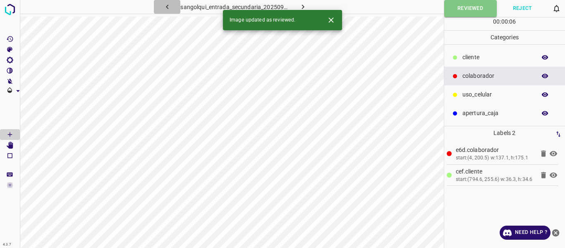
click at [167, 5] on icon "button" at bounding box center [167, 6] width 9 height 9
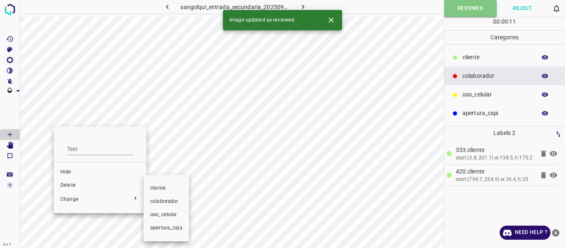
drag, startPoint x: 164, startPoint y: 200, endPoint x: 223, endPoint y: 173, distance: 64.8
click at [165, 199] on span "colaborador" at bounding box center [166, 201] width 32 height 7
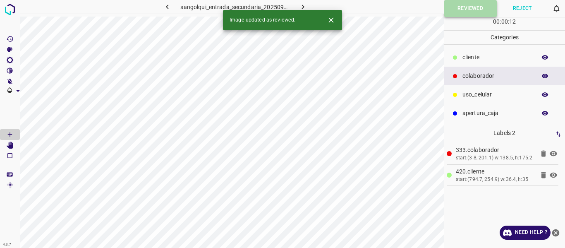
click at [462, 8] on button "Reviewed" at bounding box center [470, 8] width 53 height 17
click at [175, 5] on button "button" at bounding box center [167, 7] width 26 height 14
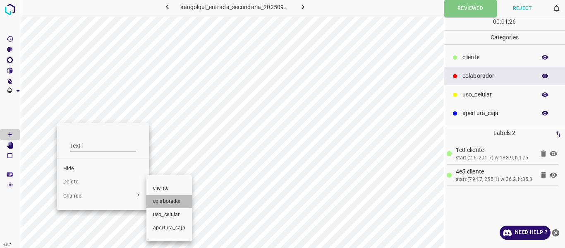
click at [166, 201] on span "colaborador" at bounding box center [169, 201] width 32 height 7
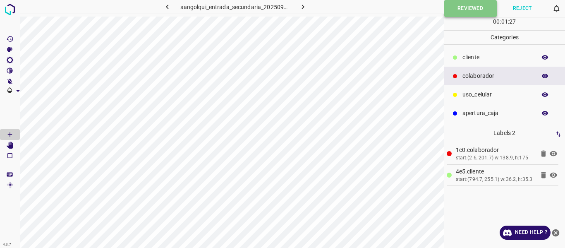
click at [460, 10] on button "Reviewed" at bounding box center [470, 8] width 53 height 17
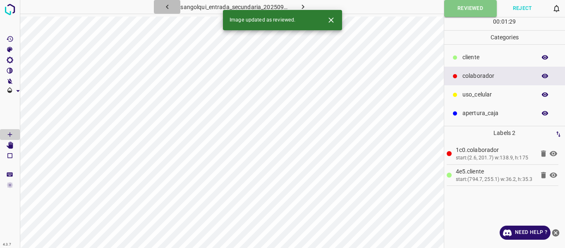
click at [163, 4] on icon "button" at bounding box center [167, 6] width 9 height 9
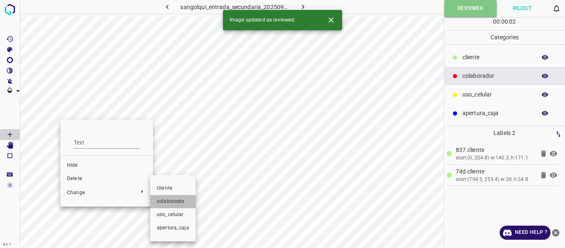
click at [187, 199] on span "colaborador" at bounding box center [173, 201] width 32 height 7
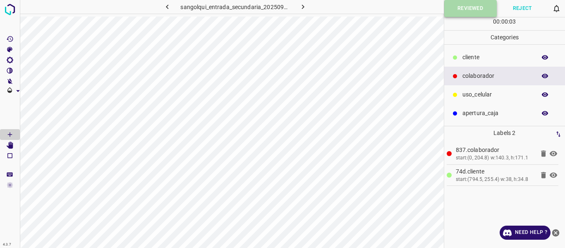
click at [470, 7] on button "Reviewed" at bounding box center [470, 8] width 53 height 17
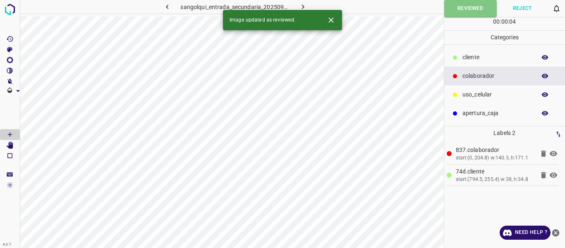
click at [167, 5] on icon "button" at bounding box center [167, 6] width 9 height 9
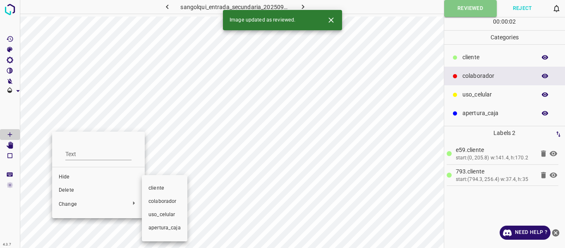
drag, startPoint x: 157, startPoint y: 202, endPoint x: 165, endPoint y: 196, distance: 10.1
click at [158, 201] on span "colaborador" at bounding box center [164, 201] width 32 height 7
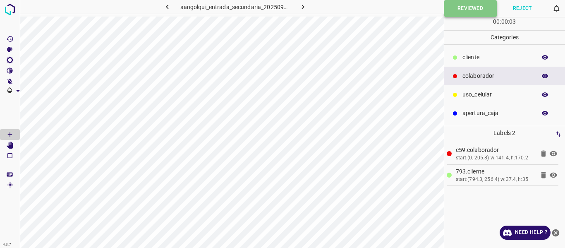
click at [464, 7] on button "Reviewed" at bounding box center [470, 8] width 53 height 17
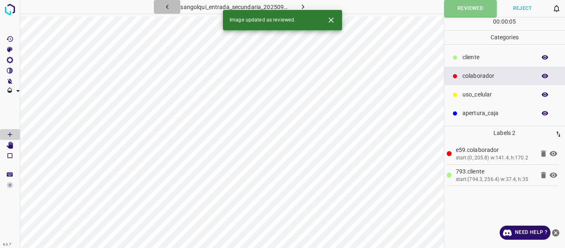
click at [169, 7] on icon "button" at bounding box center [167, 6] width 9 height 9
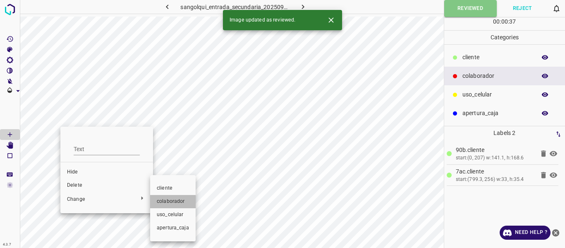
drag, startPoint x: 174, startPoint y: 202, endPoint x: 390, endPoint y: 112, distance: 234.2
click at [178, 201] on span "colaborador" at bounding box center [173, 201] width 32 height 7
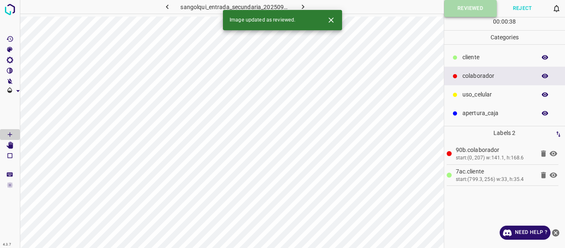
drag, startPoint x: 462, startPoint y: 9, endPoint x: 457, endPoint y: 1, distance: 9.8
click at [462, 8] on button "Reviewed" at bounding box center [470, 8] width 53 height 17
click at [167, 7] on icon "button" at bounding box center [167, 7] width 2 height 5
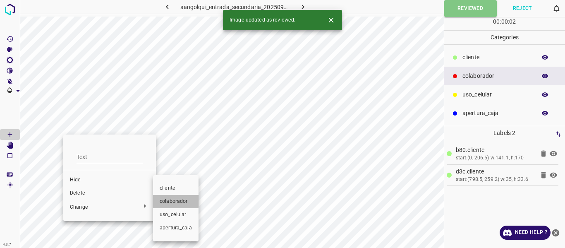
click at [170, 200] on span "colaborador" at bounding box center [176, 201] width 32 height 7
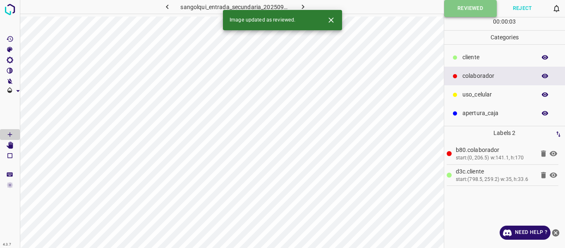
click at [460, 11] on button "Reviewed" at bounding box center [470, 8] width 53 height 17
click at [164, 3] on icon "button" at bounding box center [167, 6] width 9 height 9
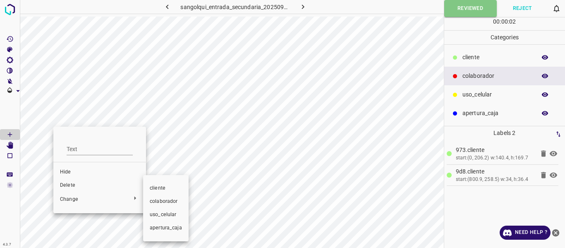
drag, startPoint x: 158, startPoint y: 200, endPoint x: 269, endPoint y: 147, distance: 123.0
click at [158, 200] on span "colaborador" at bounding box center [166, 201] width 32 height 7
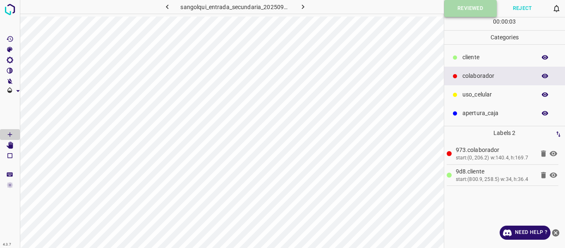
click at [460, 8] on button "Reviewed" at bounding box center [470, 8] width 53 height 17
click at [163, 7] on icon "button" at bounding box center [167, 6] width 9 height 9
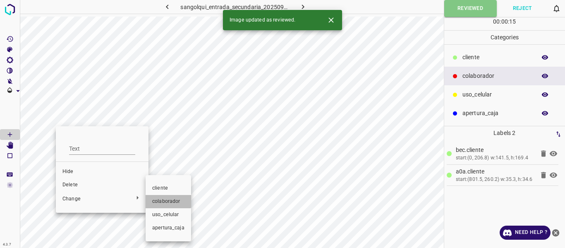
drag, startPoint x: 164, startPoint y: 200, endPoint x: 295, endPoint y: 139, distance: 144.9
click at [163, 200] on span "colaborador" at bounding box center [168, 201] width 32 height 7
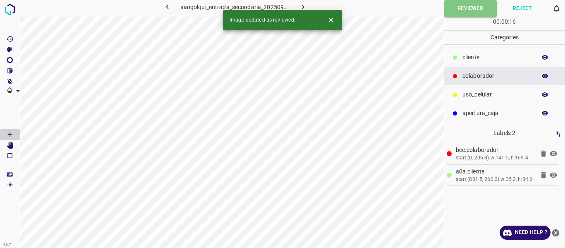
drag, startPoint x: 454, startPoint y: 13, endPoint x: 414, endPoint y: 3, distance: 41.4
click at [454, 12] on button "Reviewed" at bounding box center [470, 8] width 53 height 17
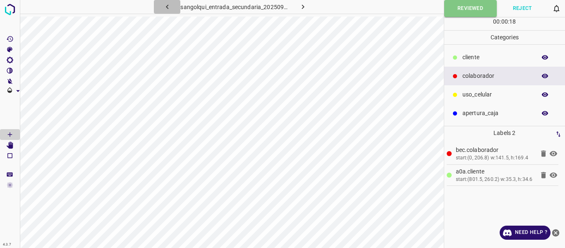
click at [172, 8] on button "button" at bounding box center [167, 7] width 26 height 14
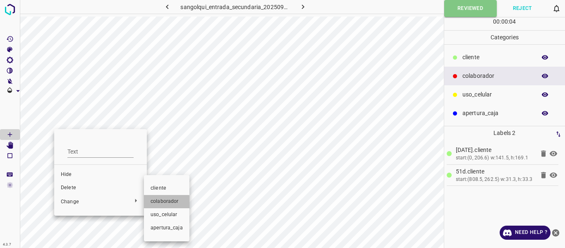
drag, startPoint x: 165, startPoint y: 203, endPoint x: 301, endPoint y: 146, distance: 147.5
click at [165, 203] on span "colaborador" at bounding box center [167, 201] width 32 height 7
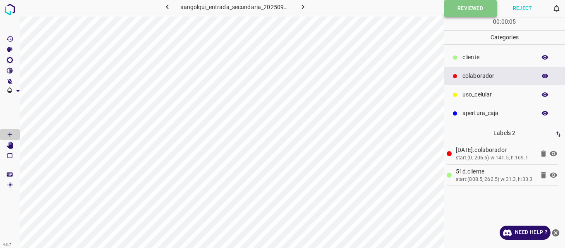
click at [466, 7] on button "Reviewed" at bounding box center [470, 8] width 53 height 17
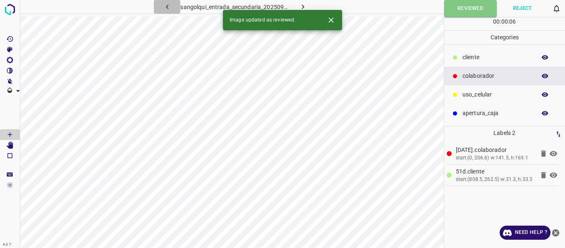
click at [165, 8] on icon "button" at bounding box center [167, 6] width 9 height 9
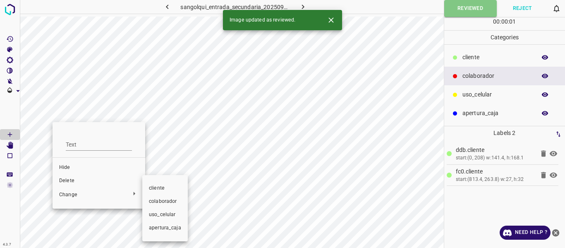
click at [158, 199] on span "colaborador" at bounding box center [165, 201] width 32 height 7
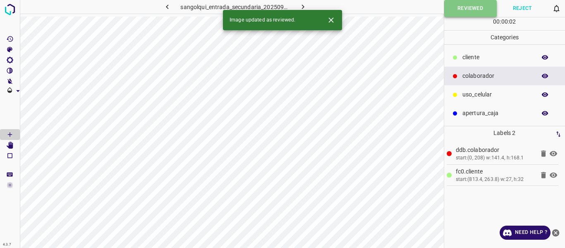
click at [449, 9] on button "Reviewed" at bounding box center [470, 8] width 53 height 17
click at [166, 6] on icon "button" at bounding box center [167, 6] width 9 height 9
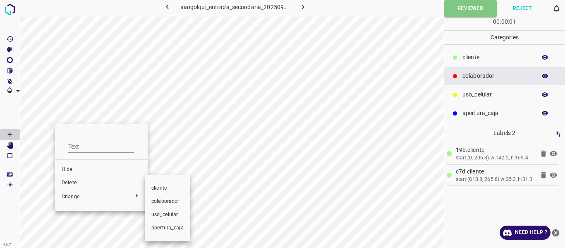
click at [175, 202] on span "colaborador" at bounding box center [167, 201] width 32 height 7
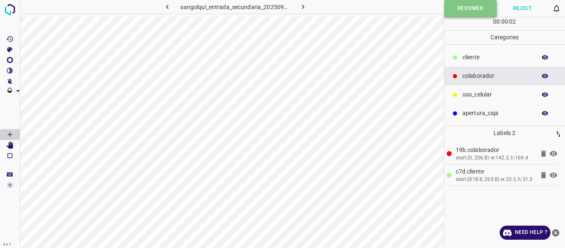
click at [470, 8] on button "Reviewed" at bounding box center [470, 8] width 53 height 17
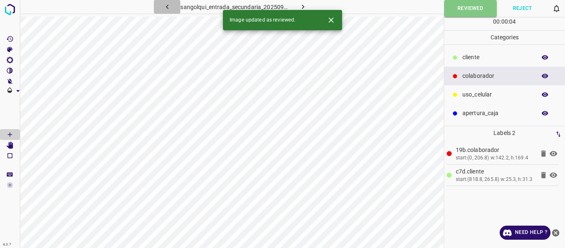
click at [158, 6] on button "button" at bounding box center [167, 7] width 26 height 14
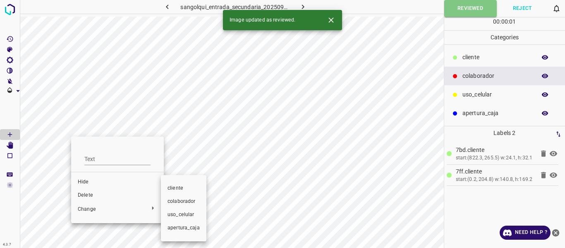
click at [191, 199] on span "colaborador" at bounding box center [183, 201] width 32 height 7
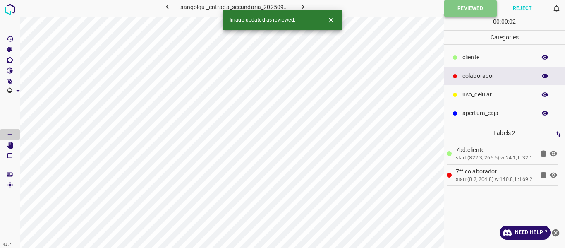
click at [482, 6] on button "Reviewed" at bounding box center [470, 8] width 53 height 17
click at [167, 3] on icon "button" at bounding box center [167, 6] width 9 height 9
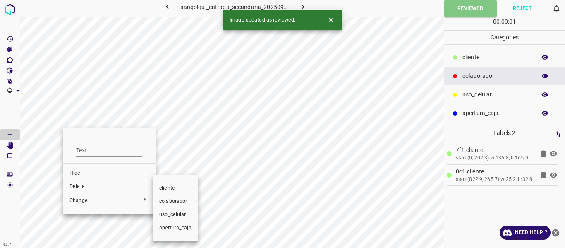
click at [173, 200] on span "colaborador" at bounding box center [175, 201] width 32 height 7
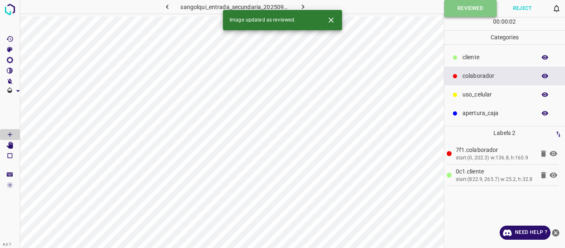
click at [464, 9] on button "Reviewed" at bounding box center [470, 8] width 53 height 17
click at [169, 5] on icon "button" at bounding box center [167, 6] width 9 height 9
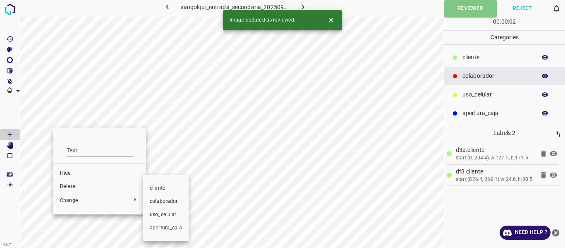
drag, startPoint x: 162, startPoint y: 202, endPoint x: 212, endPoint y: 189, distance: 52.3
click at [162, 202] on span "colaborador" at bounding box center [166, 201] width 32 height 7
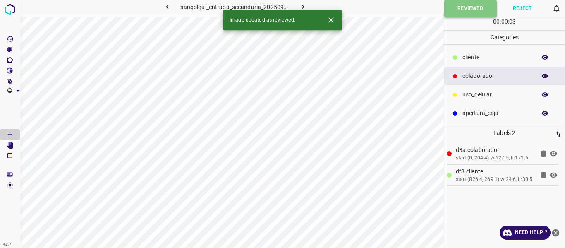
click at [470, 14] on button "Reviewed" at bounding box center [470, 8] width 53 height 17
click at [172, 5] on button "button" at bounding box center [167, 7] width 26 height 14
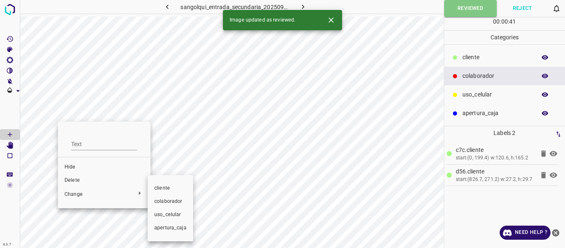
drag, startPoint x: 168, startPoint y: 199, endPoint x: 182, endPoint y: 194, distance: 15.4
click at [169, 199] on span "colaborador" at bounding box center [170, 201] width 32 height 7
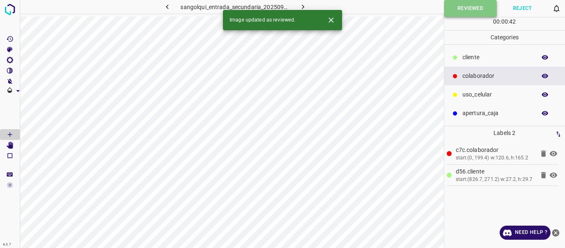
click at [462, 11] on button "Reviewed" at bounding box center [470, 8] width 53 height 17
click at [167, 5] on icon "button" at bounding box center [167, 6] width 9 height 9
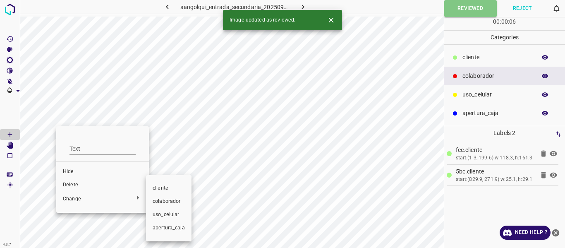
click at [168, 205] on li "colaborador" at bounding box center [168, 201] width 45 height 13
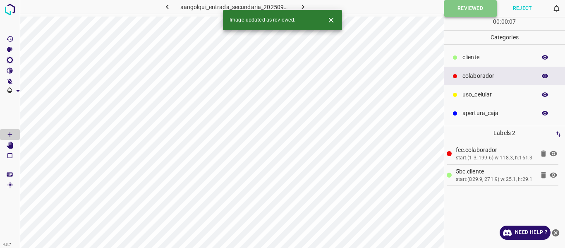
click at [457, 3] on button "Reviewed" at bounding box center [470, 8] width 53 height 17
click at [168, 7] on icon "button" at bounding box center [167, 6] width 9 height 9
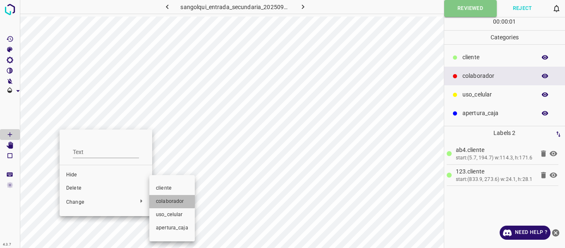
drag, startPoint x: 170, startPoint y: 198, endPoint x: 344, endPoint y: 144, distance: 182.1
click at [170, 198] on span "colaborador" at bounding box center [172, 201] width 32 height 7
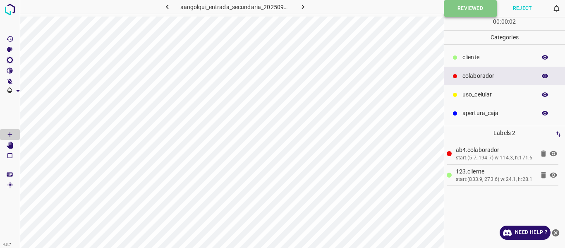
click at [468, 11] on button "Reviewed" at bounding box center [470, 8] width 53 height 17
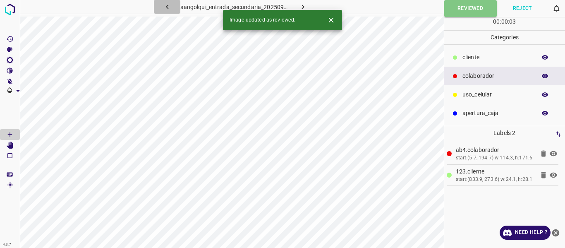
click at [167, 4] on icon "button" at bounding box center [167, 6] width 9 height 9
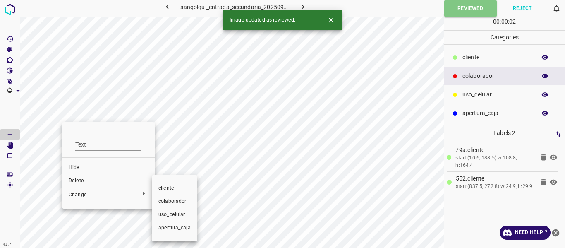
drag, startPoint x: 169, startPoint y: 202, endPoint x: 199, endPoint y: 198, distance: 30.1
click at [170, 202] on span "colaborador" at bounding box center [174, 201] width 32 height 7
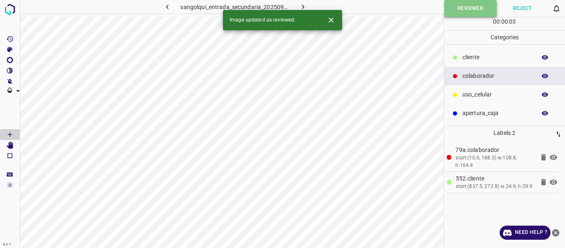
click at [459, 12] on button "Reviewed" at bounding box center [470, 8] width 53 height 17
click at [167, 10] on icon "button" at bounding box center [167, 6] width 9 height 9
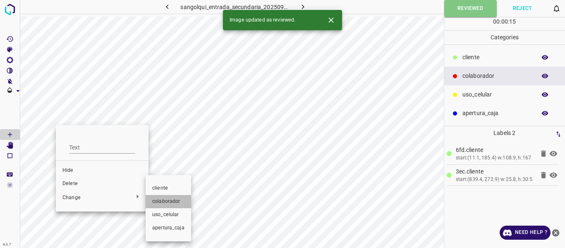
click at [170, 199] on span "colaborador" at bounding box center [168, 201] width 32 height 7
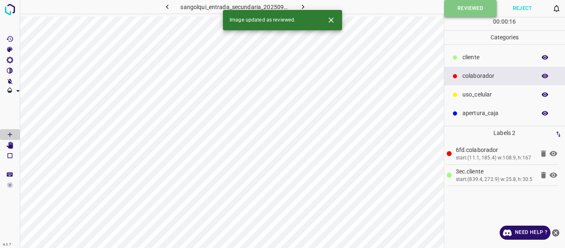
click at [455, 9] on button "Reviewed" at bounding box center [470, 8] width 53 height 17
click at [167, 2] on button "button" at bounding box center [167, 7] width 26 height 14
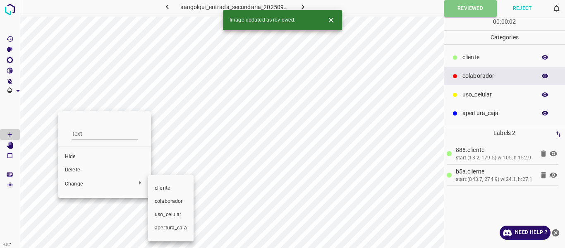
drag, startPoint x: 160, startPoint y: 203, endPoint x: 273, endPoint y: 177, distance: 116.0
click at [164, 203] on span "colaborador" at bounding box center [171, 201] width 32 height 7
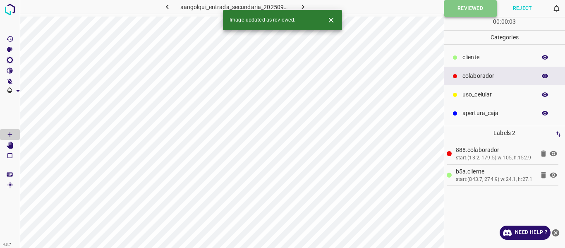
click at [459, 5] on button "Reviewed" at bounding box center [470, 8] width 53 height 17
click at [170, 7] on icon "button" at bounding box center [167, 6] width 9 height 9
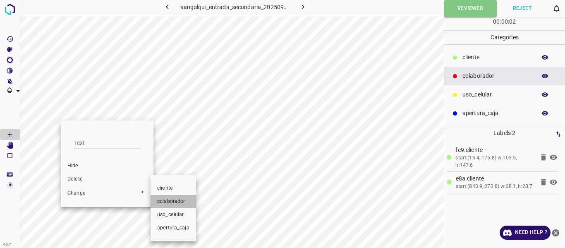
drag, startPoint x: 166, startPoint y: 197, endPoint x: 252, endPoint y: 172, distance: 89.4
click at [168, 197] on li "colaborador" at bounding box center [173, 201] width 45 height 13
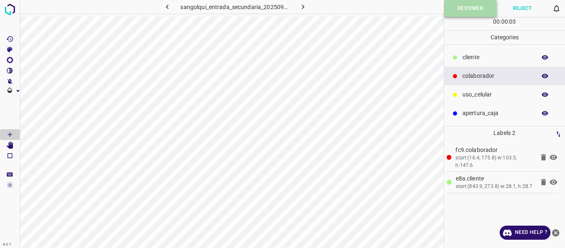
click at [451, 13] on button "Reviewed" at bounding box center [470, 8] width 53 height 17
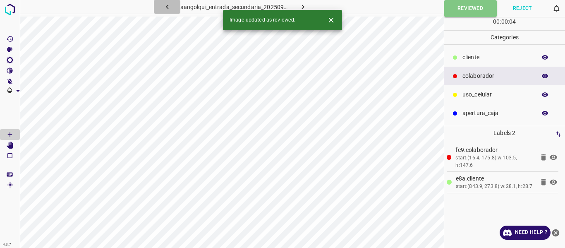
click at [168, 7] on icon "button" at bounding box center [167, 6] width 9 height 9
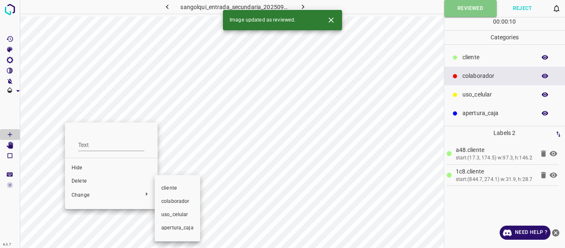
drag, startPoint x: 171, startPoint y: 202, endPoint x: 257, endPoint y: 172, distance: 90.8
click at [173, 200] on span "colaborador" at bounding box center [177, 201] width 32 height 7
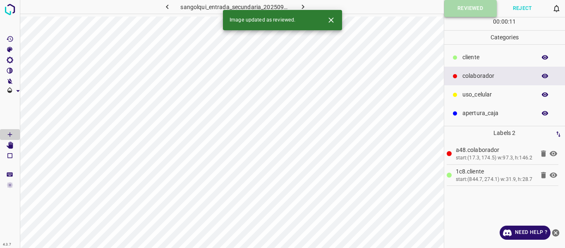
click at [453, 8] on button "Reviewed" at bounding box center [470, 8] width 53 height 17
click at [167, 9] on icon "button" at bounding box center [167, 6] width 9 height 9
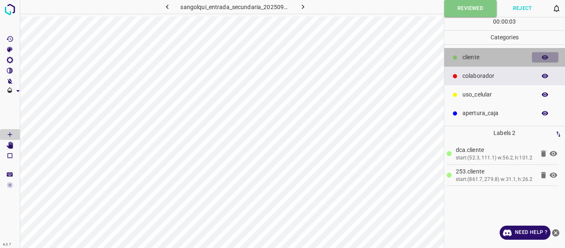
drag, startPoint x: 543, startPoint y: 56, endPoint x: 457, endPoint y: 50, distance: 85.8
click at [543, 55] on icon "button" at bounding box center [544, 57] width 7 height 7
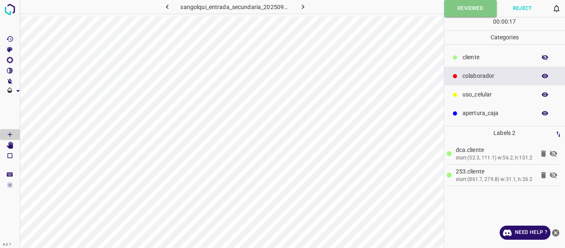
click at [486, 61] on p "cliente" at bounding box center [496, 57] width 69 height 9
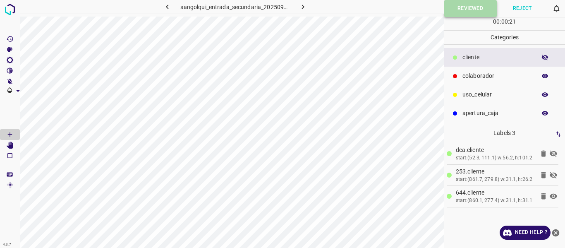
click at [460, 7] on button "Reviewed" at bounding box center [470, 8] width 53 height 17
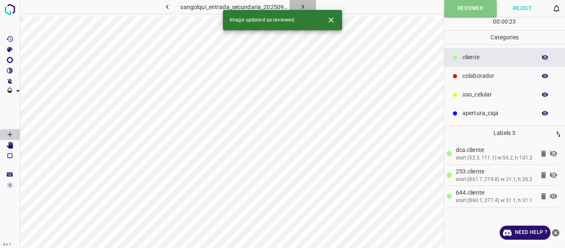
click at [299, 6] on icon "button" at bounding box center [303, 6] width 9 height 9
click at [303, 5] on icon "button" at bounding box center [303, 6] width 9 height 9
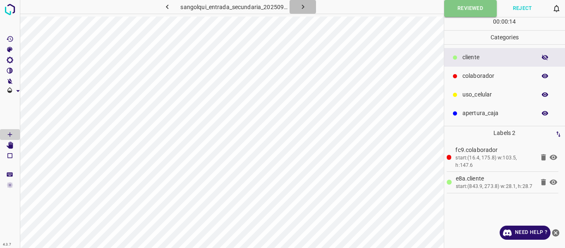
click at [303, 5] on icon "button" at bounding box center [303, 6] width 9 height 9
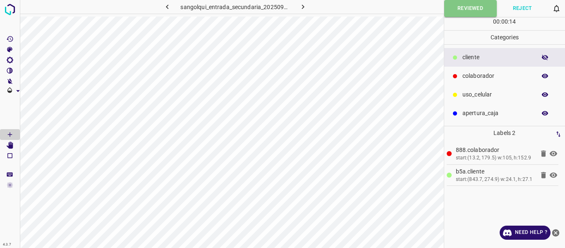
click at [303, 5] on icon "button" at bounding box center [303, 6] width 9 height 9
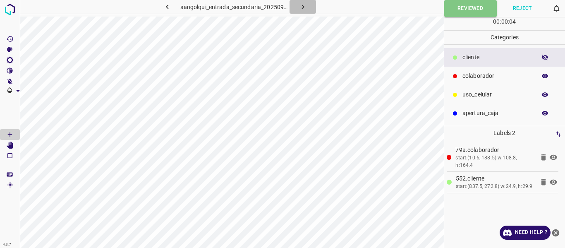
click at [303, 5] on icon "button" at bounding box center [303, 6] width 9 height 9
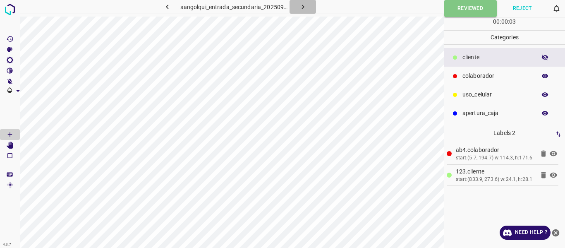
click at [303, 5] on icon "button" at bounding box center [303, 6] width 9 height 9
click at [303, 5] on div "sangolqui_entrada_secundaria_20250902_122130_064825.jpg" at bounding box center [235, 7] width 218 height 14
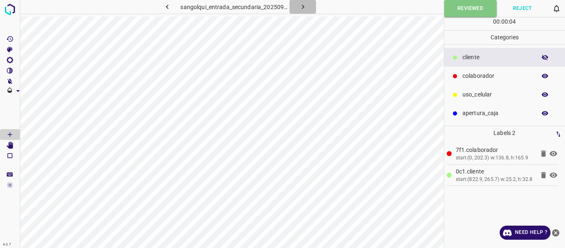
click at [303, 5] on icon "button" at bounding box center [303, 6] width 9 height 9
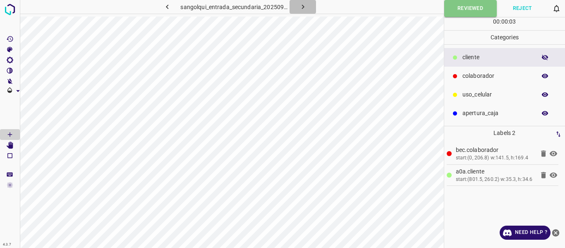
click at [303, 5] on icon "button" at bounding box center [303, 6] width 9 height 9
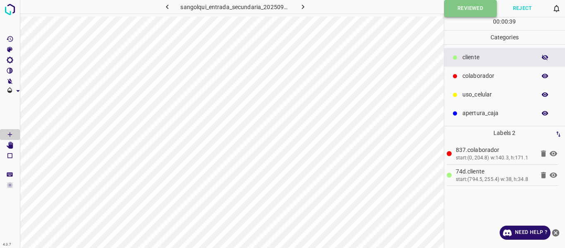
click at [467, 5] on button "Reviewed" at bounding box center [470, 8] width 53 height 17
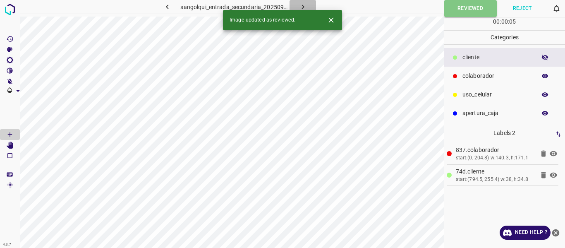
click at [304, 8] on icon "button" at bounding box center [303, 6] width 9 height 9
click at [464, 9] on button "Reviewed" at bounding box center [470, 8] width 53 height 17
click at [306, 8] on icon "button" at bounding box center [303, 6] width 9 height 9
click at [465, 4] on button "Reviewed" at bounding box center [470, 8] width 53 height 17
click at [304, 7] on icon "button" at bounding box center [302, 7] width 2 height 5
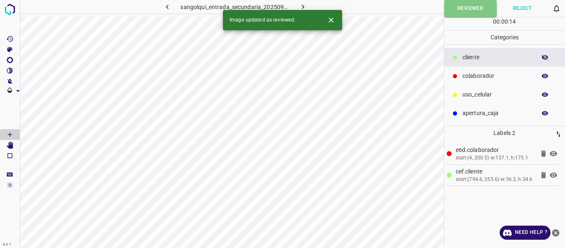
click at [475, 9] on button "Reviewed" at bounding box center [470, 8] width 53 height 17
click at [307, 6] on button "button" at bounding box center [302, 7] width 26 height 14
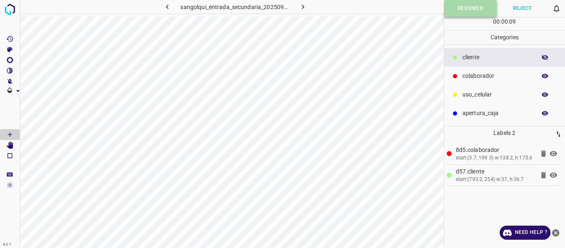
click at [458, 13] on button "Reviewed" at bounding box center [470, 8] width 53 height 17
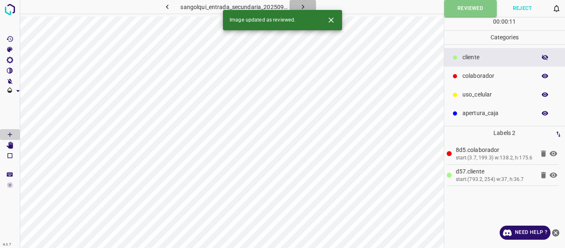
click at [301, 6] on icon "button" at bounding box center [303, 6] width 9 height 9
click at [467, 11] on button "Reviewed" at bounding box center [470, 8] width 53 height 17
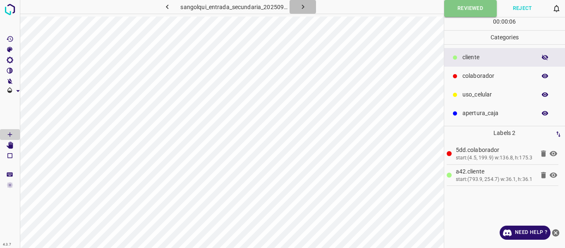
click at [304, 5] on icon "button" at bounding box center [303, 6] width 9 height 9
click at [452, 8] on button "Reviewed" at bounding box center [470, 8] width 53 height 17
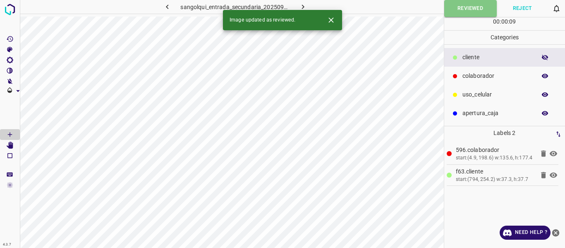
click at [299, 6] on icon "button" at bounding box center [303, 6] width 9 height 9
click at [306, 5] on icon "button" at bounding box center [303, 6] width 9 height 9
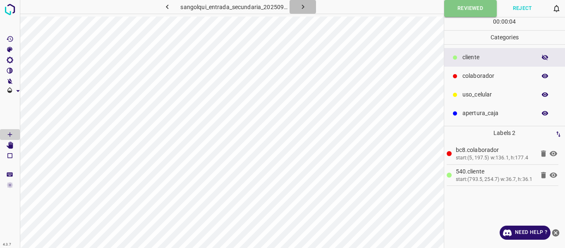
click at [302, 6] on icon "button" at bounding box center [302, 7] width 2 height 5
click at [299, 9] on icon "button" at bounding box center [303, 6] width 9 height 9
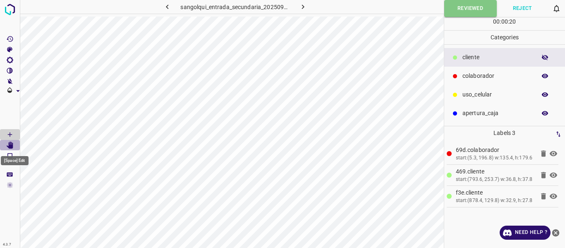
drag, startPoint x: 9, startPoint y: 146, endPoint x: 18, endPoint y: 148, distance: 9.7
click at [9, 145] on icon "[Space] Edit" at bounding box center [9, 144] width 7 height 7
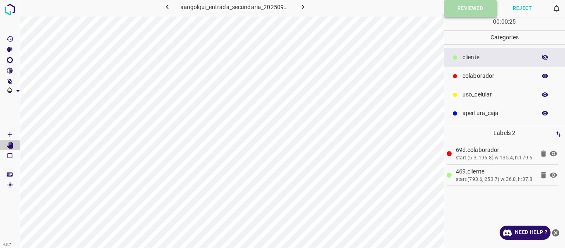
click at [455, 12] on button "Reviewed" at bounding box center [470, 8] width 53 height 17
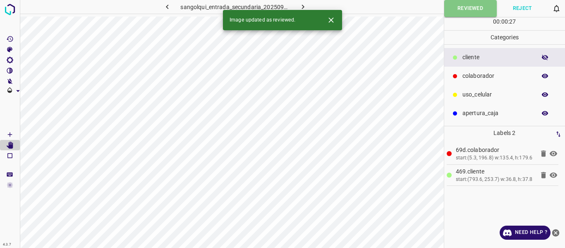
click at [304, 5] on icon "button" at bounding box center [303, 6] width 9 height 9
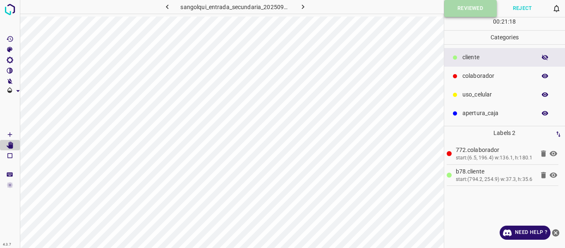
click at [461, 5] on button "Reviewed" at bounding box center [470, 8] width 53 height 17
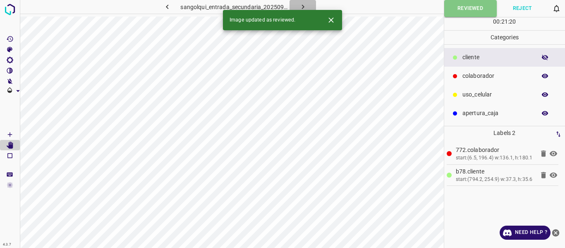
click at [299, 6] on icon "button" at bounding box center [303, 6] width 9 height 9
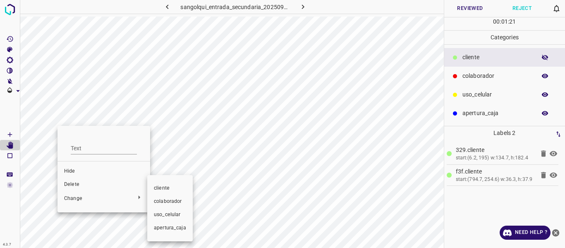
drag, startPoint x: 174, startPoint y: 199, endPoint x: 195, endPoint y: 194, distance: 21.5
click at [174, 199] on span "colaborador" at bounding box center [170, 201] width 32 height 7
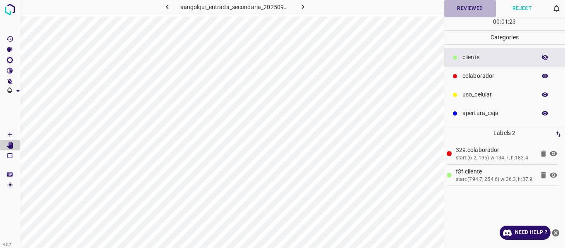
click at [468, 8] on button "Reviewed" at bounding box center [470, 8] width 52 height 17
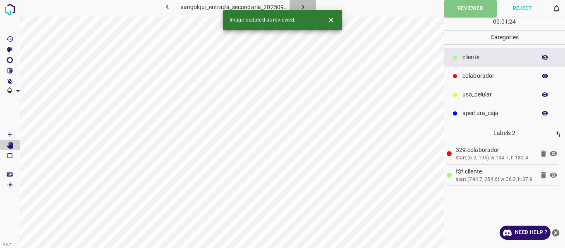
drag, startPoint x: 301, startPoint y: 5, endPoint x: 276, endPoint y: 12, distance: 25.8
click at [301, 5] on icon "button" at bounding box center [303, 6] width 9 height 9
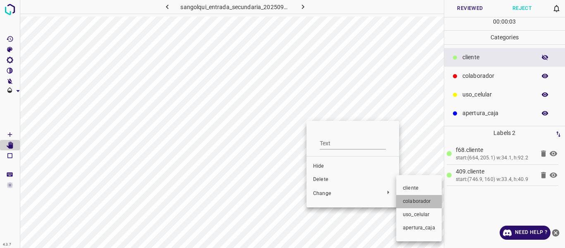
click at [417, 201] on span "colaborador" at bounding box center [419, 201] width 32 height 7
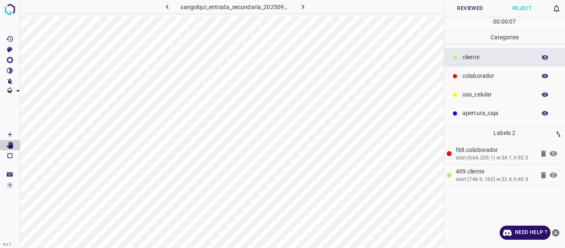
click at [543, 61] on button "button" at bounding box center [545, 57] width 26 height 11
click at [545, 60] on icon "button" at bounding box center [544, 57] width 7 height 7
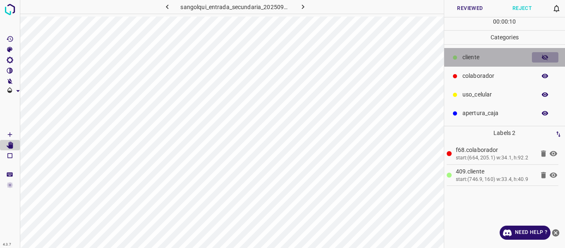
click at [545, 60] on icon "button" at bounding box center [544, 57] width 7 height 7
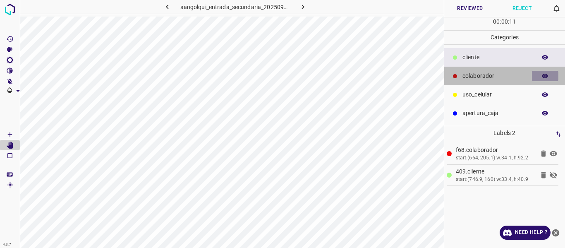
drag, startPoint x: 548, startPoint y: 77, endPoint x: 470, endPoint y: 93, distance: 80.3
click at [547, 76] on icon "button" at bounding box center [544, 75] width 7 height 7
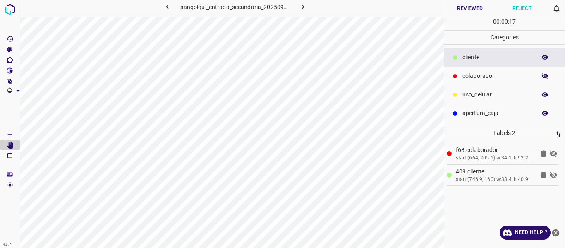
click at [545, 76] on icon "button" at bounding box center [545, 76] width 7 height 6
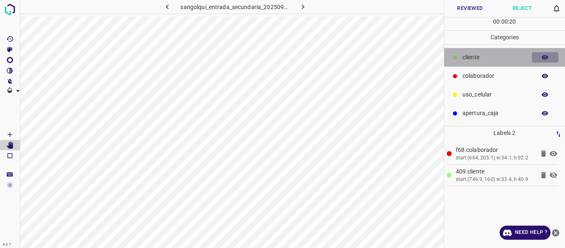
click at [546, 57] on icon "button" at bounding box center [545, 57] width 7 height 5
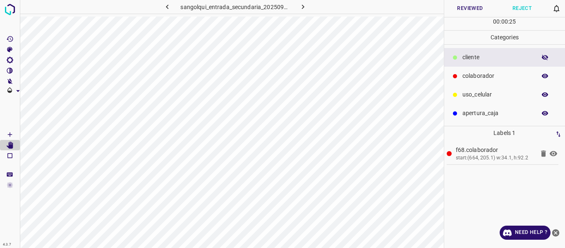
drag, startPoint x: 550, startPoint y: 54, endPoint x: 544, endPoint y: 51, distance: 7.0
click at [550, 54] on button "button" at bounding box center [545, 57] width 26 height 11
click at [10, 131] on icon "[Space] Draw" at bounding box center [9, 134] width 7 height 7
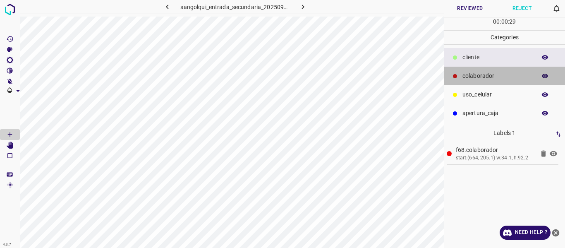
click at [479, 73] on p "colaborador" at bounding box center [496, 76] width 69 height 9
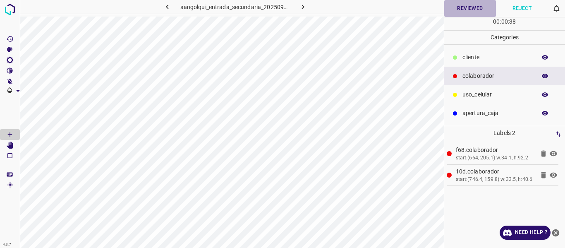
click at [462, 11] on button "Reviewed" at bounding box center [470, 8] width 52 height 17
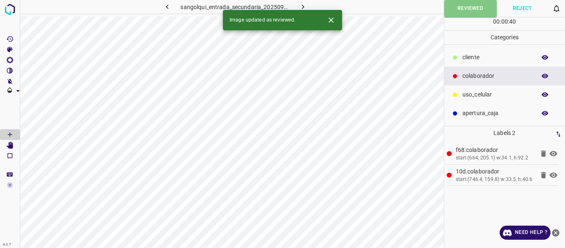
click at [304, 6] on icon "button" at bounding box center [303, 6] width 9 height 9
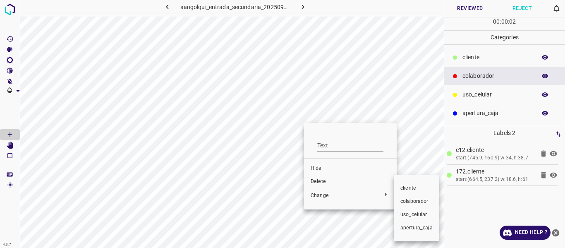
click at [408, 198] on span "colaborador" at bounding box center [416, 201] width 32 height 7
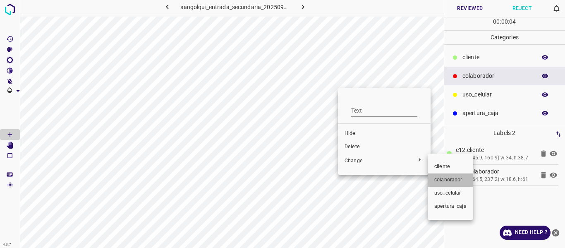
drag, startPoint x: 443, startPoint y: 179, endPoint x: 524, endPoint y: 45, distance: 156.6
click at [443, 177] on span "colaborador" at bounding box center [450, 179] width 32 height 7
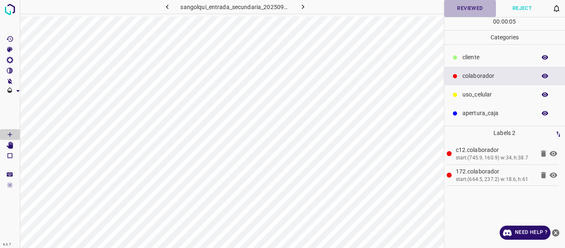
click at [469, 5] on button "Reviewed" at bounding box center [470, 8] width 52 height 17
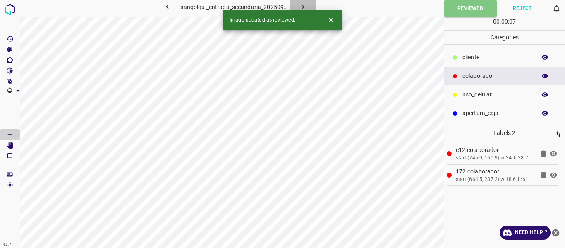
drag, startPoint x: 304, startPoint y: 5, endPoint x: 328, endPoint y: 21, distance: 29.1
click at [304, 5] on icon "button" at bounding box center [303, 6] width 9 height 9
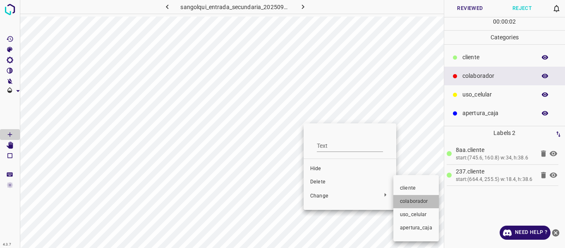
click at [413, 201] on span "colaborador" at bounding box center [416, 201] width 32 height 7
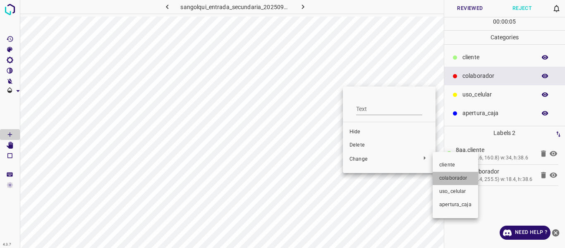
click at [444, 175] on span "colaborador" at bounding box center [455, 178] width 32 height 7
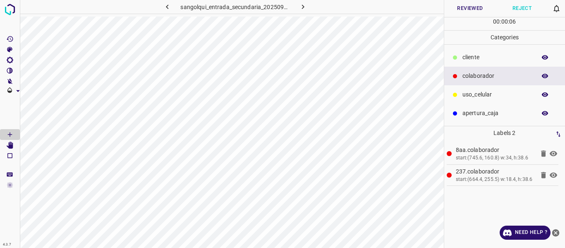
click at [471, 6] on button "Reviewed" at bounding box center [470, 8] width 52 height 17
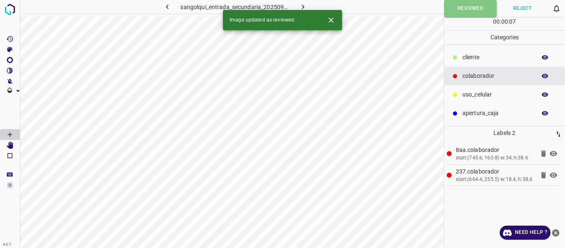
click at [303, 5] on icon "button" at bounding box center [303, 6] width 9 height 9
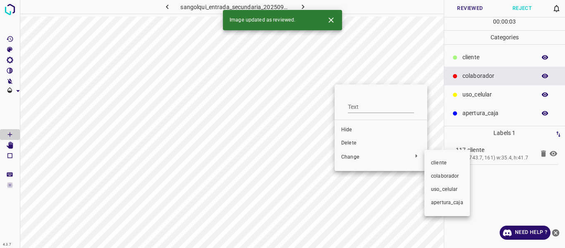
click at [447, 174] on span "colaborador" at bounding box center [447, 175] width 32 height 7
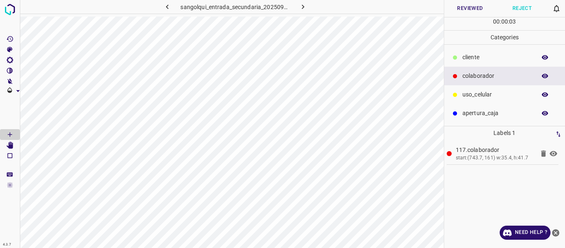
click at [468, 7] on button "Reviewed" at bounding box center [470, 8] width 52 height 17
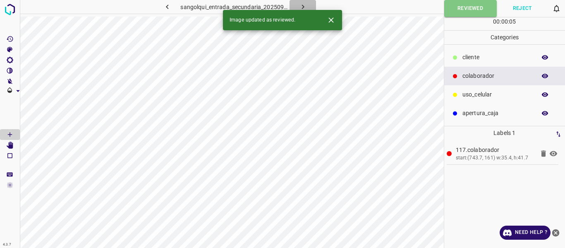
click at [299, 5] on icon "button" at bounding box center [303, 6] width 9 height 9
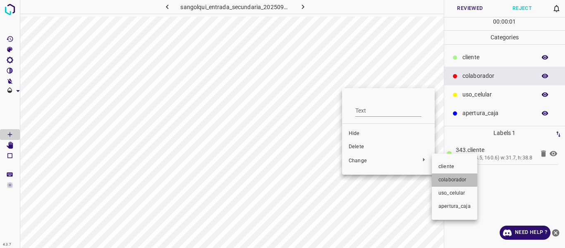
drag, startPoint x: 445, startPoint y: 178, endPoint x: 470, endPoint y: 87, distance: 94.2
click at [445, 177] on span "colaborador" at bounding box center [454, 179] width 32 height 7
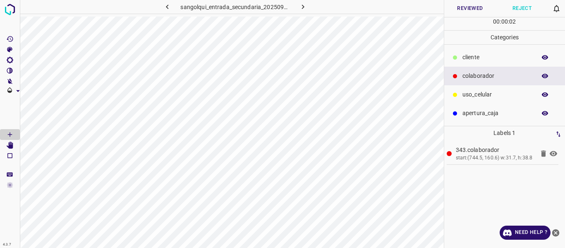
click at [468, 10] on button "Reviewed" at bounding box center [470, 8] width 52 height 17
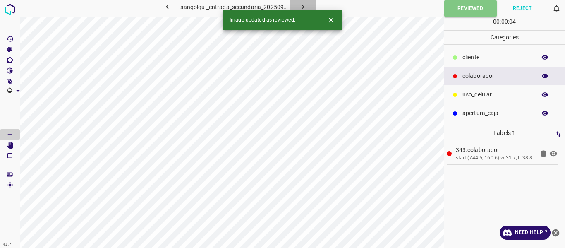
click at [299, 3] on icon "button" at bounding box center [303, 6] width 9 height 9
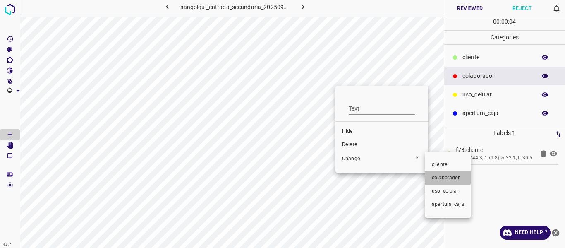
drag, startPoint x: 442, startPoint y: 174, endPoint x: 478, endPoint y: 117, distance: 67.0
click at [442, 173] on li "colaborador" at bounding box center [447, 177] width 45 height 13
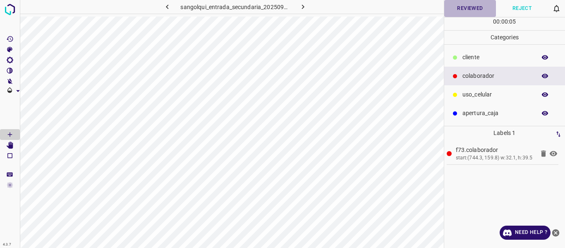
click at [466, 11] on button "Reviewed" at bounding box center [470, 8] width 52 height 17
click at [300, 3] on icon "button" at bounding box center [303, 6] width 9 height 9
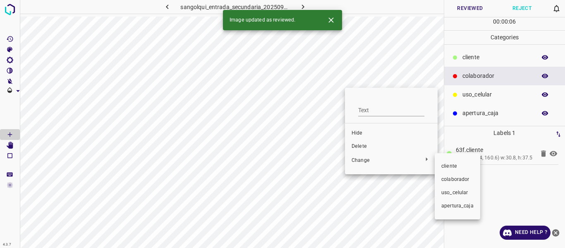
click at [445, 181] on span "colaborador" at bounding box center [457, 179] width 32 height 7
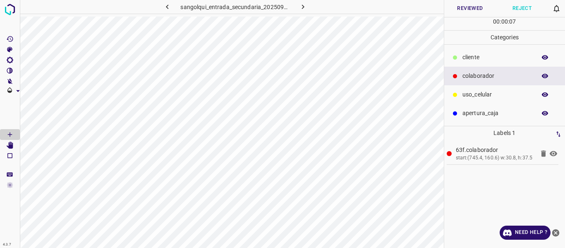
click at [464, 10] on button "Reviewed" at bounding box center [470, 8] width 52 height 17
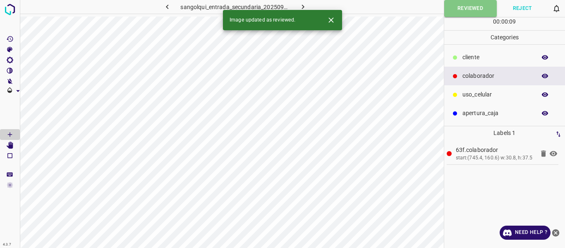
click at [302, 6] on icon "button" at bounding box center [302, 7] width 2 height 5
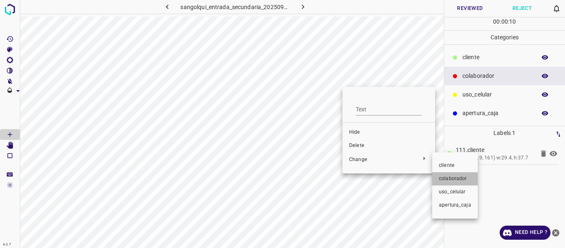
drag, startPoint x: 453, startPoint y: 179, endPoint x: 459, endPoint y: 118, distance: 62.0
click at [453, 179] on span "colaborador" at bounding box center [455, 178] width 32 height 7
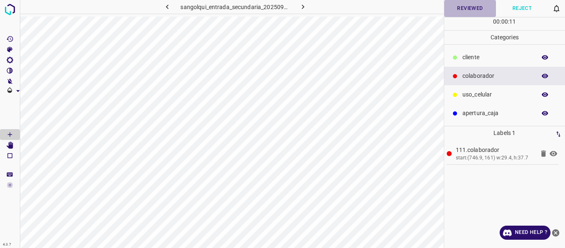
click at [462, 8] on button "Reviewed" at bounding box center [470, 8] width 52 height 17
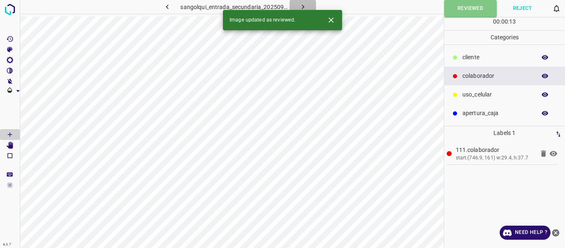
click at [303, 8] on icon "button" at bounding box center [303, 6] width 9 height 9
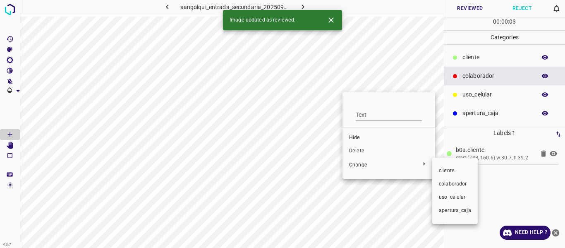
click at [451, 182] on span "colaborador" at bounding box center [455, 183] width 32 height 7
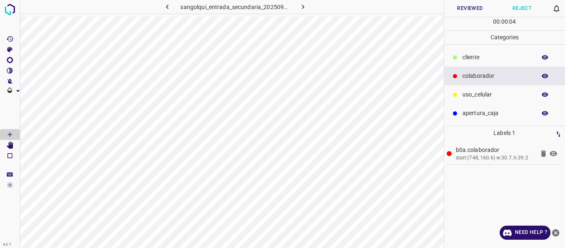
click at [468, 7] on button "Reviewed" at bounding box center [470, 8] width 52 height 17
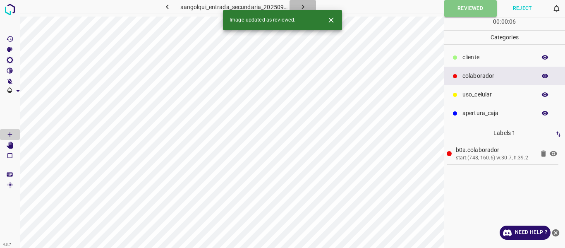
click at [301, 6] on icon "button" at bounding box center [303, 6] width 9 height 9
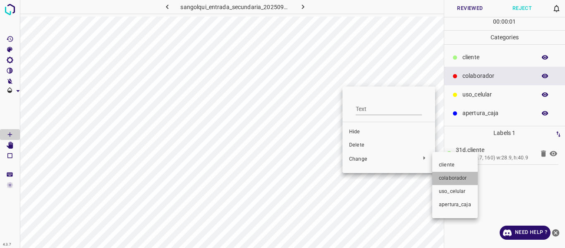
drag, startPoint x: 449, startPoint y: 177, endPoint x: 481, endPoint y: 101, distance: 82.8
click at [450, 177] on span "colaborador" at bounding box center [455, 178] width 32 height 7
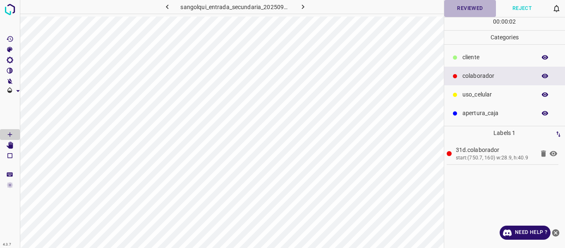
click at [467, 7] on button "Reviewed" at bounding box center [470, 8] width 52 height 17
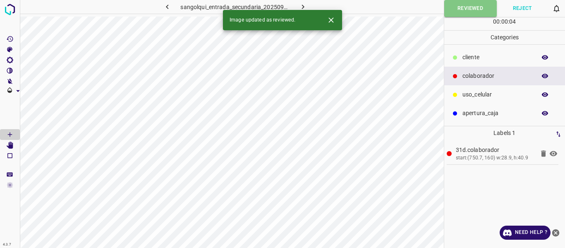
click at [301, 6] on icon "button" at bounding box center [303, 6] width 9 height 9
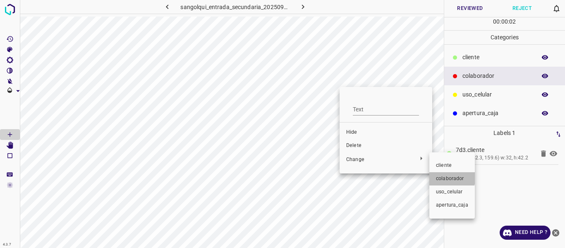
click at [444, 177] on span "colaborador" at bounding box center [452, 178] width 32 height 7
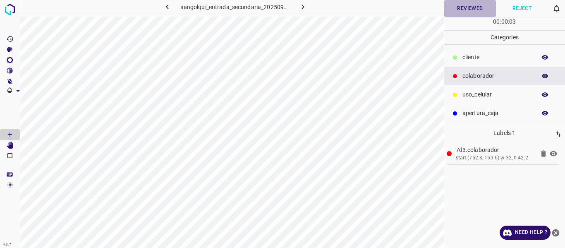
drag, startPoint x: 469, startPoint y: 7, endPoint x: 463, endPoint y: 14, distance: 9.4
click at [471, 12] on button "Reviewed" at bounding box center [470, 8] width 52 height 17
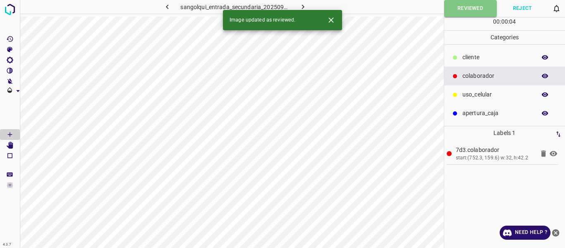
click at [299, 6] on icon "button" at bounding box center [303, 6] width 9 height 9
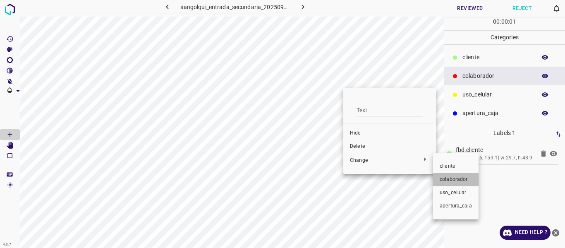
drag, startPoint x: 454, startPoint y: 179, endPoint x: 501, endPoint y: 112, distance: 82.2
click at [453, 177] on span "colaborador" at bounding box center [456, 179] width 32 height 7
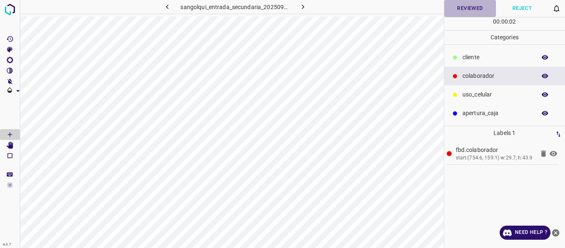
drag, startPoint x: 468, startPoint y: 7, endPoint x: 467, endPoint y: 14, distance: 6.7
click at [468, 9] on button "Reviewed" at bounding box center [470, 8] width 52 height 17
click at [302, 7] on icon "button" at bounding box center [303, 6] width 9 height 9
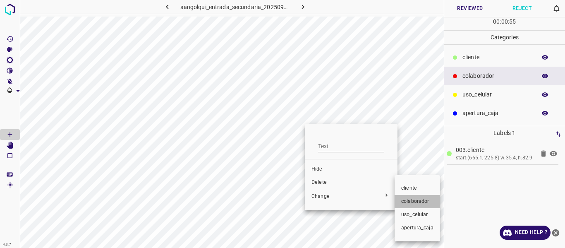
drag, startPoint x: 412, startPoint y: 201, endPoint x: 464, endPoint y: 148, distance: 74.9
click at [412, 202] on span "colaborador" at bounding box center [417, 201] width 32 height 7
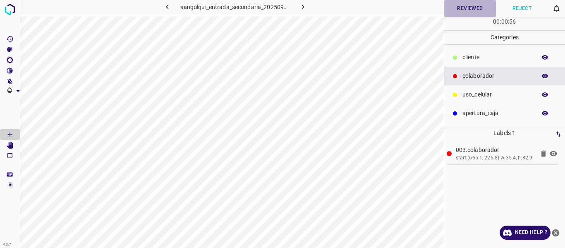
click at [474, 7] on button "Reviewed" at bounding box center [470, 8] width 52 height 17
